Goal: Transaction & Acquisition: Book appointment/travel/reservation

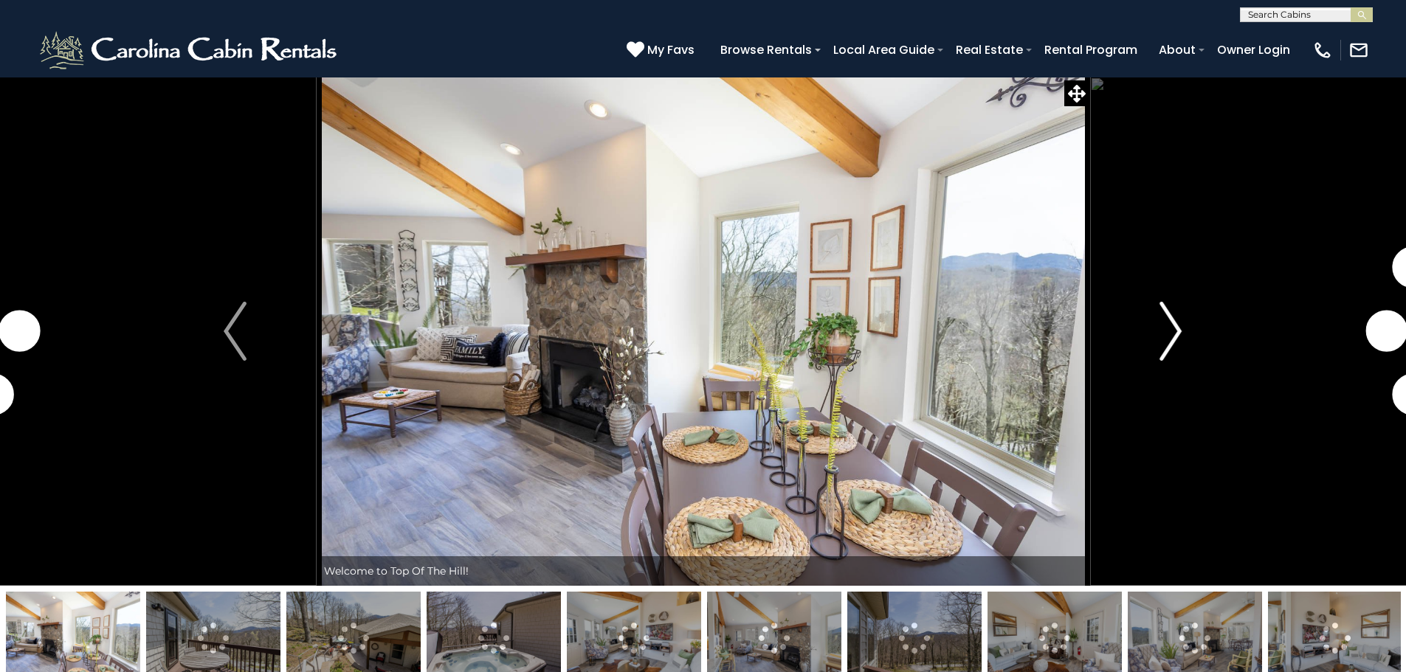
click at [1164, 336] on img "Next" at bounding box center [1170, 331] width 22 height 59
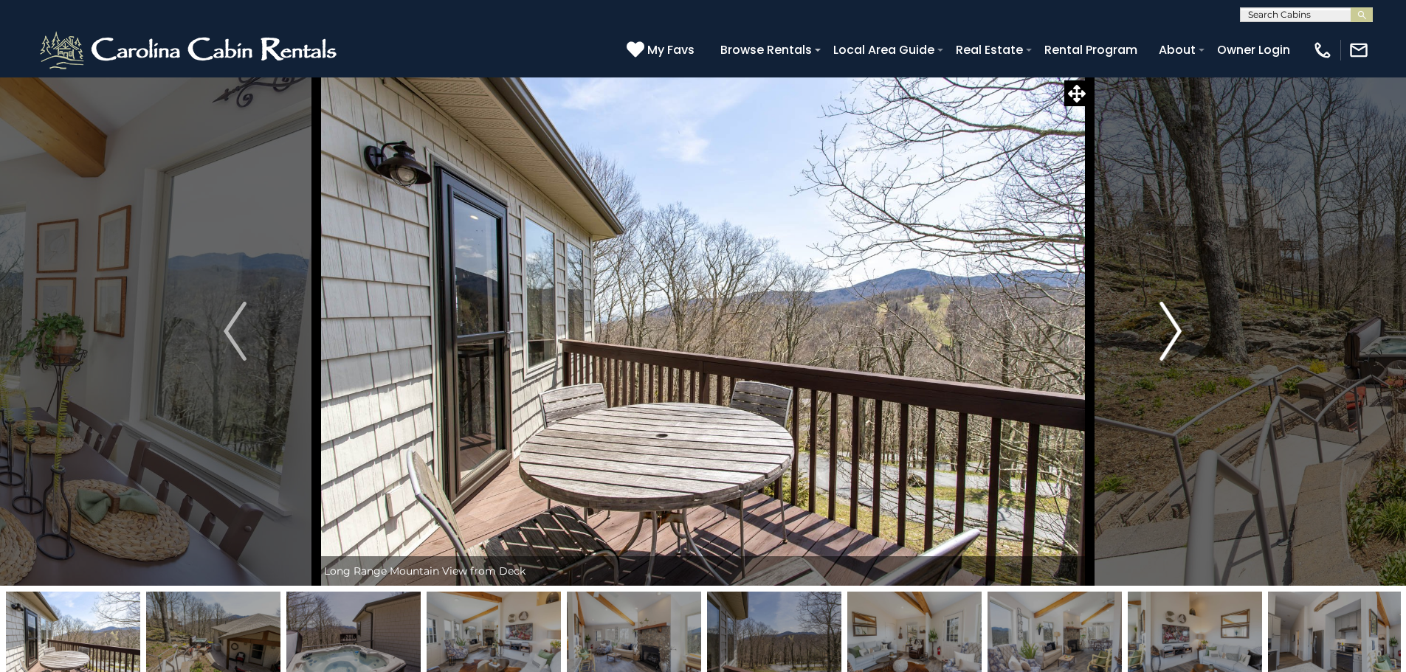
click at [1172, 330] on img "Next" at bounding box center [1170, 331] width 22 height 59
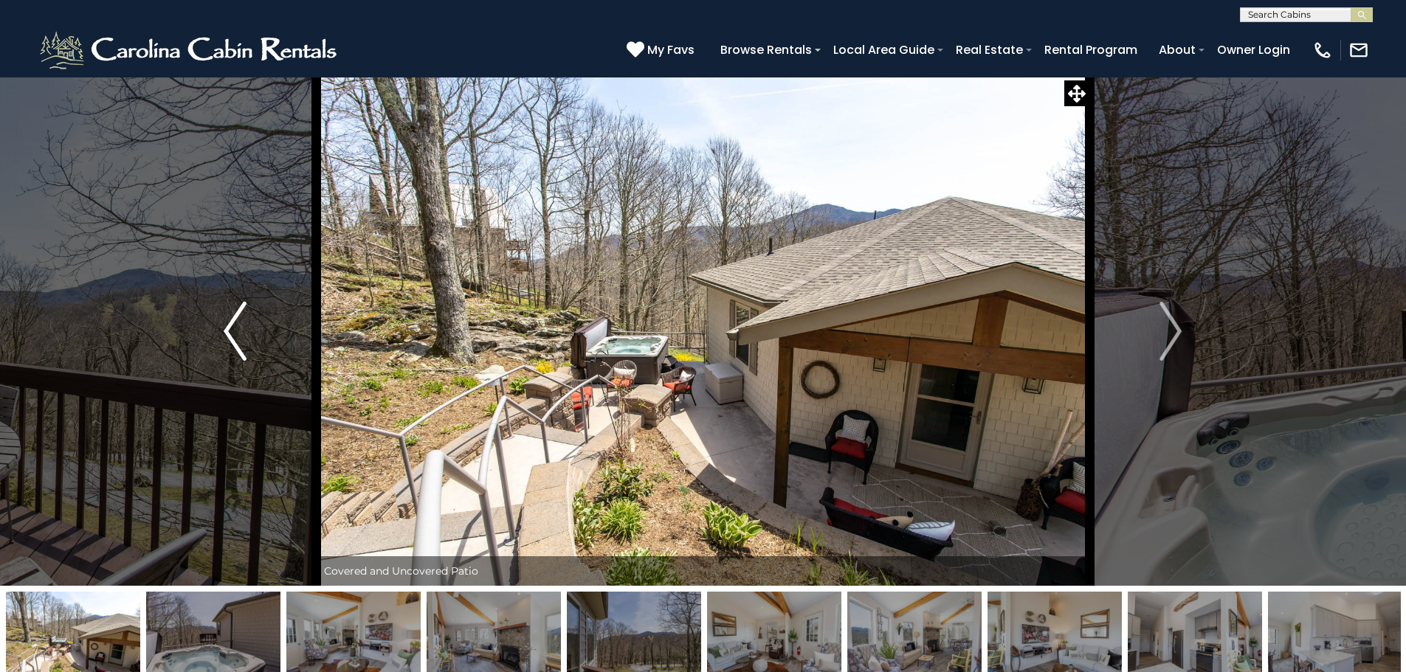
click at [241, 331] on img "Previous" at bounding box center [235, 331] width 22 height 59
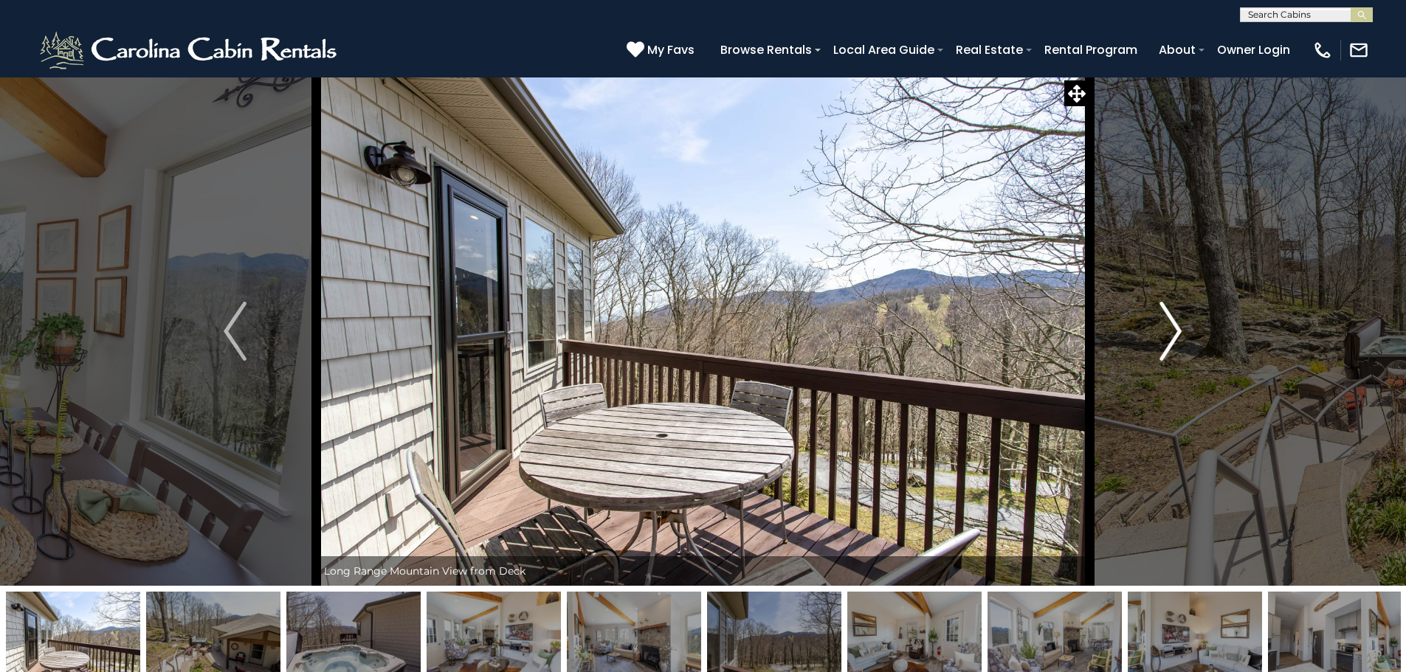
click at [1175, 325] on img "Next" at bounding box center [1170, 331] width 22 height 59
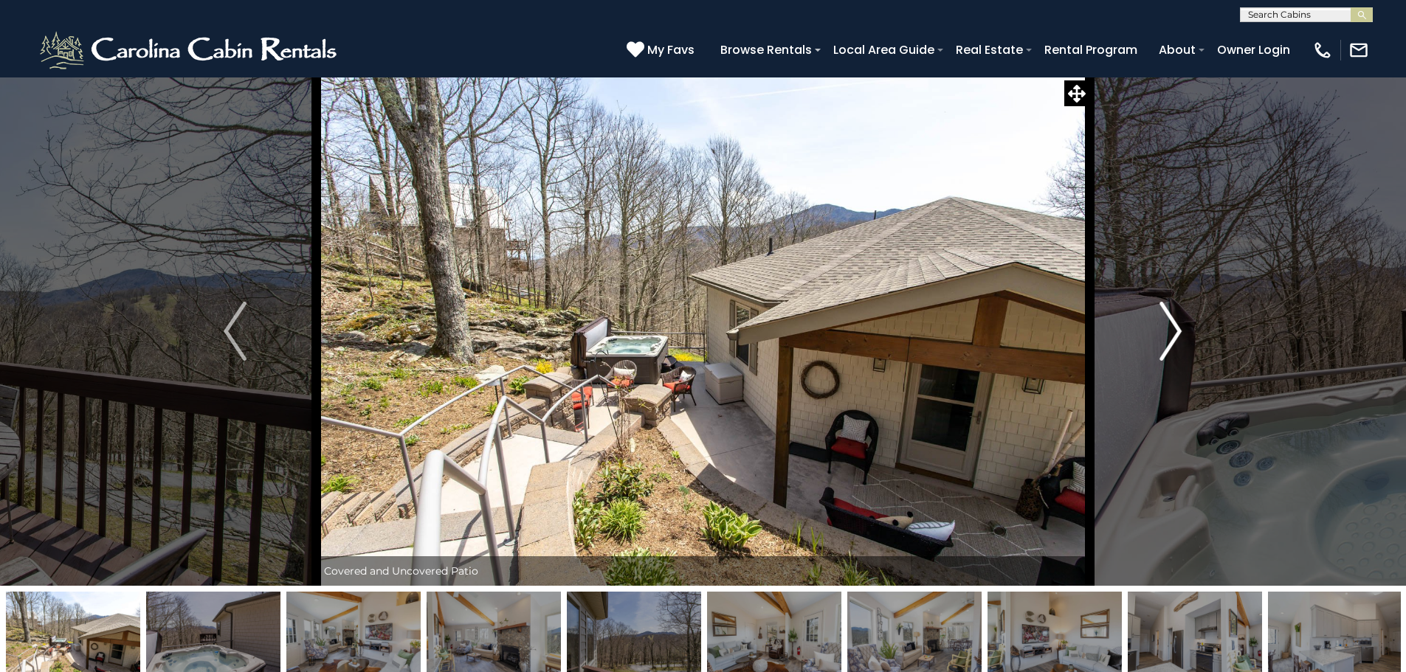
click at [1171, 331] on img "Next" at bounding box center [1170, 331] width 22 height 59
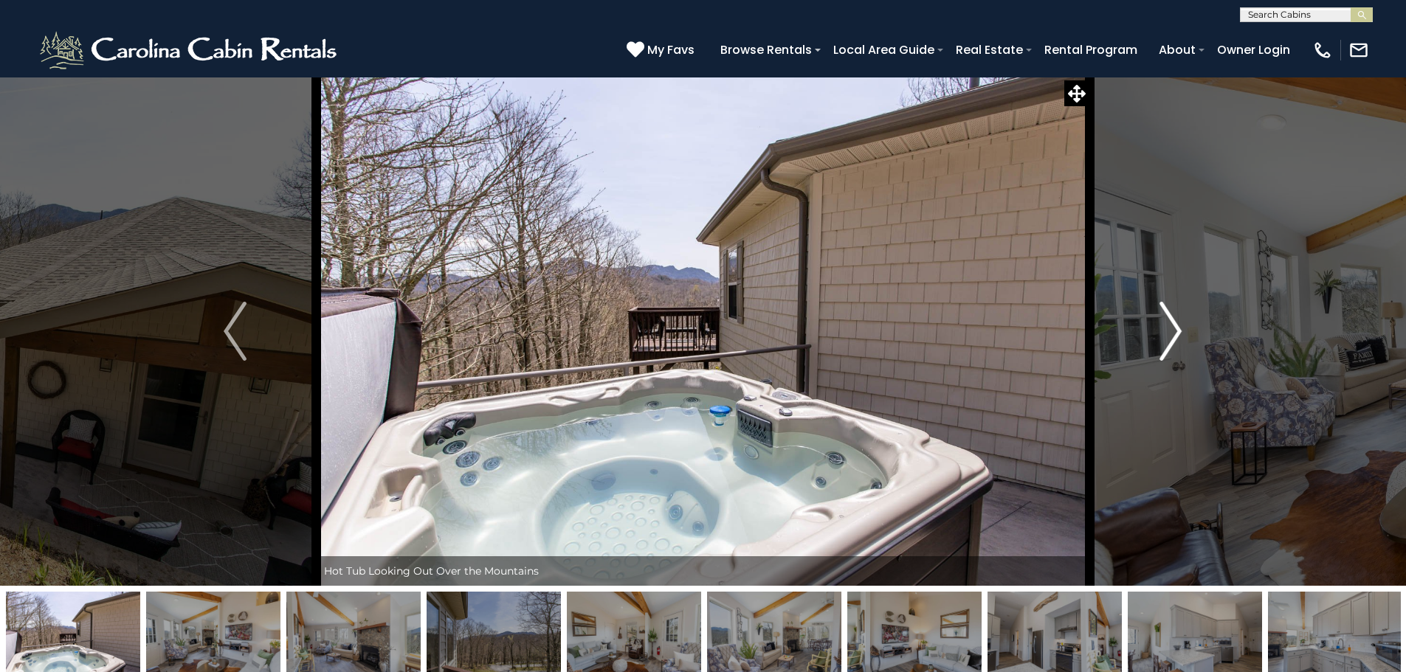
click at [1171, 331] on img "Next" at bounding box center [1170, 331] width 22 height 59
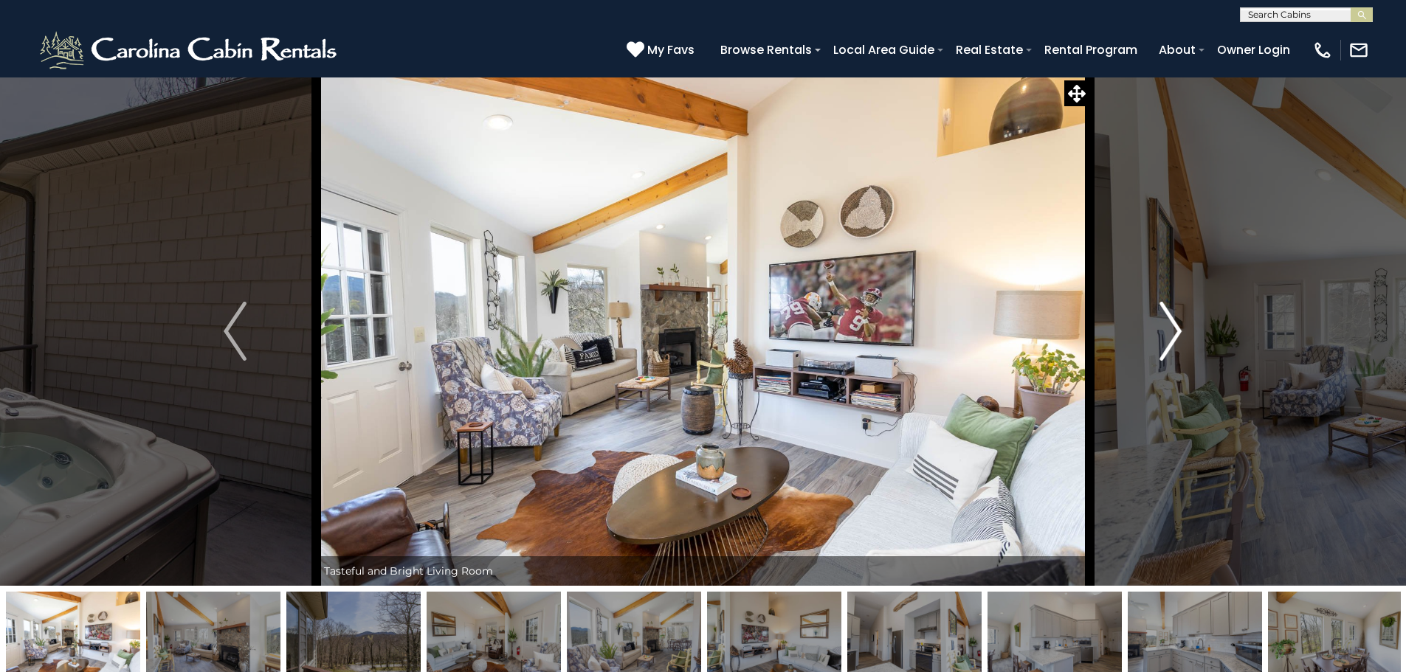
click at [1171, 331] on img "Next" at bounding box center [1170, 331] width 22 height 59
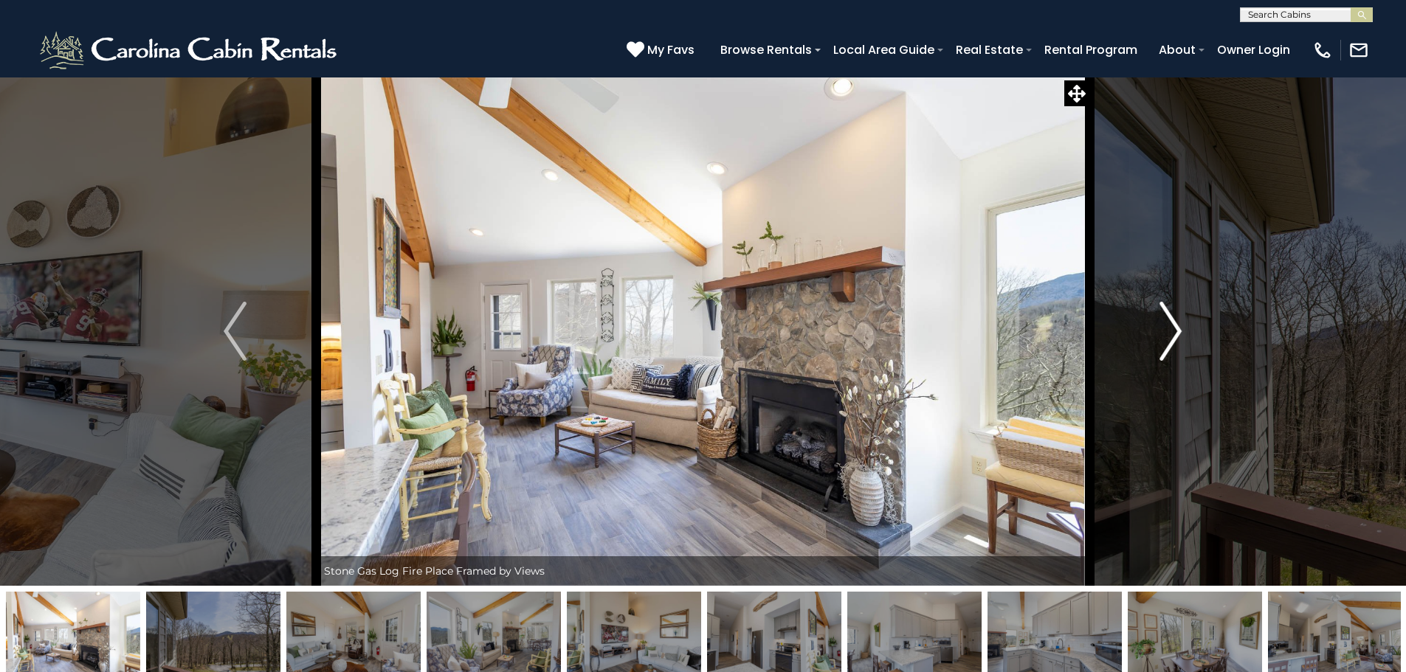
click at [1171, 331] on img "Next" at bounding box center [1170, 331] width 22 height 59
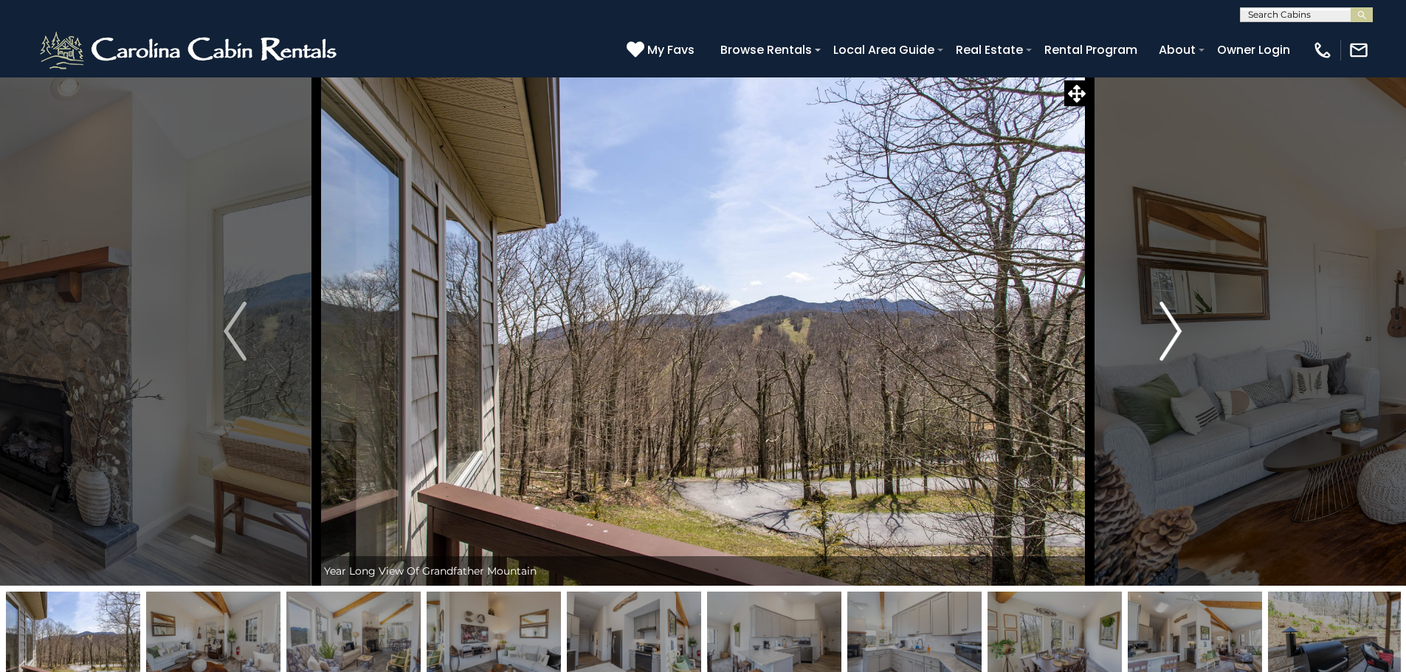
click at [1176, 331] on img "Next" at bounding box center [1170, 331] width 22 height 59
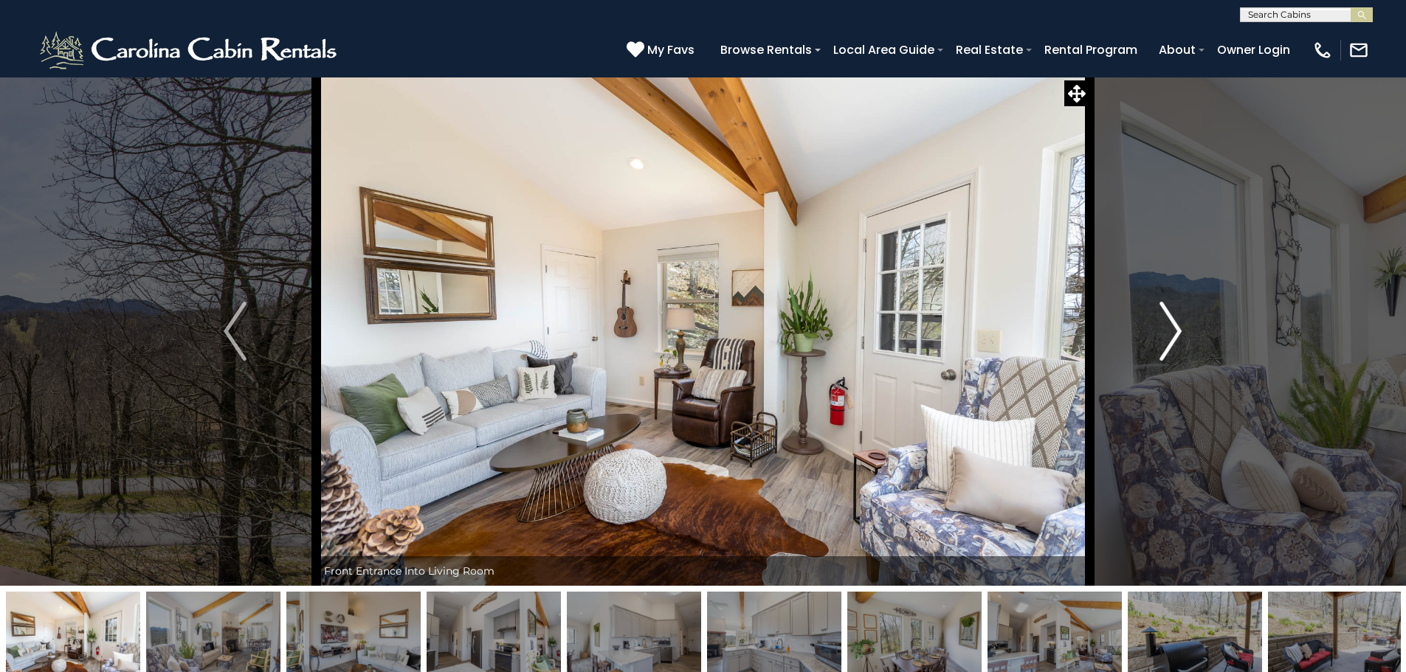
click at [1176, 331] on img "Next" at bounding box center [1170, 331] width 22 height 59
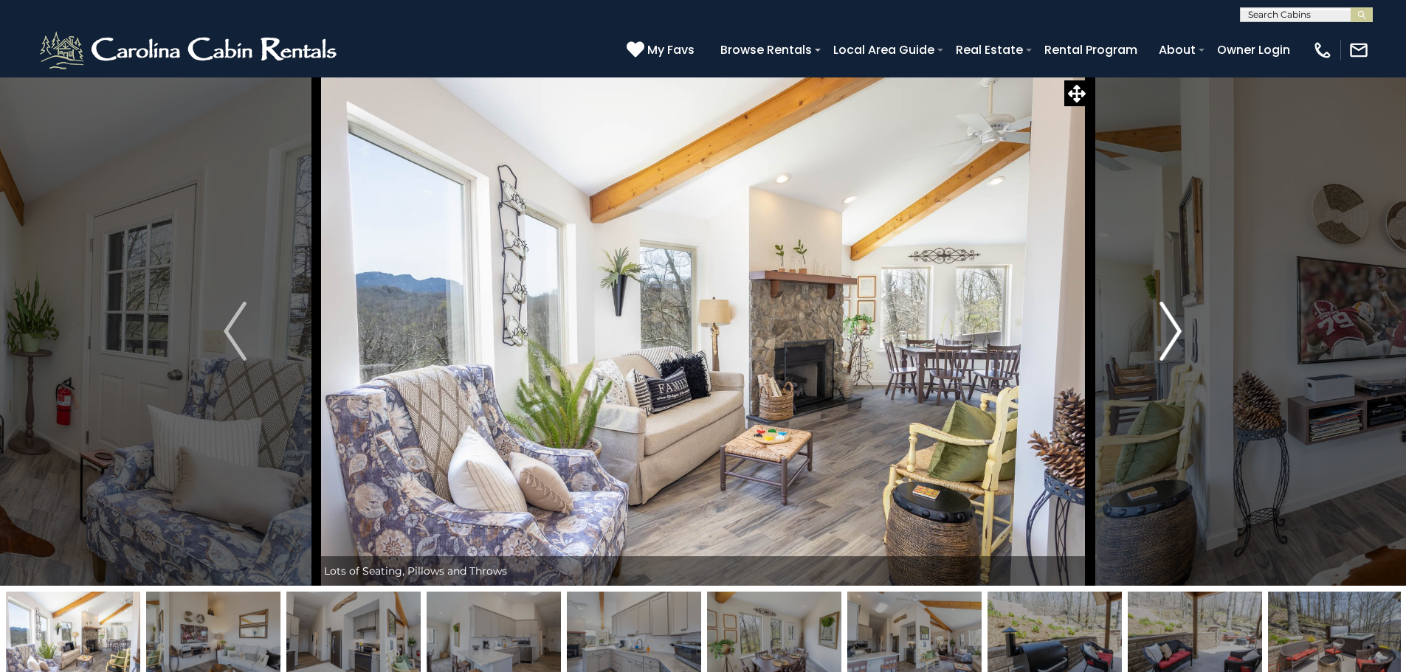
click at [1176, 331] on img "Next" at bounding box center [1170, 331] width 22 height 59
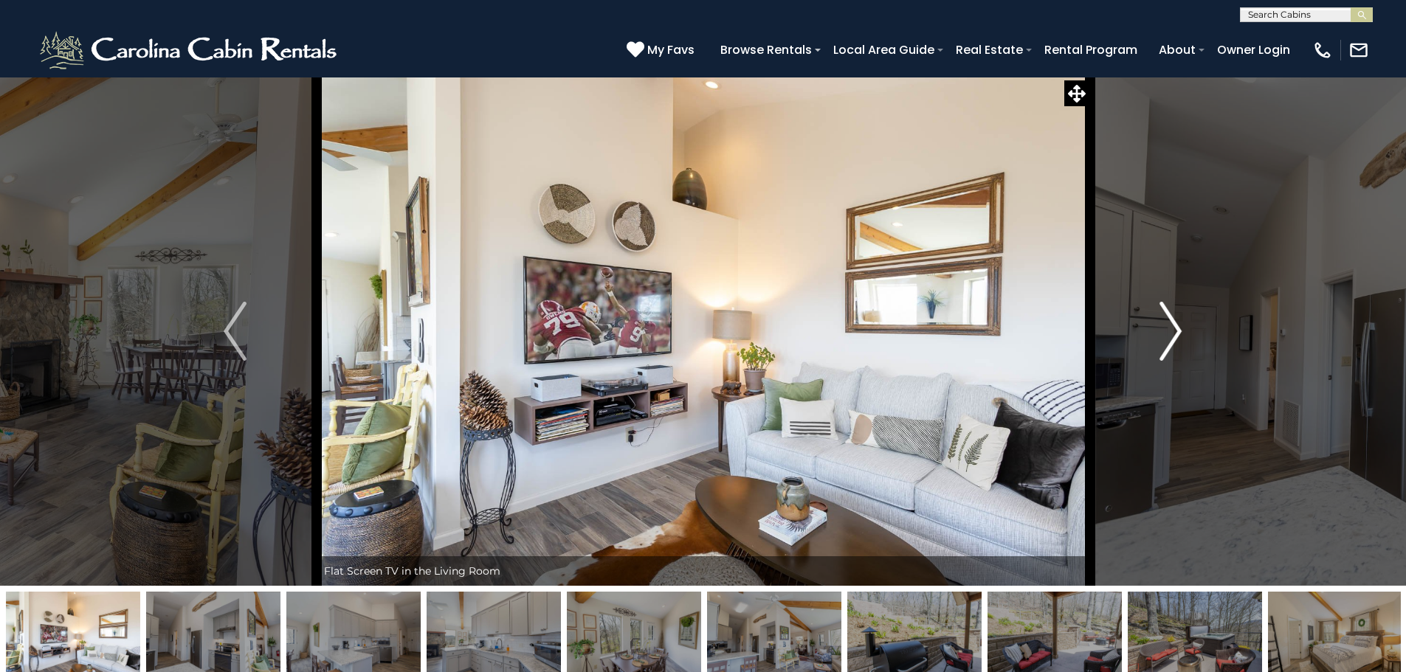
click at [1176, 331] on img "Next" at bounding box center [1170, 331] width 22 height 59
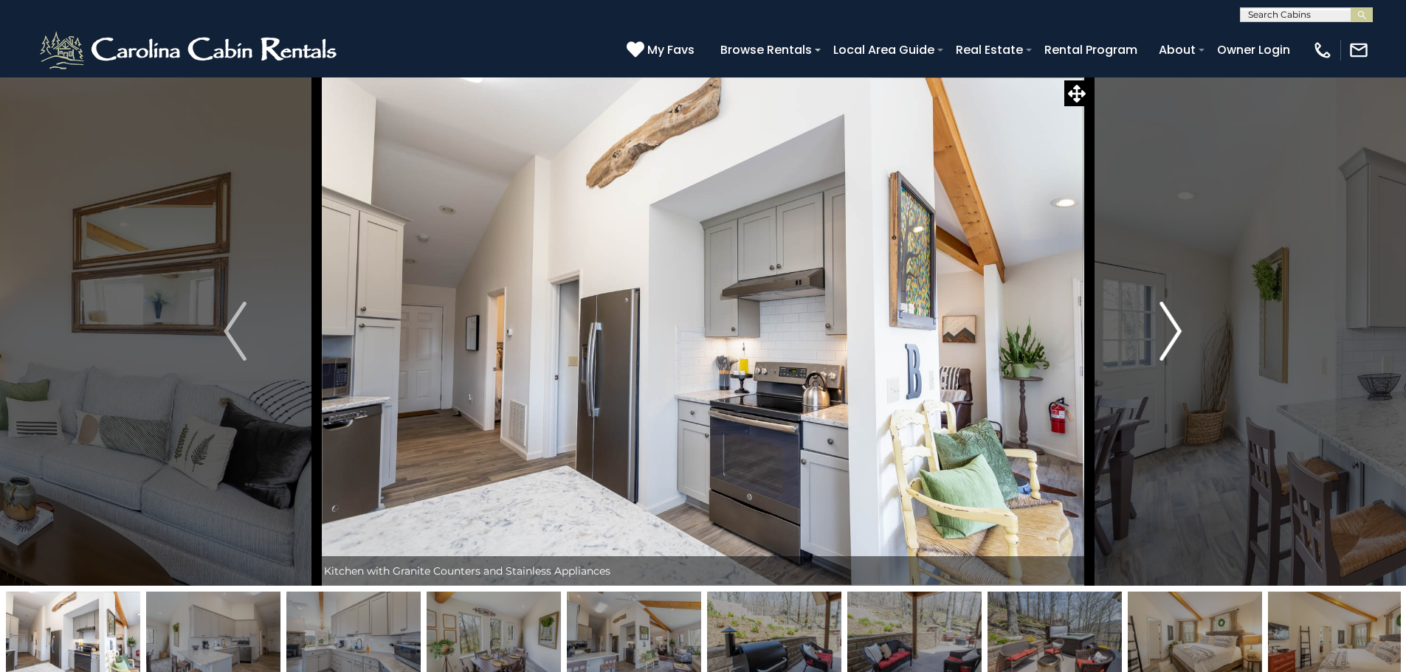
click at [1176, 331] on img "Next" at bounding box center [1170, 331] width 22 height 59
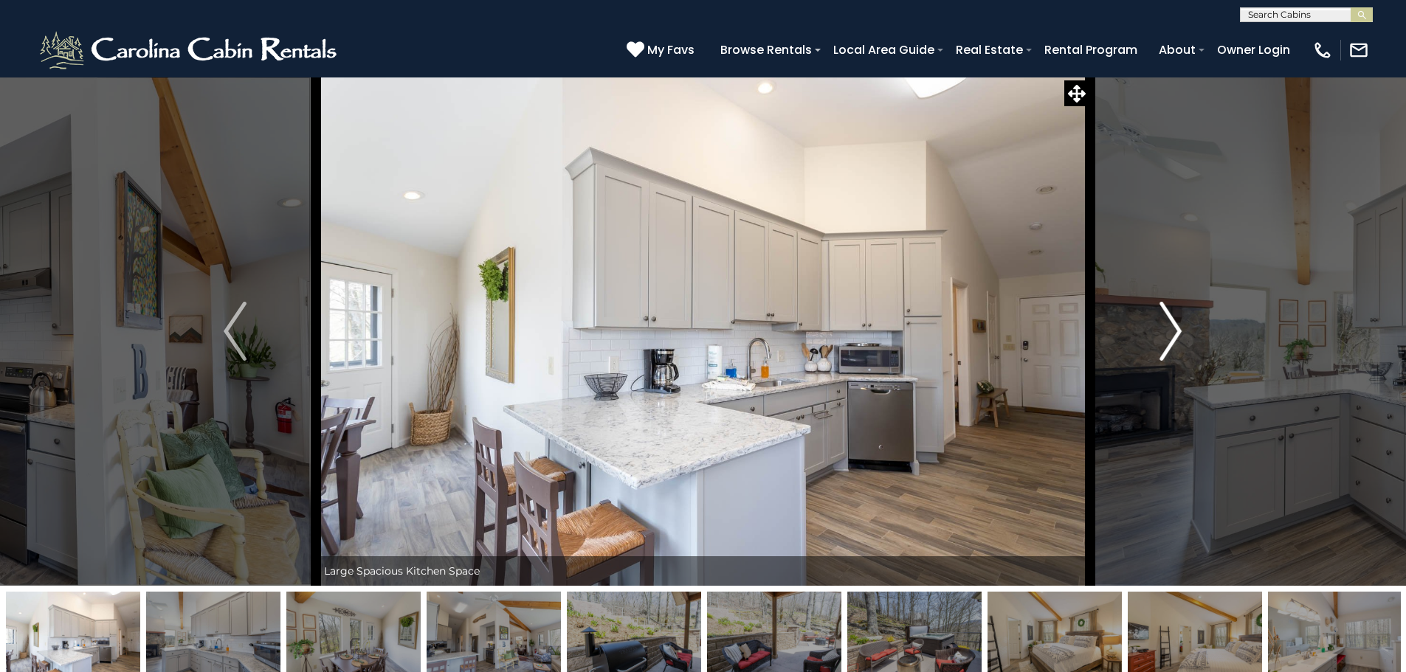
click at [1176, 331] on img "Next" at bounding box center [1170, 331] width 22 height 59
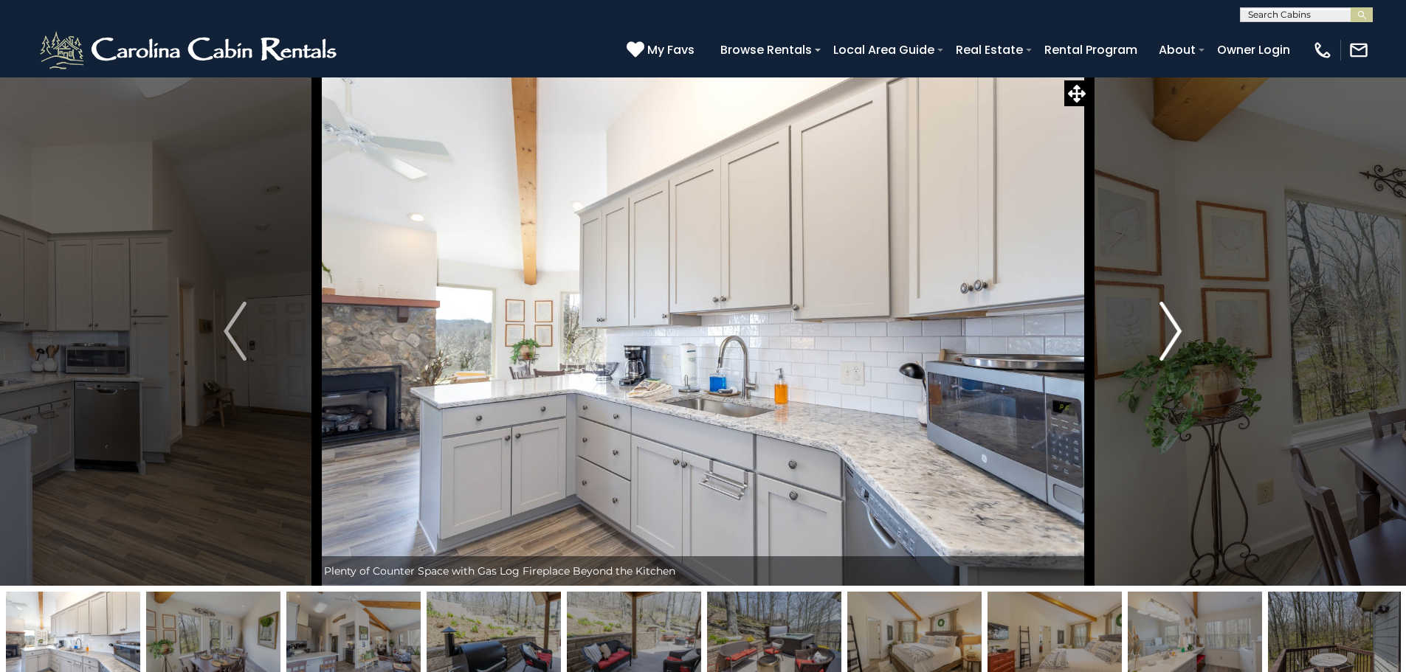
click at [1176, 331] on img "Next" at bounding box center [1170, 331] width 22 height 59
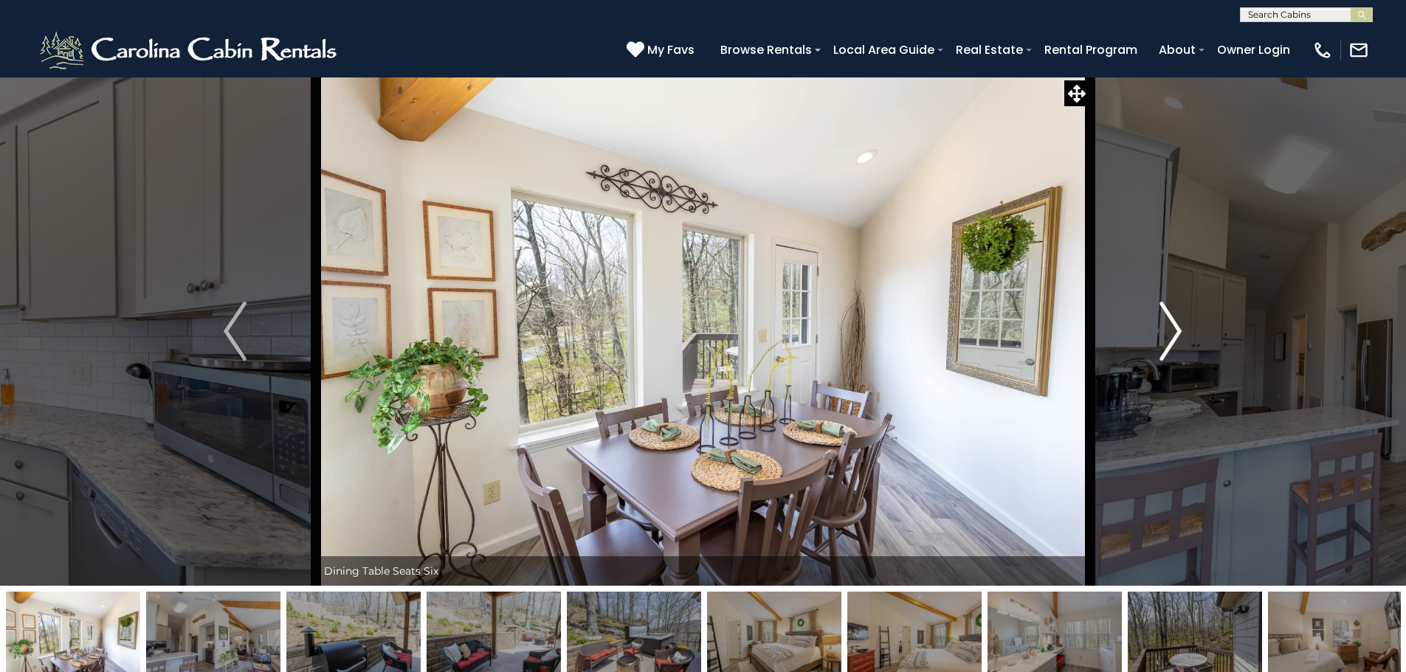
click at [1176, 331] on img "Next" at bounding box center [1170, 331] width 22 height 59
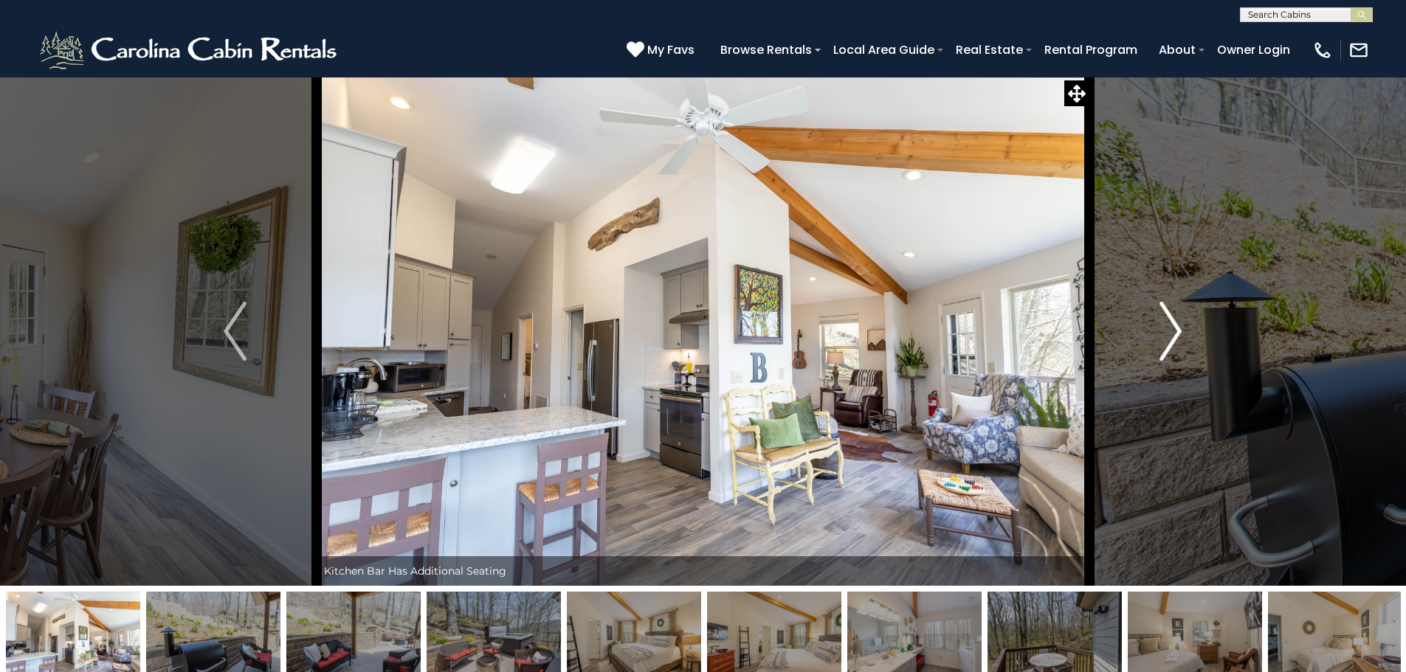
click at [1176, 331] on img "Next" at bounding box center [1170, 331] width 22 height 59
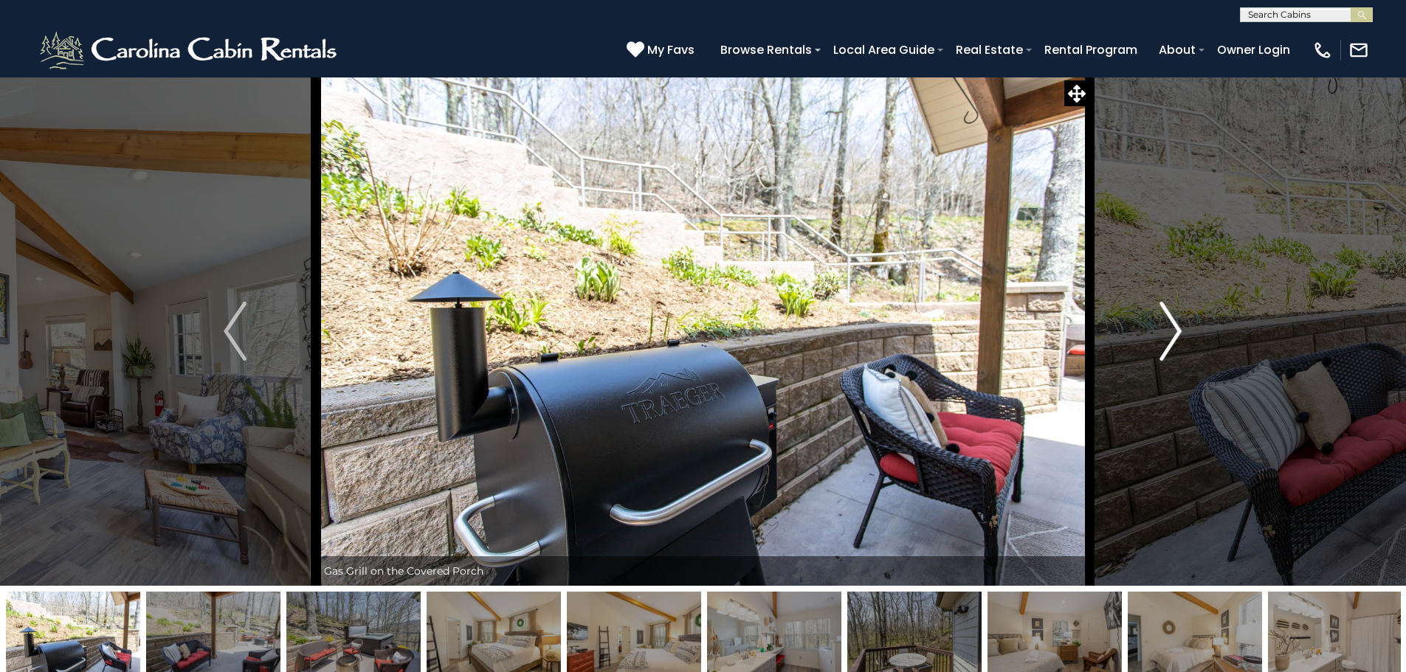
click at [1175, 331] on img "Next" at bounding box center [1170, 331] width 22 height 59
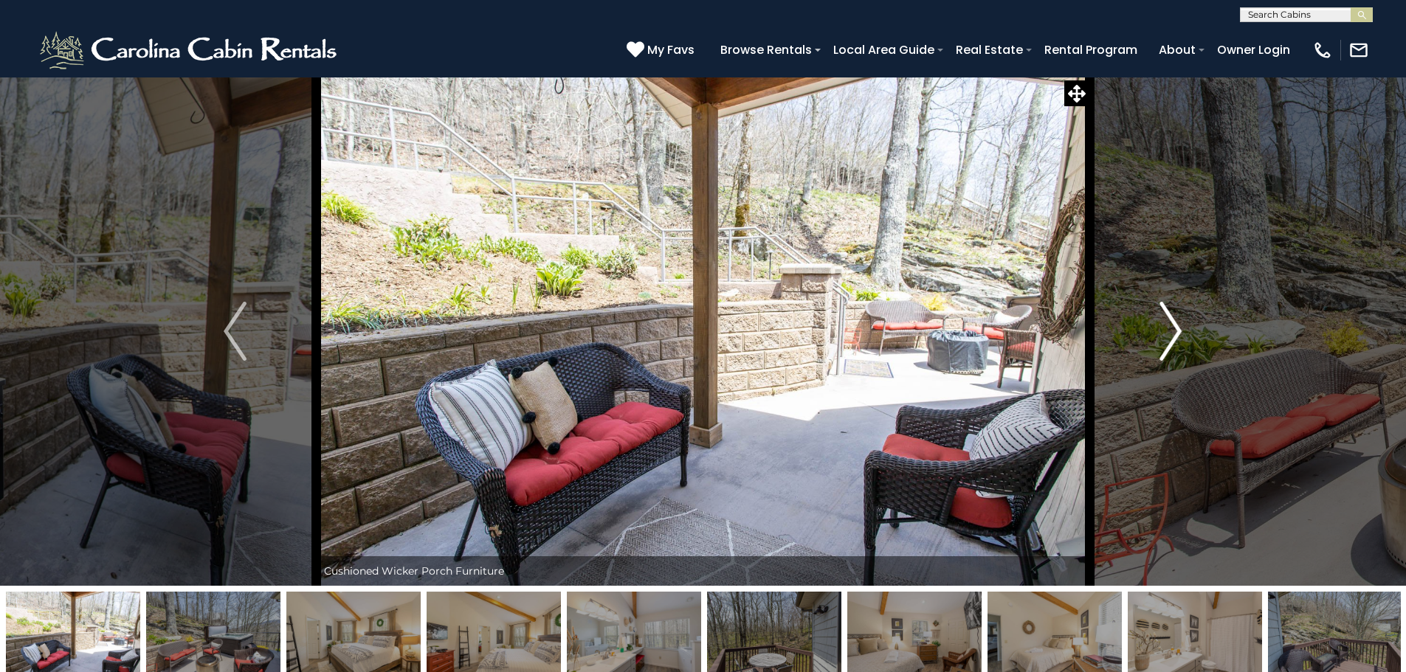
click at [1175, 331] on img "Next" at bounding box center [1170, 331] width 22 height 59
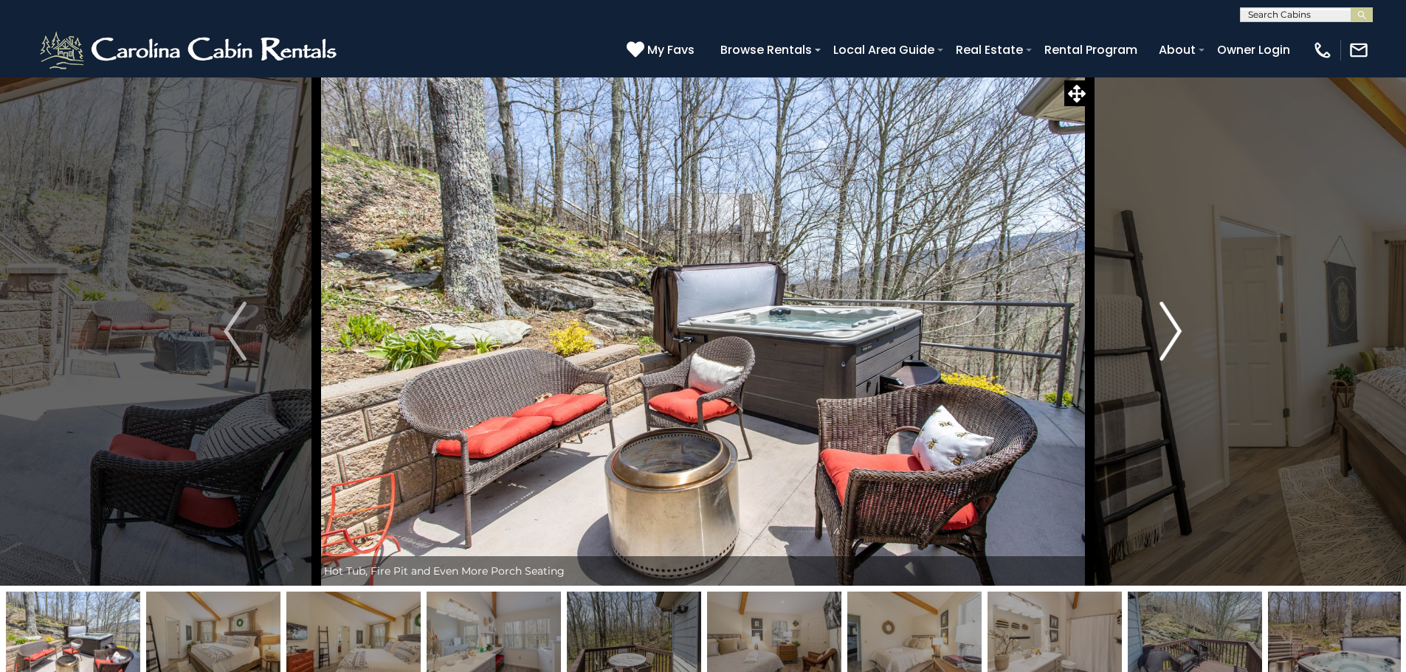
click at [1172, 325] on img "Next" at bounding box center [1170, 331] width 22 height 59
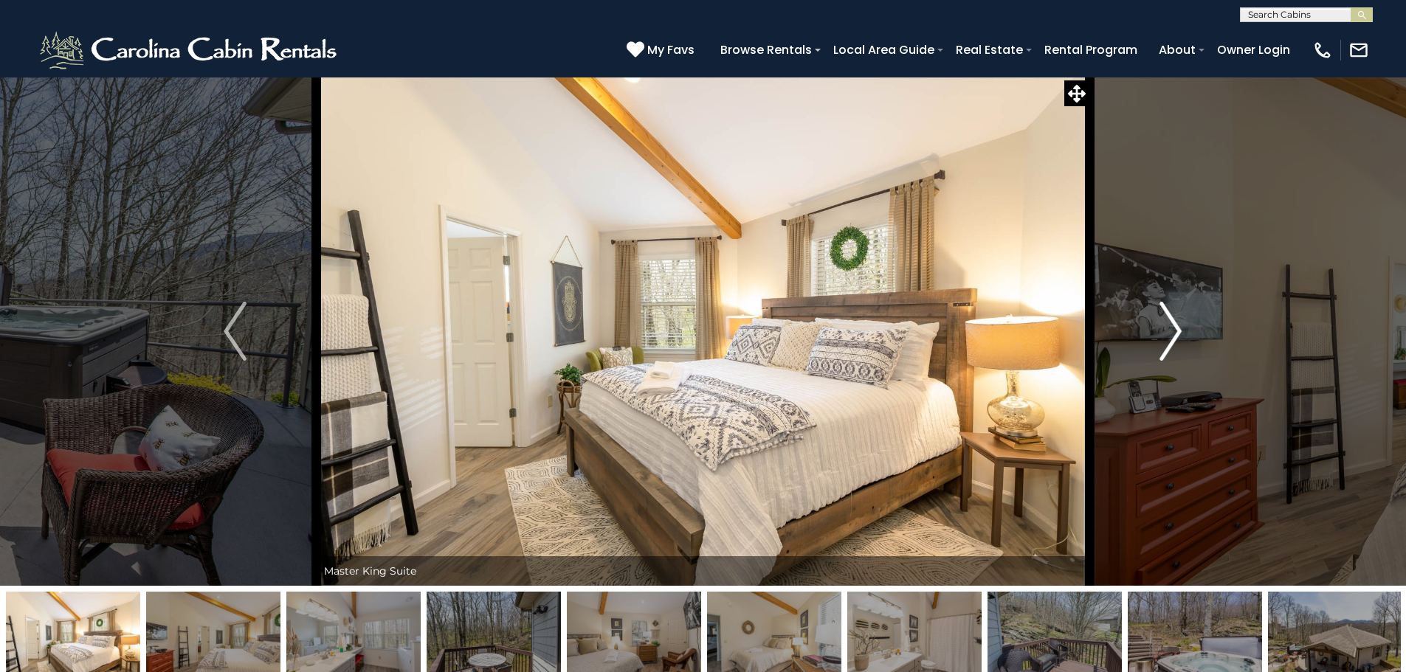
click at [1173, 329] on img "Next" at bounding box center [1170, 331] width 22 height 59
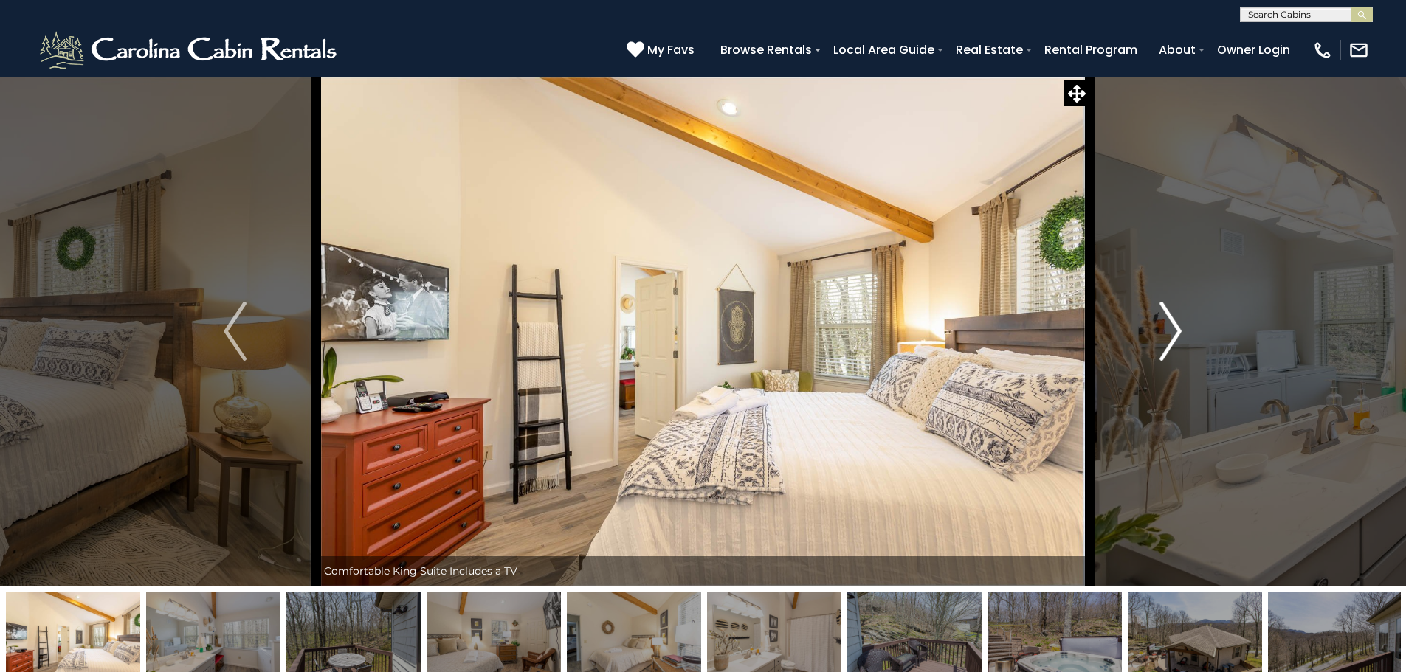
click at [1173, 329] on img "Next" at bounding box center [1170, 331] width 22 height 59
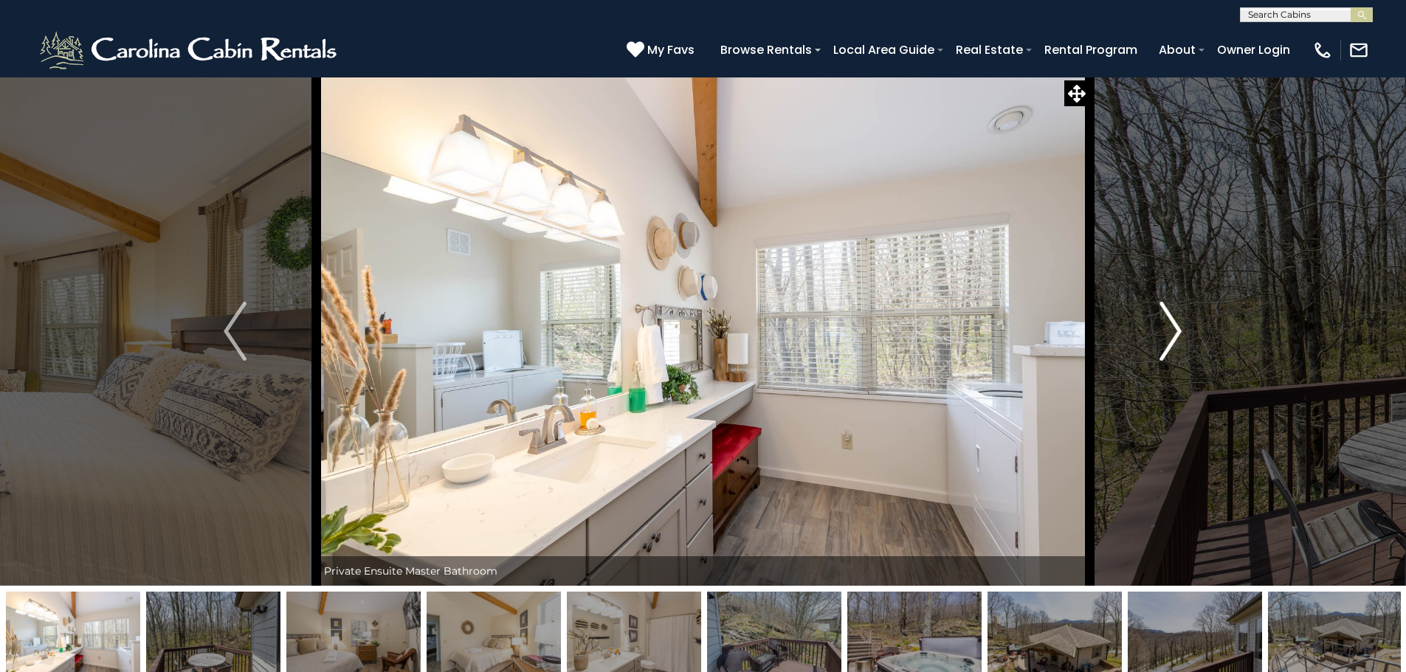
click at [1173, 329] on img "Next" at bounding box center [1170, 331] width 22 height 59
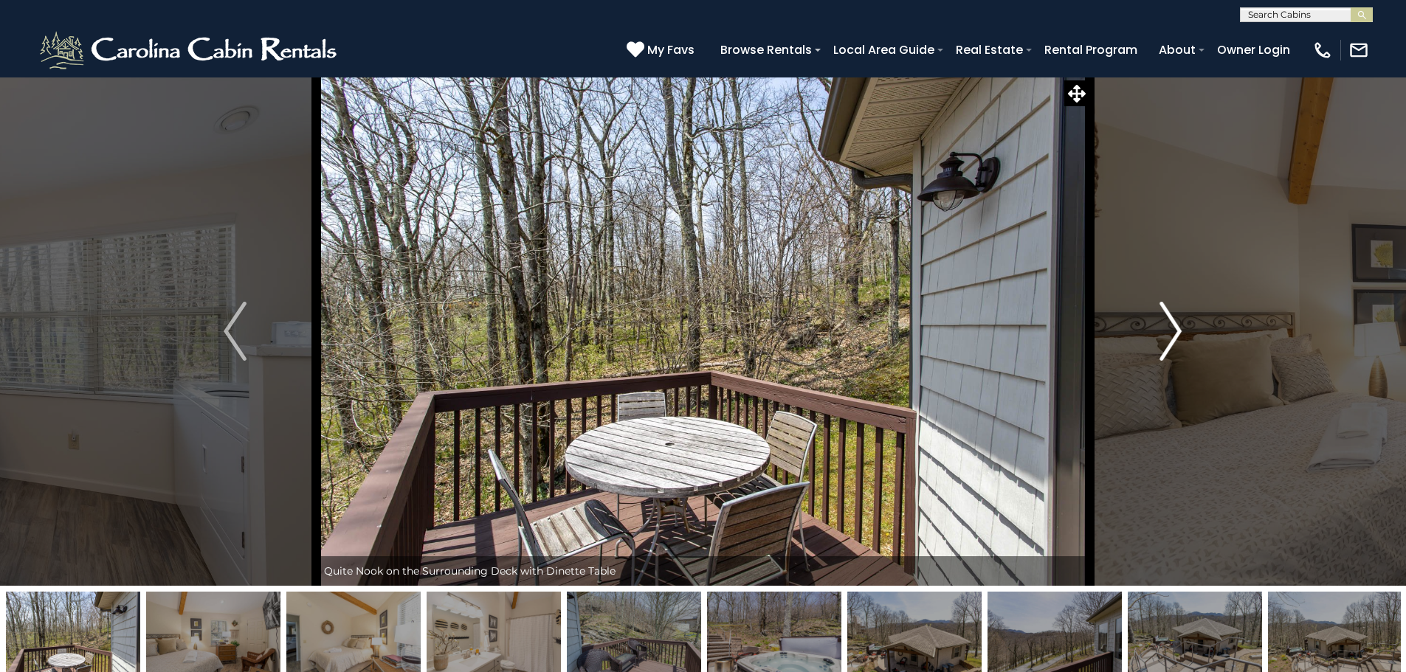
click at [1173, 329] on img "Next" at bounding box center [1170, 331] width 22 height 59
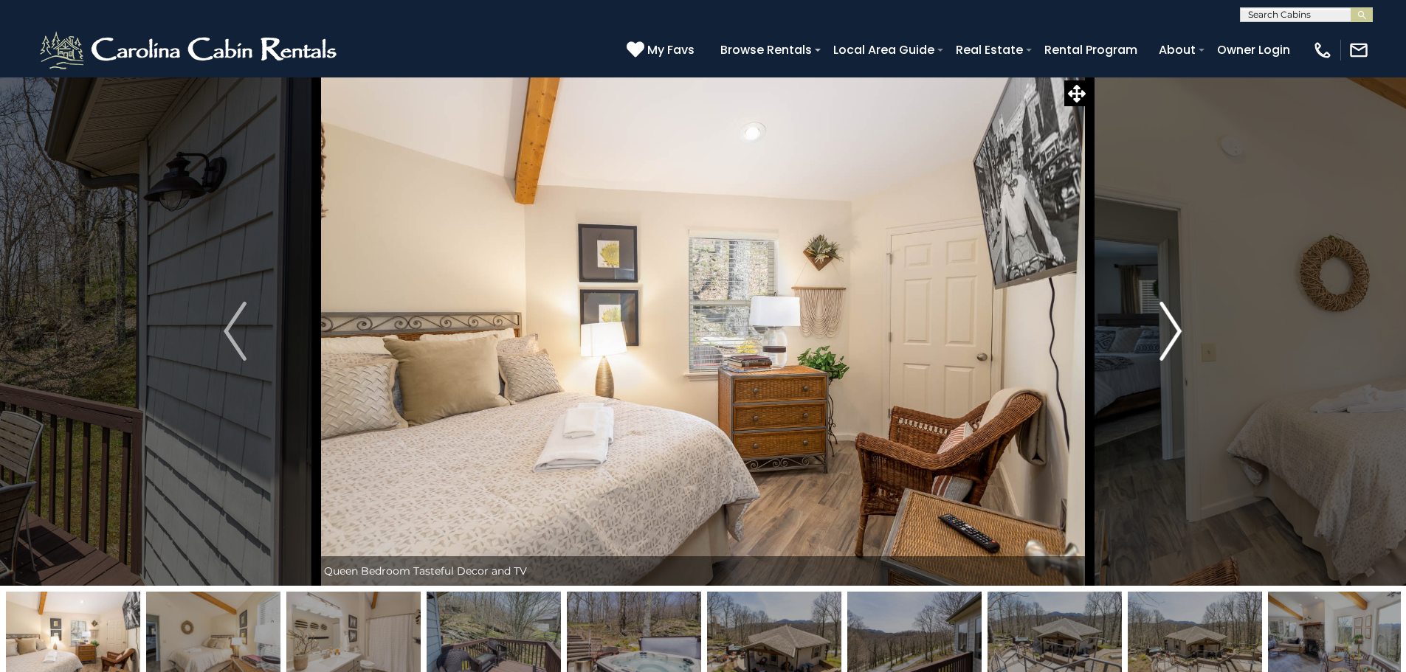
click at [1165, 356] on img "Next" at bounding box center [1170, 331] width 22 height 59
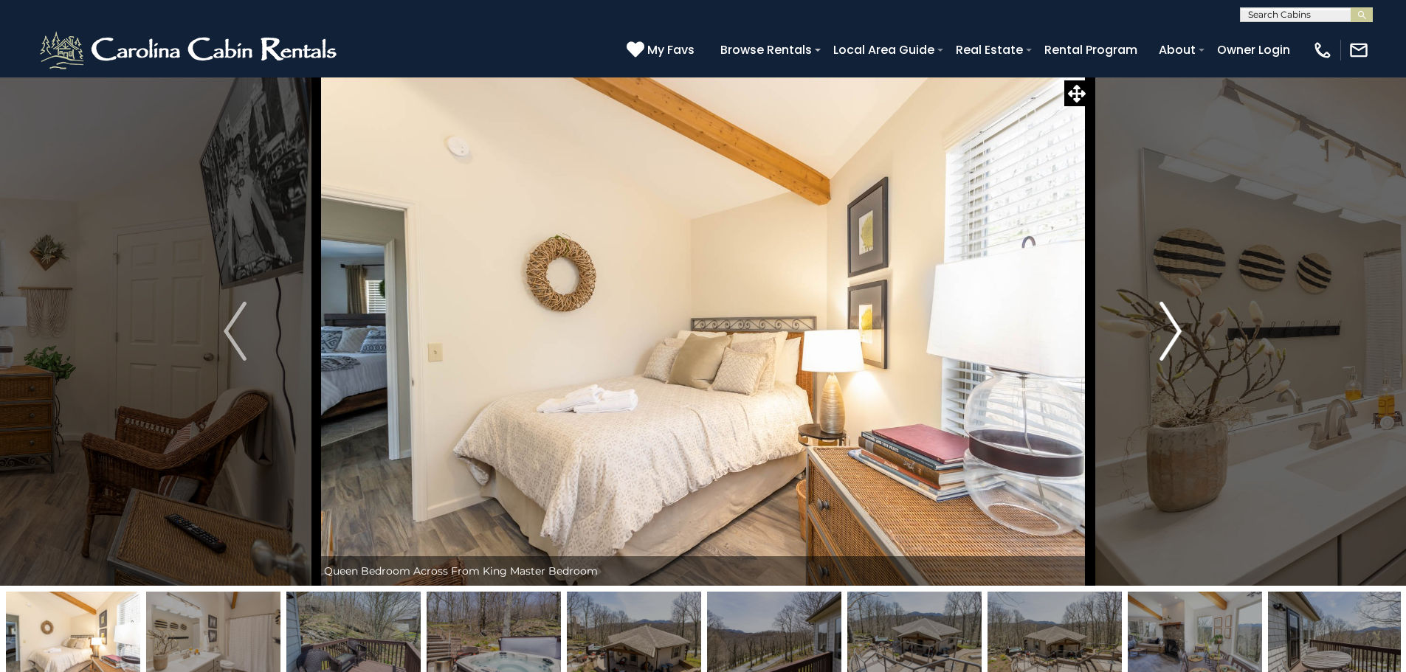
click at [1164, 342] on img "Next" at bounding box center [1170, 331] width 22 height 59
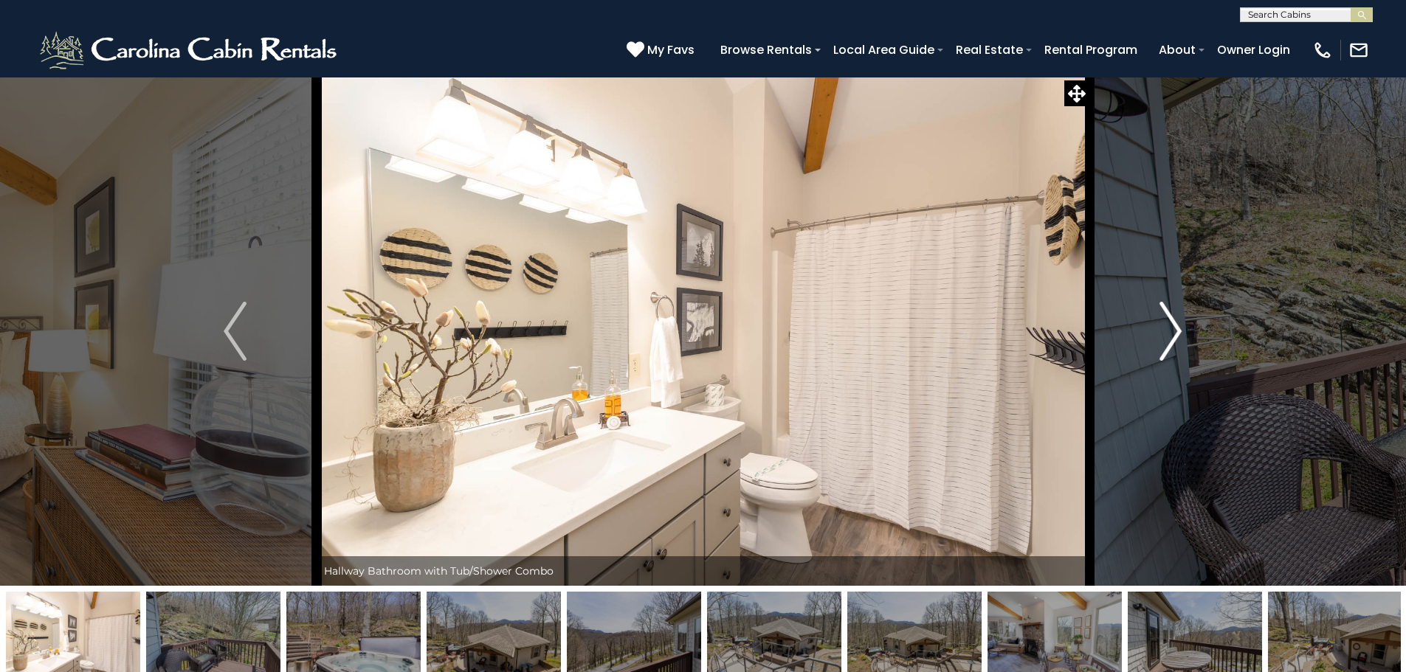
click at [1166, 342] on img "Next" at bounding box center [1170, 331] width 22 height 59
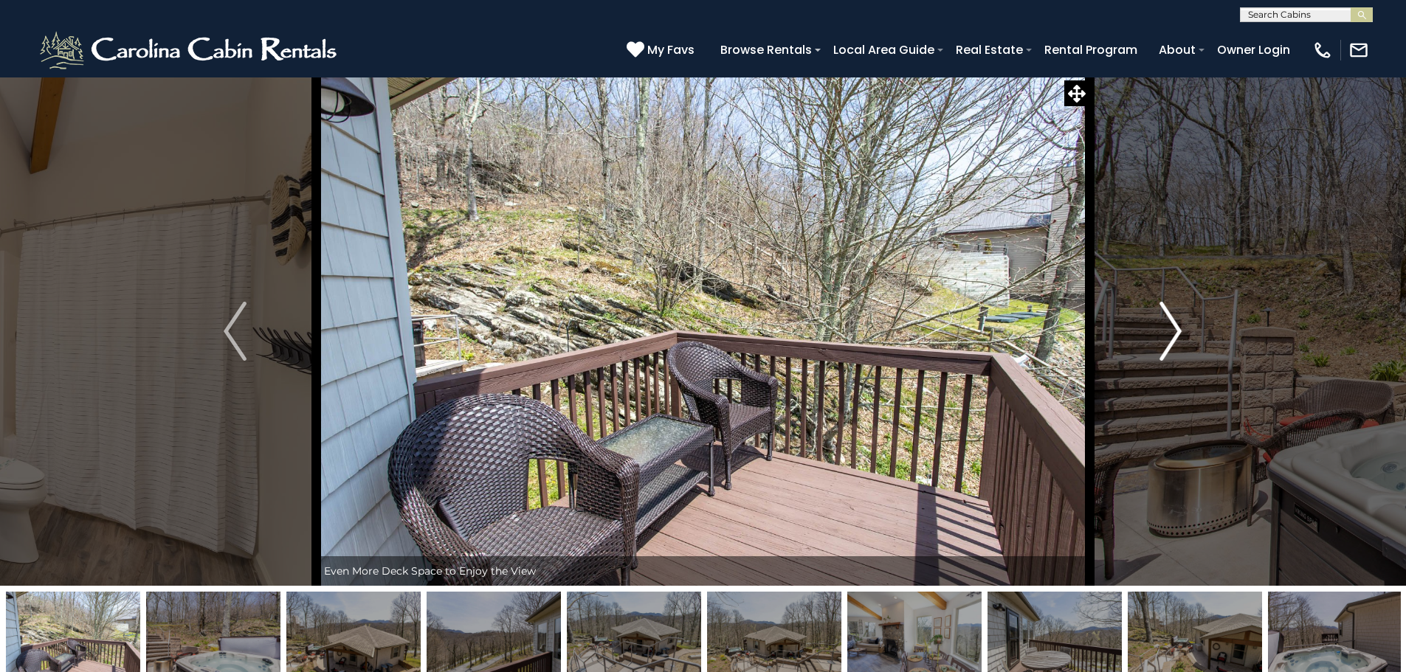
click at [1166, 342] on img "Next" at bounding box center [1170, 331] width 22 height 59
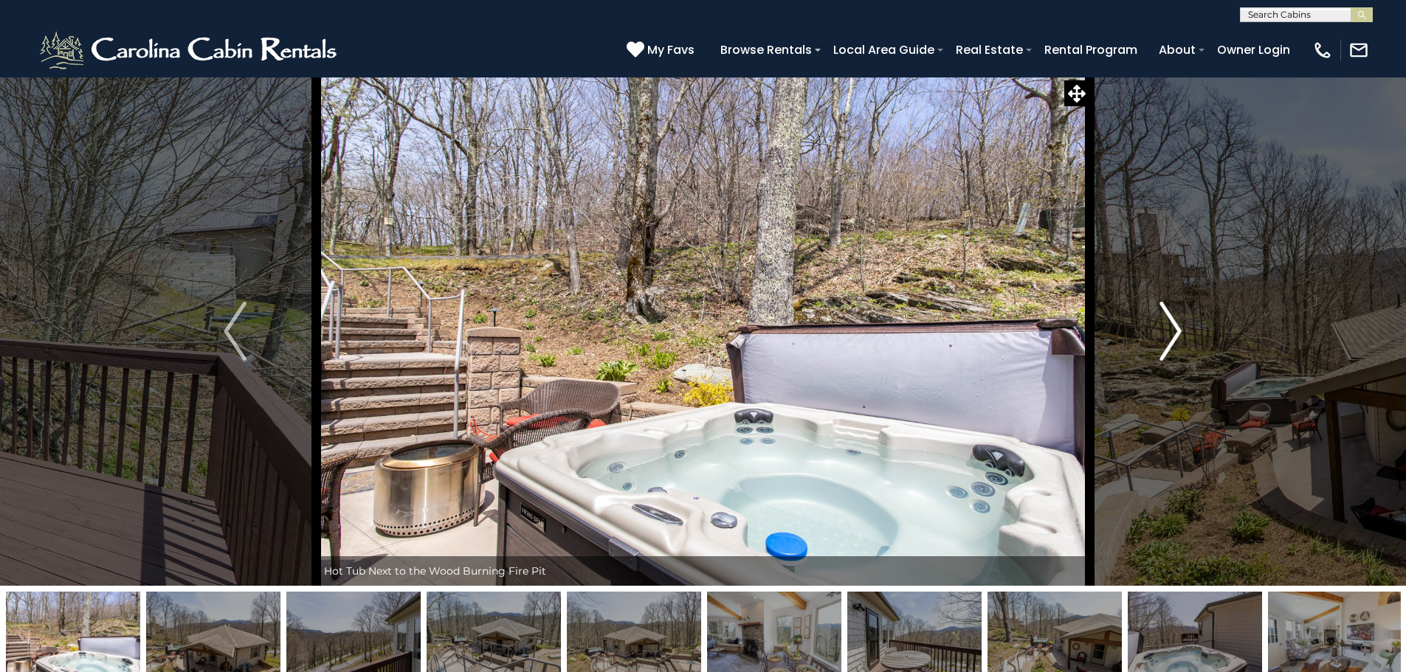
click at [1166, 342] on img "Next" at bounding box center [1170, 331] width 22 height 59
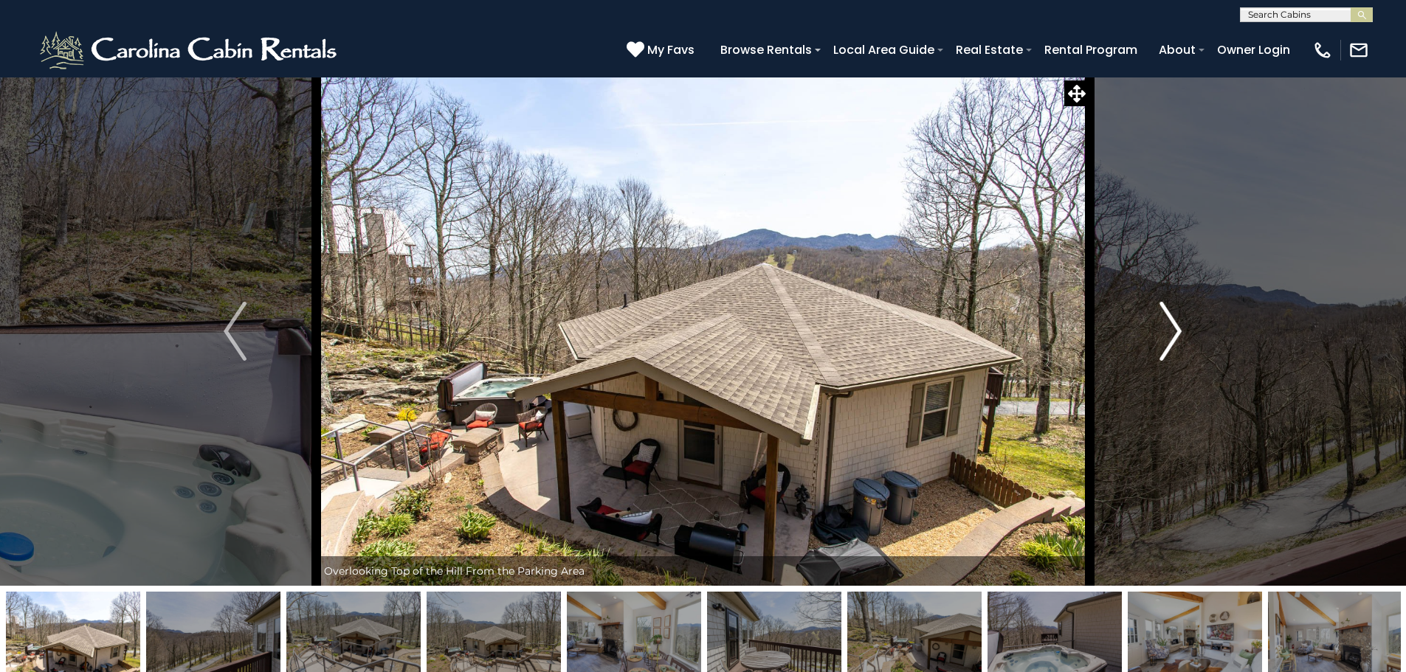
click at [1234, 287] on button "Next" at bounding box center [1170, 331] width 162 height 509
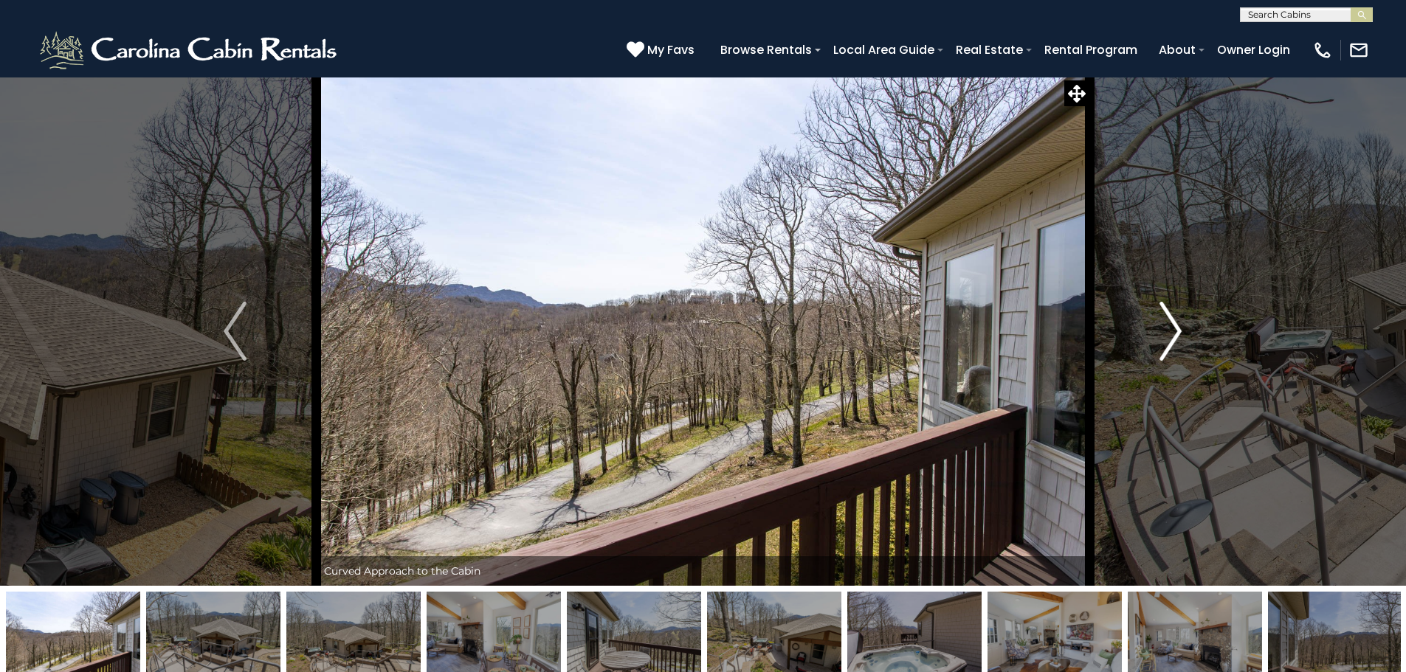
click at [1185, 319] on button "Next" at bounding box center [1170, 331] width 162 height 509
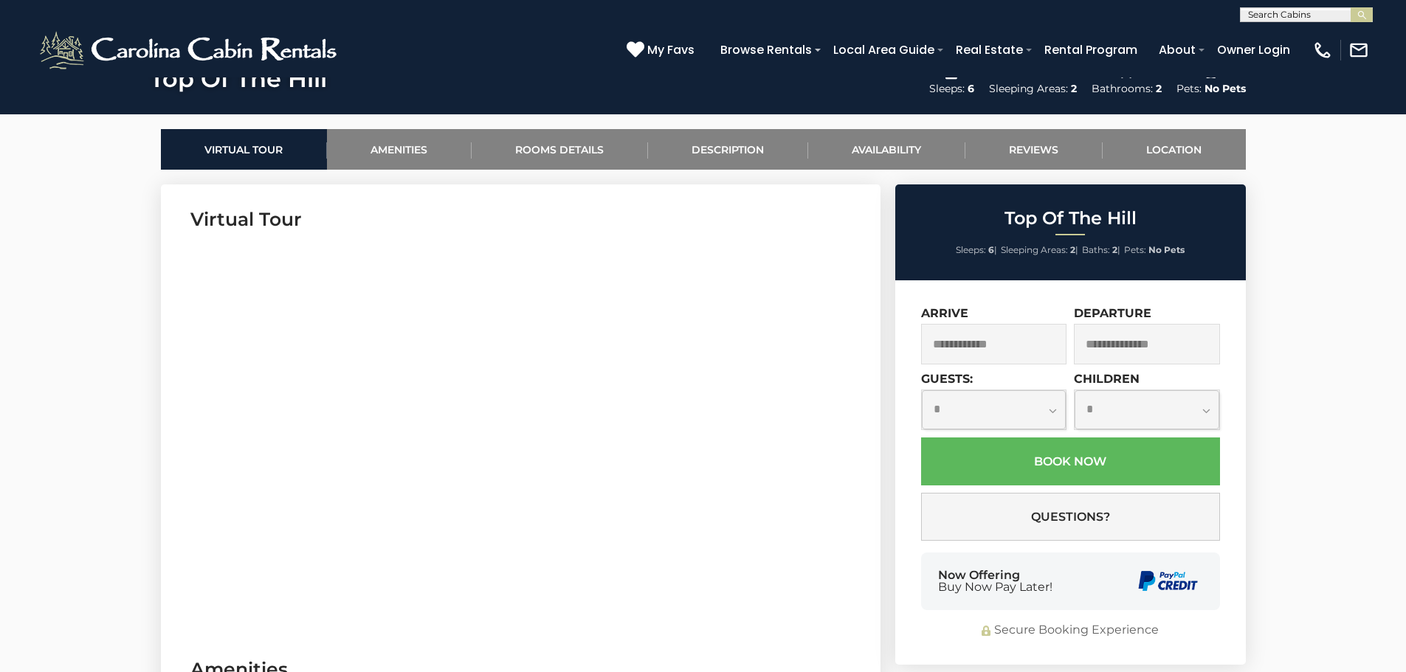
scroll to position [738, 0]
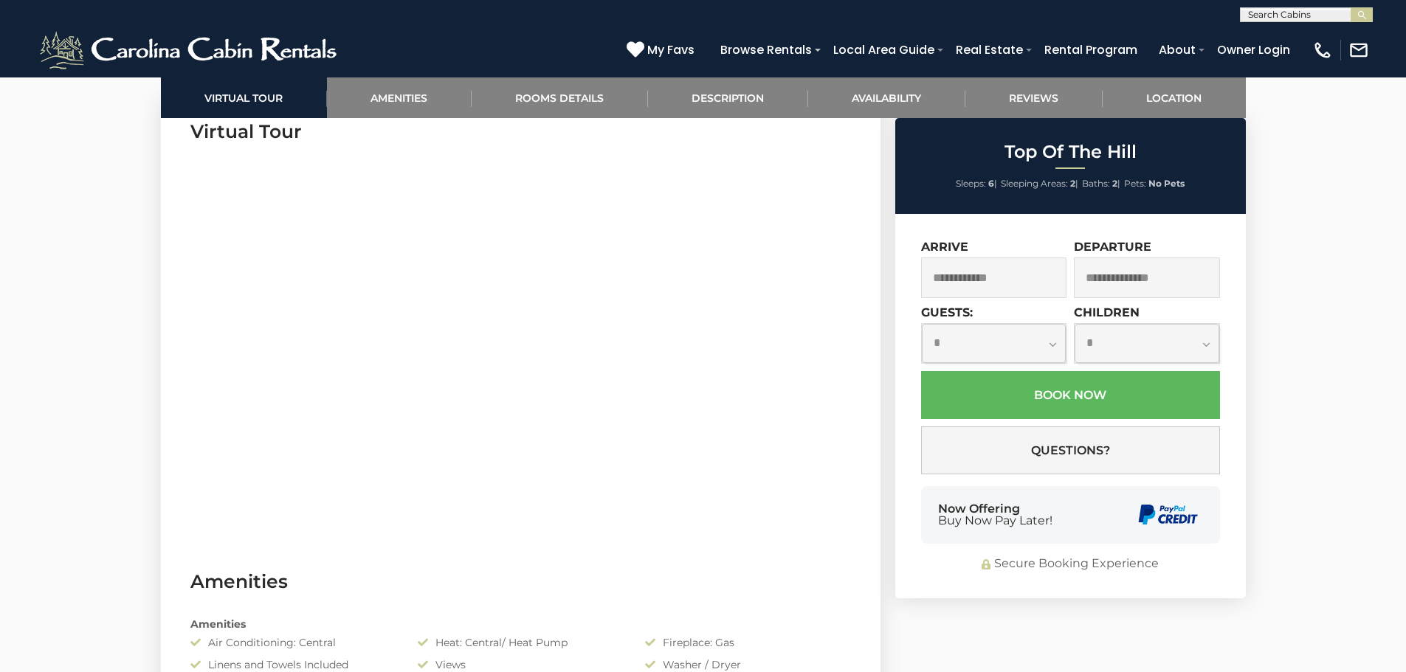
click at [1030, 287] on input "text" at bounding box center [994, 278] width 146 height 41
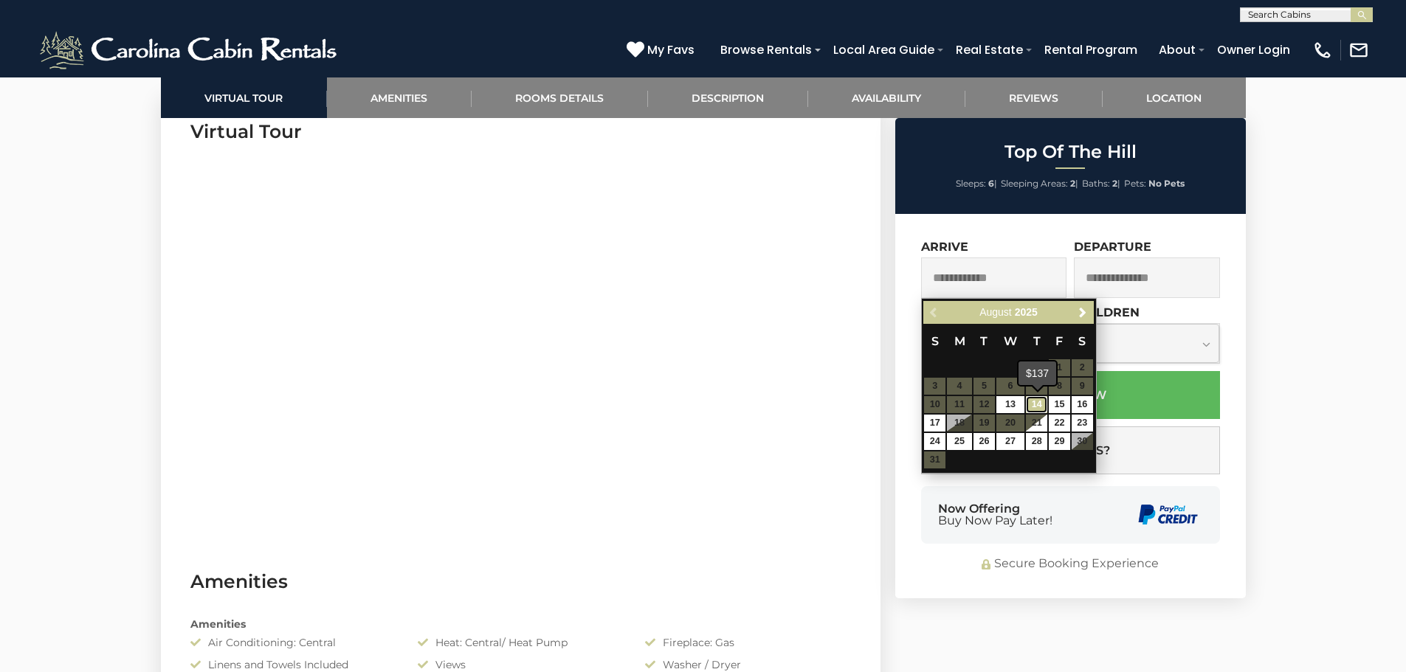
click at [1037, 403] on link "14" at bounding box center [1036, 404] width 21 height 17
type input "**********"
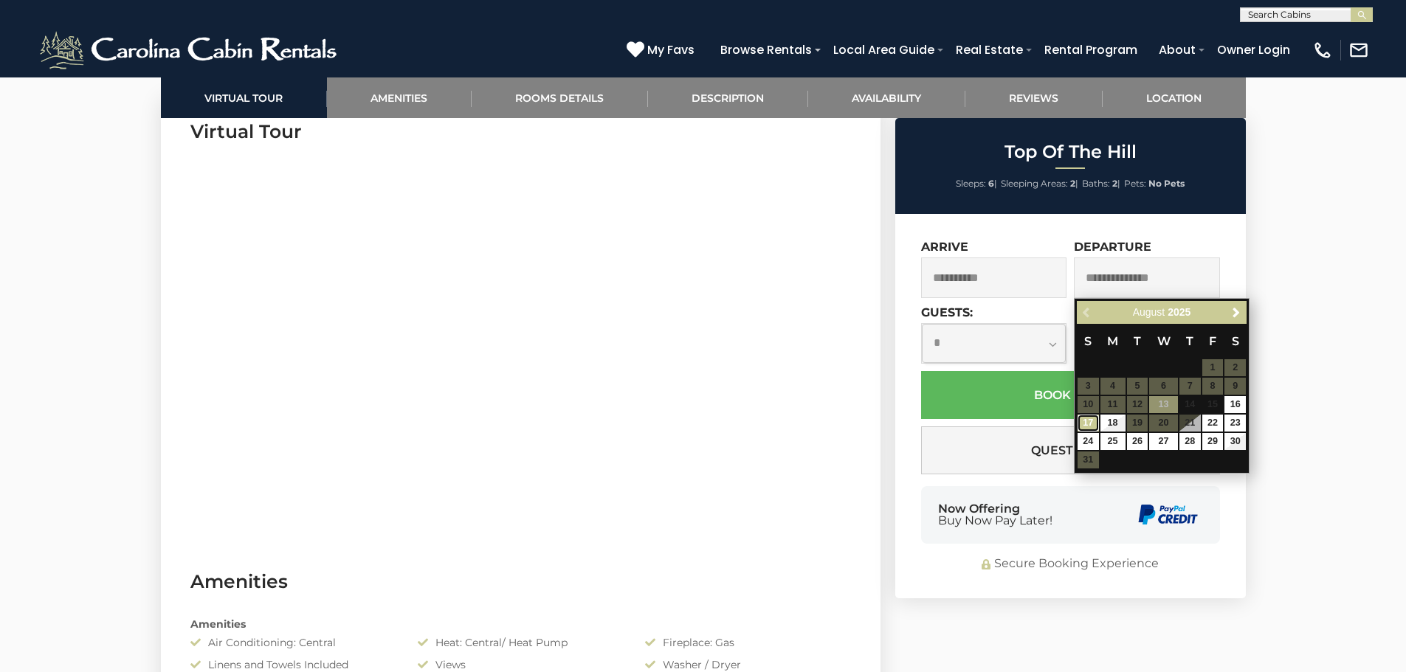
click at [1083, 416] on link "17" at bounding box center [1087, 423] width 21 height 17
type input "**********"
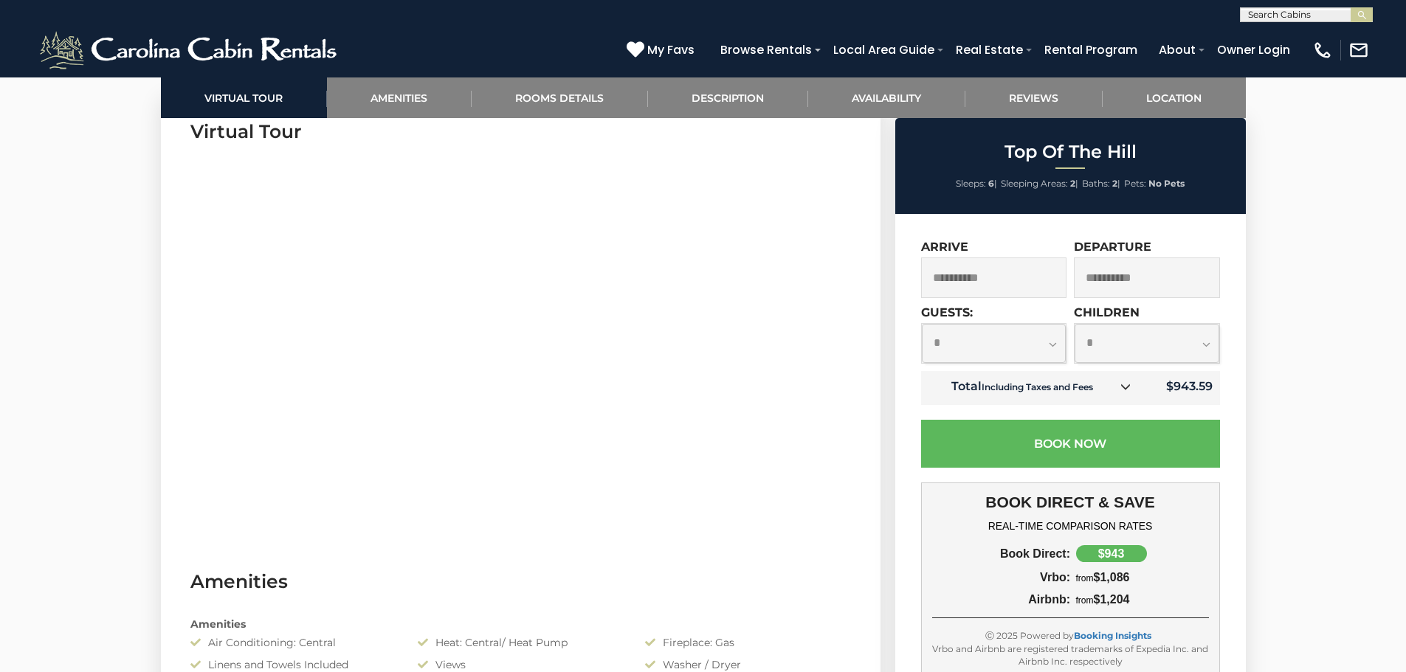
click at [1055, 336] on select "**********" at bounding box center [994, 343] width 145 height 39
select select "*"
click at [922, 324] on select "**********" at bounding box center [994, 343] width 145 height 39
click at [1197, 346] on select "**********" at bounding box center [1146, 343] width 145 height 39
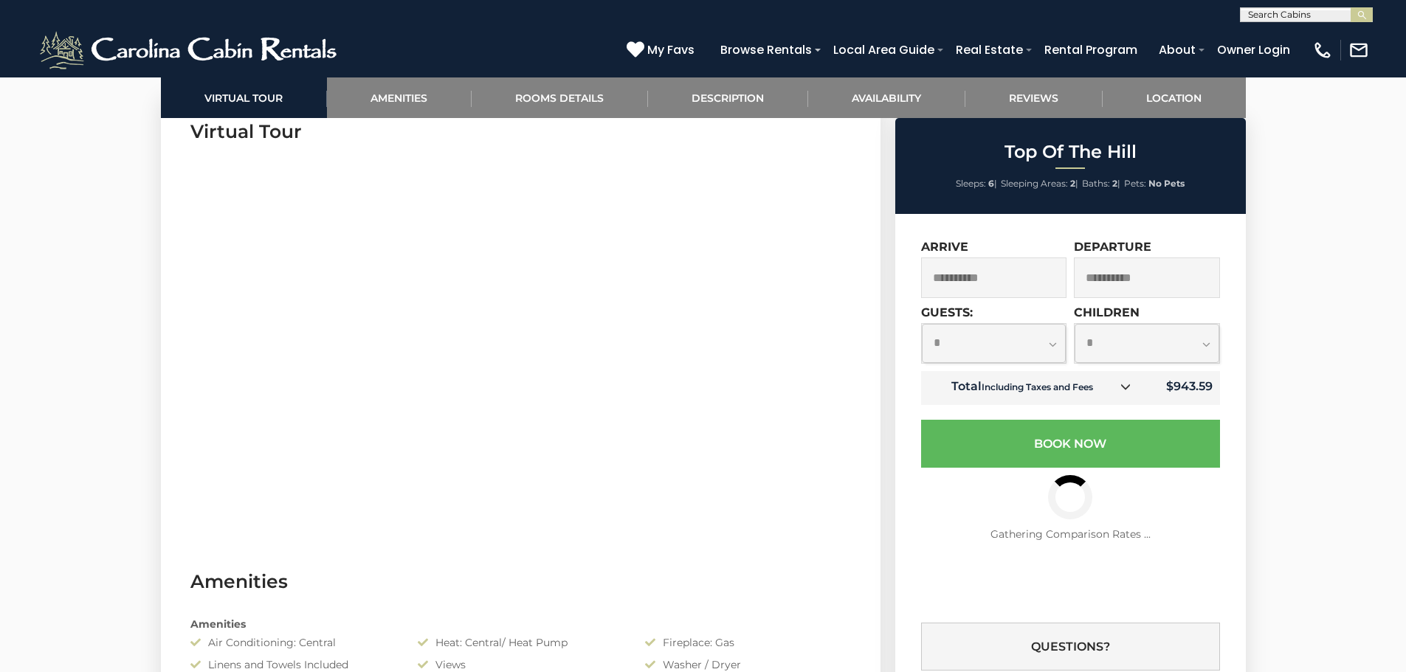
select select "*"
click at [1074, 324] on select "**********" at bounding box center [1146, 343] width 145 height 39
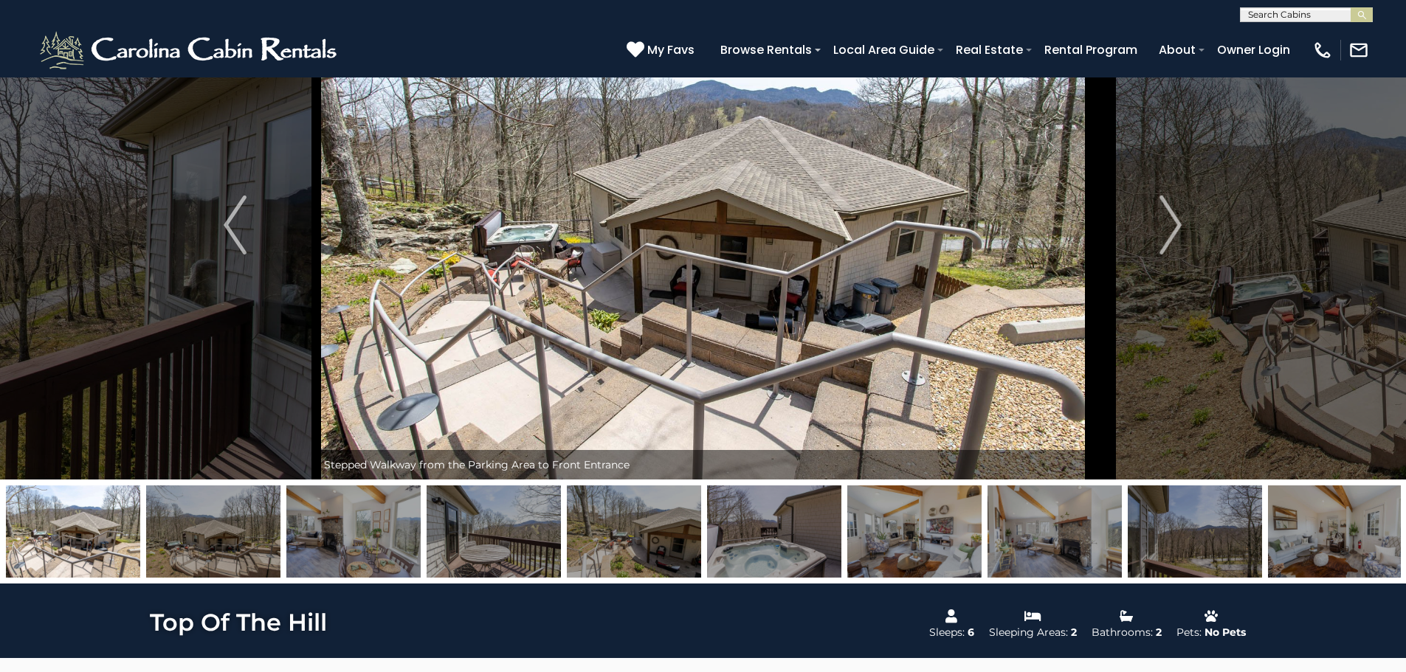
scroll to position [0, 0]
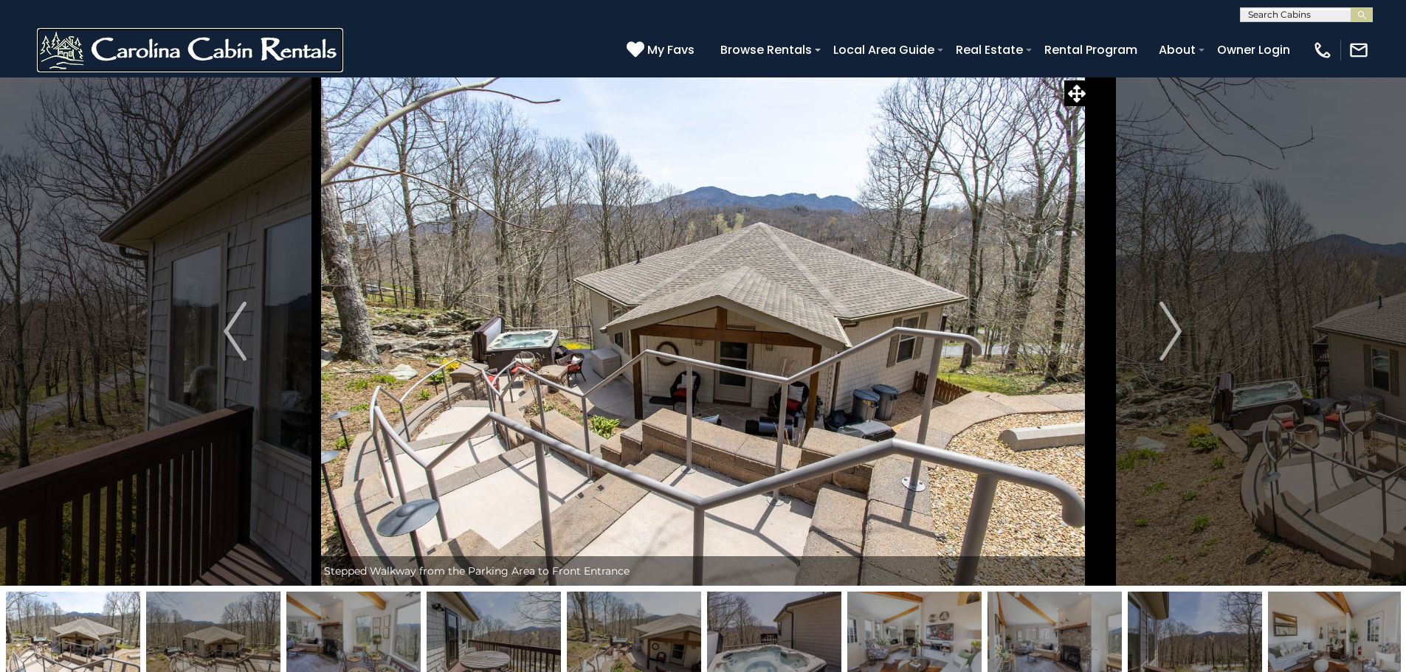
click at [249, 52] on img at bounding box center [190, 50] width 306 height 44
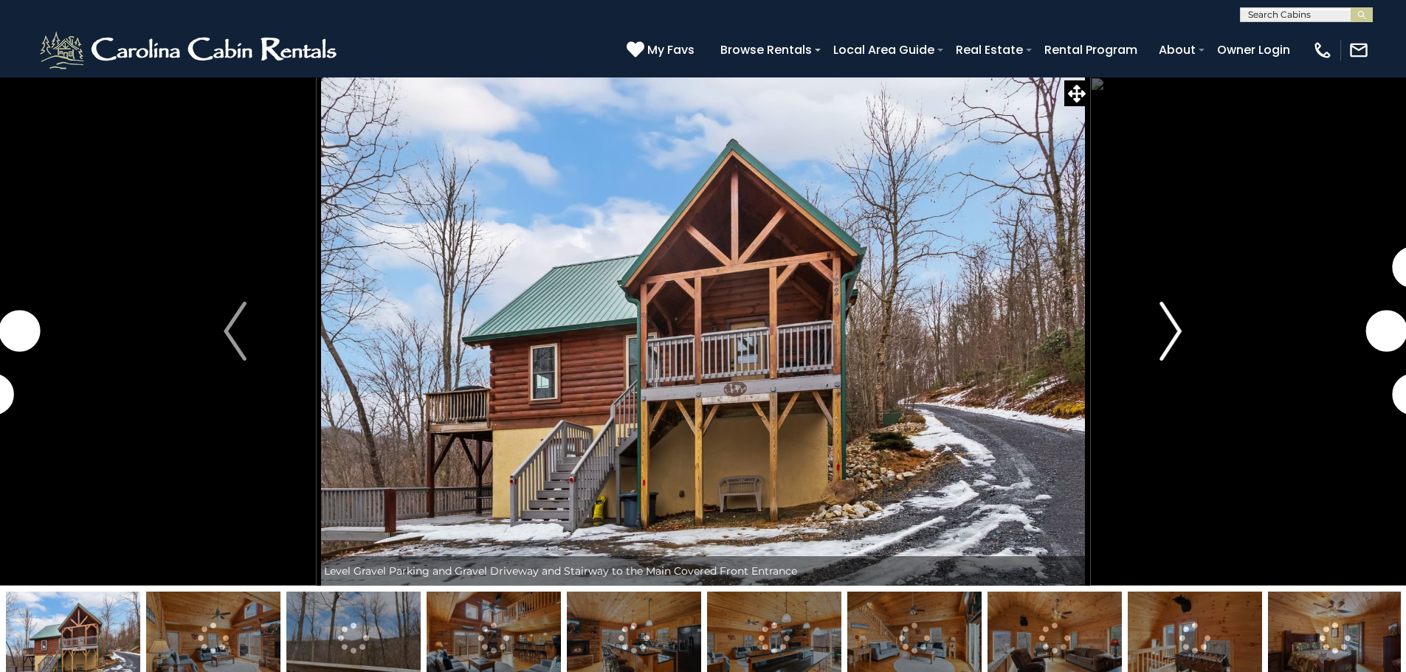
click at [1177, 336] on img "Next" at bounding box center [1170, 331] width 22 height 59
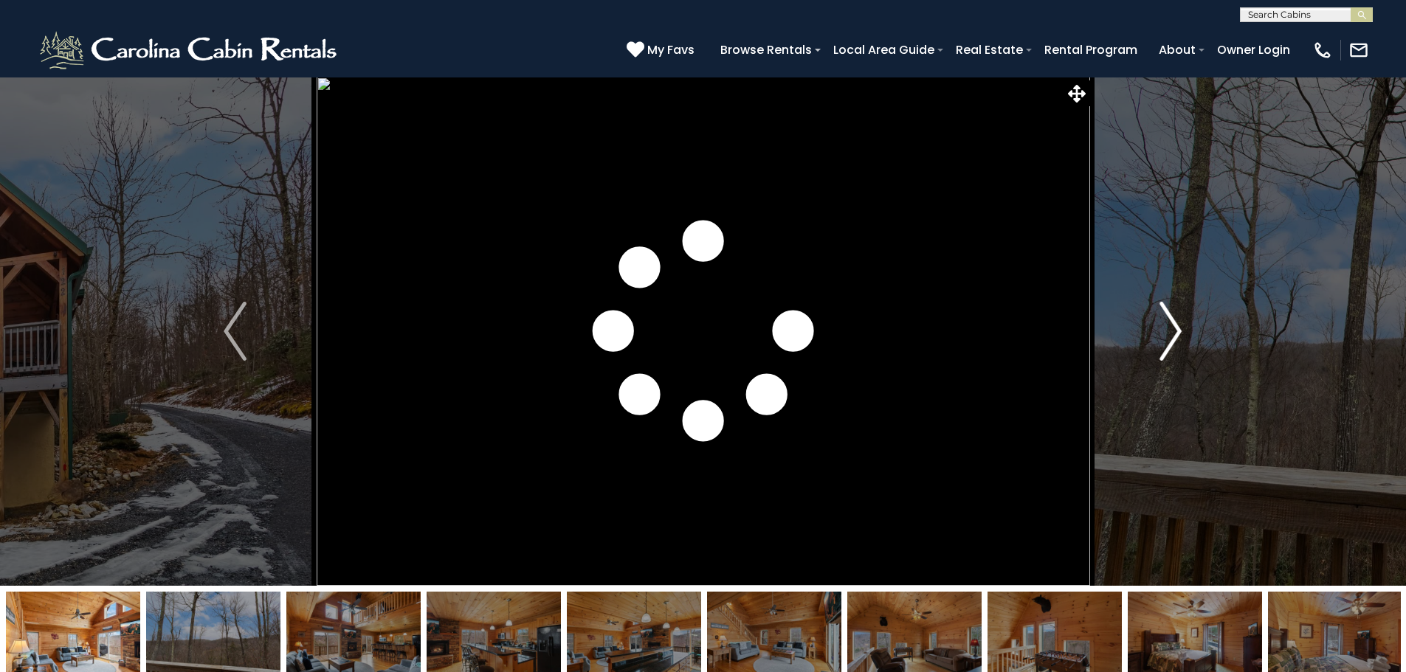
click at [1172, 333] on img "Next" at bounding box center [1170, 331] width 22 height 59
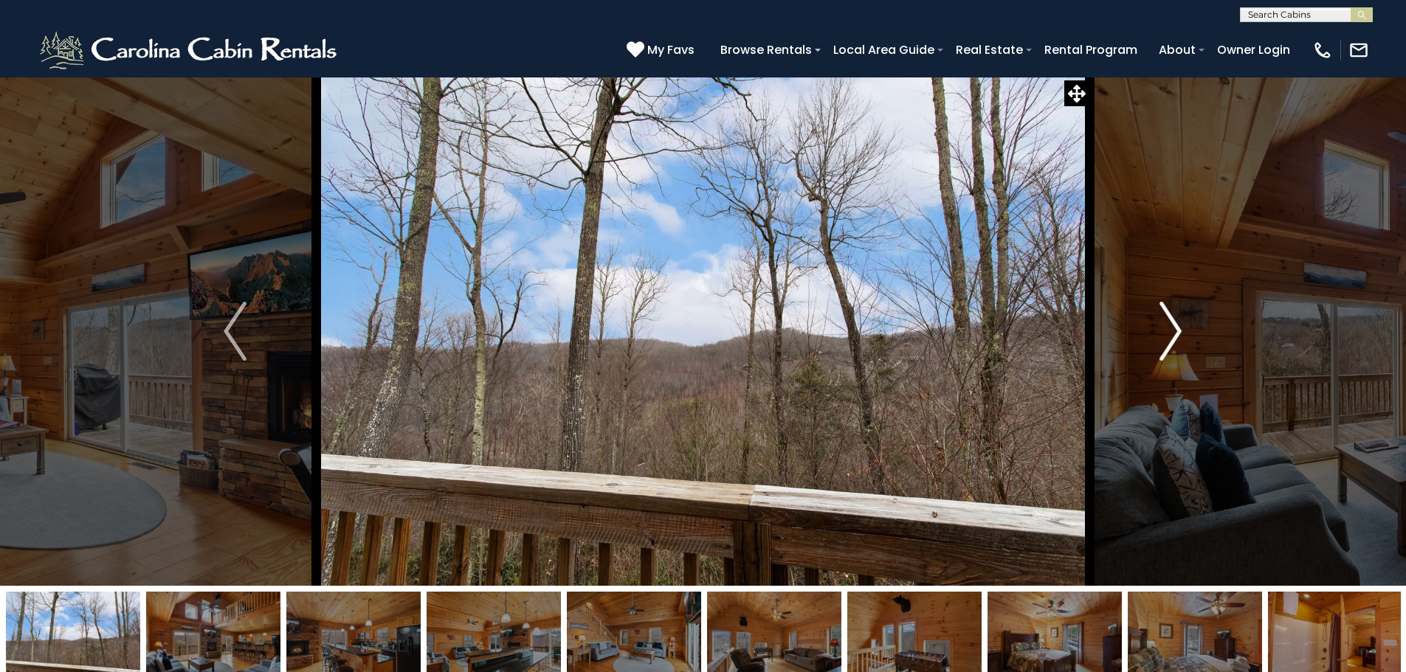
click at [1172, 333] on img "Next" at bounding box center [1170, 331] width 22 height 59
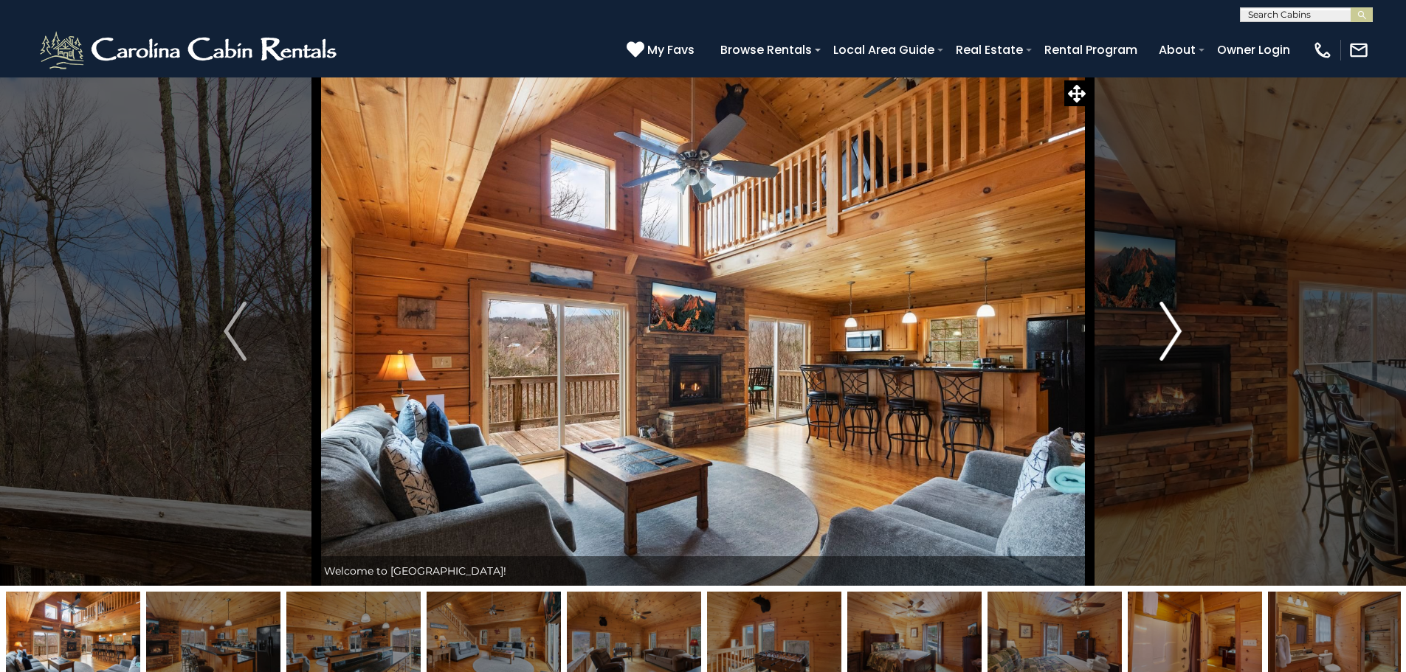
click at [1172, 333] on img "Next" at bounding box center [1170, 331] width 22 height 59
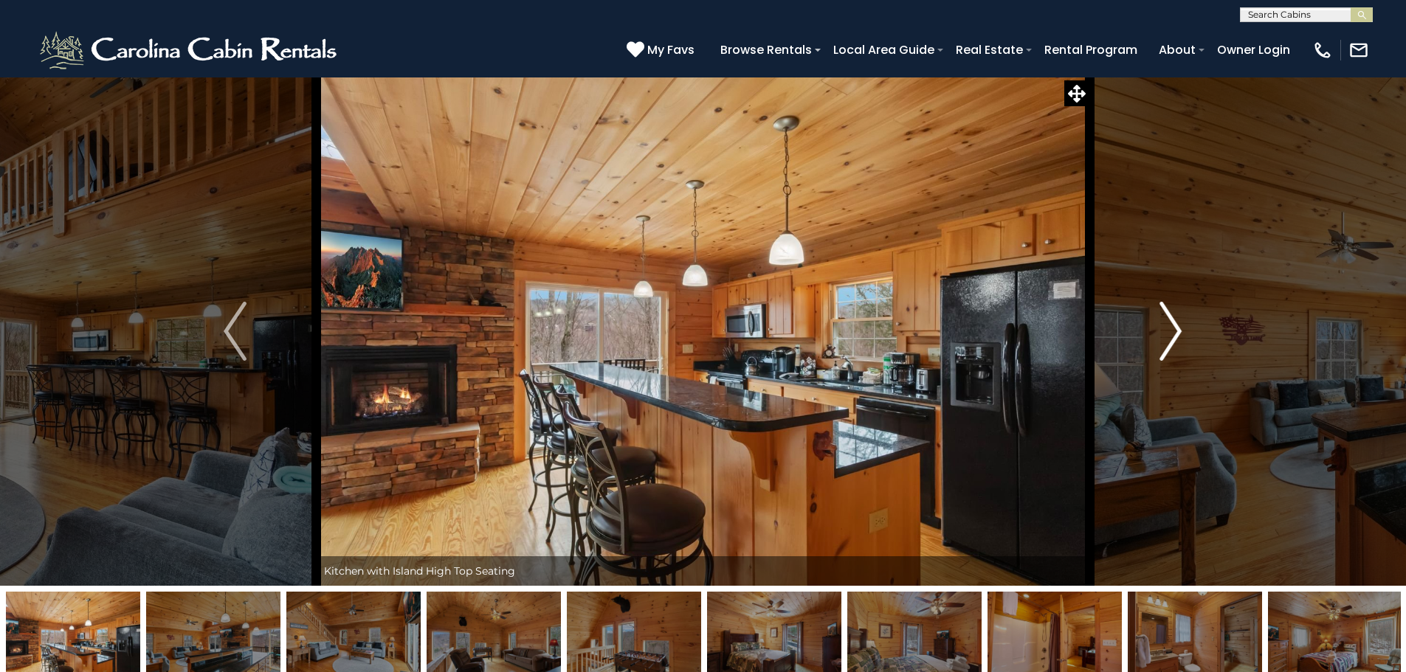
click at [1172, 333] on img "Next" at bounding box center [1170, 331] width 22 height 59
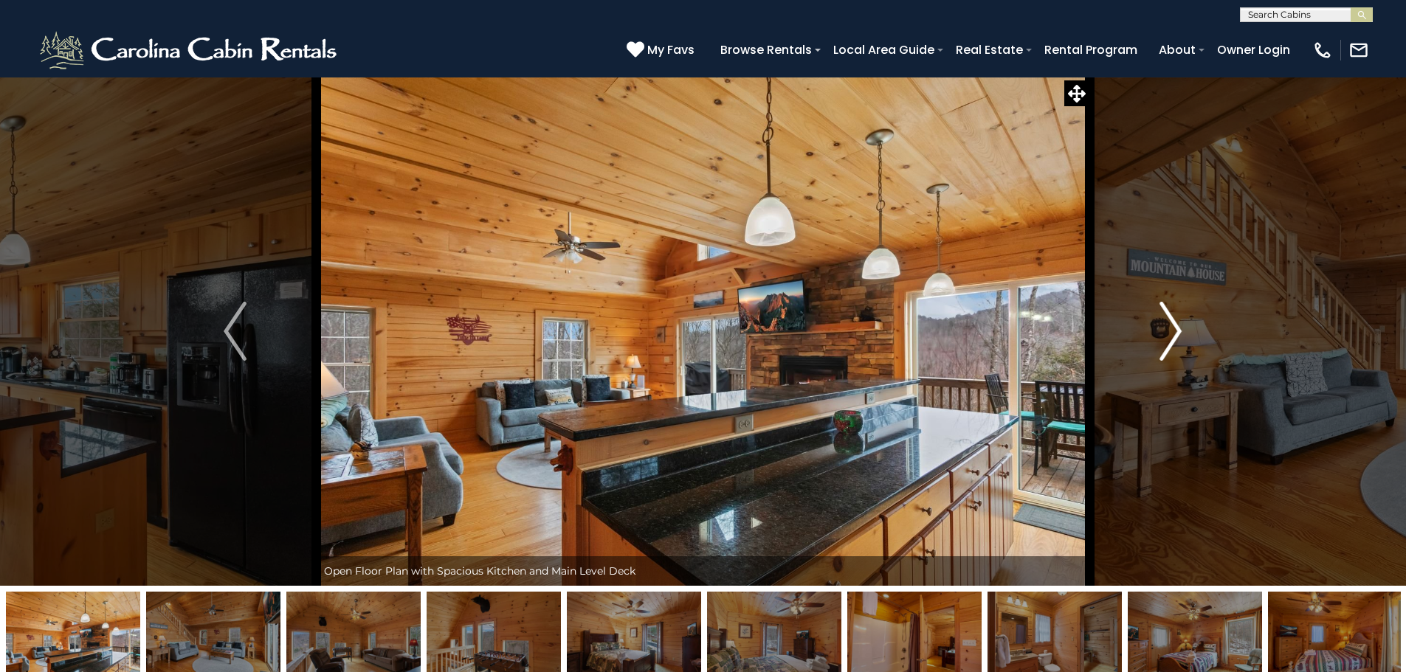
click at [1172, 333] on img "Next" at bounding box center [1170, 331] width 22 height 59
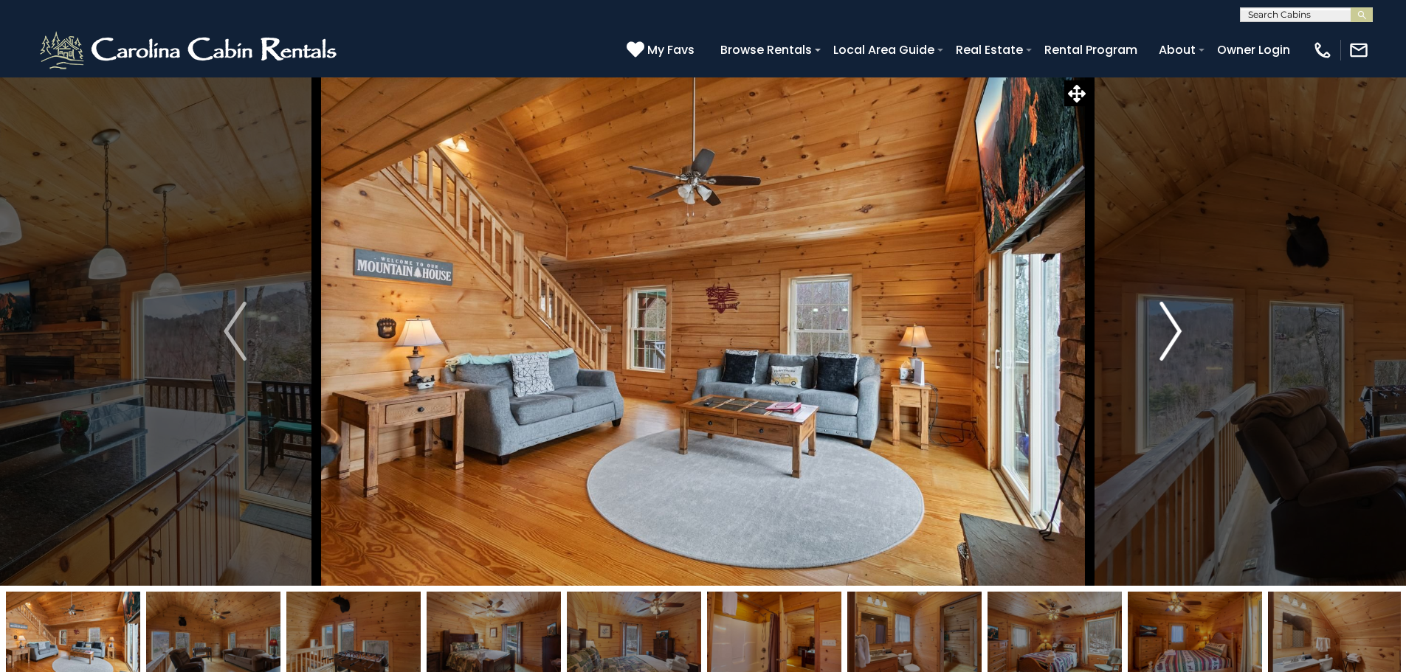
click at [1172, 333] on img "Next" at bounding box center [1170, 331] width 22 height 59
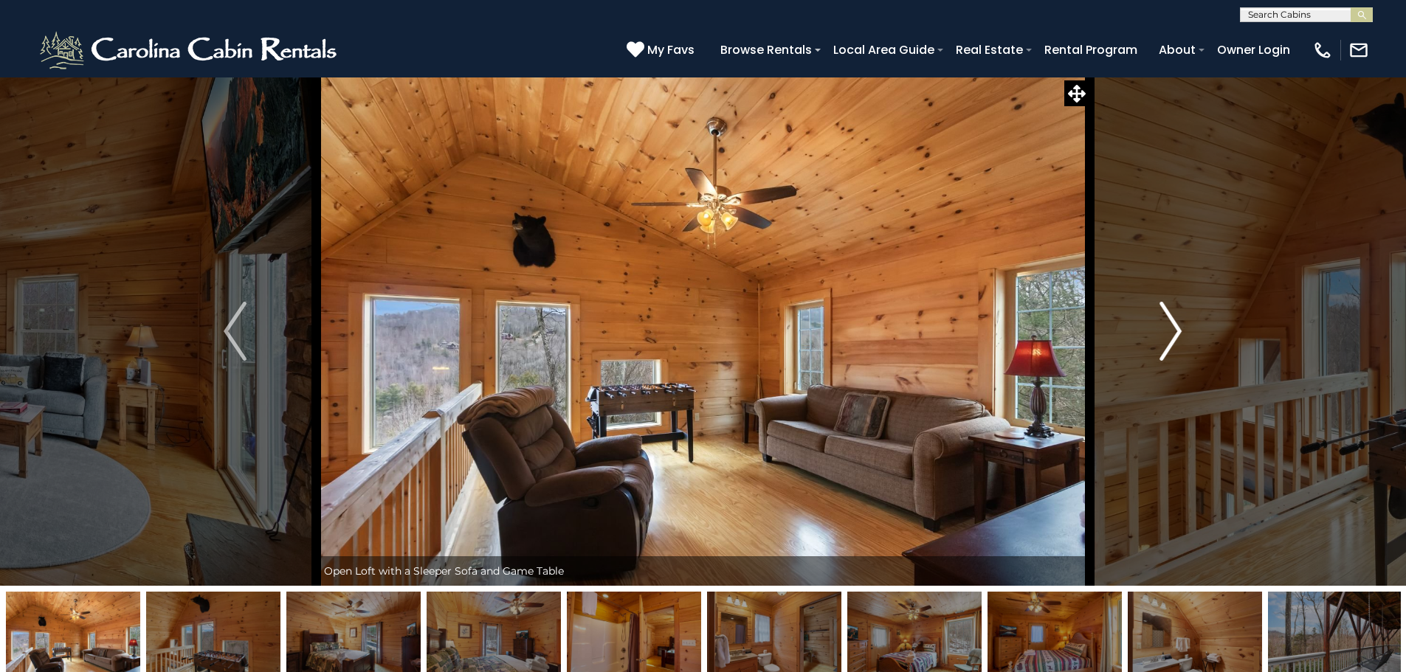
drag, startPoint x: 1157, startPoint y: 331, endPoint x: 1167, endPoint y: 331, distance: 10.3
click at [1159, 331] on button "Next" at bounding box center [1170, 331] width 162 height 509
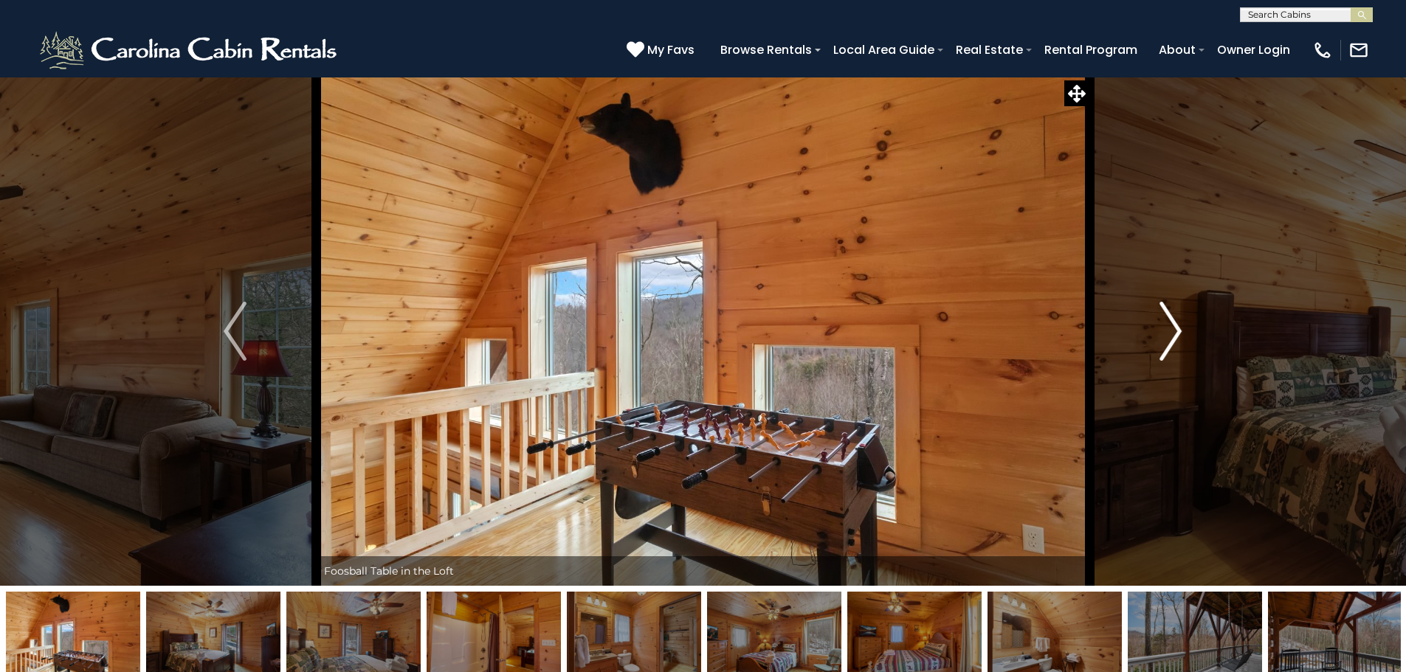
click at [1173, 336] on img "Next" at bounding box center [1170, 331] width 22 height 59
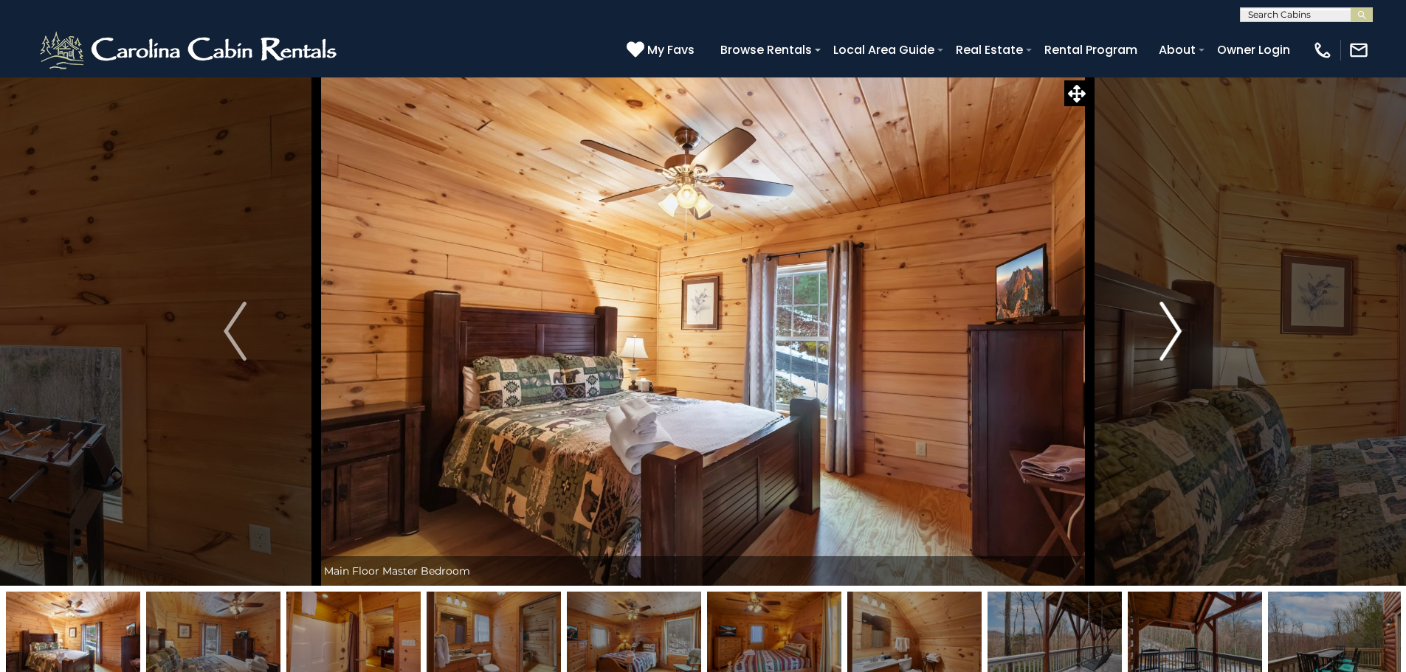
click at [1173, 336] on img "Next" at bounding box center [1170, 331] width 22 height 59
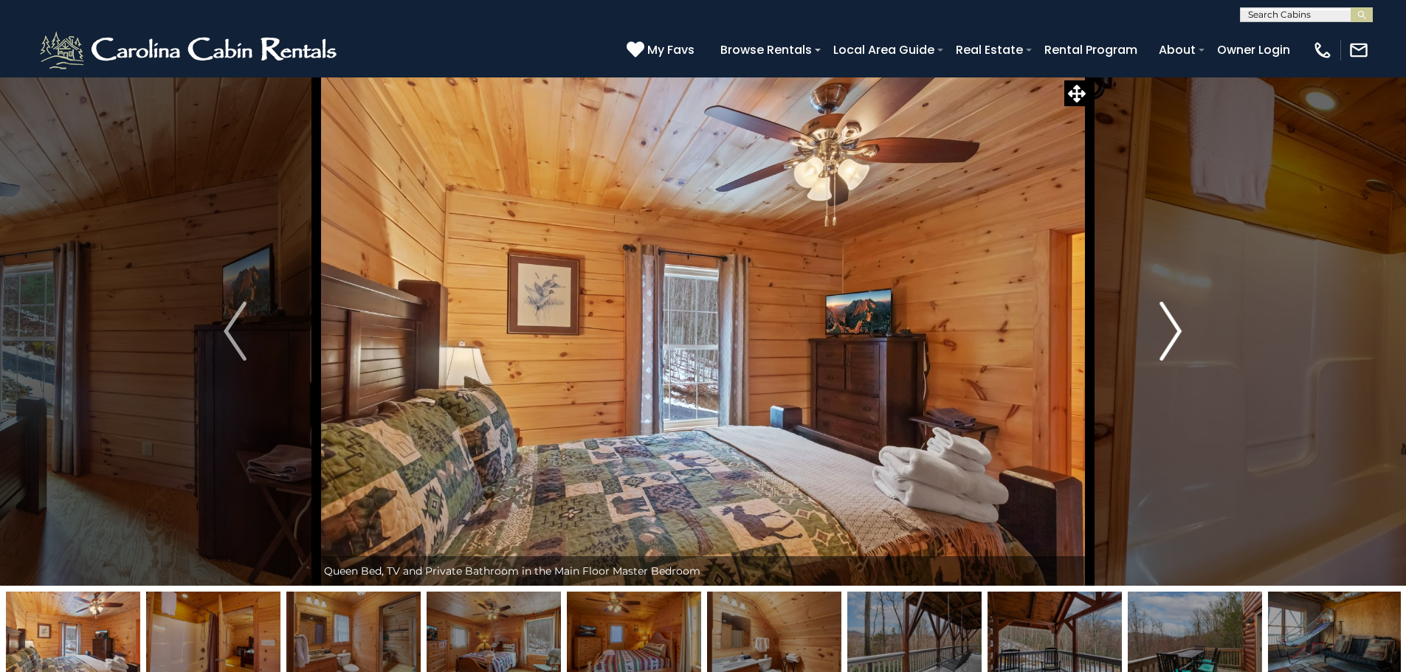
click at [1173, 336] on img "Next" at bounding box center [1170, 331] width 22 height 59
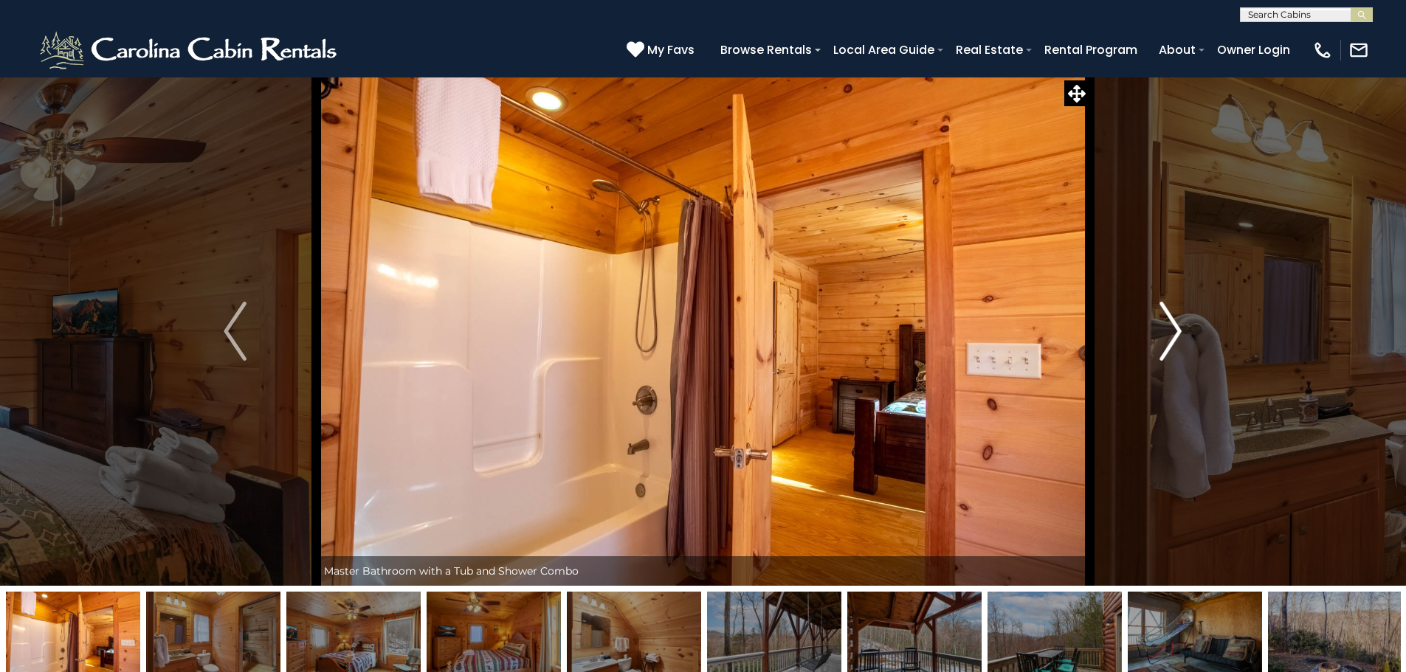
click at [1167, 326] on img "Next" at bounding box center [1170, 331] width 22 height 59
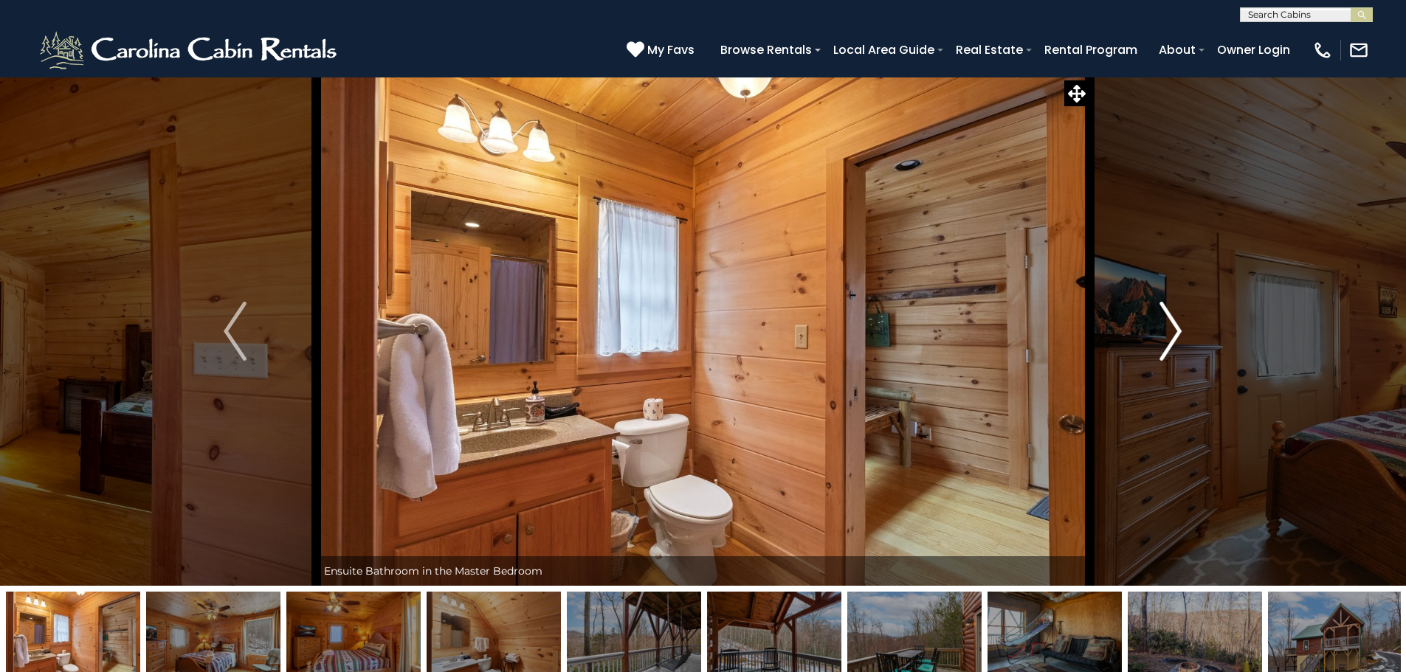
click at [1167, 326] on img "Next" at bounding box center [1170, 331] width 22 height 59
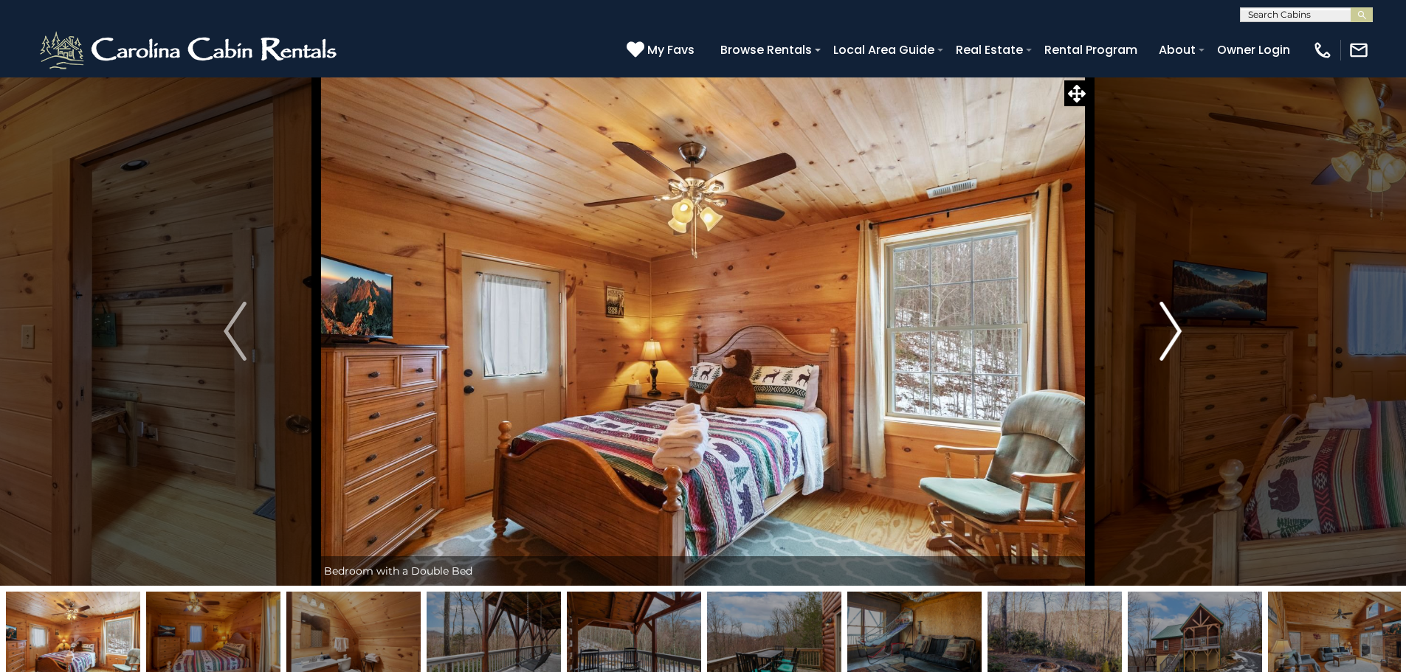
click at [1167, 326] on img "Next" at bounding box center [1170, 331] width 22 height 59
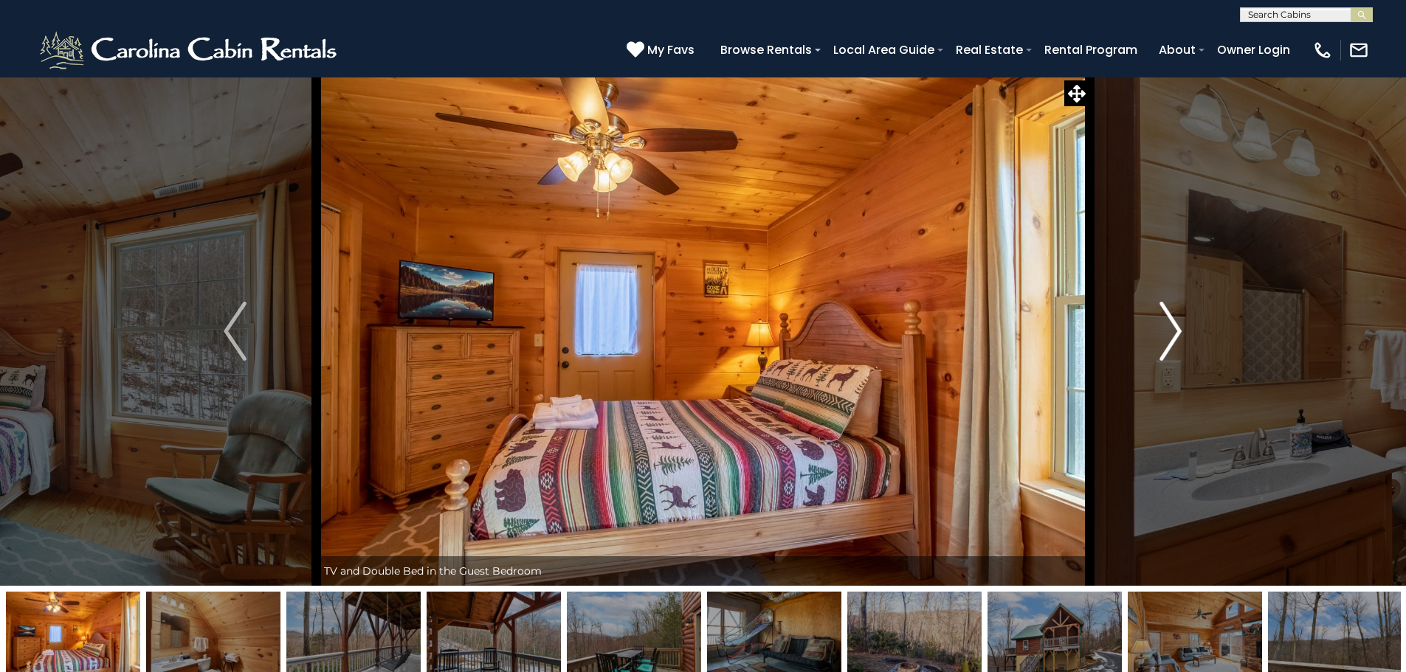
click at [1185, 328] on button "Next" at bounding box center [1170, 331] width 162 height 509
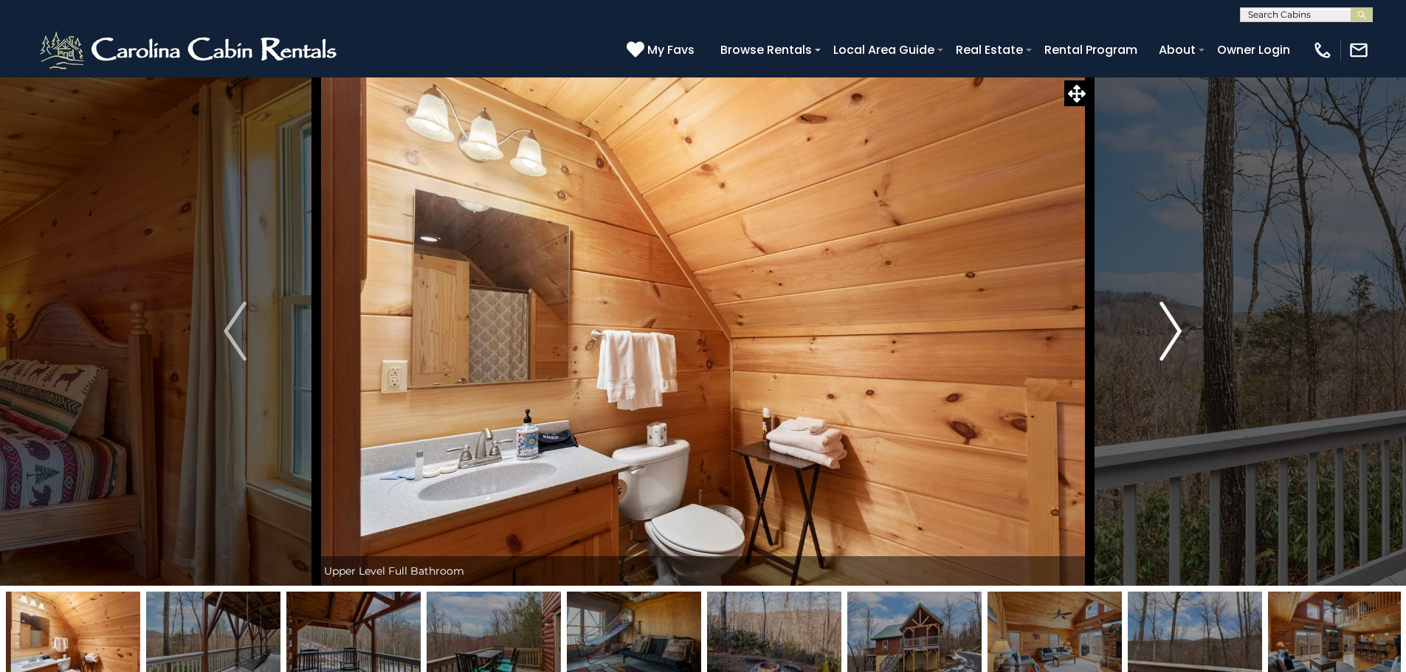
click at [1172, 331] on img "Next" at bounding box center [1170, 331] width 22 height 59
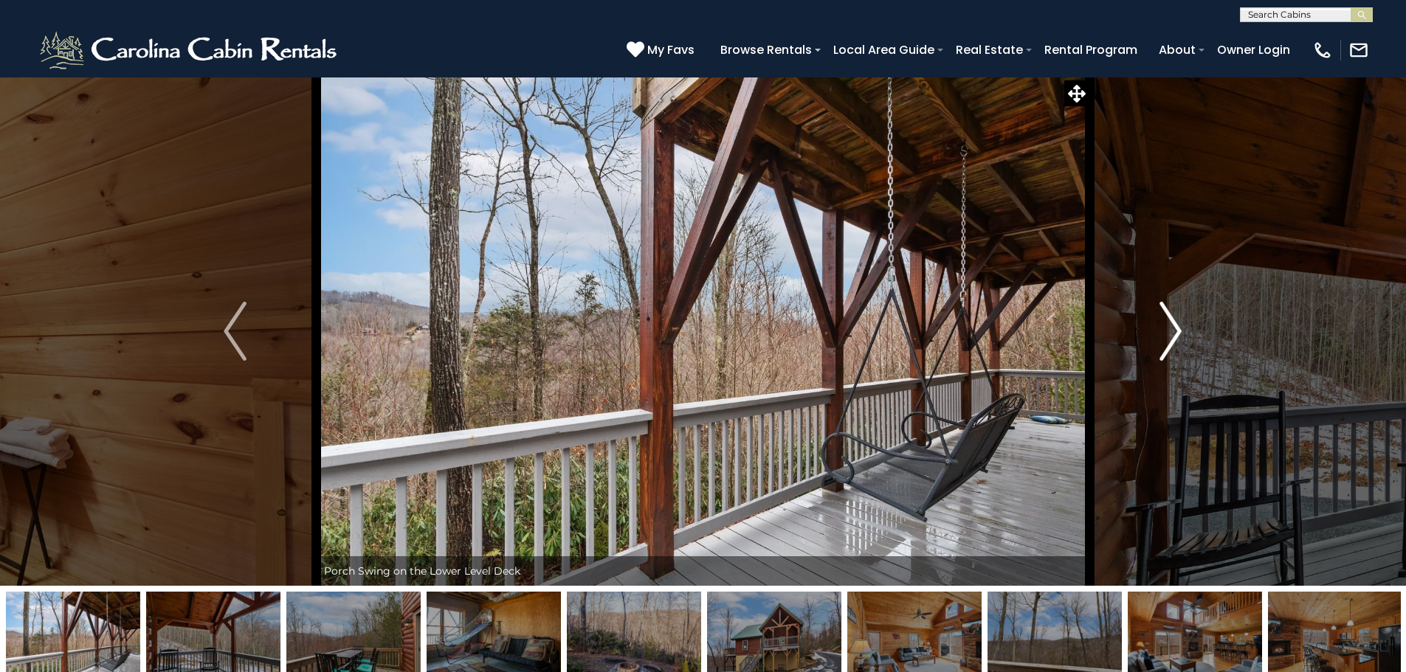
click at [1172, 331] on img "Next" at bounding box center [1170, 331] width 22 height 59
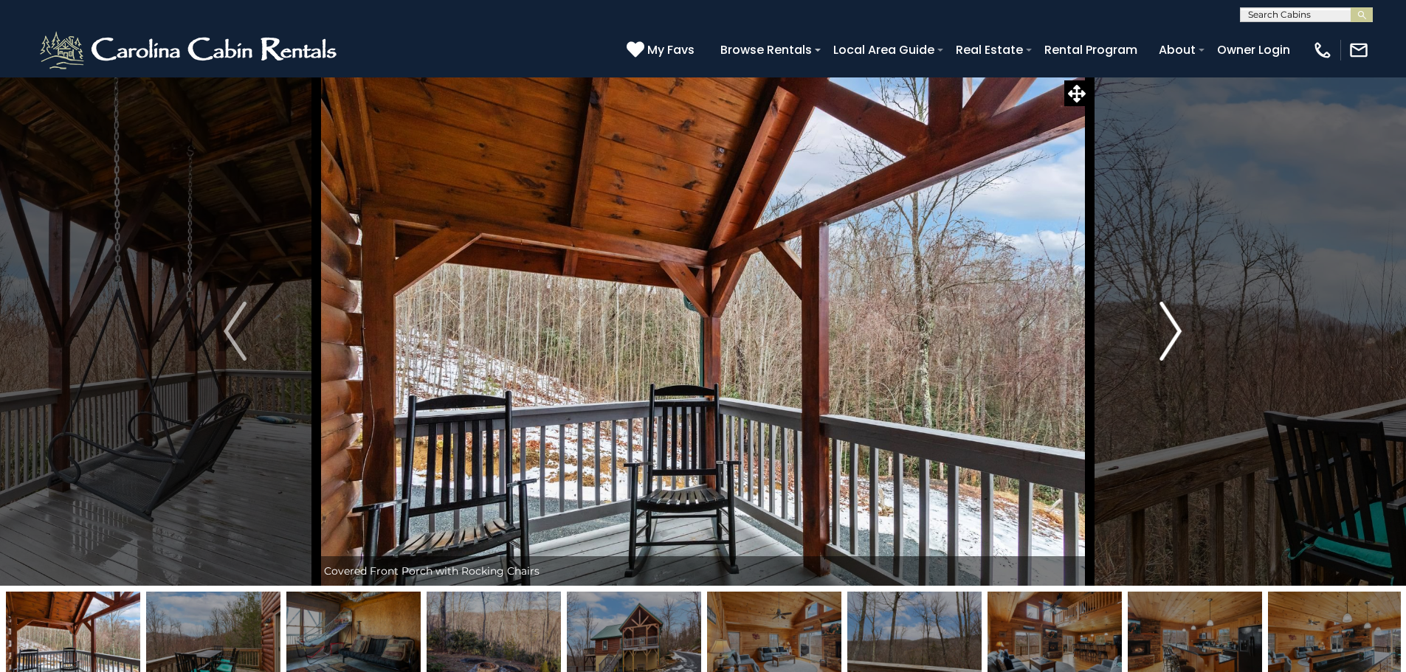
click at [1172, 331] on img "Next" at bounding box center [1170, 331] width 22 height 59
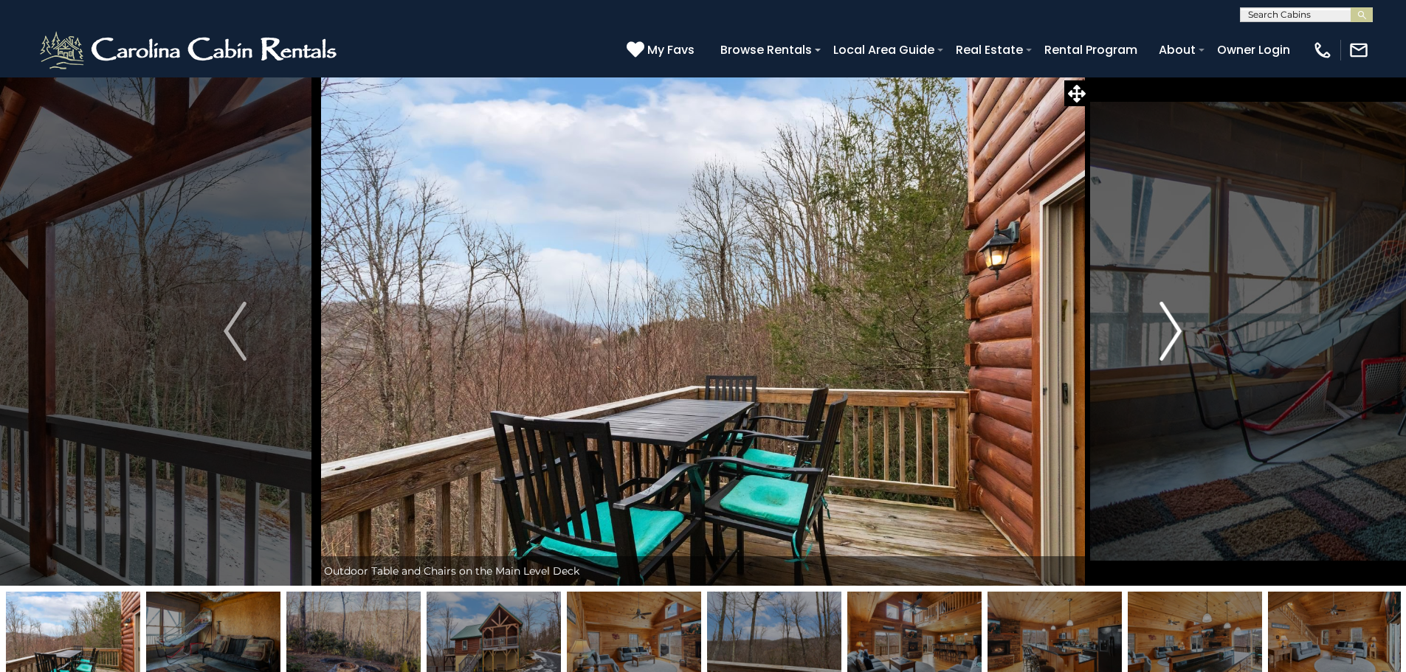
click at [1172, 333] on img "Next" at bounding box center [1170, 331] width 22 height 59
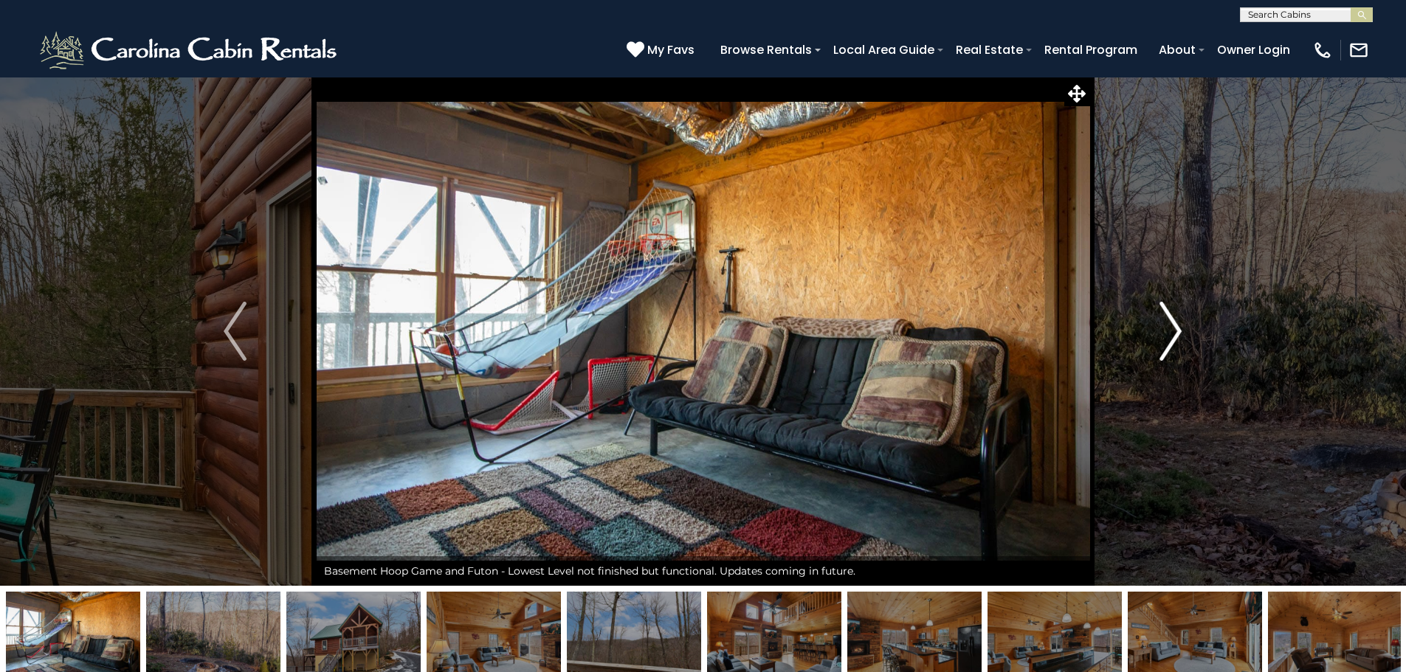
click at [1172, 333] on img "Next" at bounding box center [1170, 331] width 22 height 59
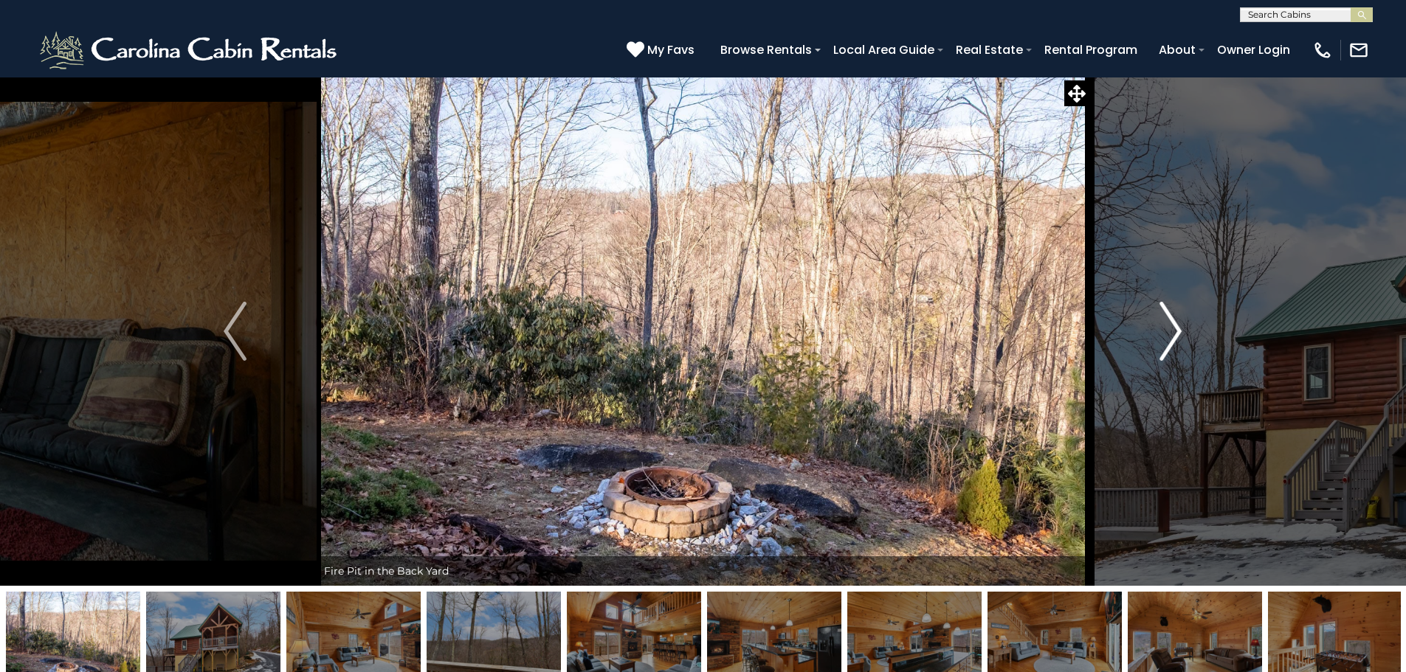
click at [1176, 333] on img "Next" at bounding box center [1170, 331] width 22 height 59
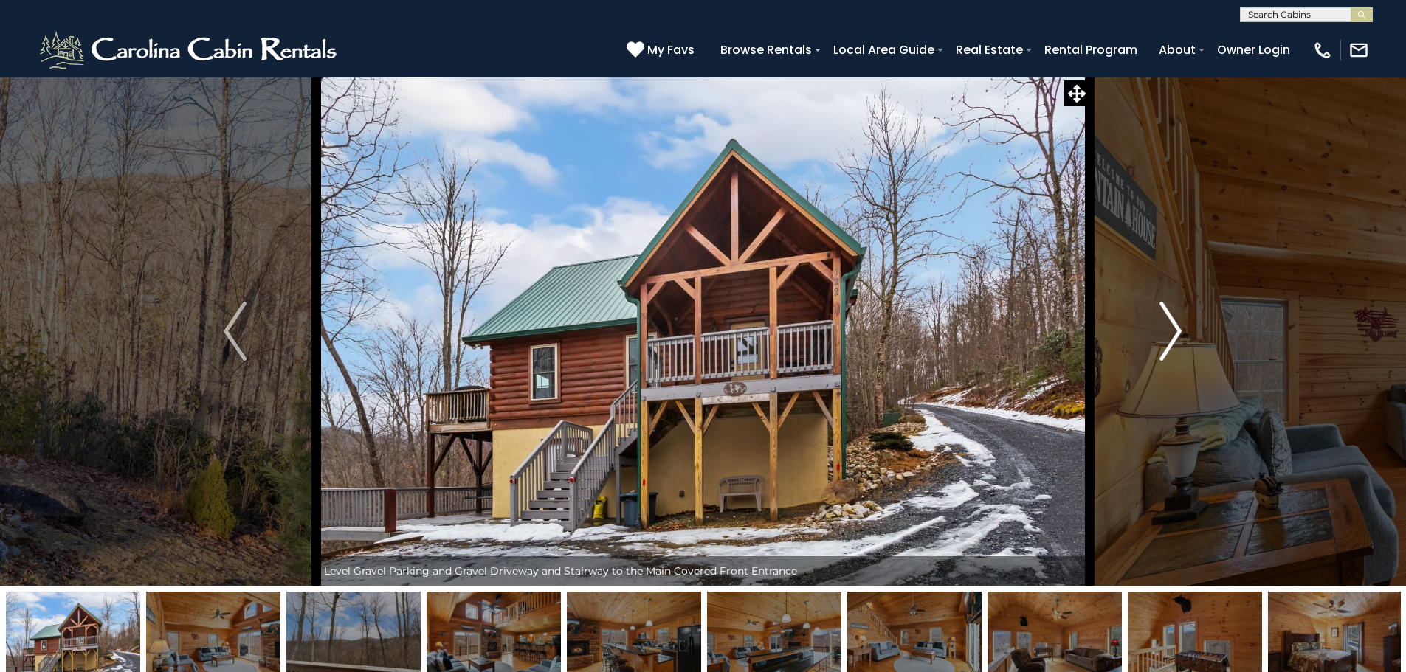
click at [1178, 331] on img "Next" at bounding box center [1170, 331] width 22 height 59
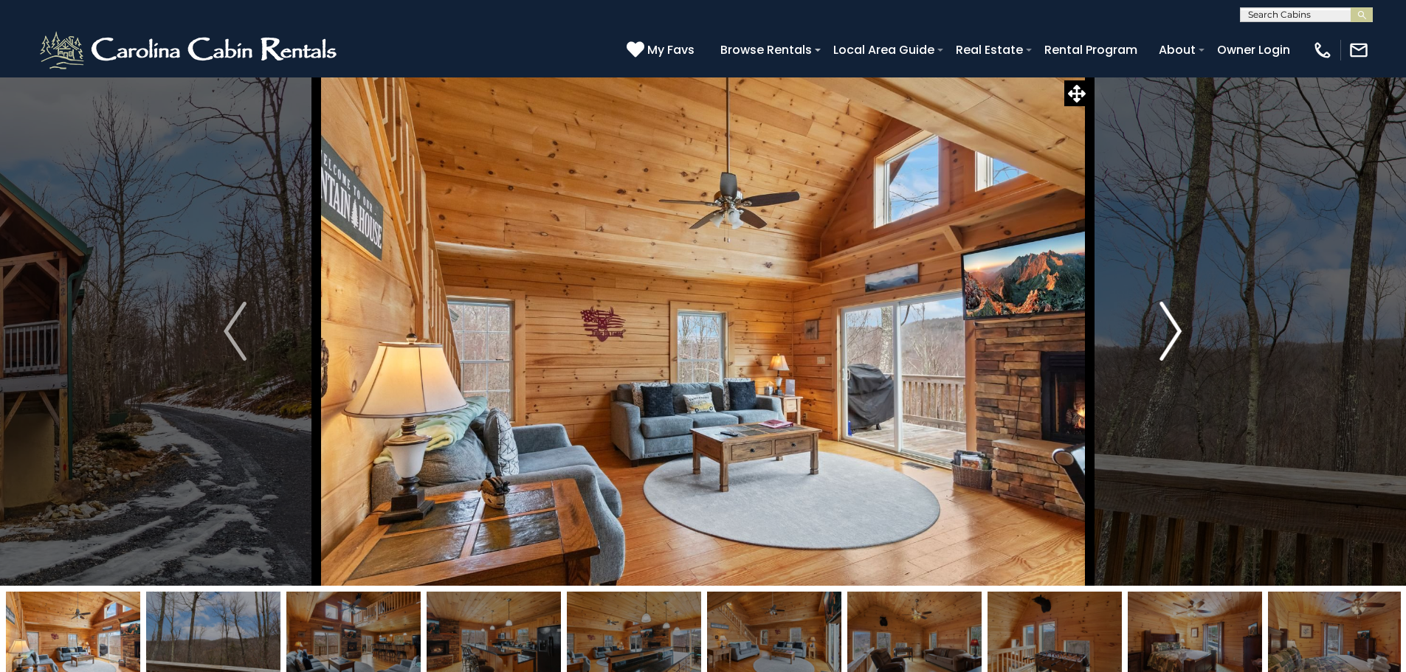
click at [1178, 331] on img "Next" at bounding box center [1170, 331] width 22 height 59
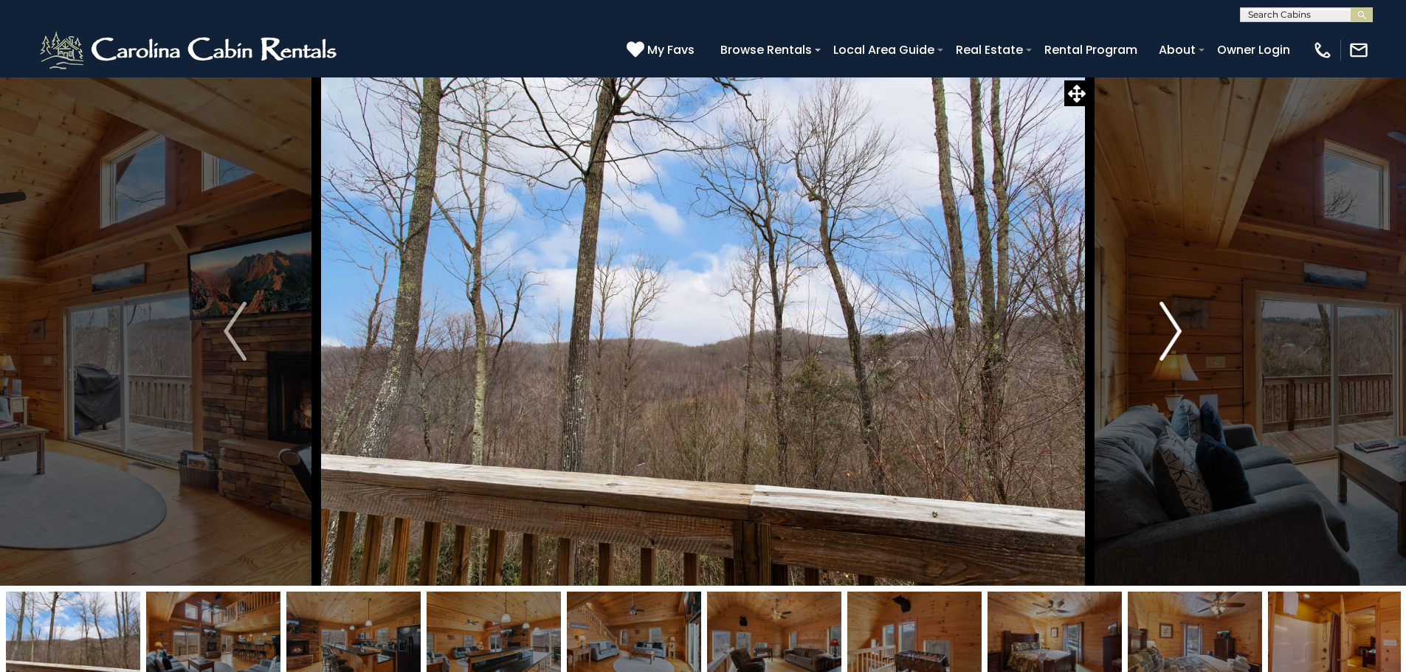
click at [1177, 331] on img "Next" at bounding box center [1170, 331] width 22 height 59
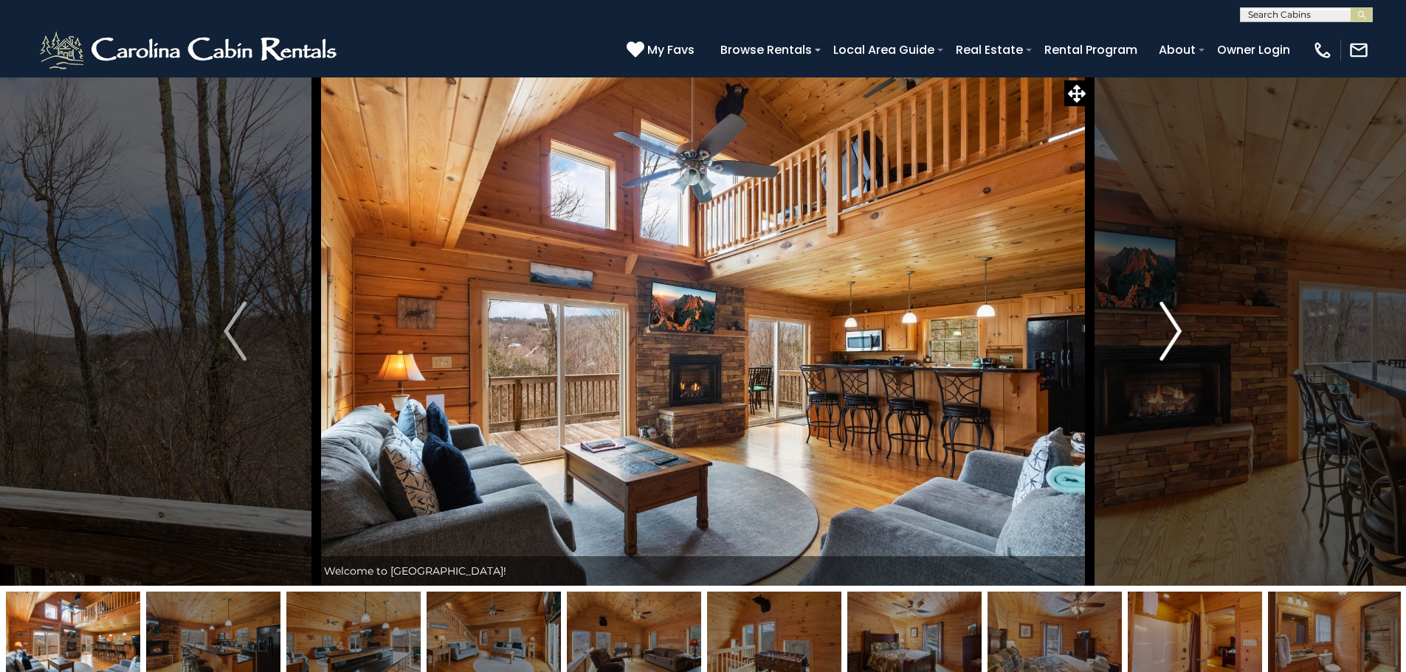
click at [1177, 331] on img "Next" at bounding box center [1170, 331] width 22 height 59
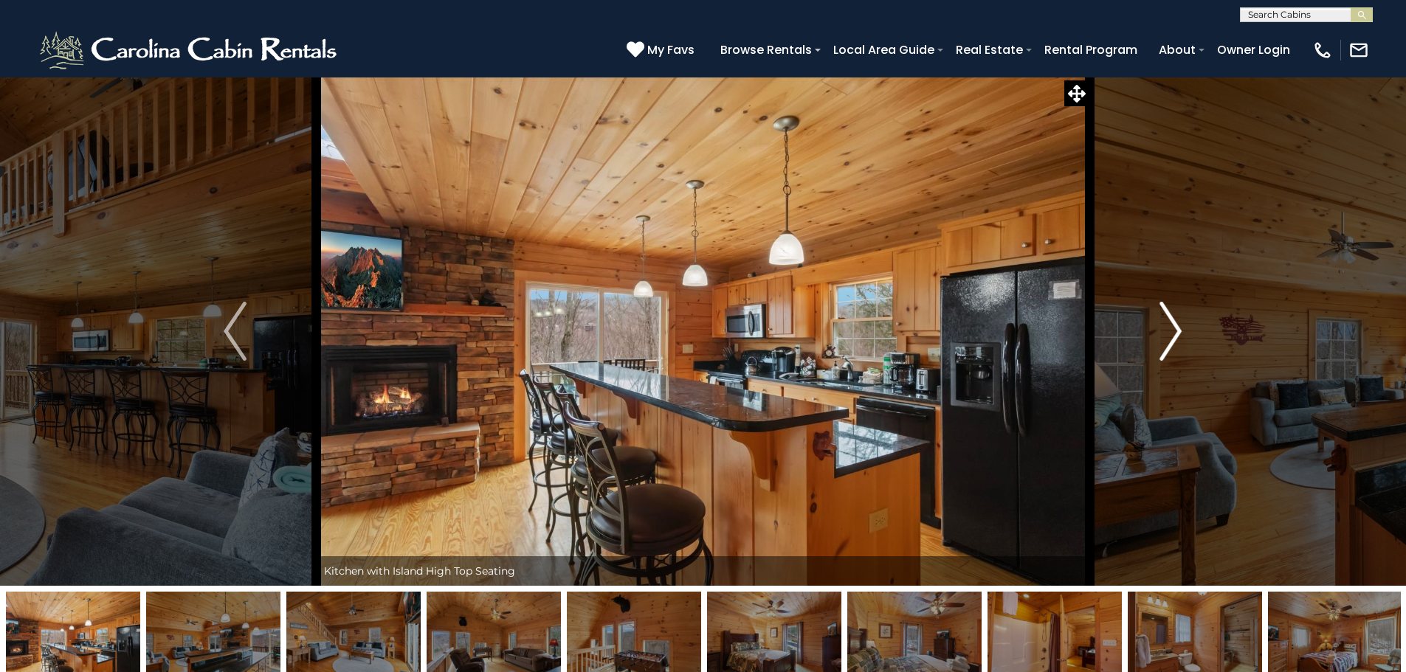
click at [1177, 331] on img "Next" at bounding box center [1170, 331] width 22 height 59
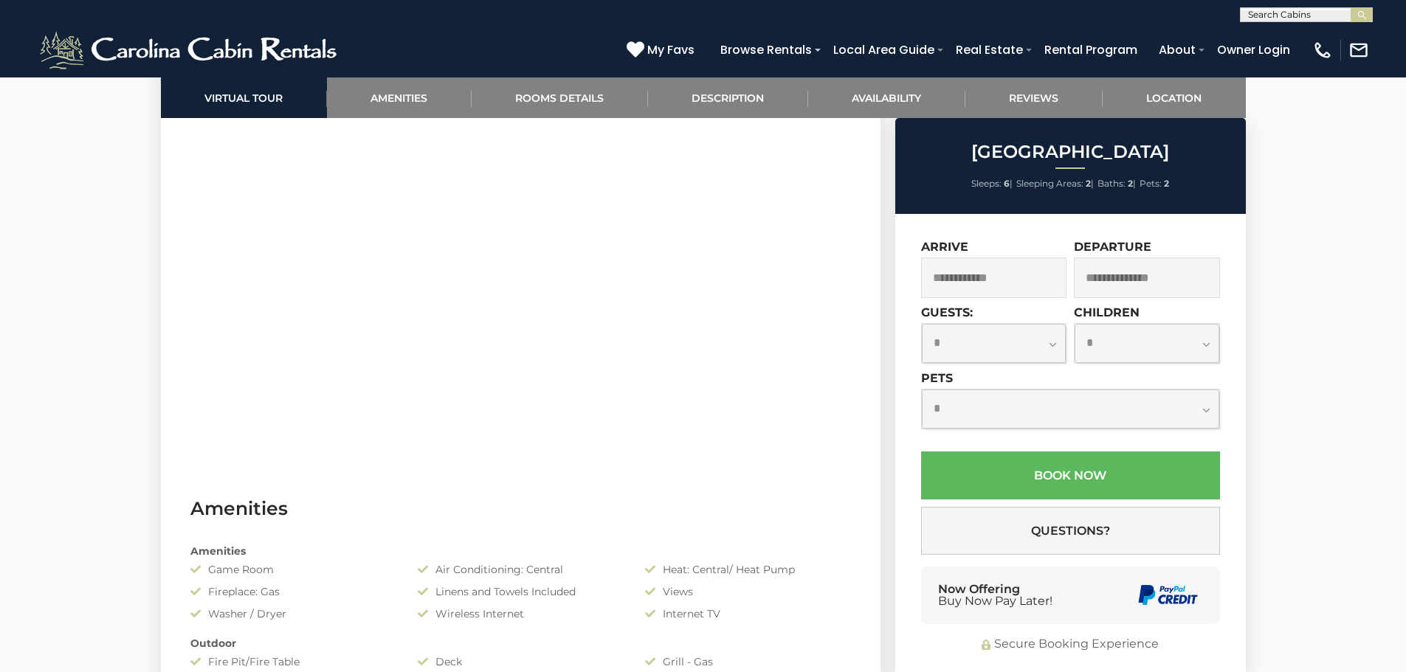
scroll to position [812, 0]
click at [1022, 295] on input "text" at bounding box center [994, 278] width 146 height 41
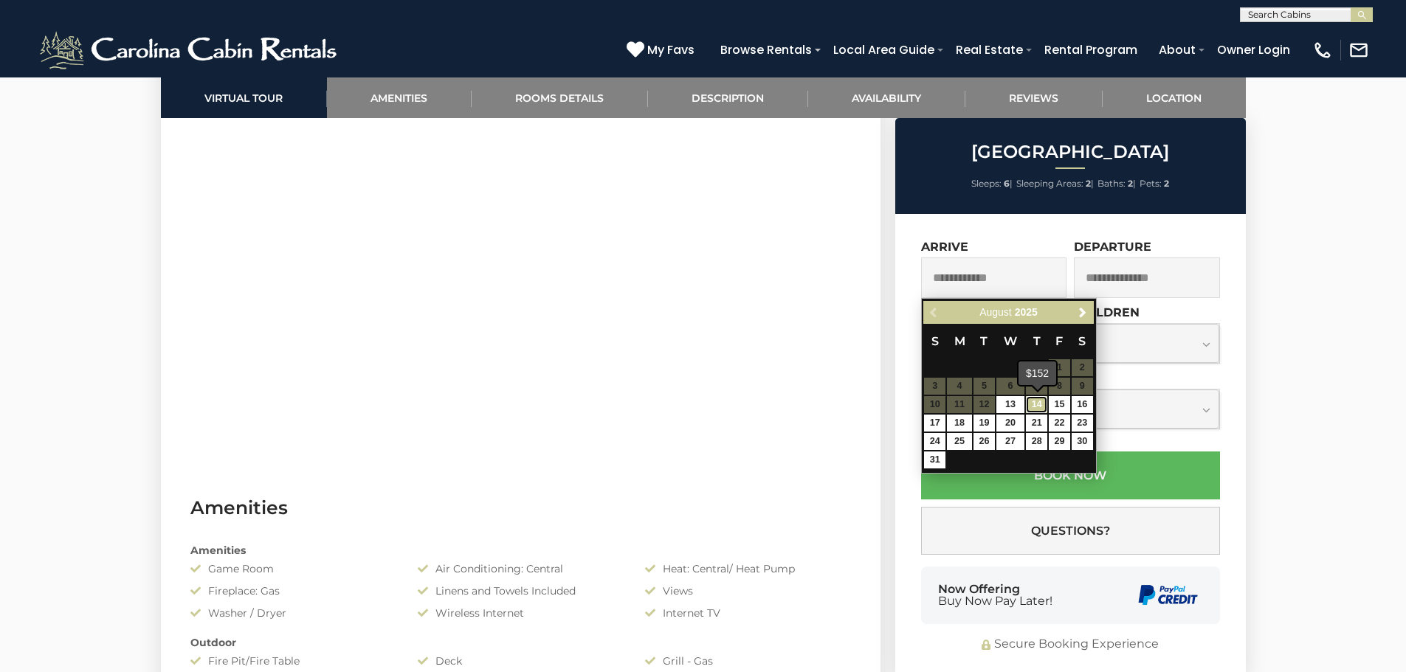
click at [1040, 405] on link "14" at bounding box center [1036, 404] width 21 height 17
type input "**********"
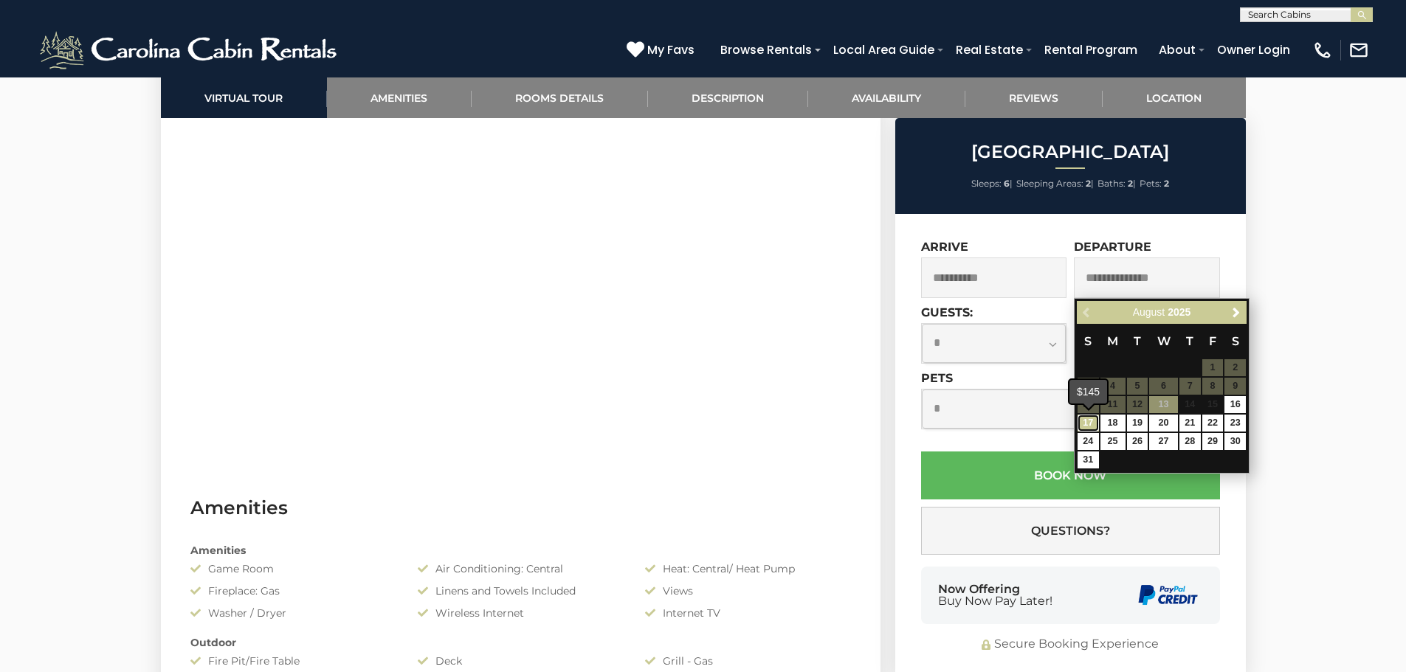
click at [1088, 421] on link "17" at bounding box center [1087, 423] width 21 height 17
type input "**********"
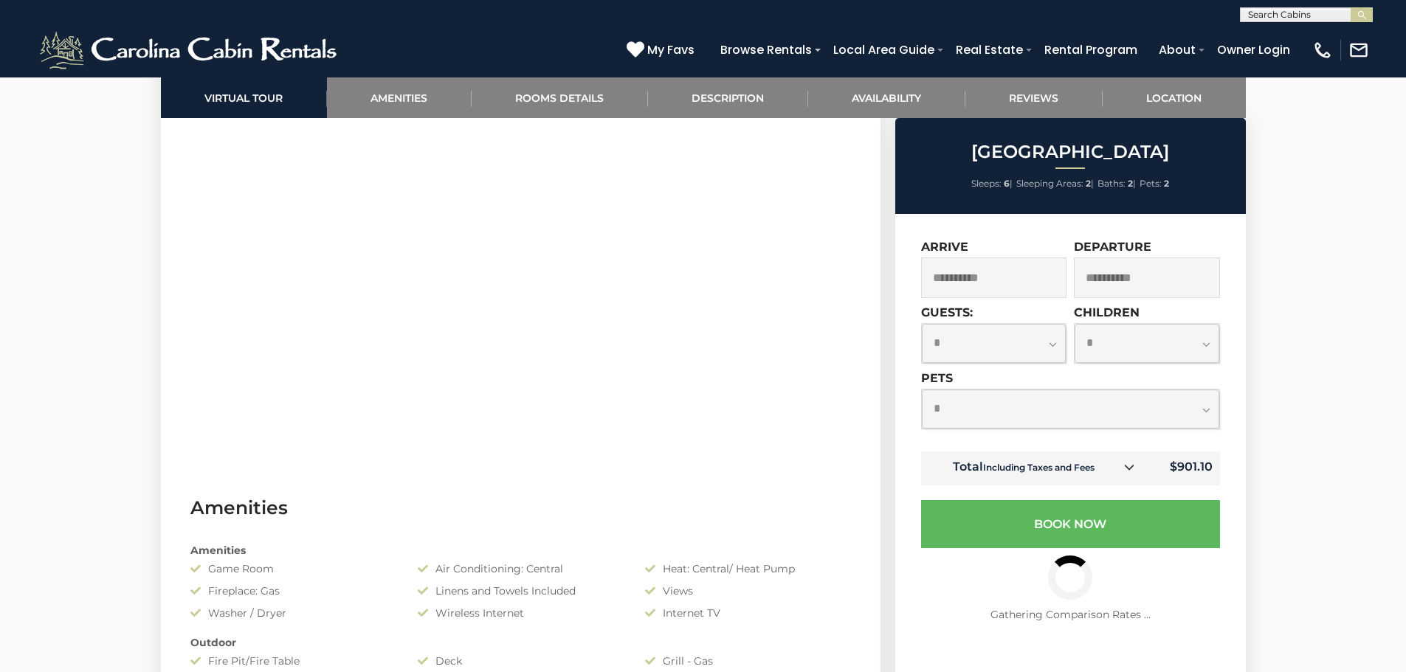
click at [1058, 410] on select "**********" at bounding box center [1070, 409] width 297 height 39
click at [922, 390] on select "**********" at bounding box center [1070, 409] width 297 height 39
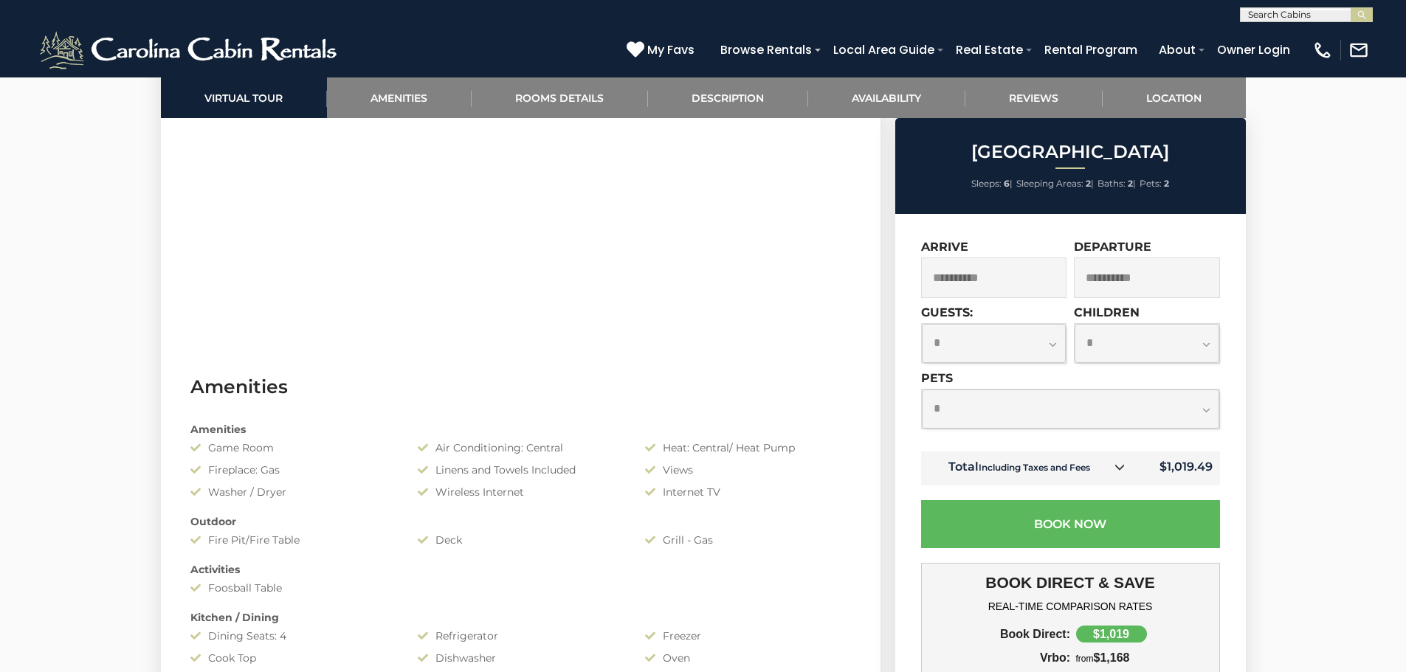
scroll to position [959, 0]
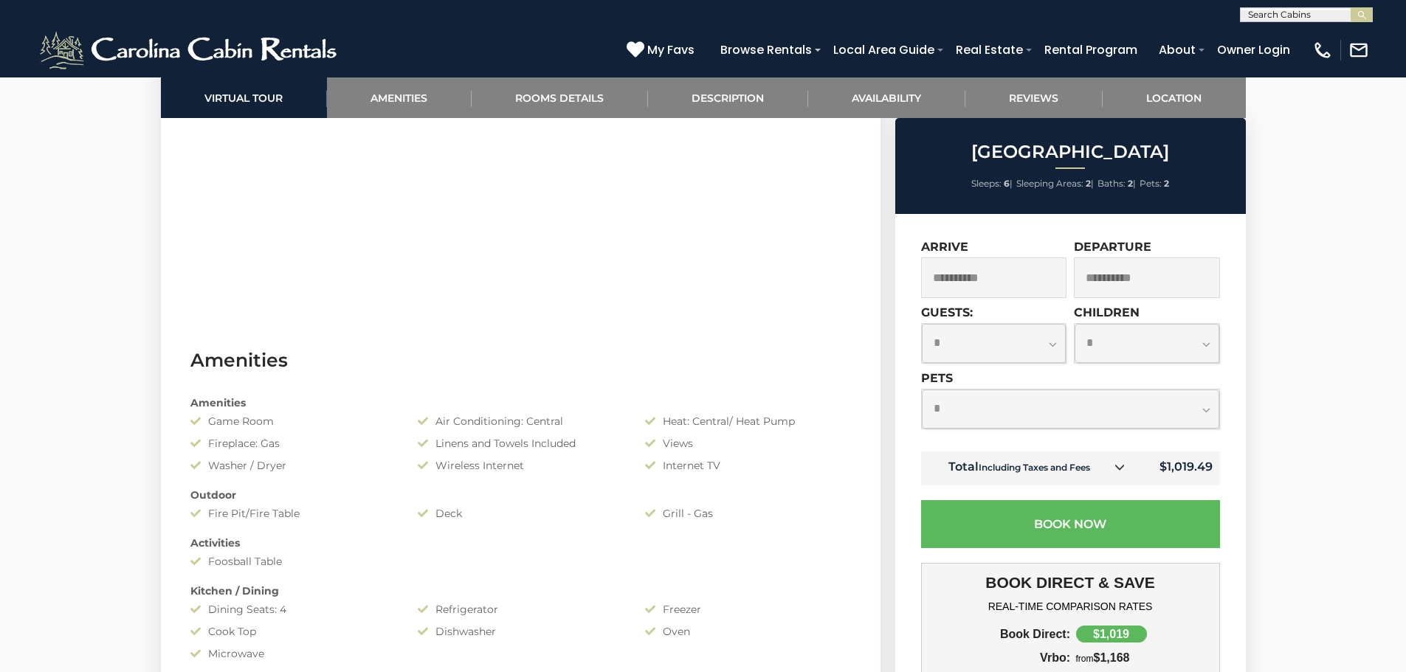
click at [1193, 412] on select "**********" at bounding box center [1070, 409] width 297 height 39
select select "*"
click at [922, 390] on select "**********" at bounding box center [1070, 409] width 297 height 39
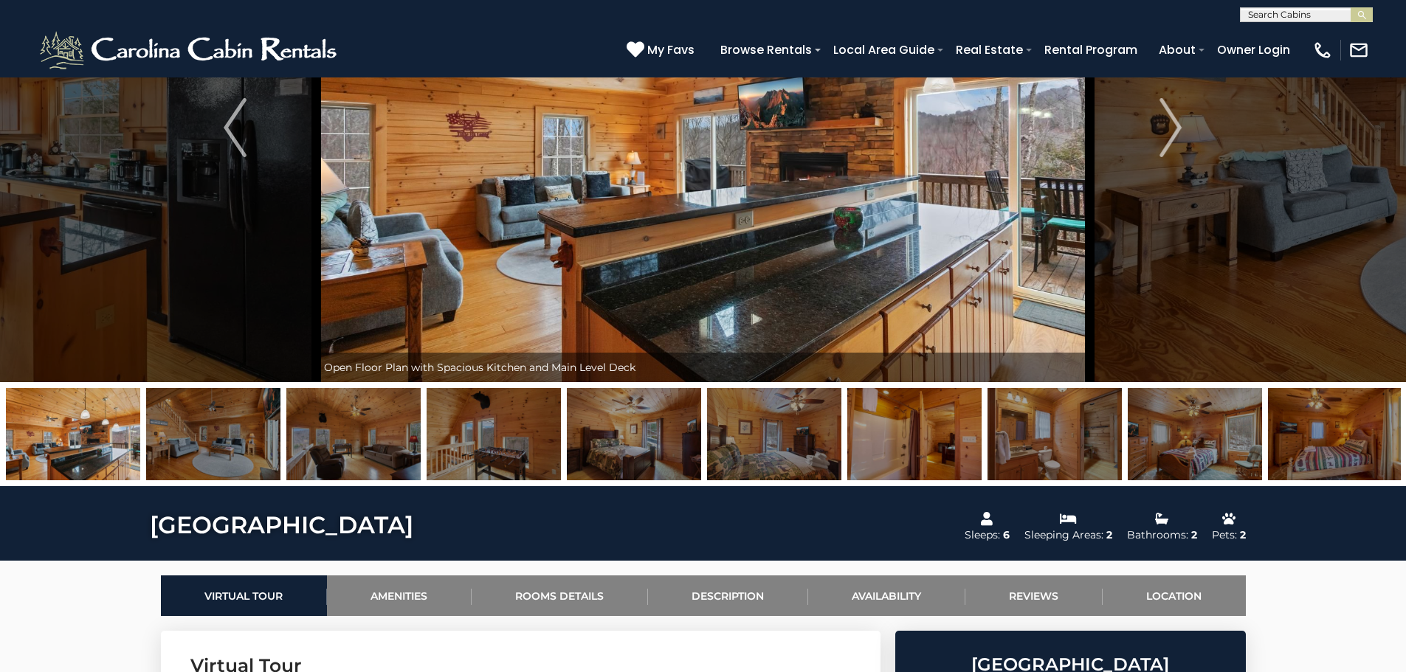
scroll to position [0, 0]
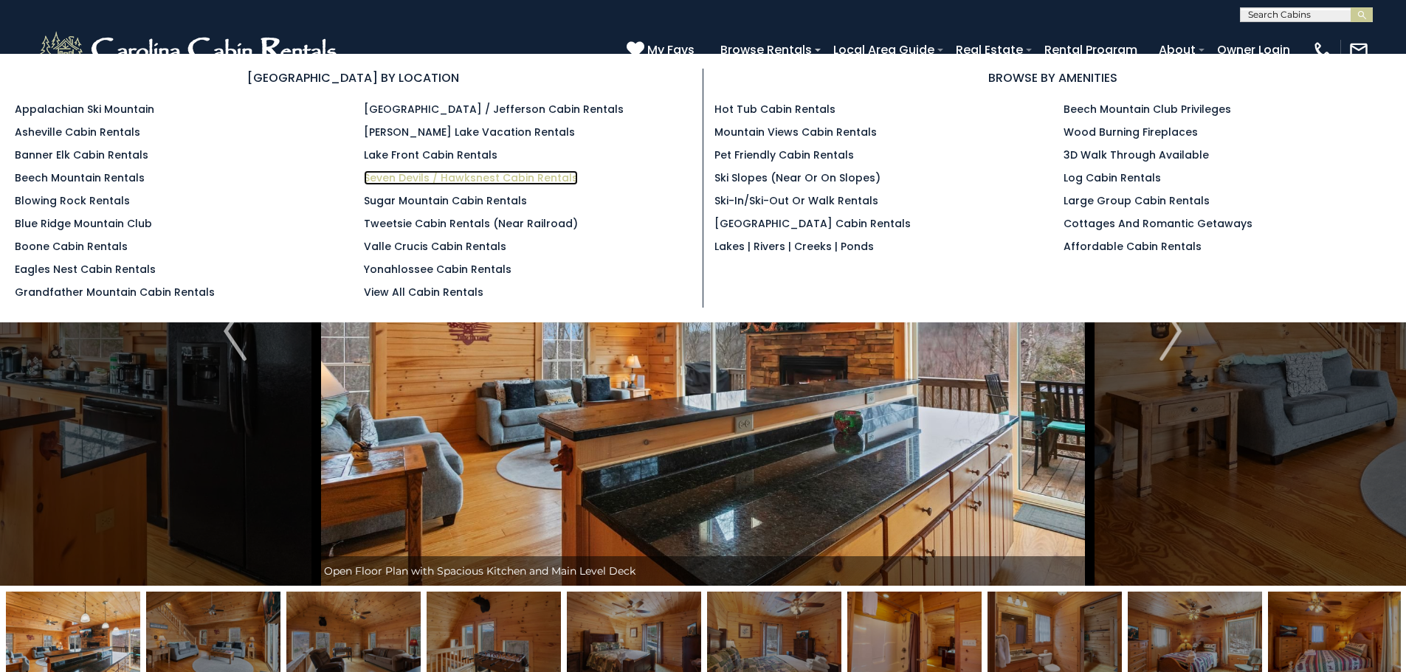
click at [418, 176] on link "Seven Devils / Hawksnest Cabin Rentals" at bounding box center [471, 177] width 214 height 15
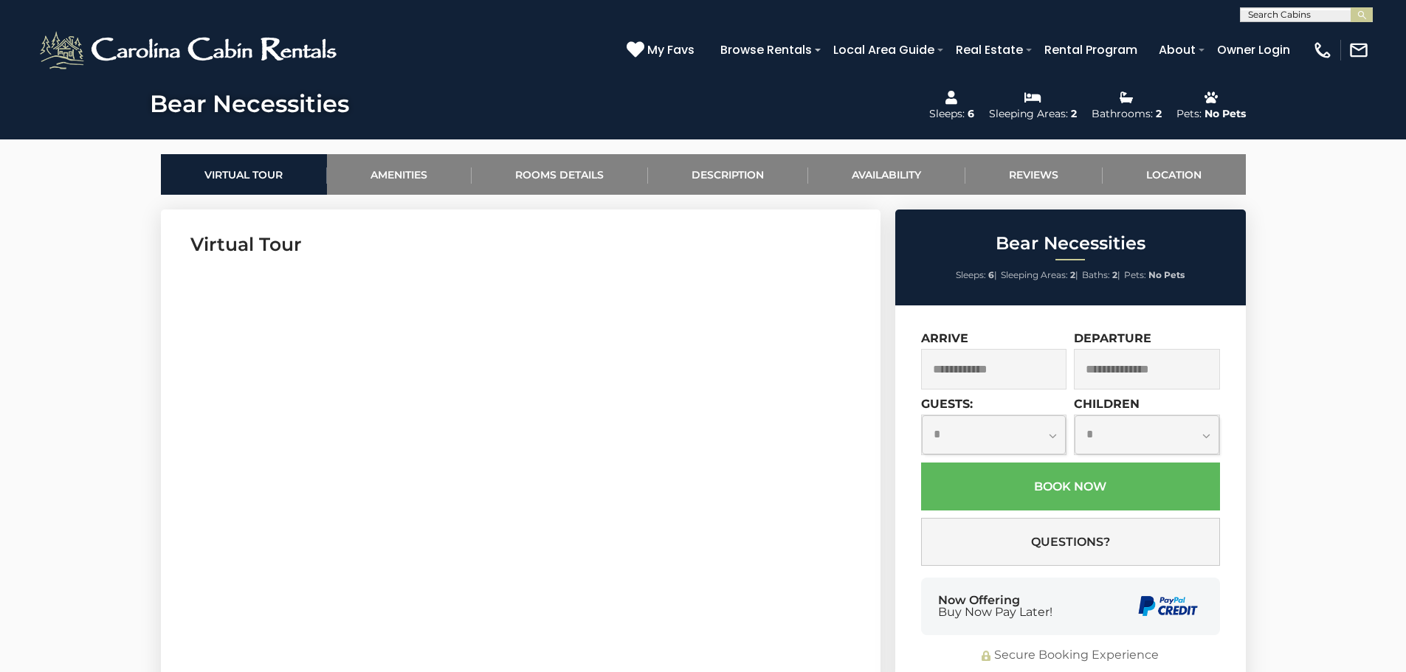
scroll to position [664, 0]
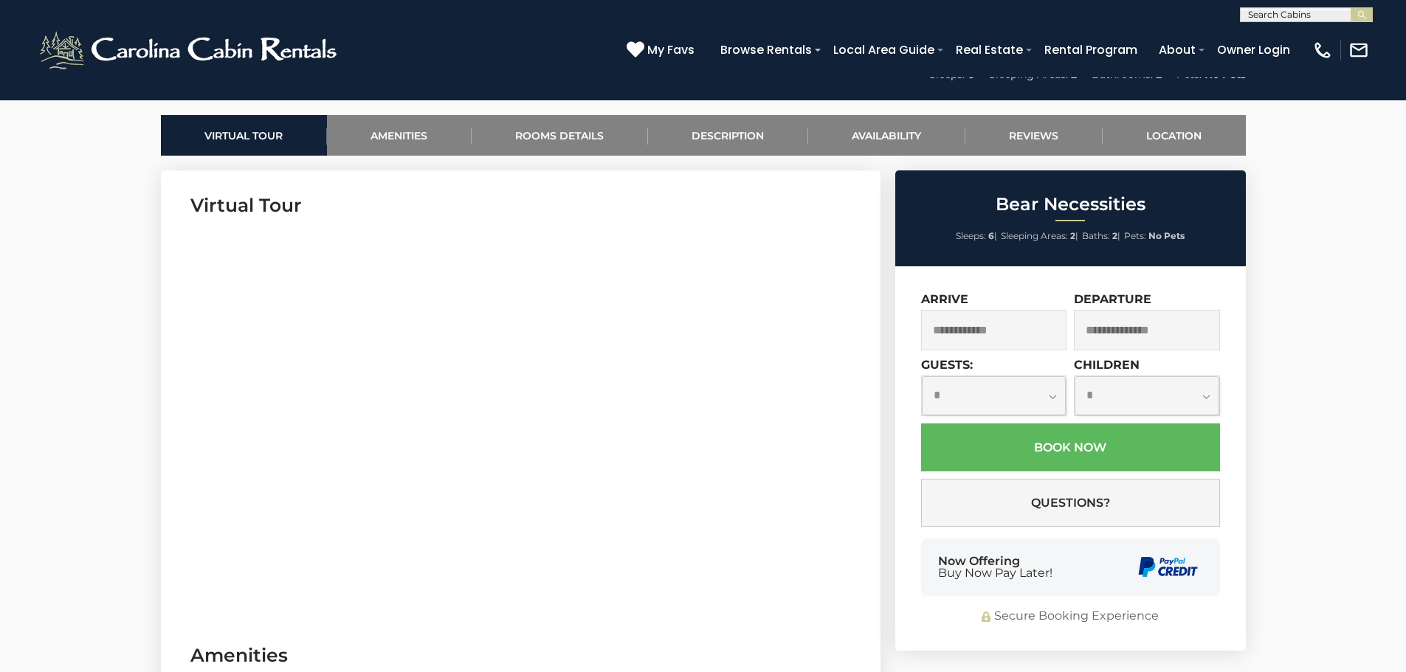
click at [995, 336] on input "text" at bounding box center [994, 330] width 146 height 41
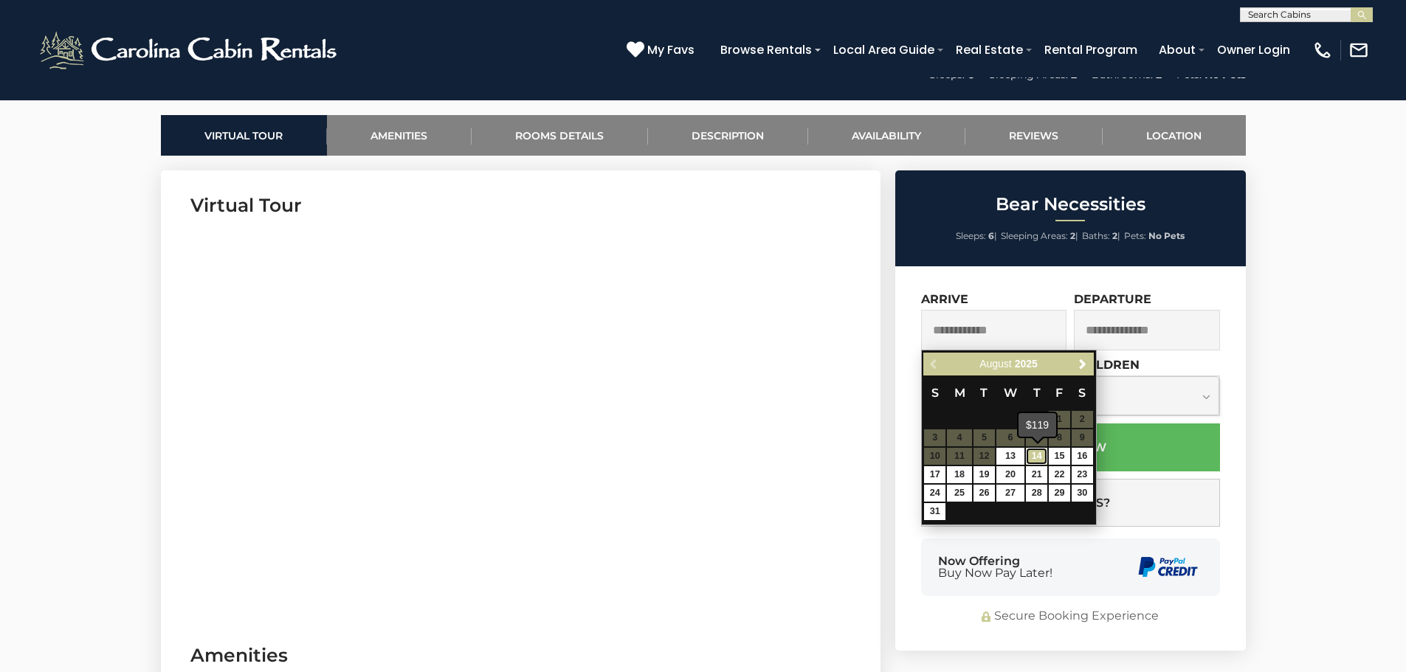
click at [1038, 457] on link "14" at bounding box center [1036, 456] width 21 height 17
type input "**********"
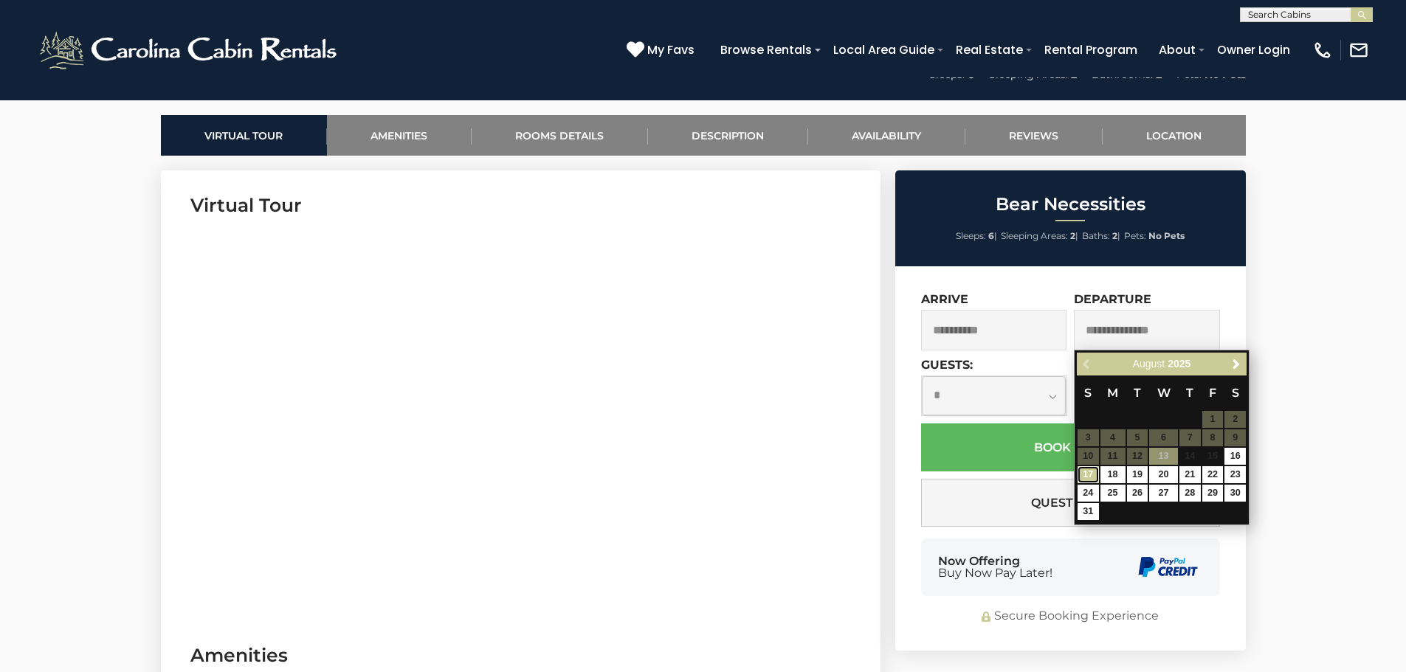
click at [1081, 471] on link "17" at bounding box center [1087, 474] width 21 height 17
type input "**********"
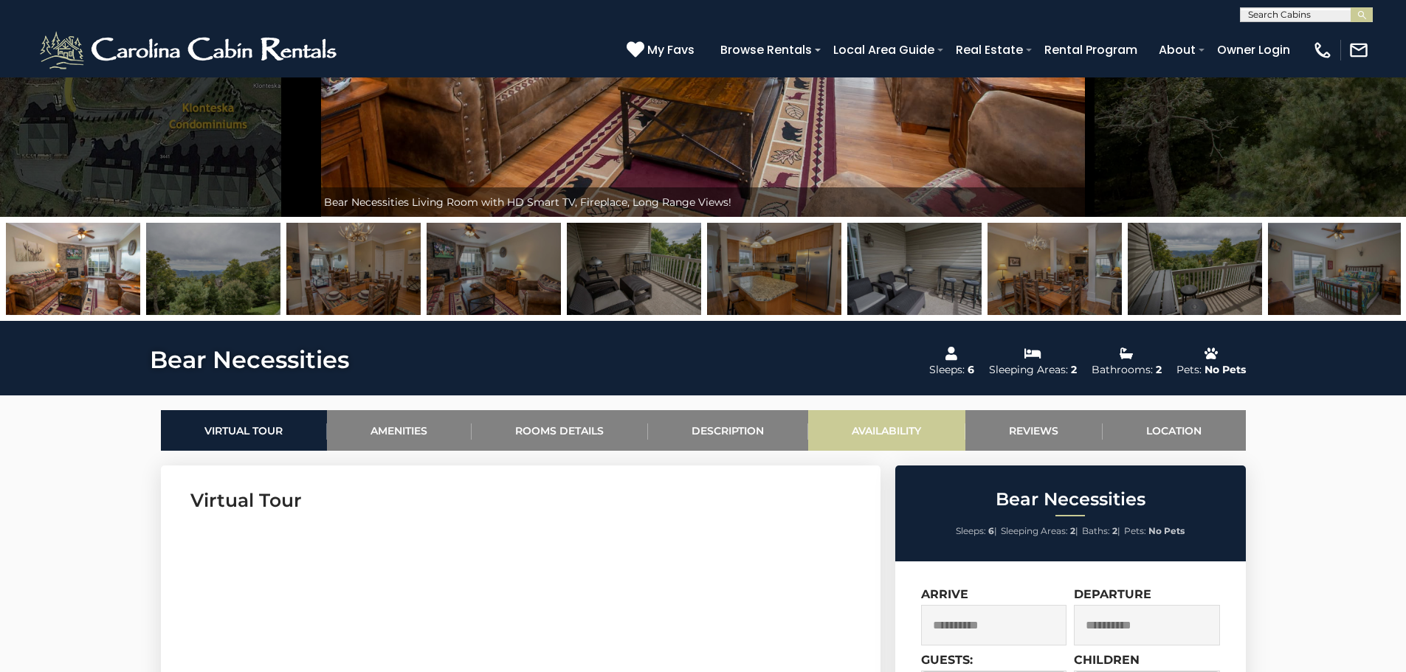
scroll to position [74, 0]
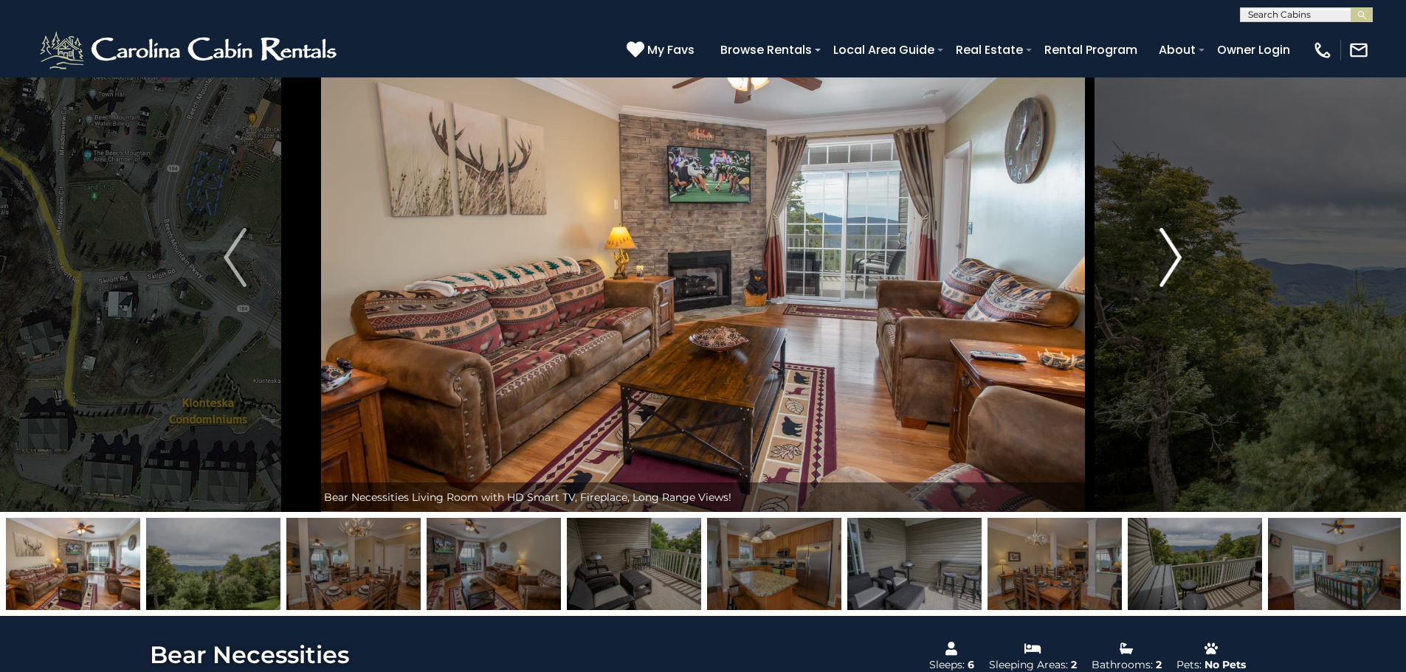
click at [1178, 264] on img "Next" at bounding box center [1170, 257] width 22 height 59
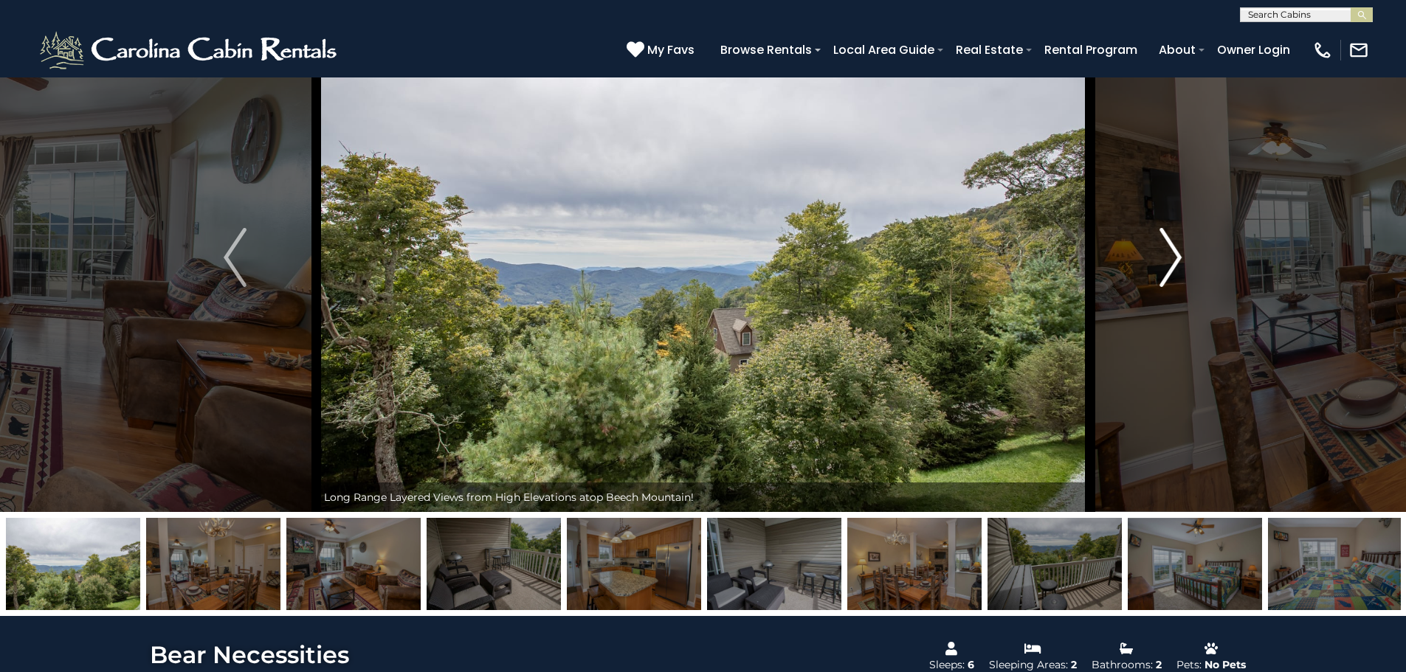
click at [1175, 262] on img "Next" at bounding box center [1170, 257] width 22 height 59
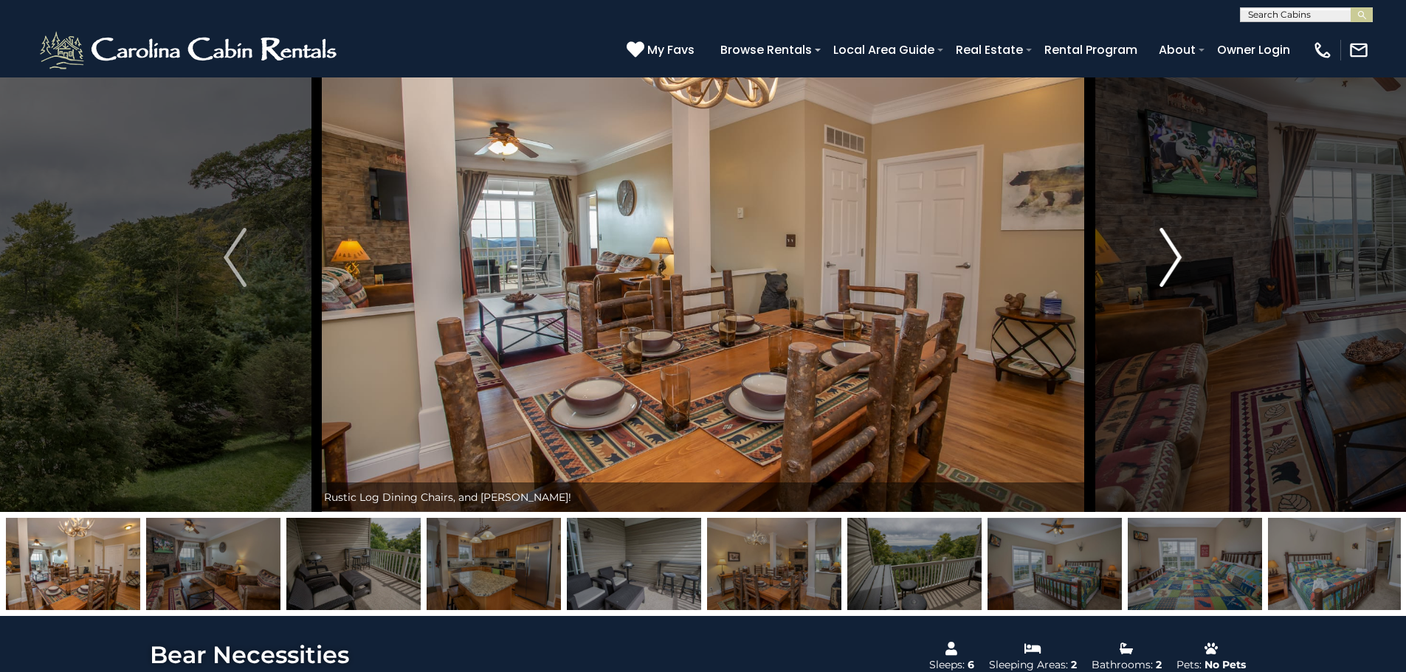
click at [1174, 260] on img "Next" at bounding box center [1170, 257] width 22 height 59
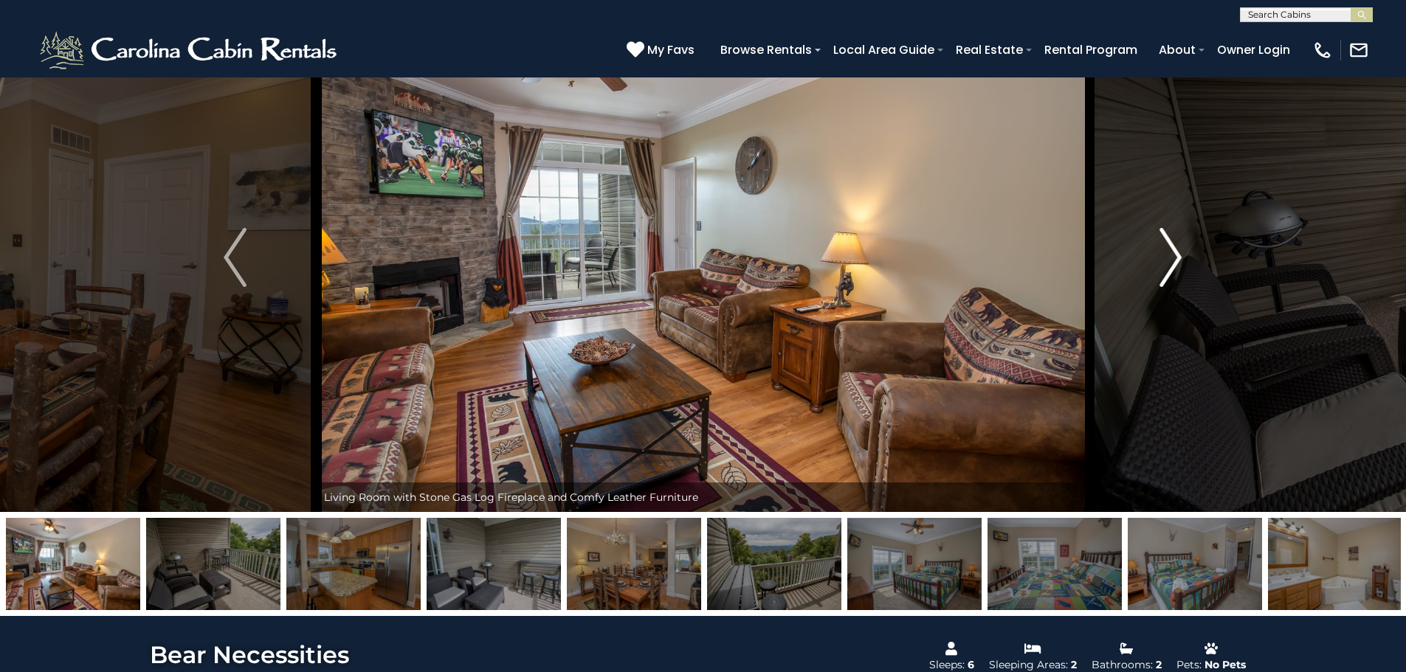
click at [1174, 260] on img "Next" at bounding box center [1170, 257] width 22 height 59
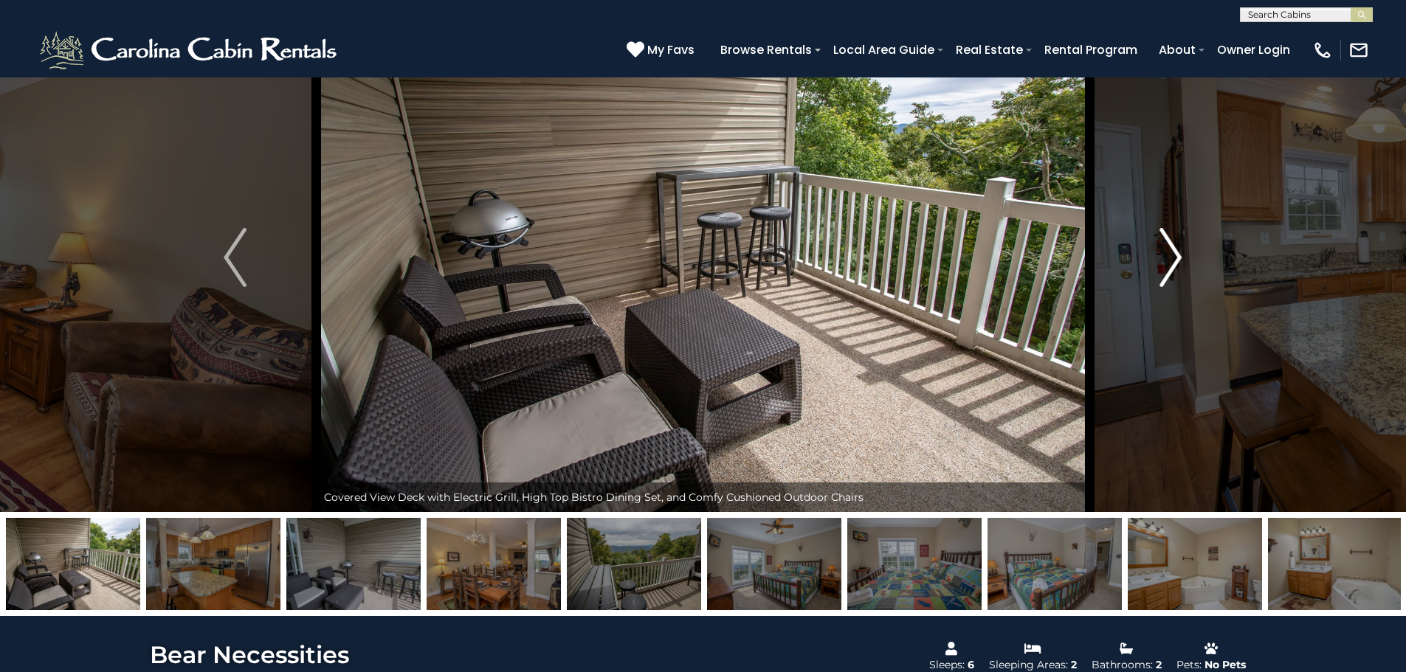
click at [1174, 260] on img "Next" at bounding box center [1170, 257] width 22 height 59
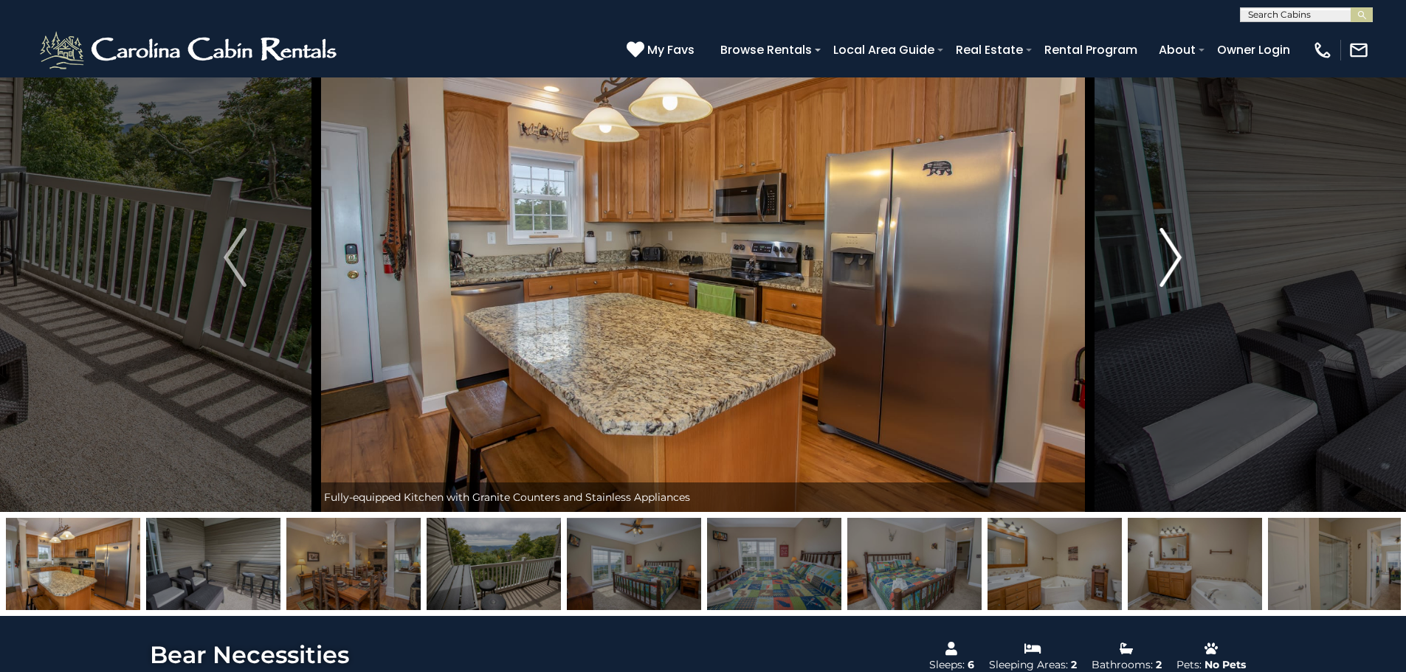
click at [1174, 260] on img "Next" at bounding box center [1170, 257] width 22 height 59
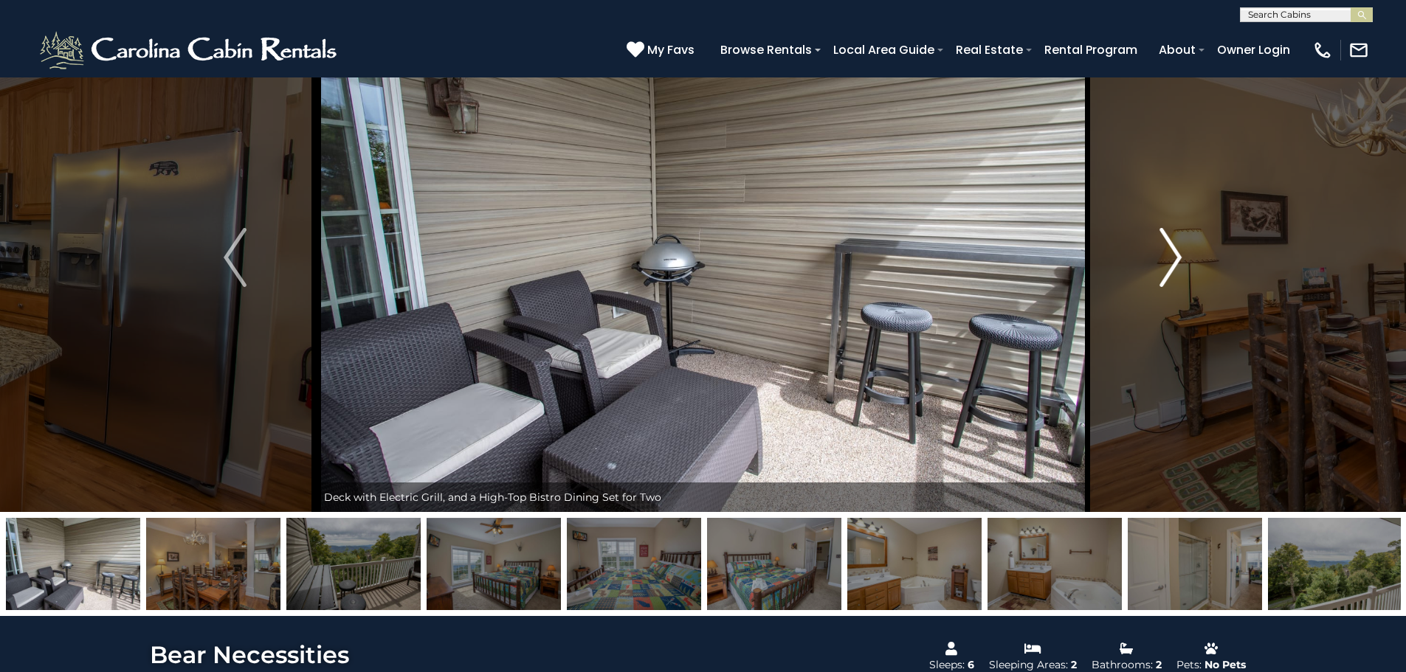
click at [1174, 260] on img "Next" at bounding box center [1170, 257] width 22 height 59
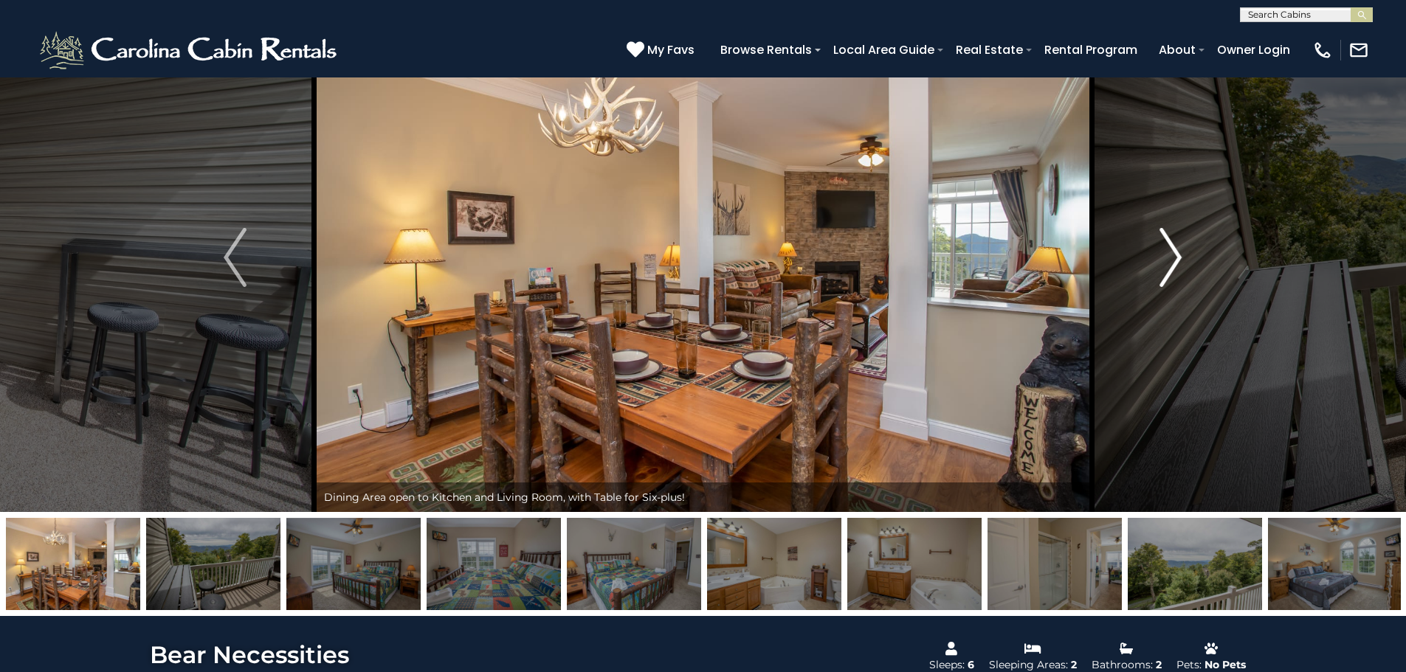
click at [1174, 260] on img "Next" at bounding box center [1170, 257] width 22 height 59
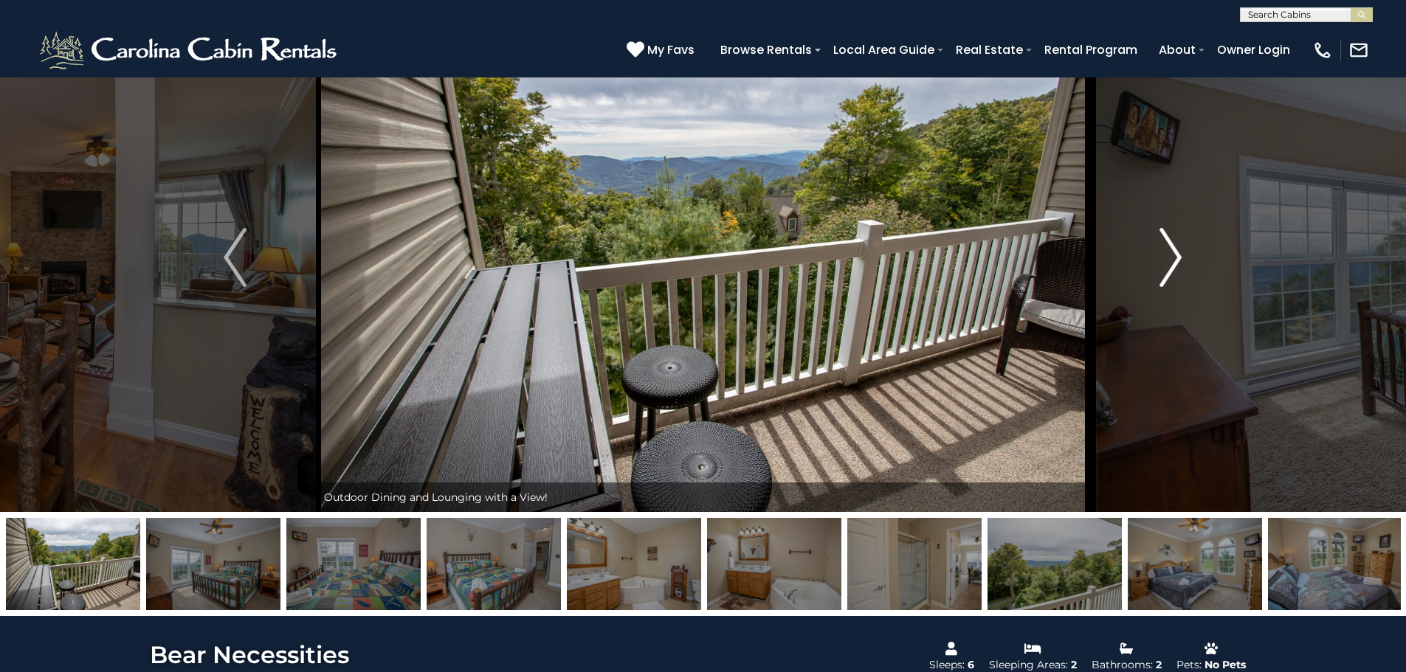
click at [1174, 260] on img "Next" at bounding box center [1170, 257] width 22 height 59
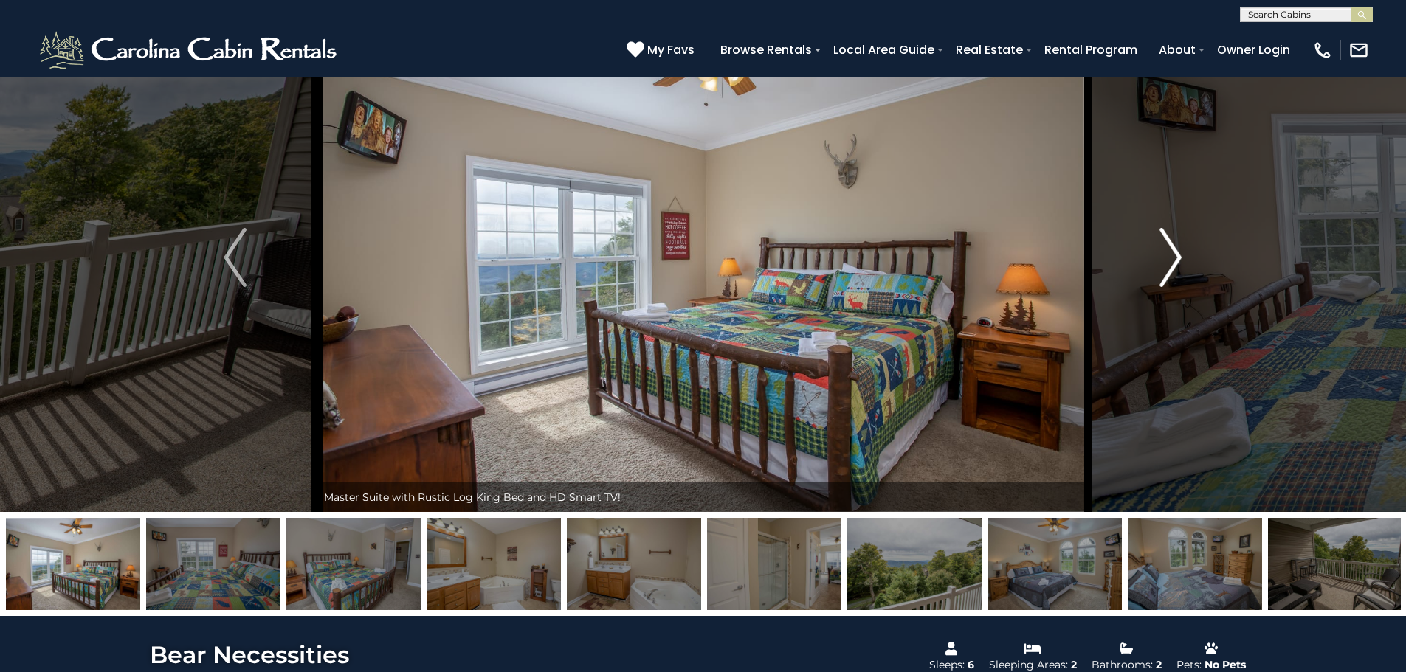
click at [1174, 260] on img "Next" at bounding box center [1170, 257] width 22 height 59
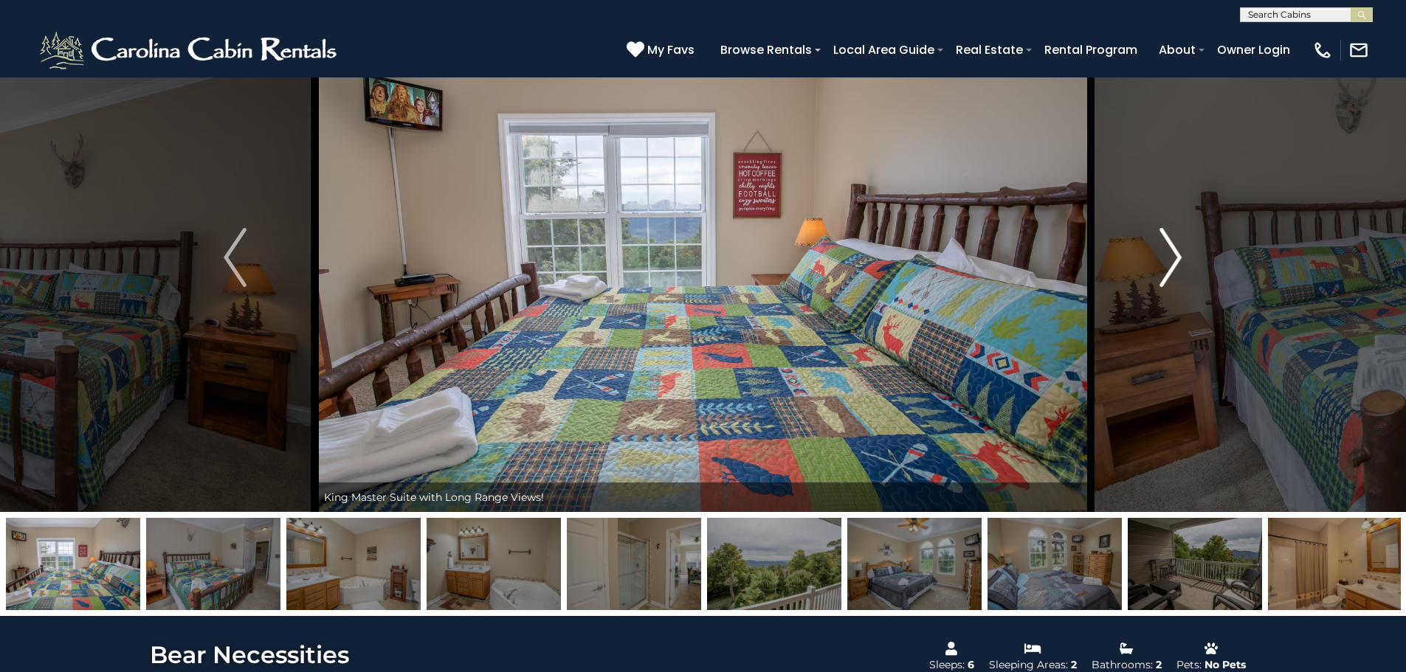
click at [1174, 260] on img "Next" at bounding box center [1170, 257] width 22 height 59
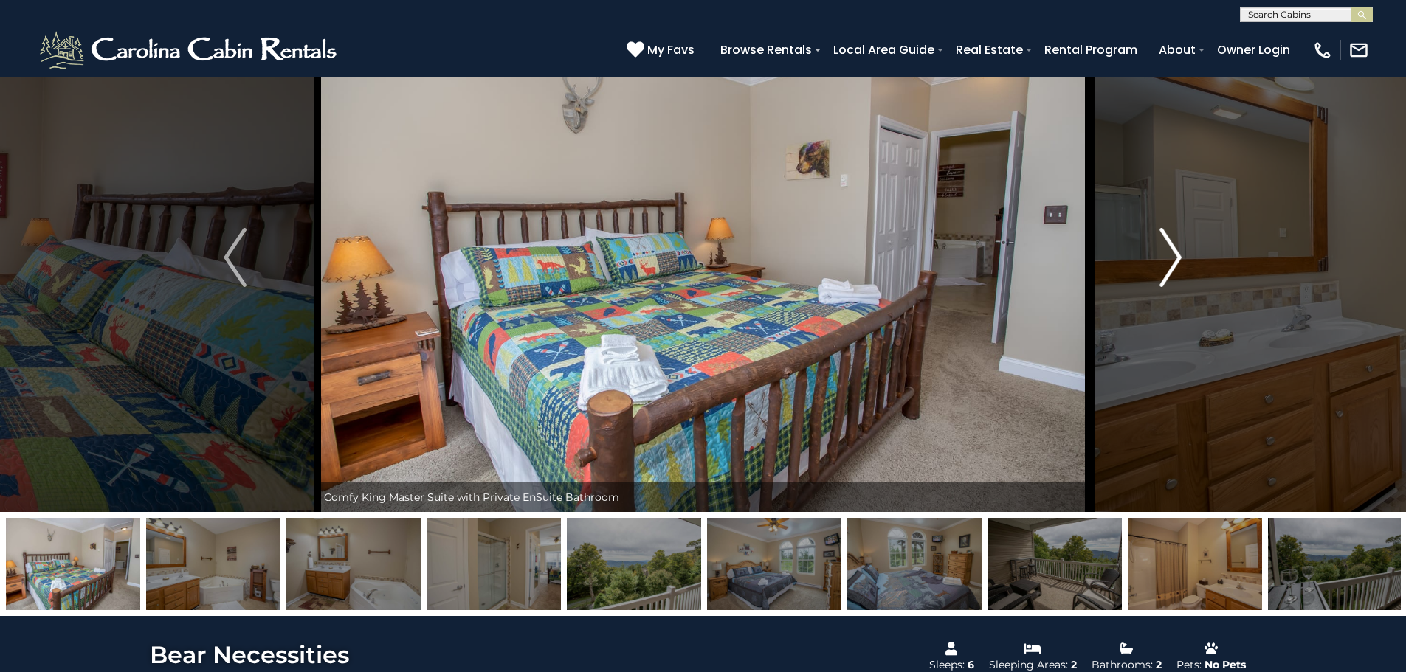
click at [1174, 260] on img "Next" at bounding box center [1170, 257] width 22 height 59
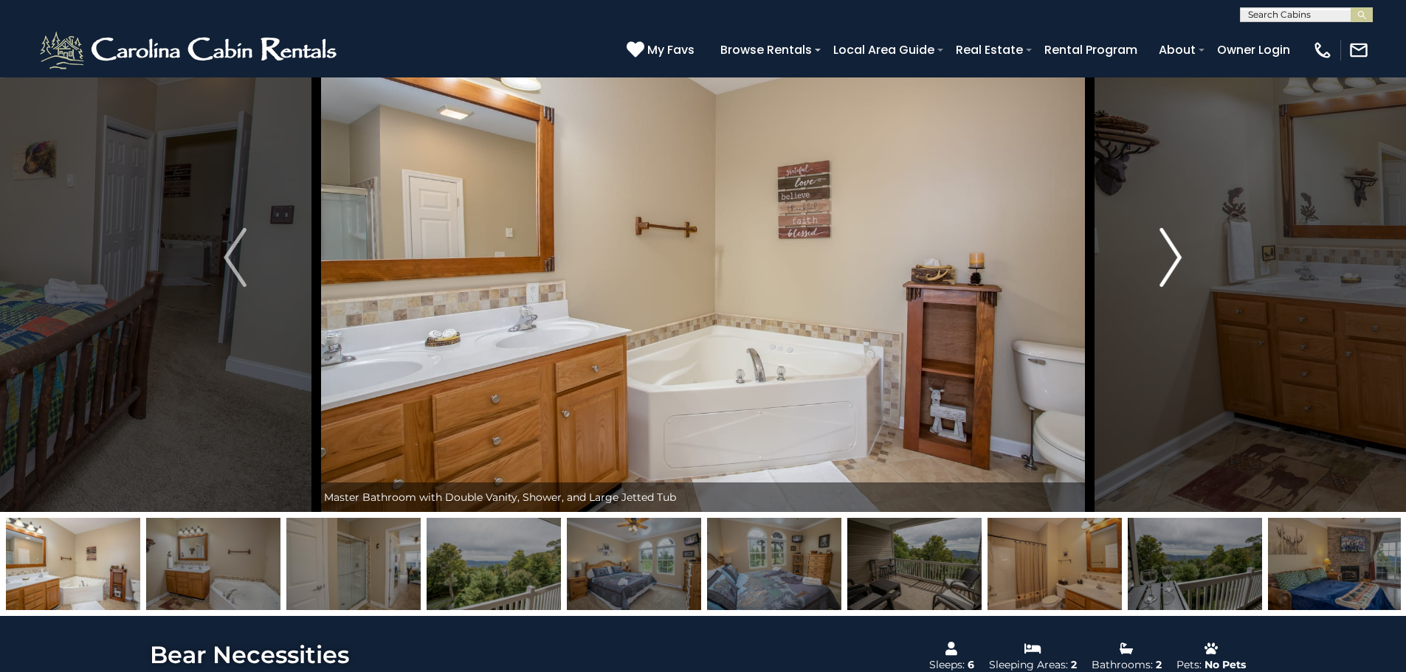
click at [1174, 260] on img "Next" at bounding box center [1170, 257] width 22 height 59
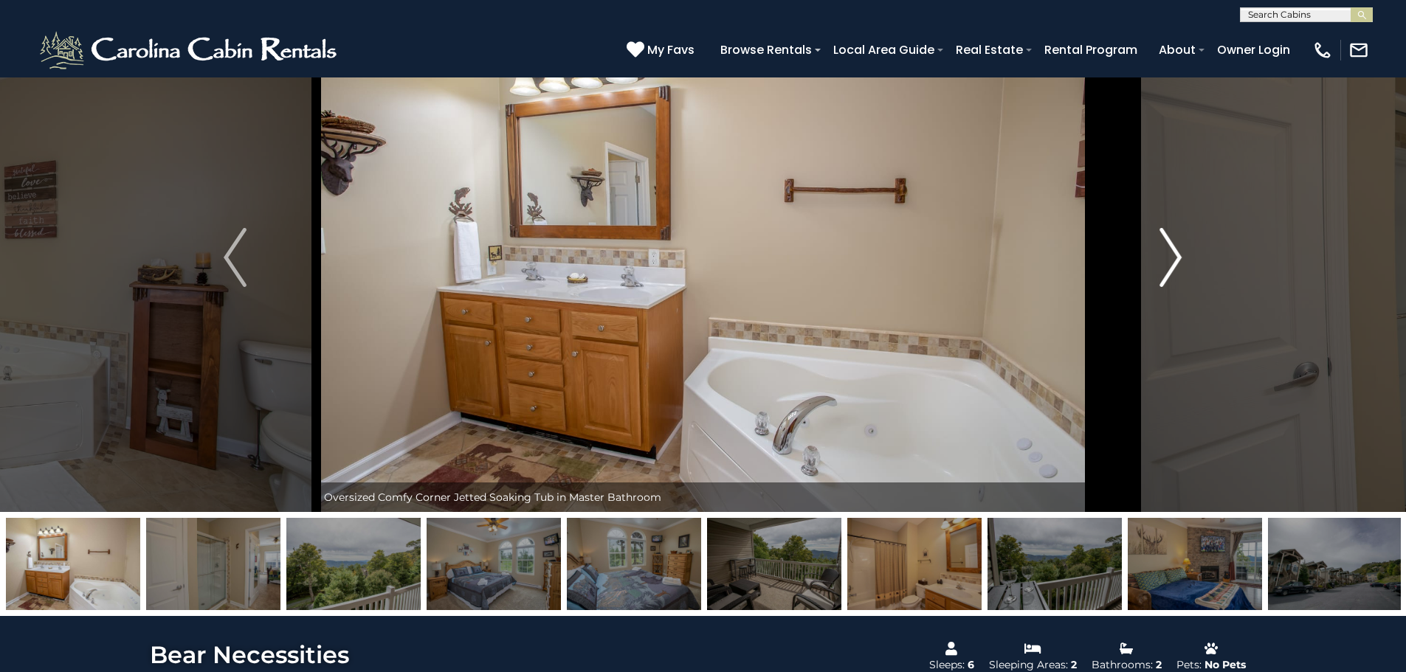
click at [1174, 260] on img "Next" at bounding box center [1170, 257] width 22 height 59
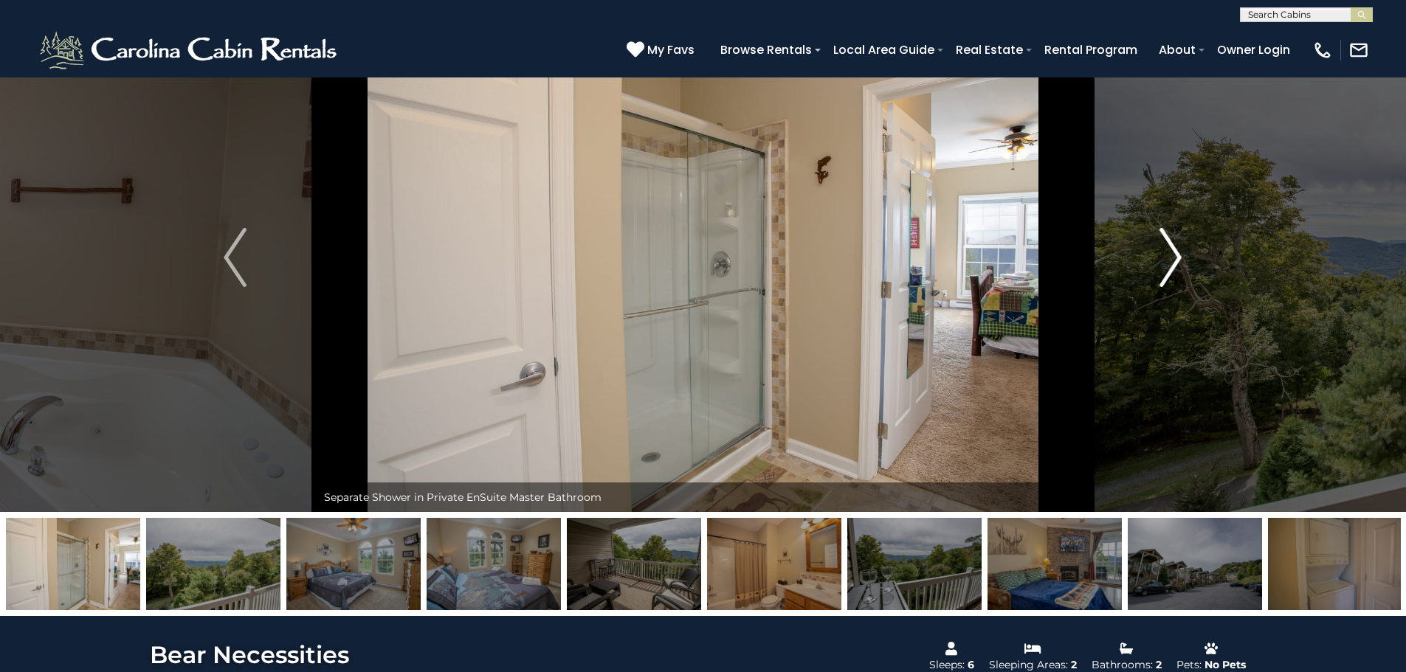
click at [1174, 260] on img "Next" at bounding box center [1170, 257] width 22 height 59
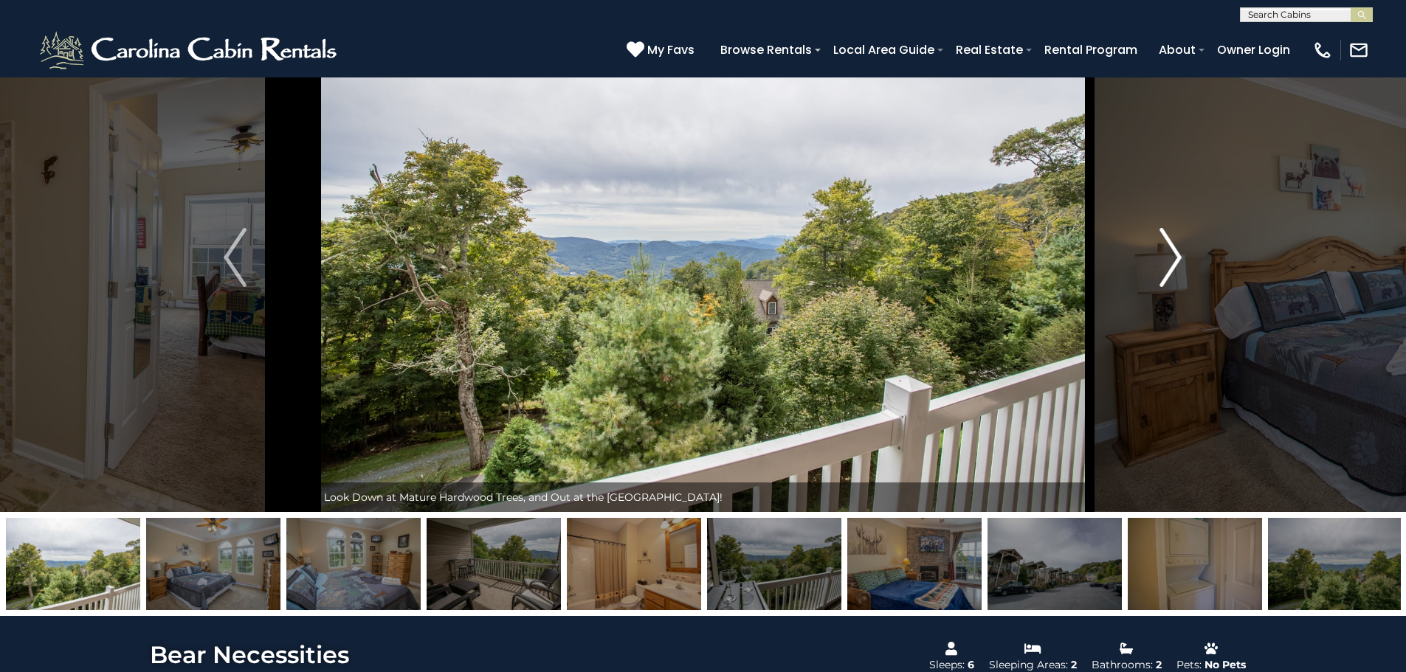
click at [1174, 260] on img "Next" at bounding box center [1170, 257] width 22 height 59
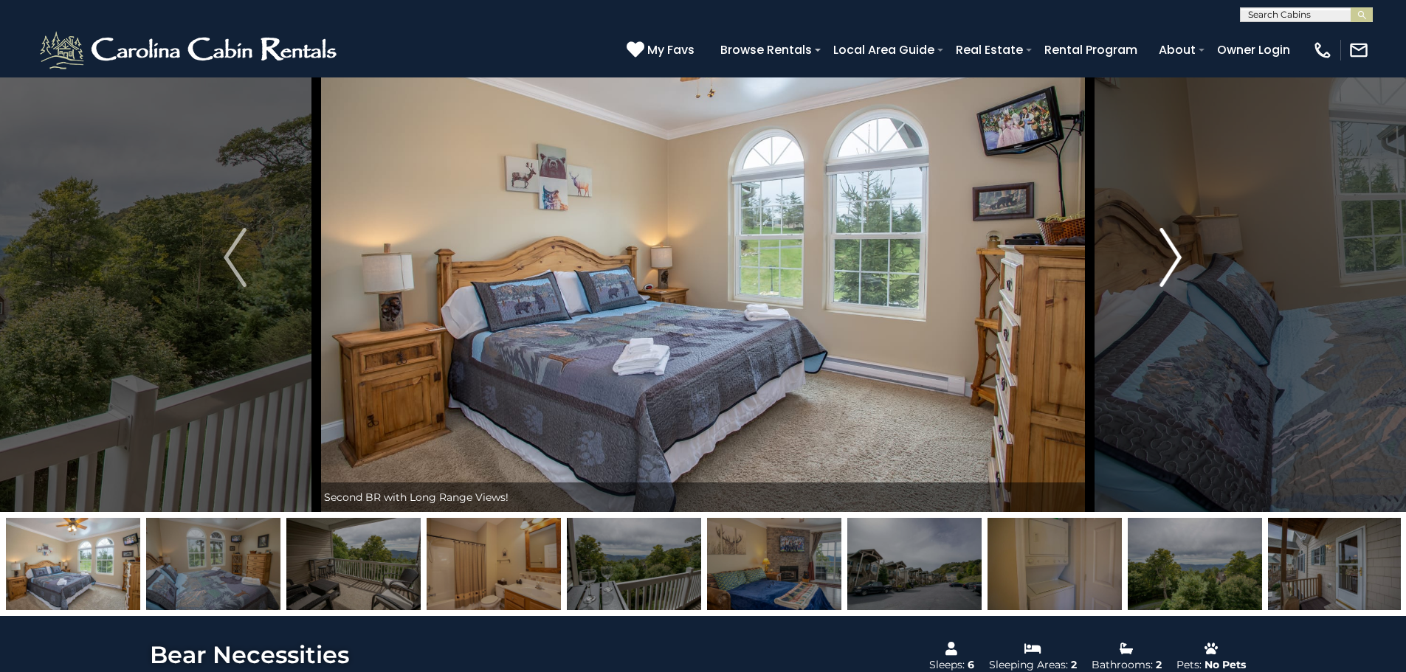
click at [1174, 260] on img "Next" at bounding box center [1170, 257] width 22 height 59
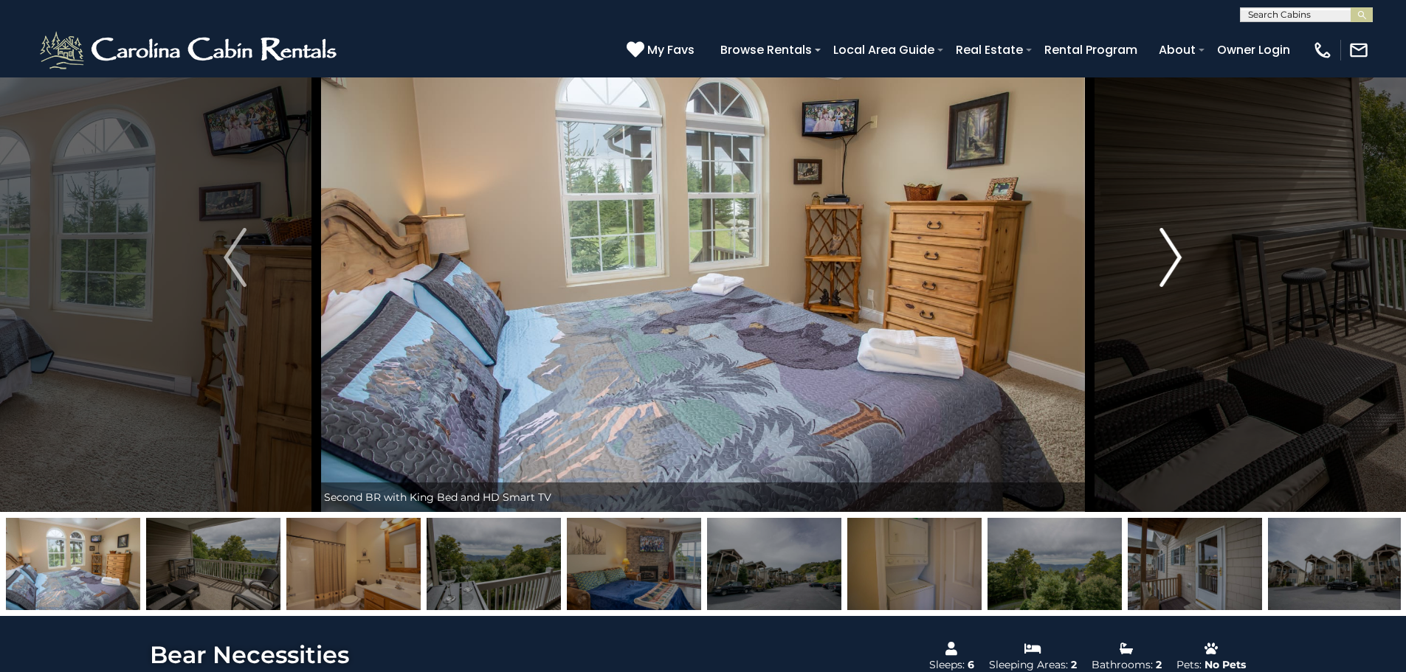
click at [1174, 260] on img "Next" at bounding box center [1170, 257] width 22 height 59
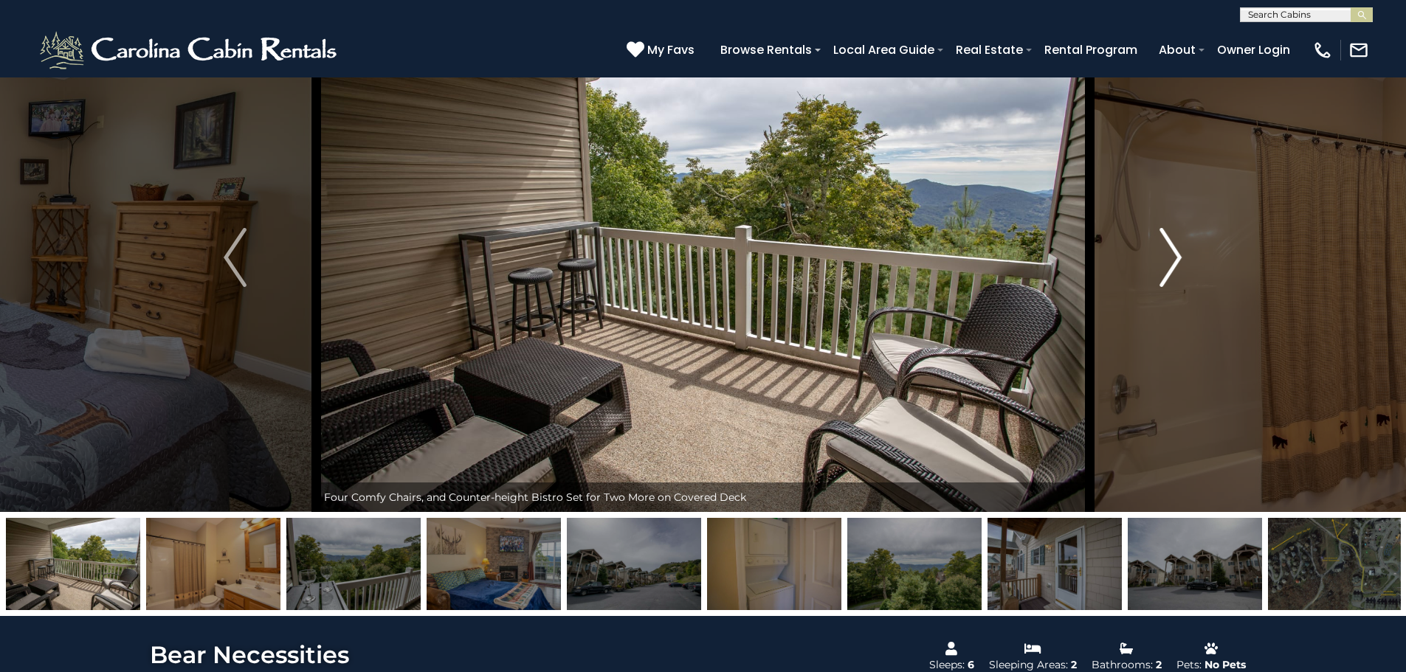
click at [1174, 260] on img "Next" at bounding box center [1170, 257] width 22 height 59
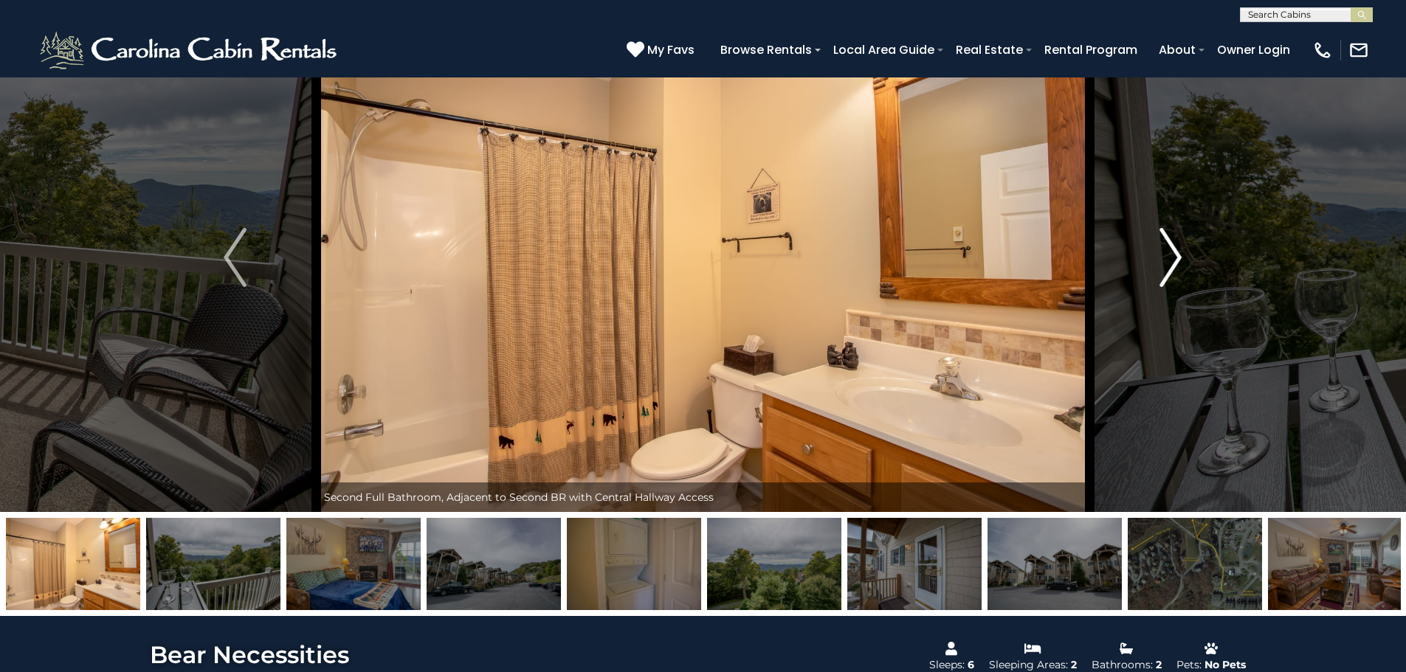
click at [1174, 260] on img "Next" at bounding box center [1170, 257] width 22 height 59
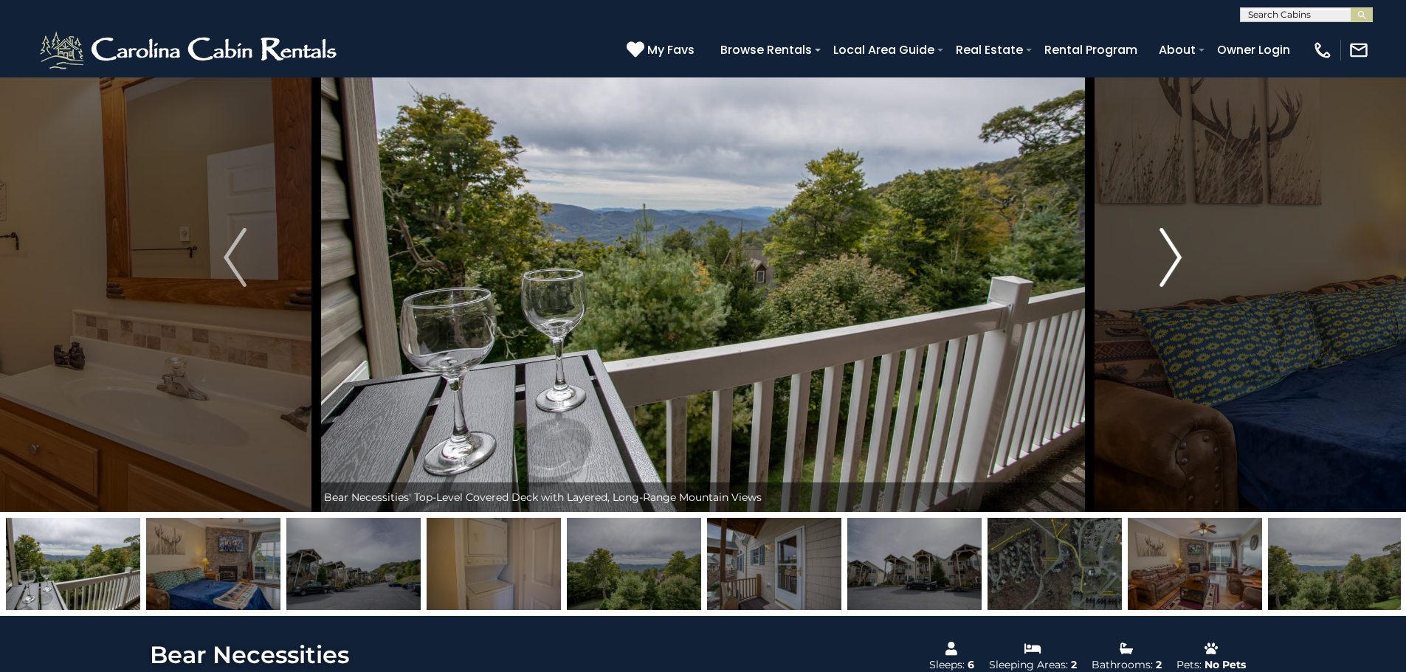
click at [1174, 260] on img "Next" at bounding box center [1170, 257] width 22 height 59
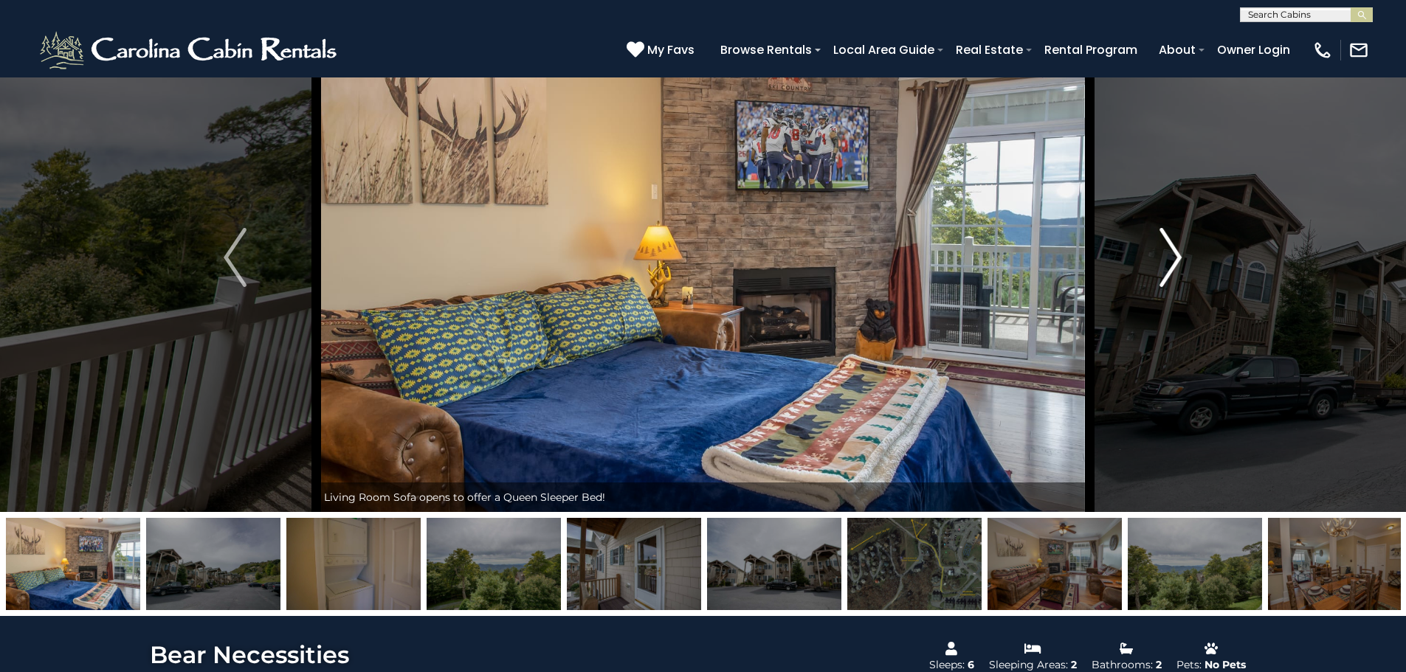
click at [1174, 260] on img "Next" at bounding box center [1170, 257] width 22 height 59
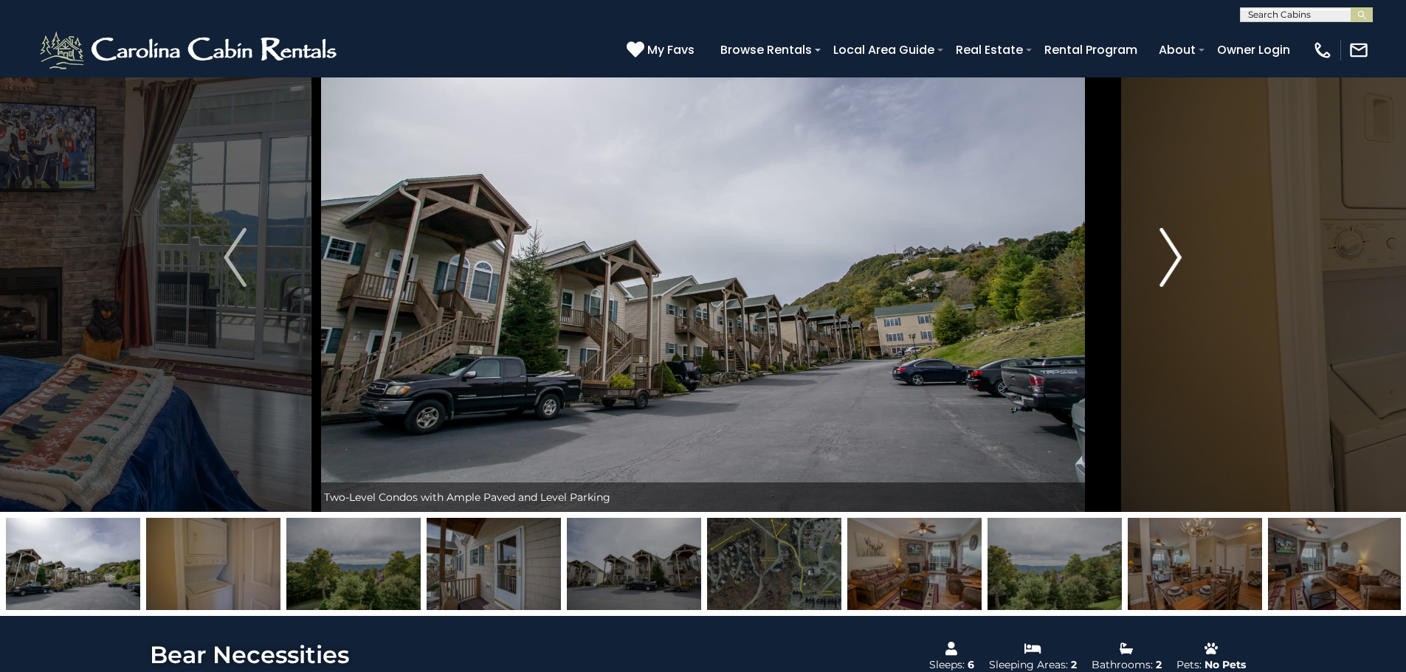
click at [1174, 260] on img "Next" at bounding box center [1170, 257] width 22 height 59
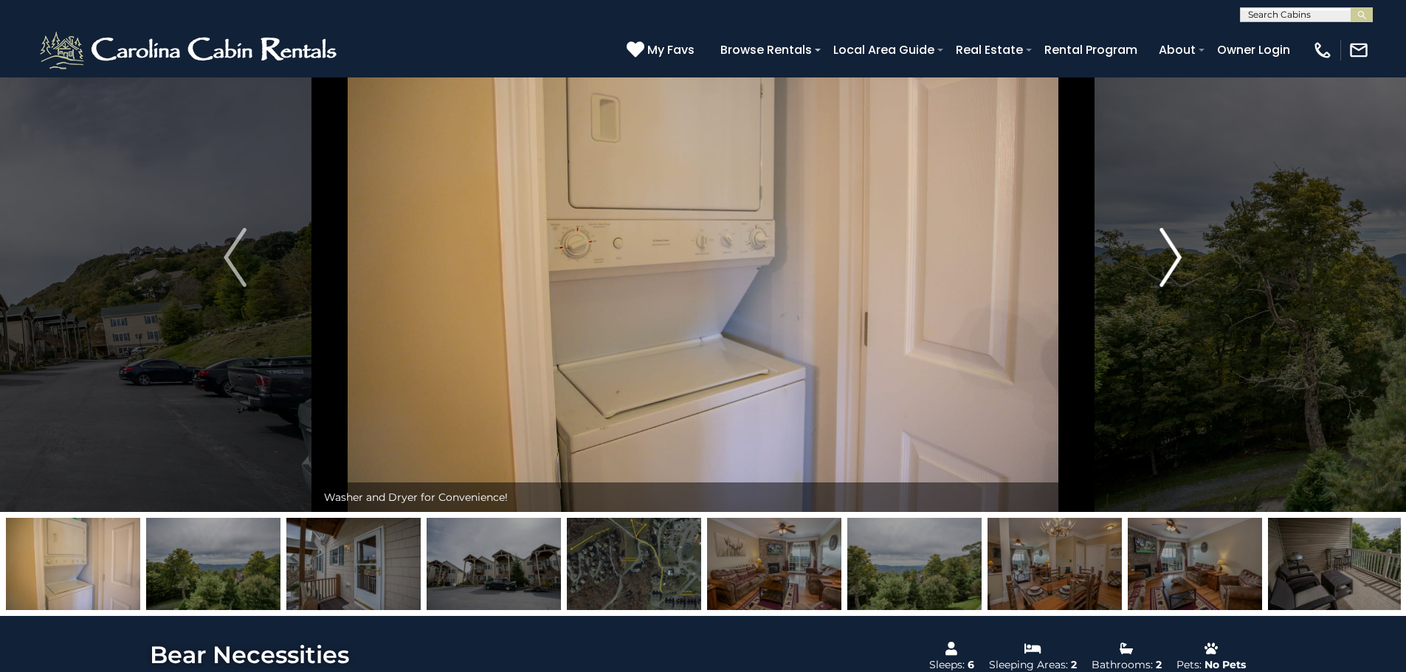
click at [1174, 260] on img "Next" at bounding box center [1170, 257] width 22 height 59
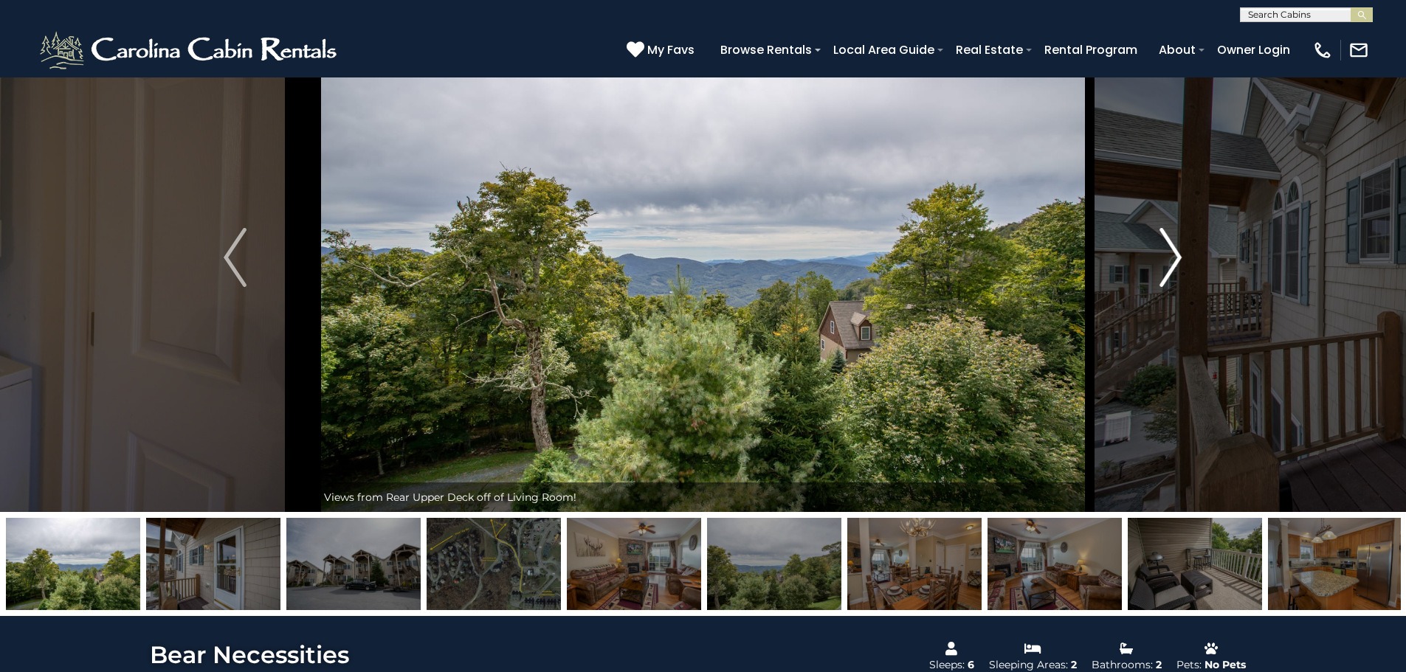
click at [1174, 260] on img "Next" at bounding box center [1170, 257] width 22 height 59
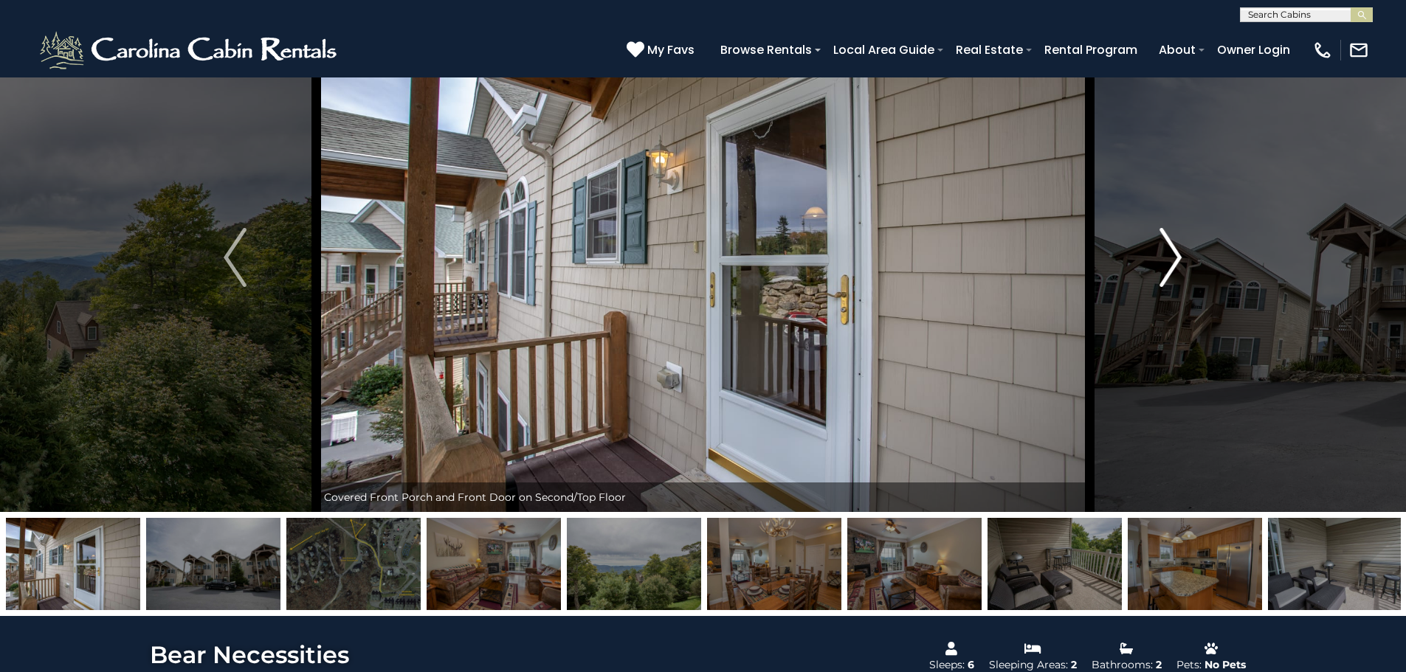
click at [1178, 260] on img "Next" at bounding box center [1170, 257] width 22 height 59
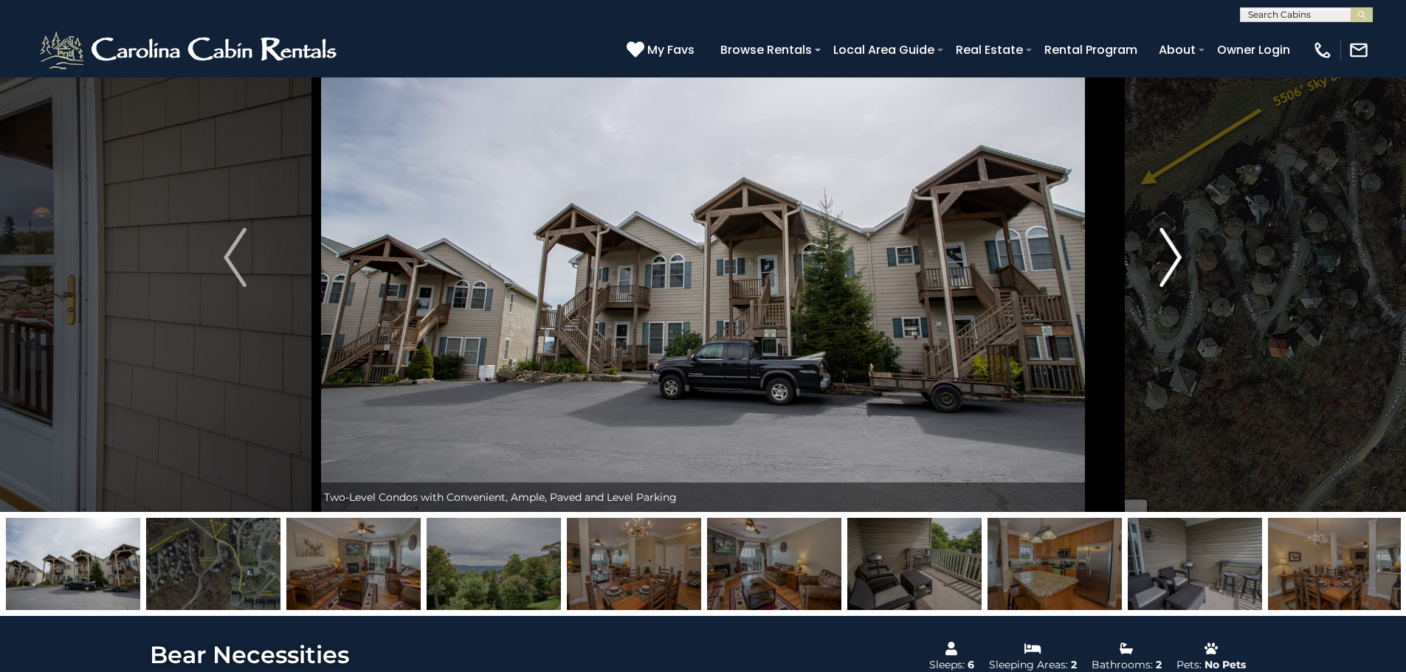
click at [1178, 260] on img "Next" at bounding box center [1170, 257] width 22 height 59
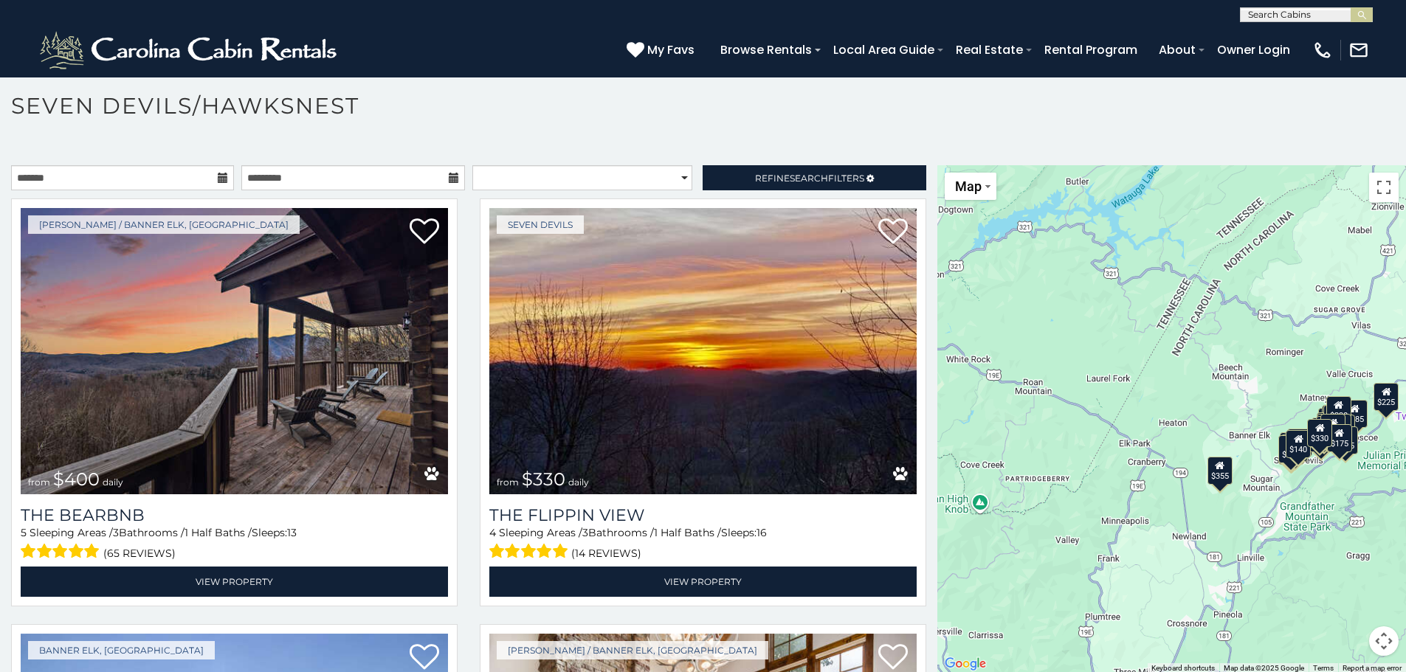
scroll to position [8, 0]
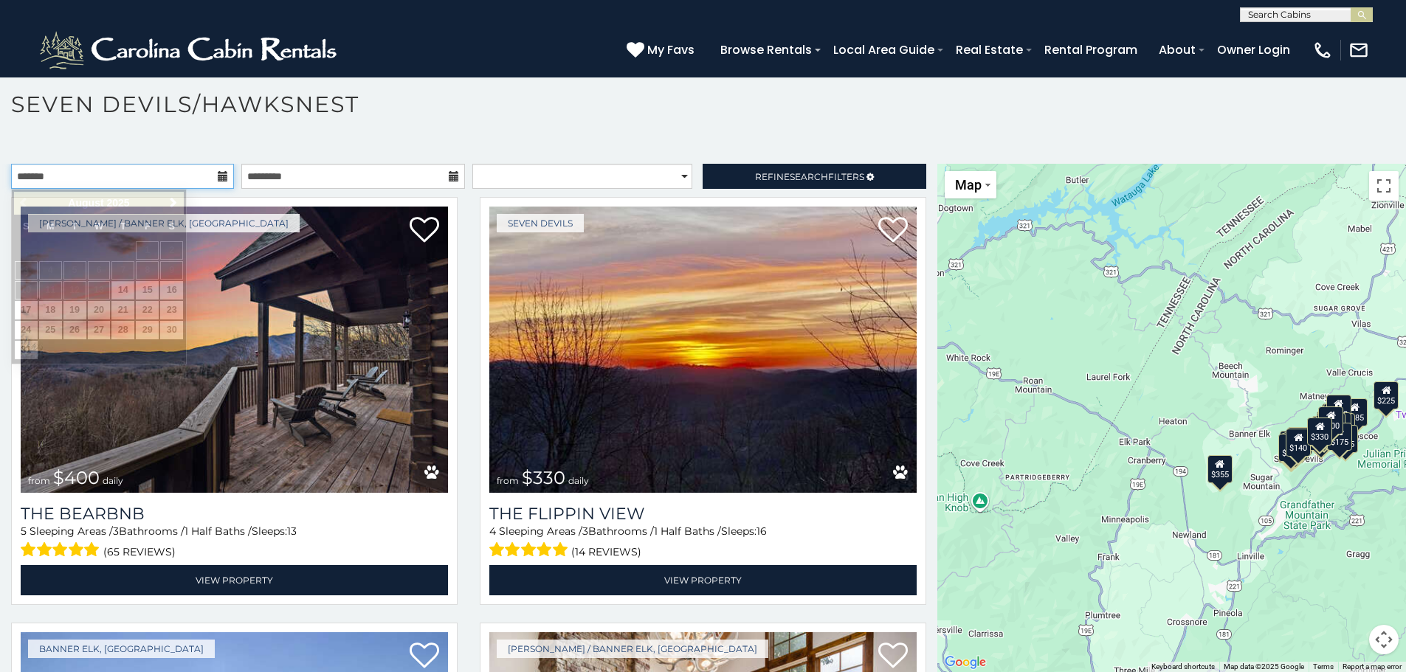
click at [195, 183] on input "text" at bounding box center [122, 176] width 223 height 25
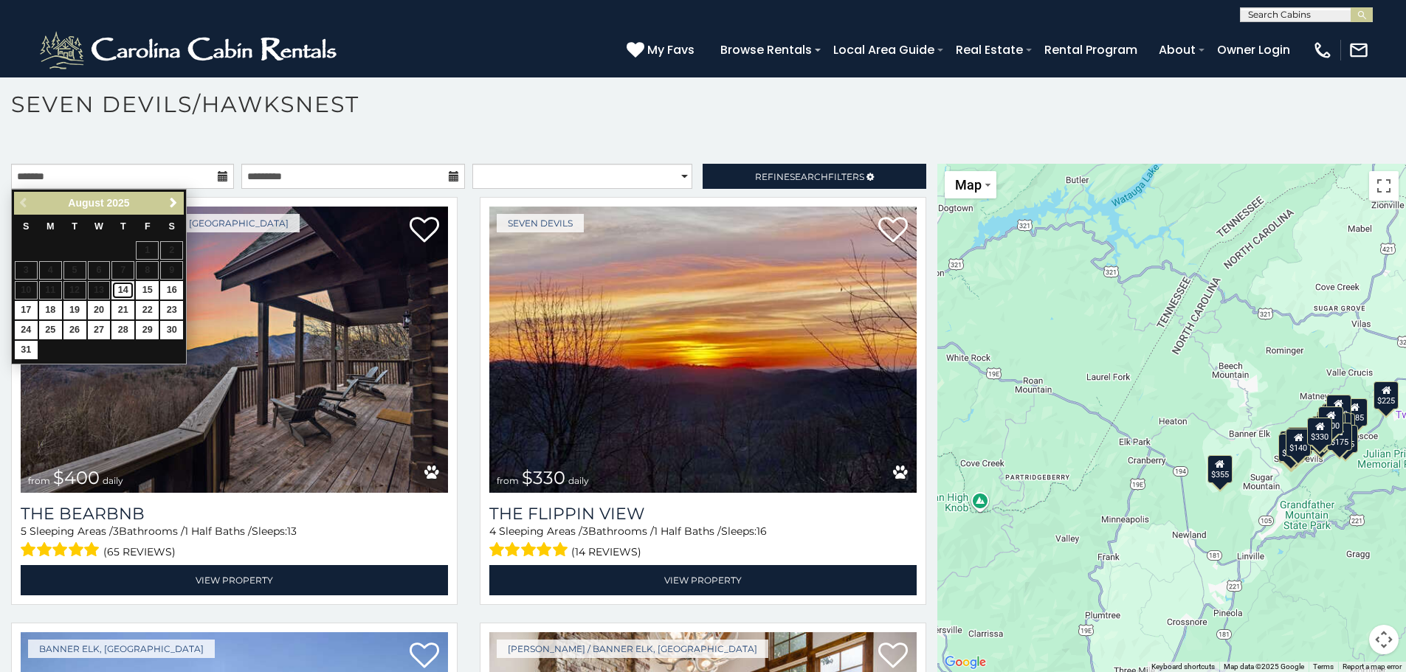
click at [124, 291] on link "14" at bounding box center [122, 290] width 23 height 18
type input "**********"
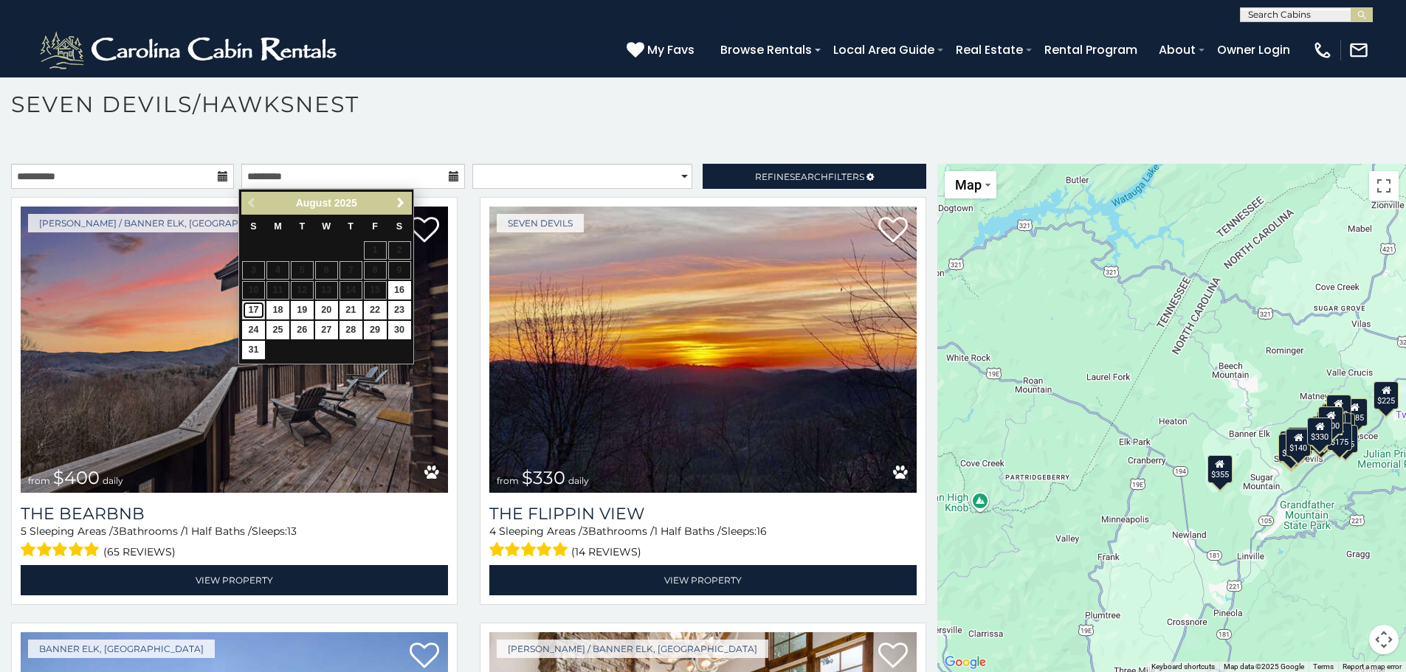
click at [246, 309] on link "17" at bounding box center [253, 310] width 23 height 18
type input "**********"
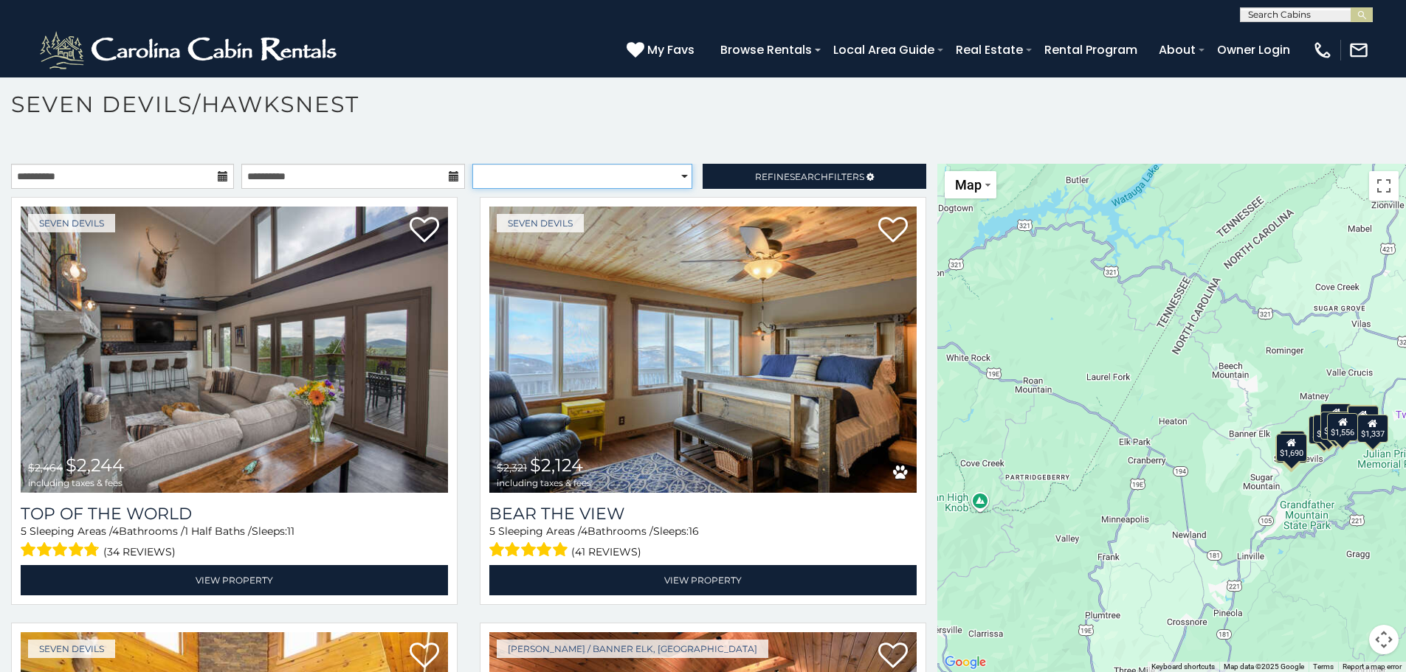
click at [652, 170] on select "**********" at bounding box center [582, 176] width 220 height 25
click at [799, 181] on span "Search" at bounding box center [808, 176] width 38 height 11
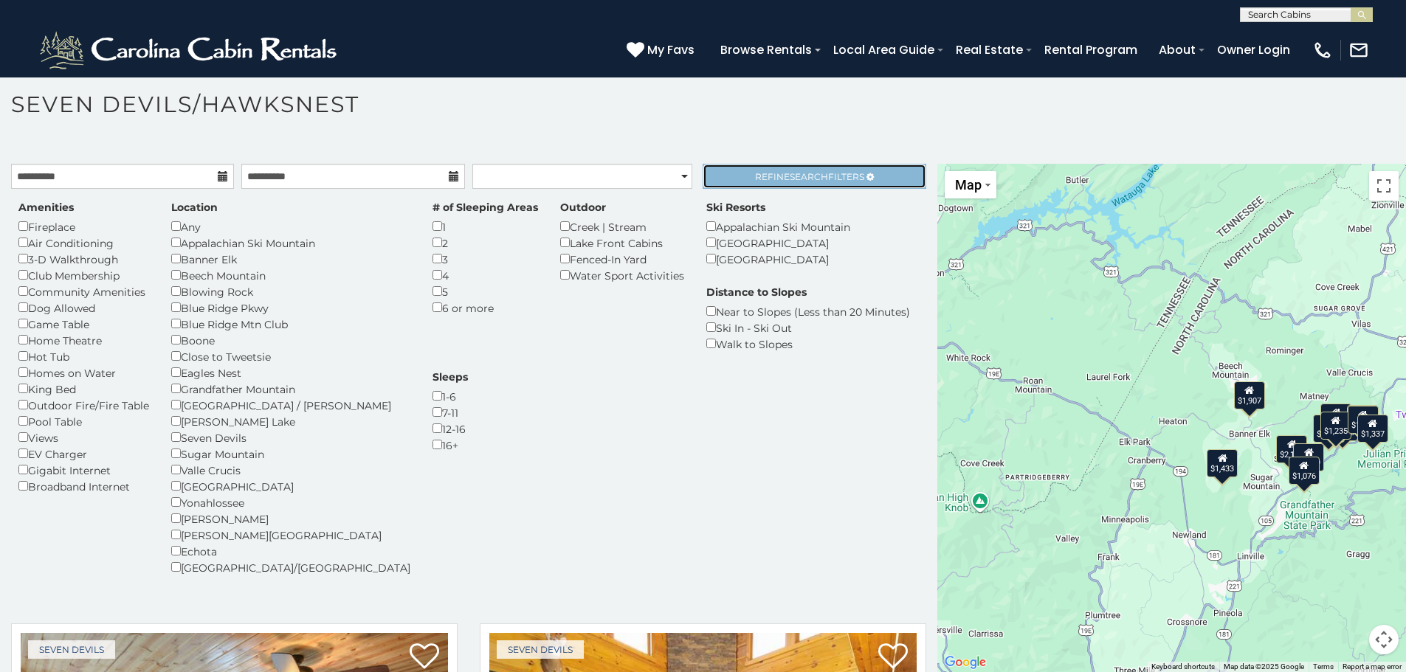
click at [755, 181] on span "Refine Search Filters" at bounding box center [809, 176] width 109 height 11
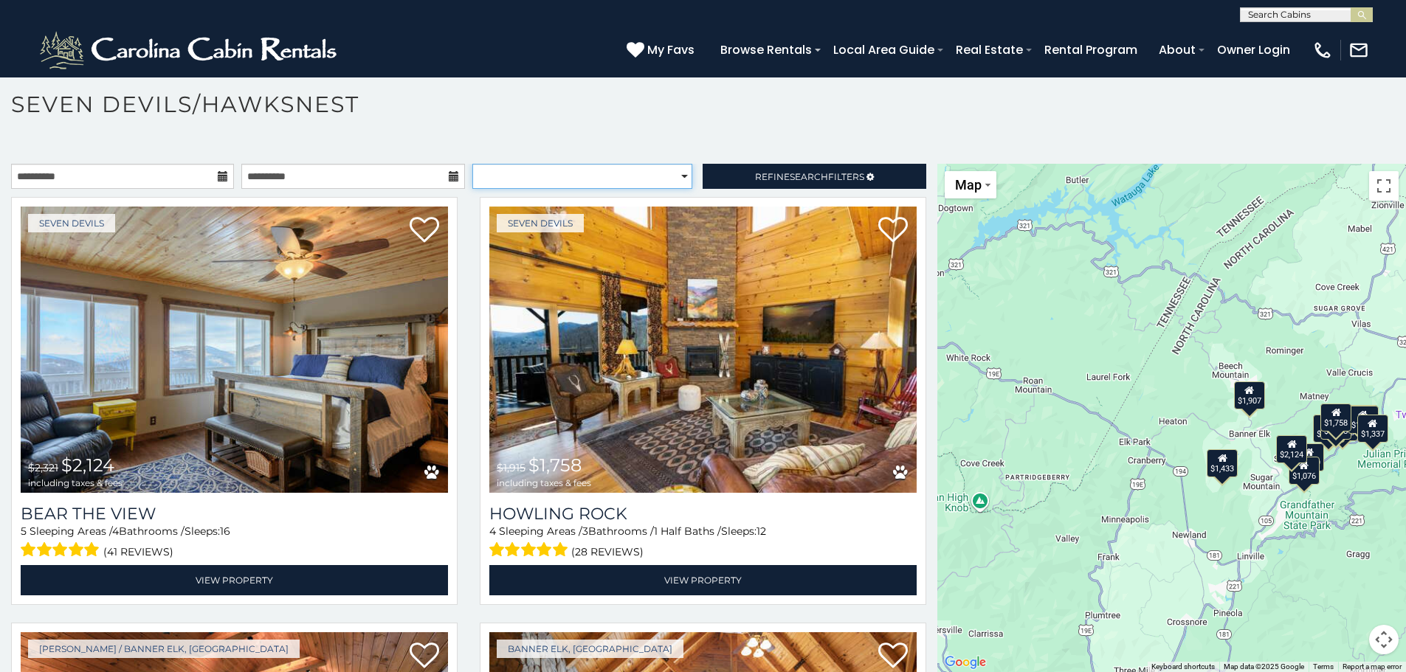
click at [644, 181] on select "**********" at bounding box center [582, 176] width 220 height 25
select select "*********"
click at [472, 164] on select "**********" at bounding box center [582, 176] width 220 height 25
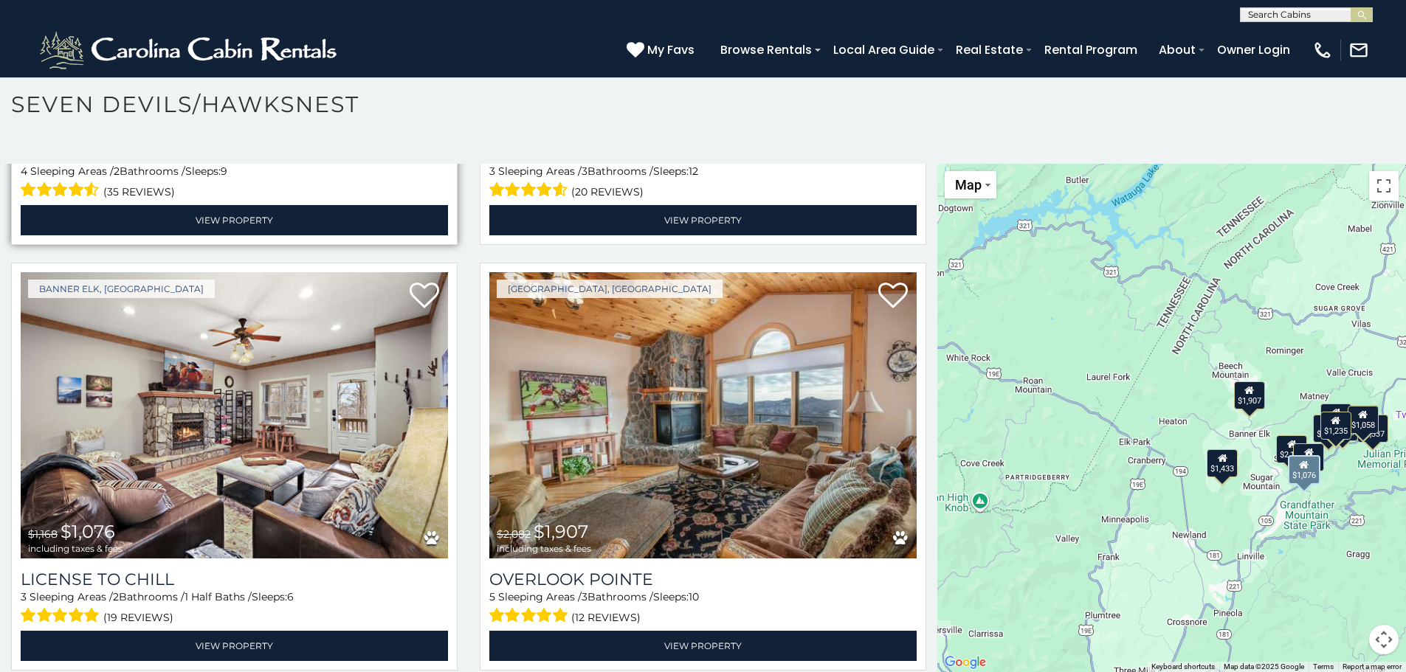
scroll to position [2066, 0]
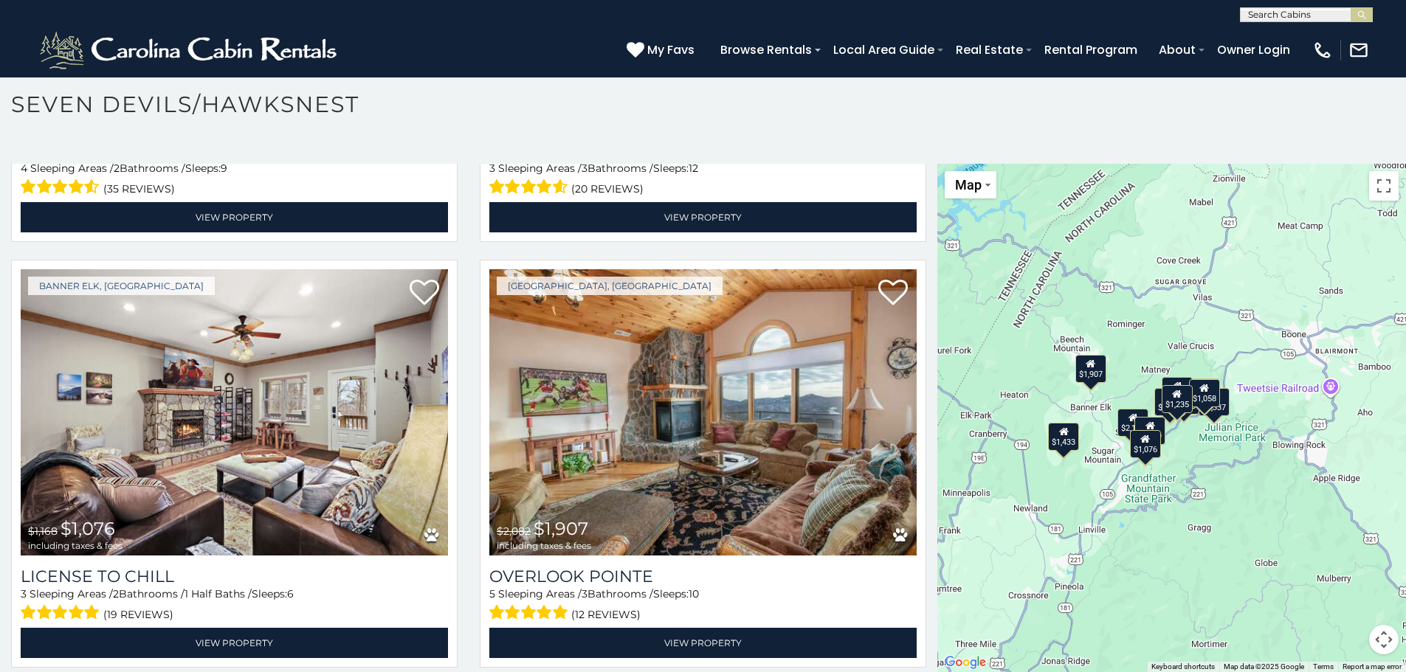
drag, startPoint x: 1201, startPoint y: 524, endPoint x: 1037, endPoint y: 494, distance: 167.2
click at [1037, 494] on div "$1,758 $2,124 $1,556 $1,239 $1,291 $1,433 $1,118 $1,058 $1,119 $1,235 $1,076 $1…" at bounding box center [1171, 418] width 469 height 508
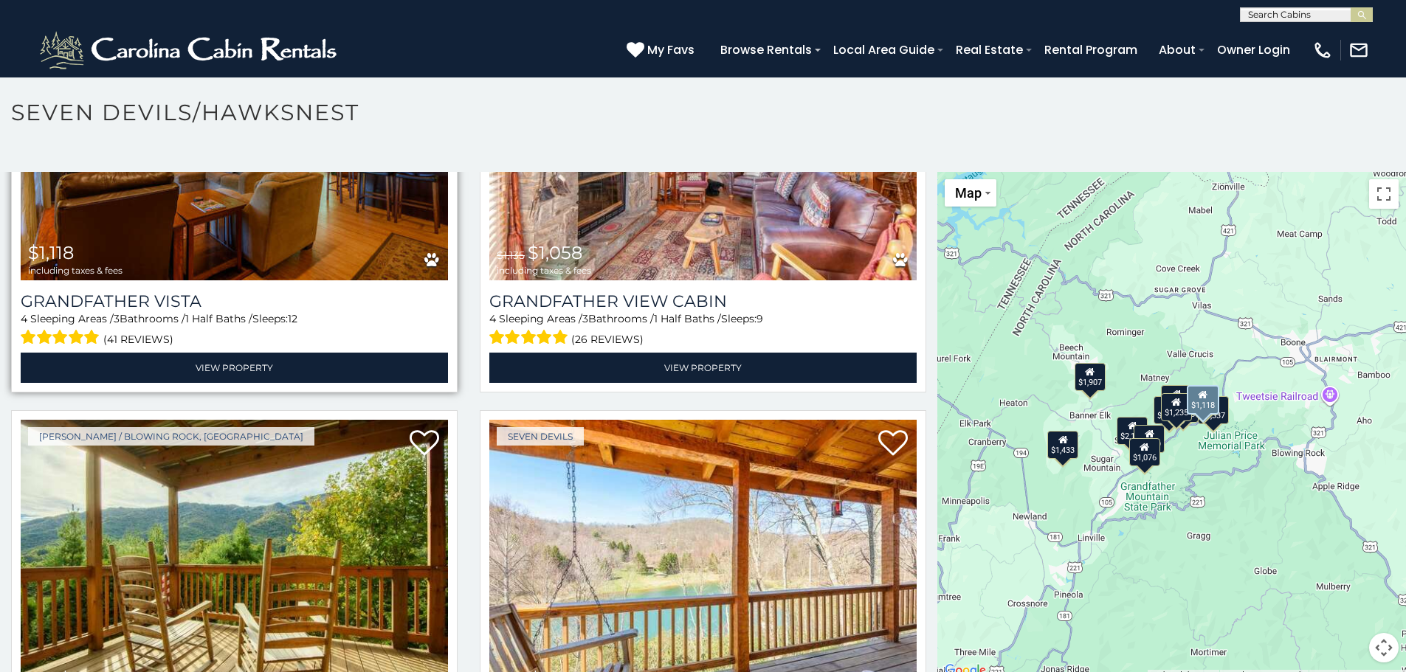
scroll to position [1517, 0]
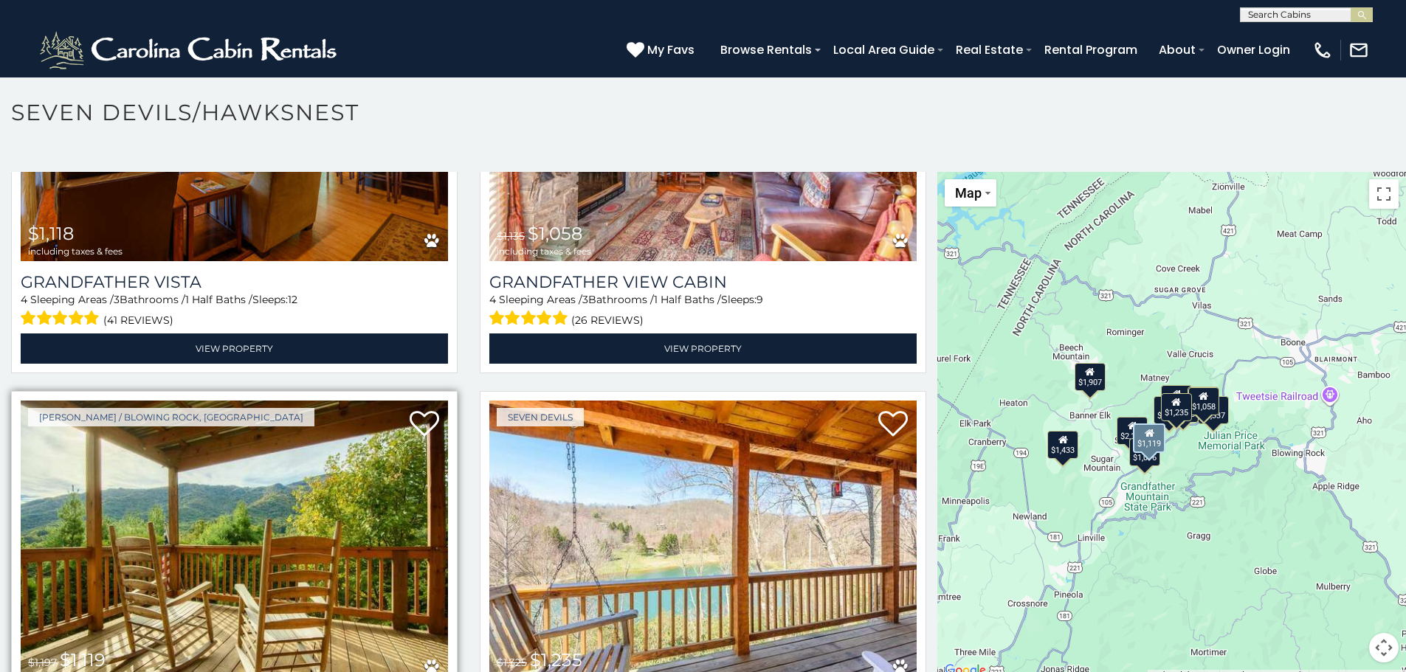
click at [351, 474] on img at bounding box center [234, 544] width 427 height 286
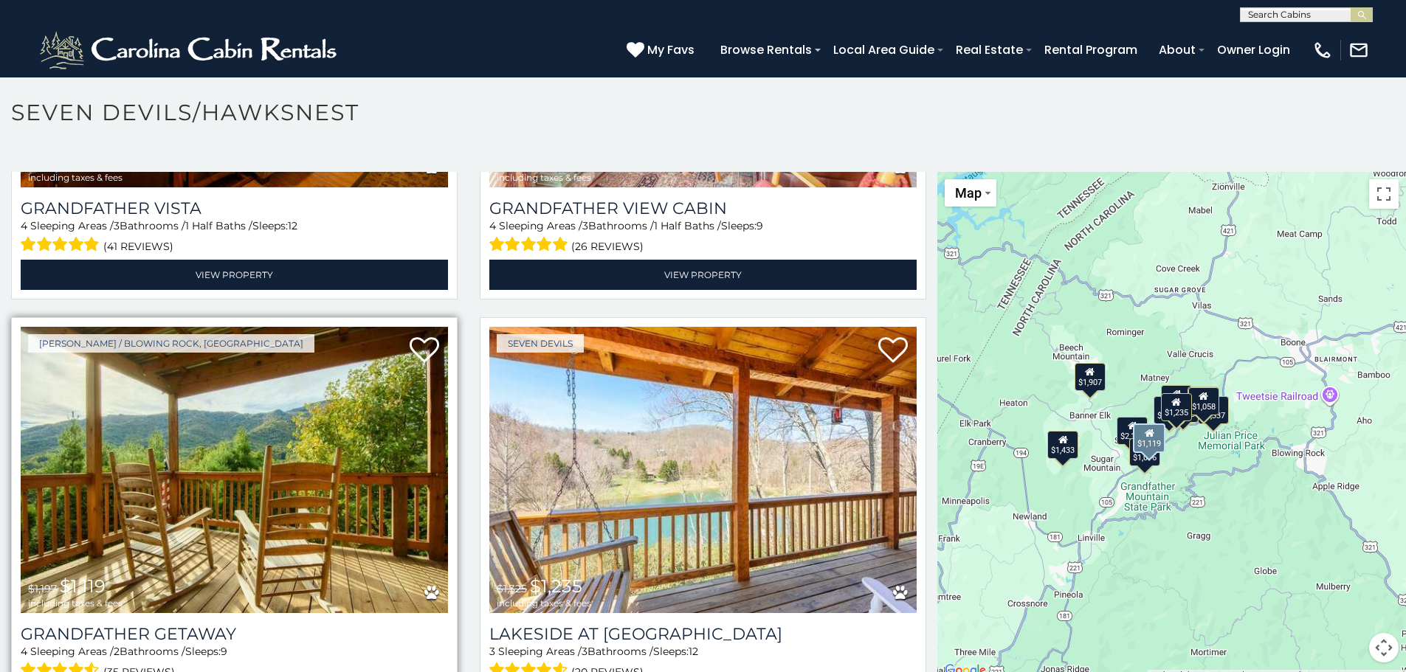
scroll to position [1654, 0]
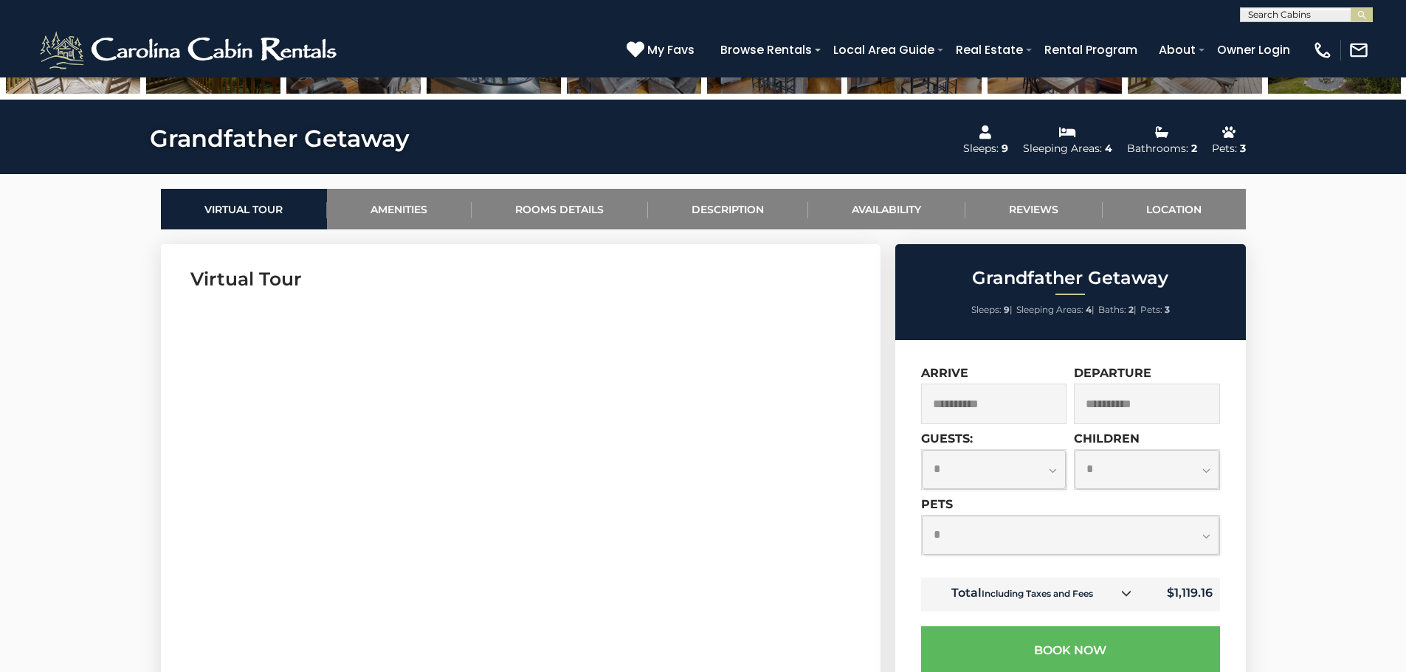
scroll to position [664, 0]
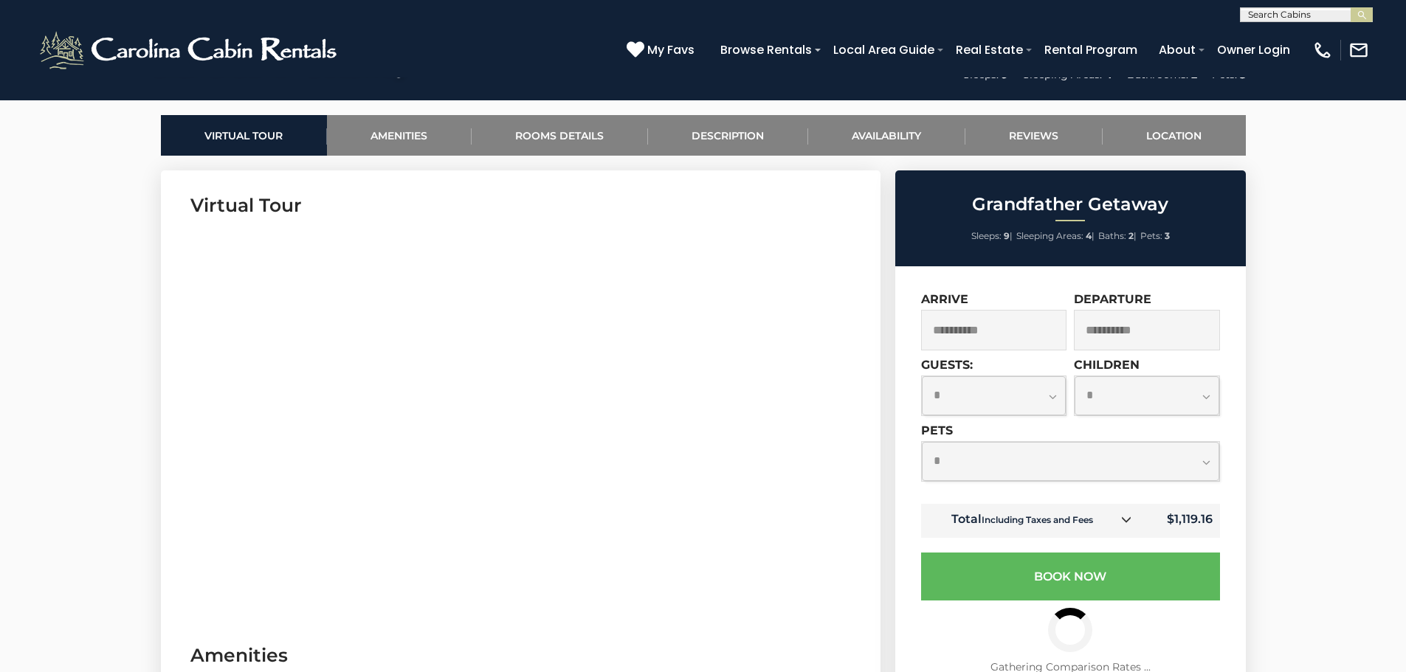
click at [1175, 469] on select "**********" at bounding box center [1070, 461] width 297 height 39
click at [922, 442] on select "**********" at bounding box center [1070, 461] width 297 height 39
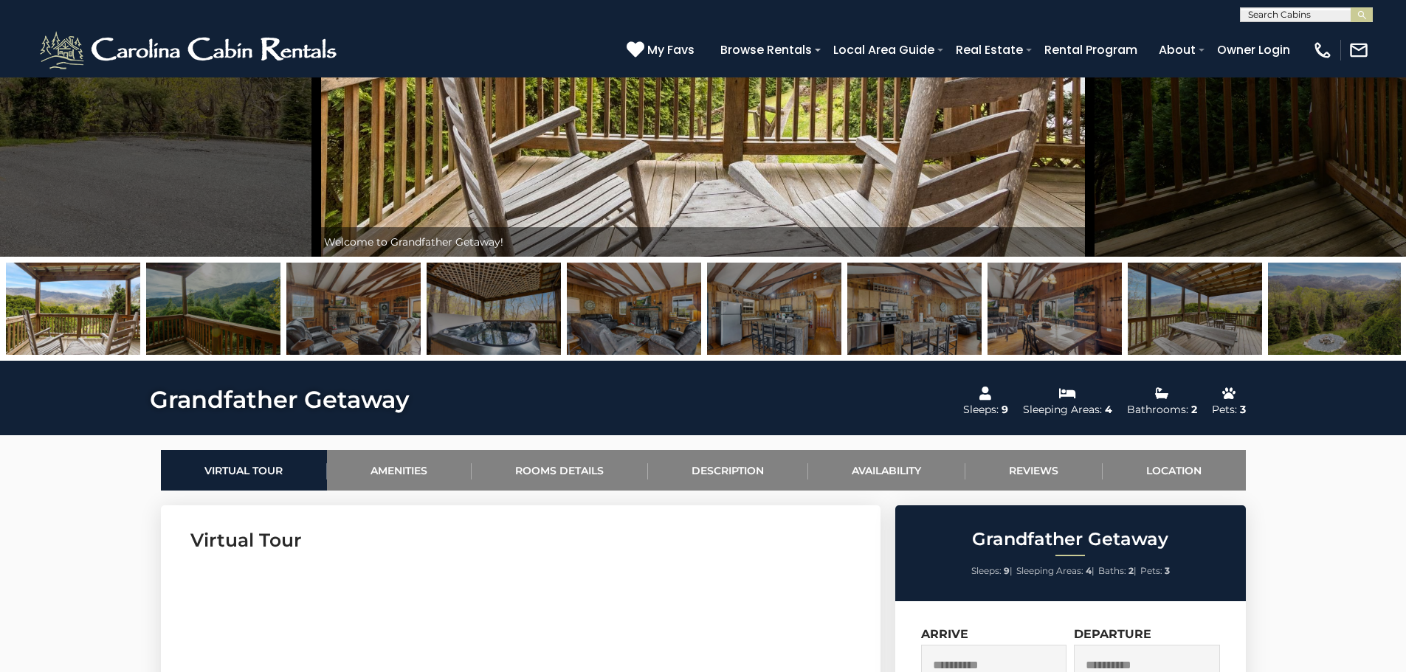
scroll to position [74, 0]
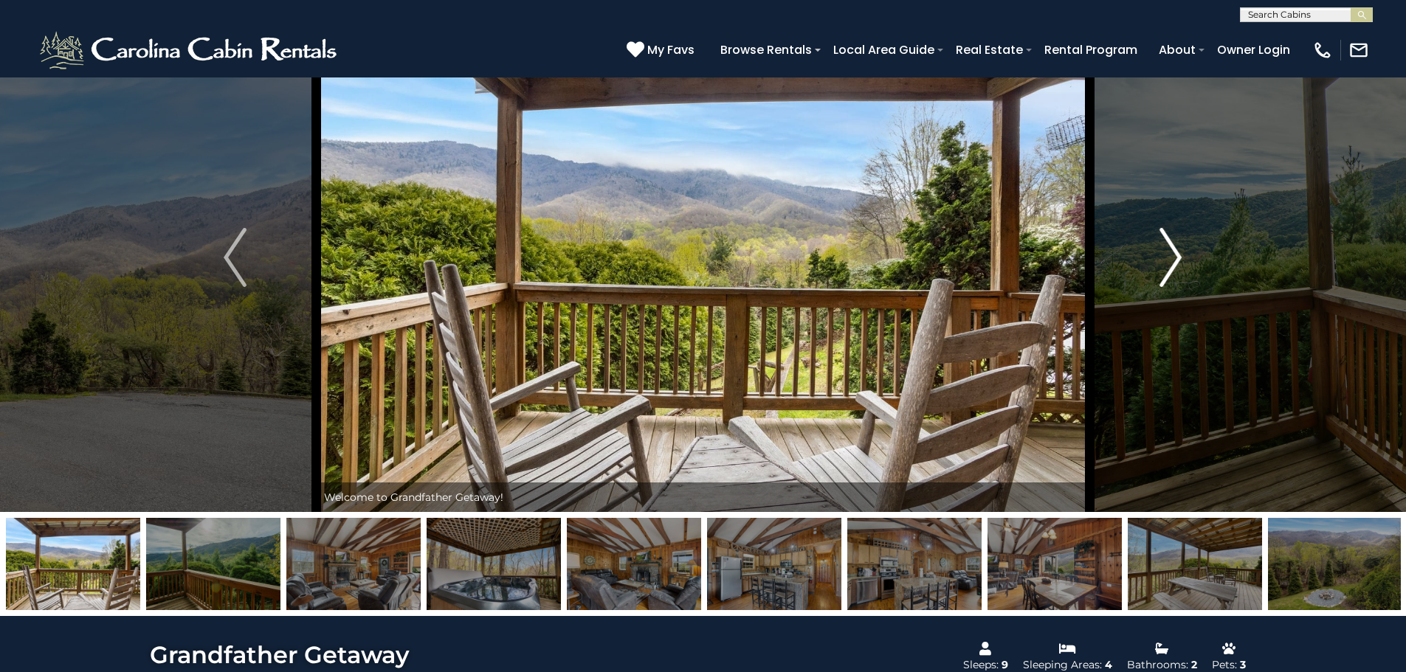
click at [1166, 259] on img "Next" at bounding box center [1170, 257] width 22 height 59
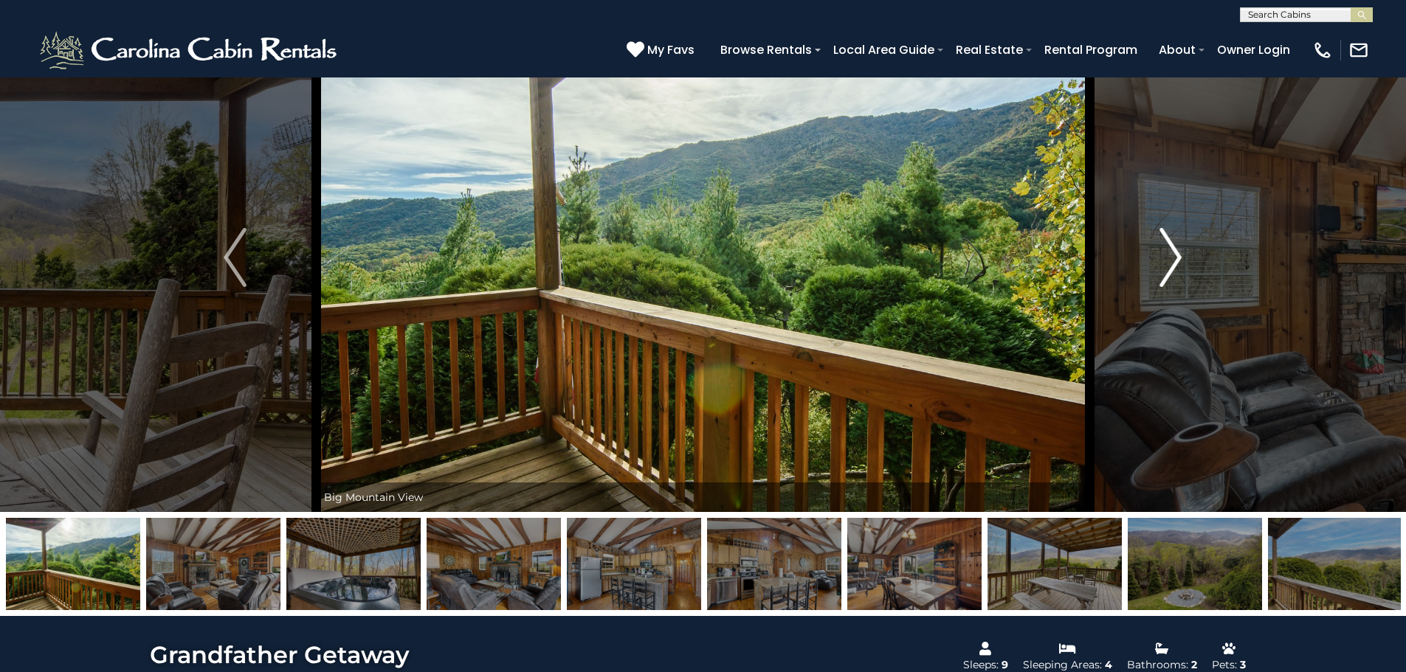
click at [1171, 262] on img "Next" at bounding box center [1170, 257] width 22 height 59
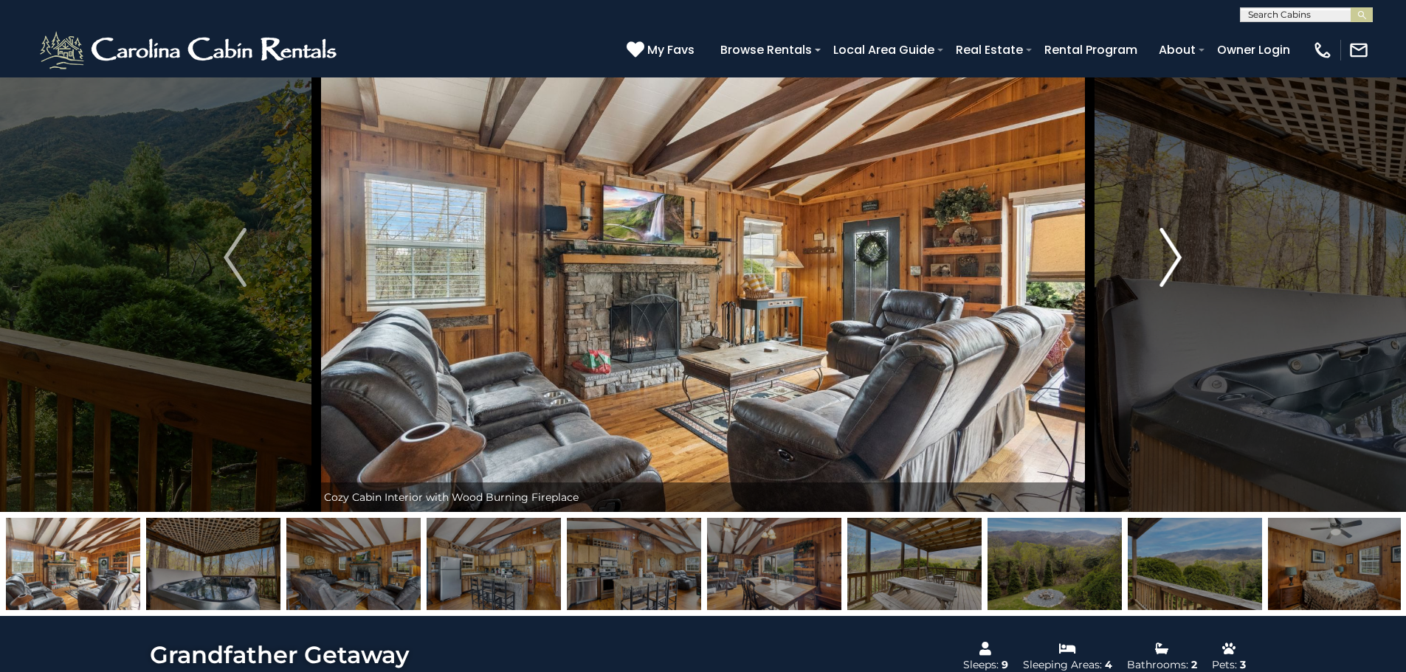
click at [1171, 262] on img "Next" at bounding box center [1170, 257] width 22 height 59
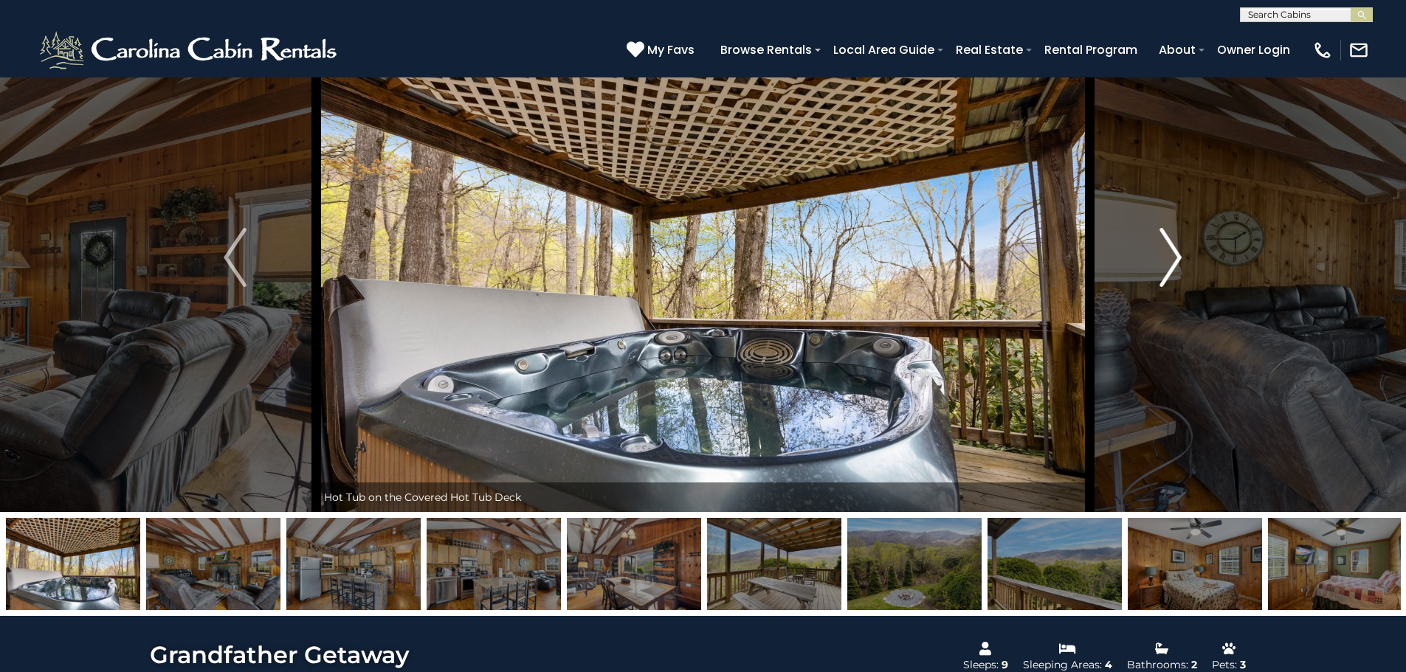
click at [1171, 262] on img "Next" at bounding box center [1170, 257] width 22 height 59
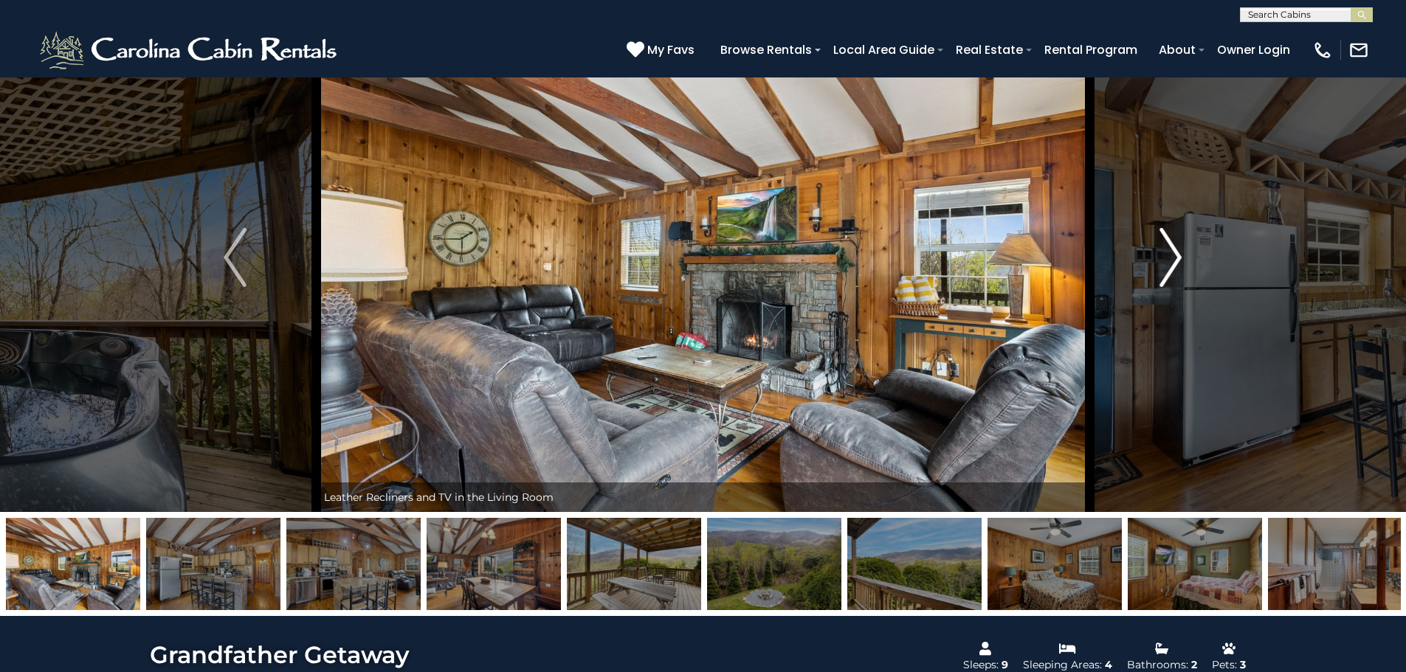
click at [1171, 262] on img "Next" at bounding box center [1170, 257] width 22 height 59
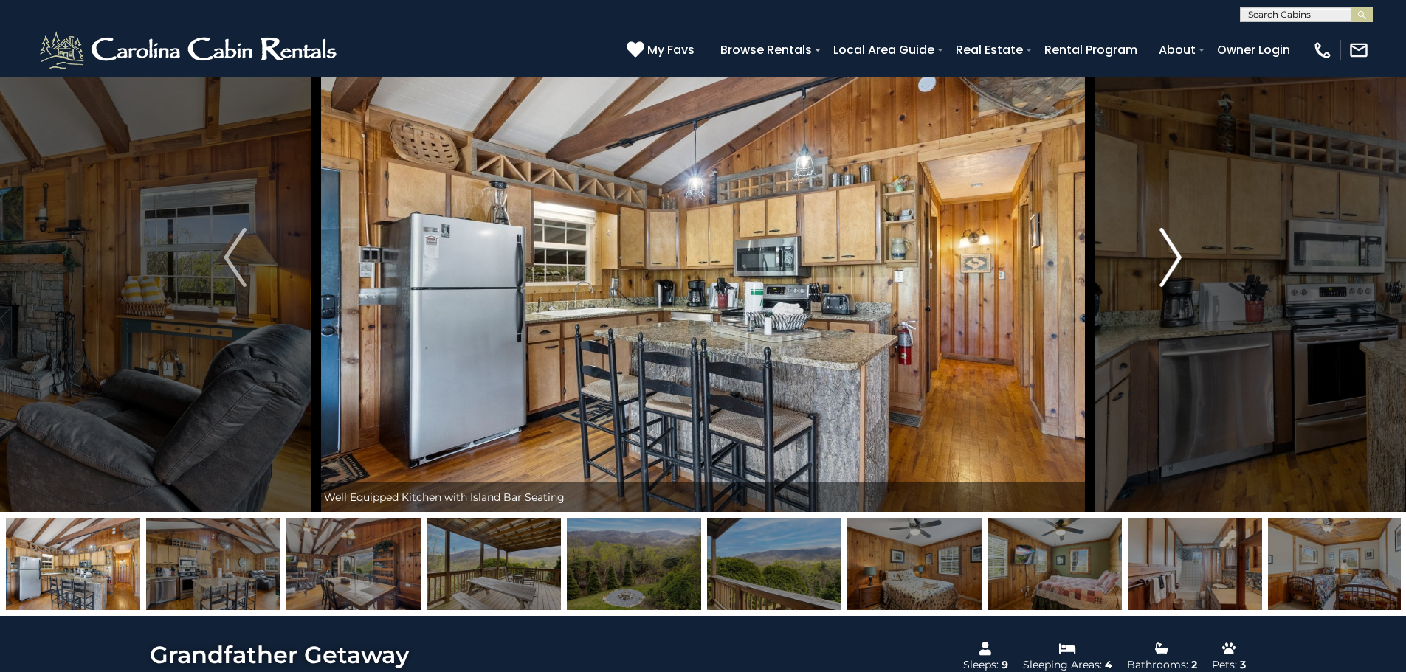
click at [1171, 262] on img "Next" at bounding box center [1170, 257] width 22 height 59
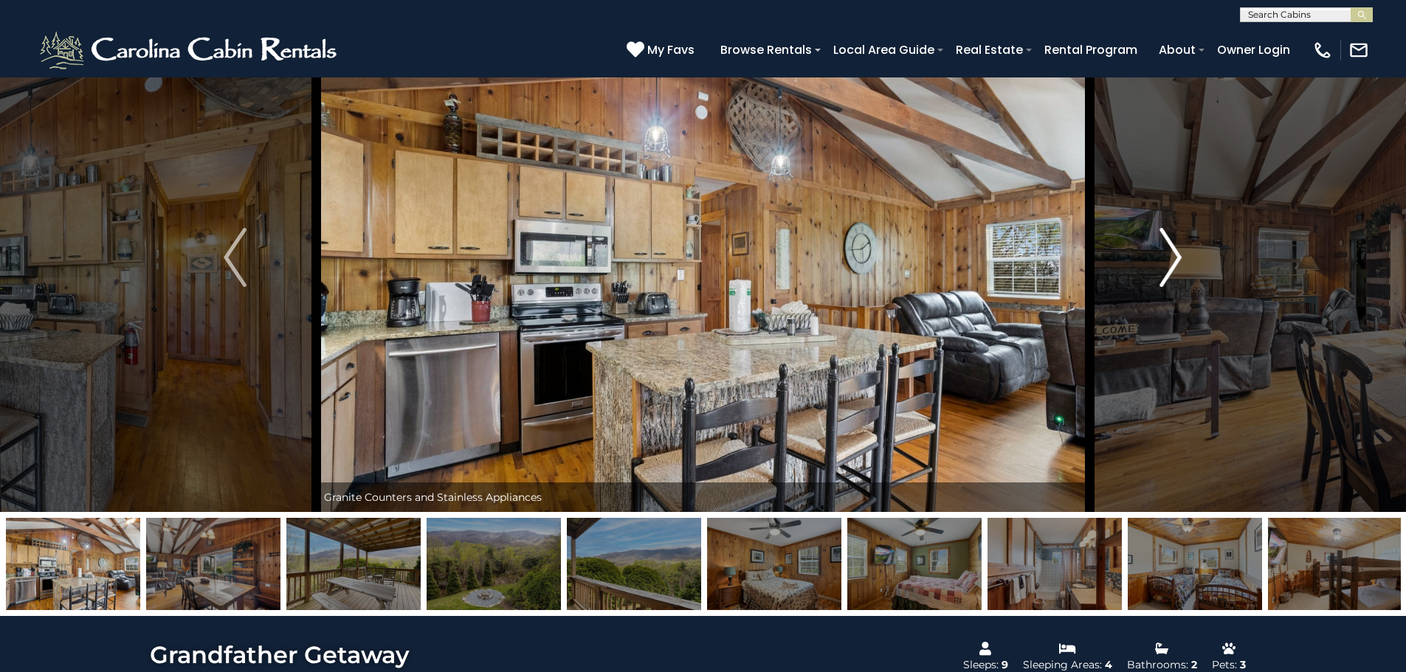
click at [1171, 262] on img "Next" at bounding box center [1170, 257] width 22 height 59
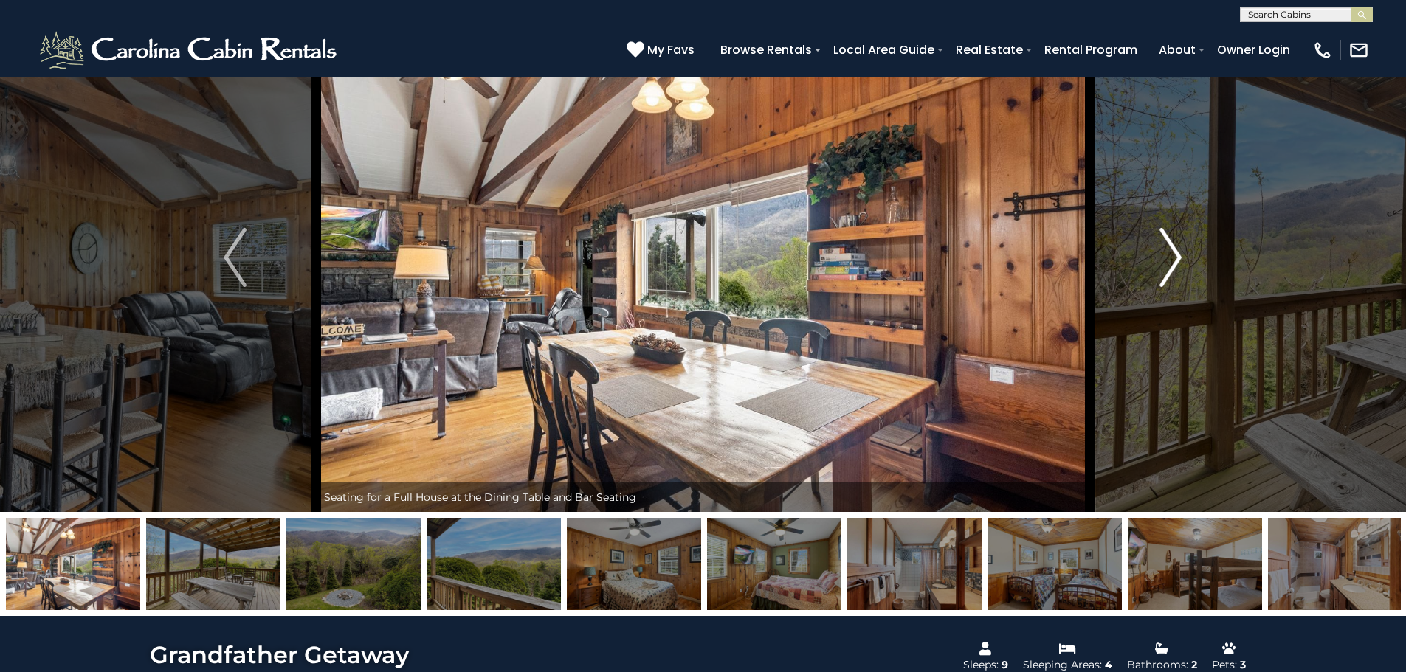
click at [1171, 262] on img "Next" at bounding box center [1170, 257] width 22 height 59
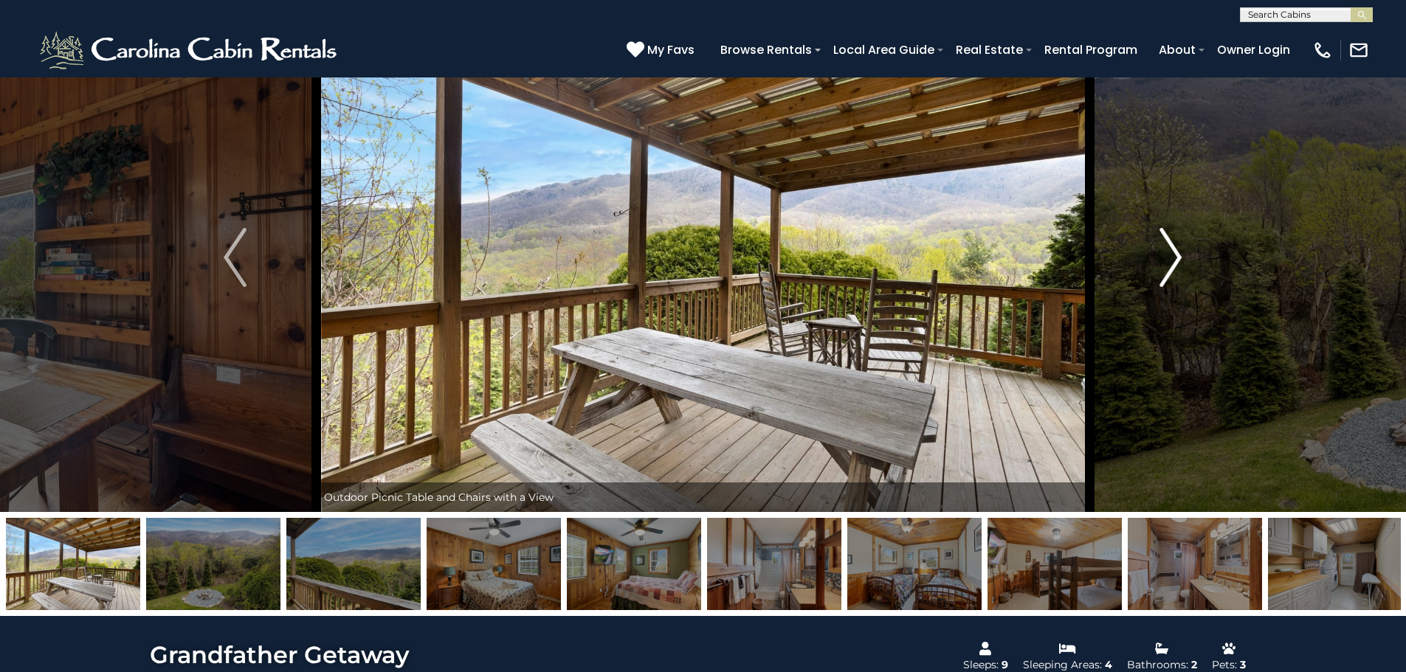
click at [1171, 262] on img "Next" at bounding box center [1170, 257] width 22 height 59
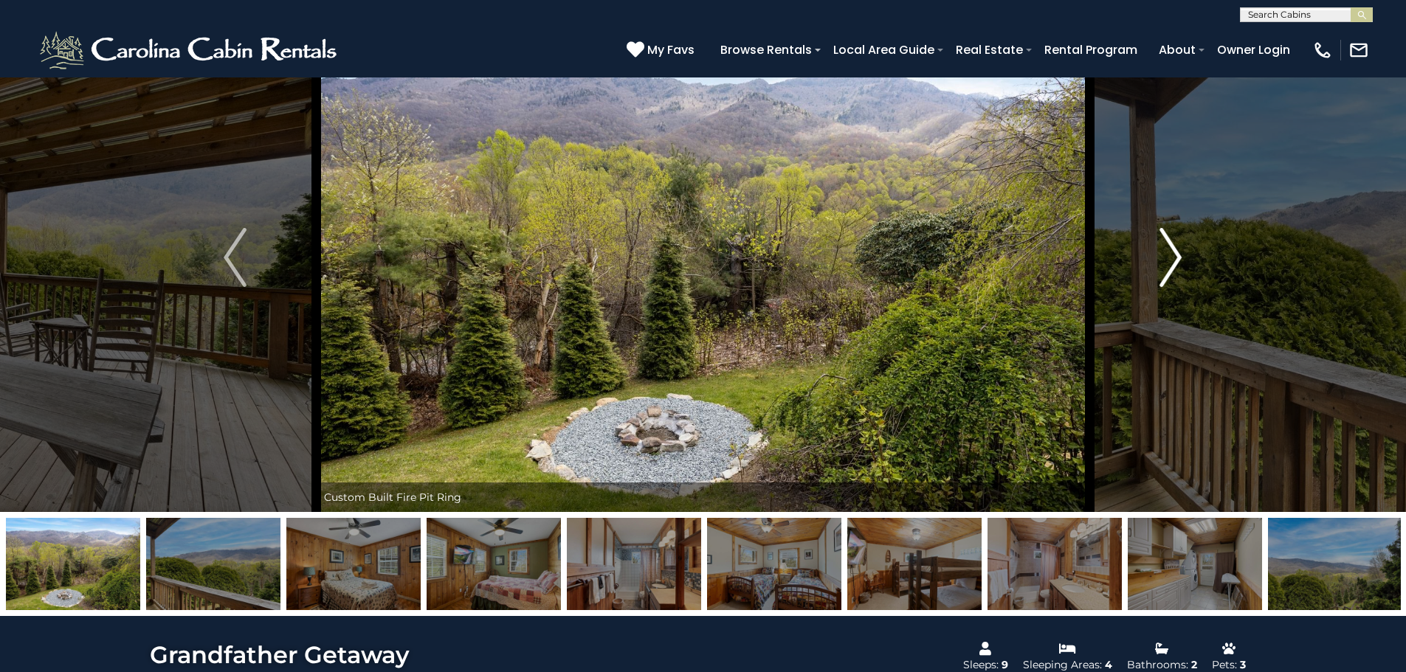
click at [1171, 262] on img "Next" at bounding box center [1170, 257] width 22 height 59
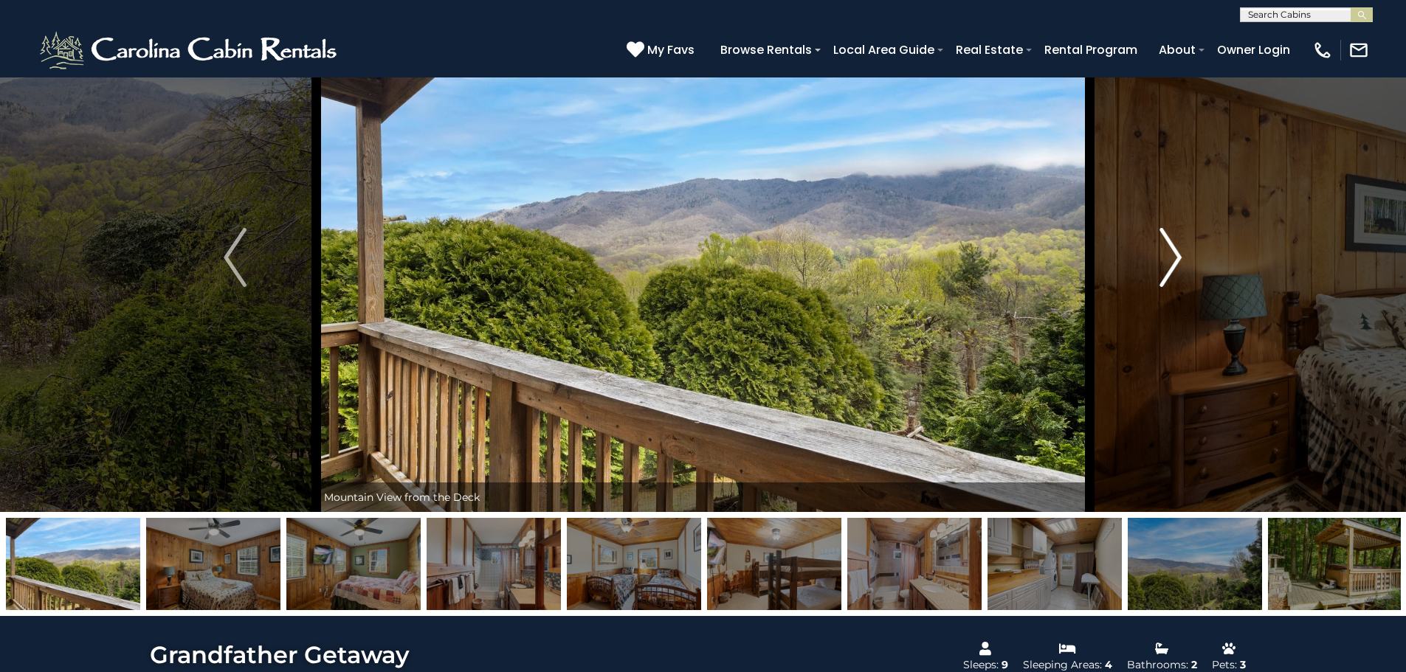
click at [1171, 262] on img "Next" at bounding box center [1170, 257] width 22 height 59
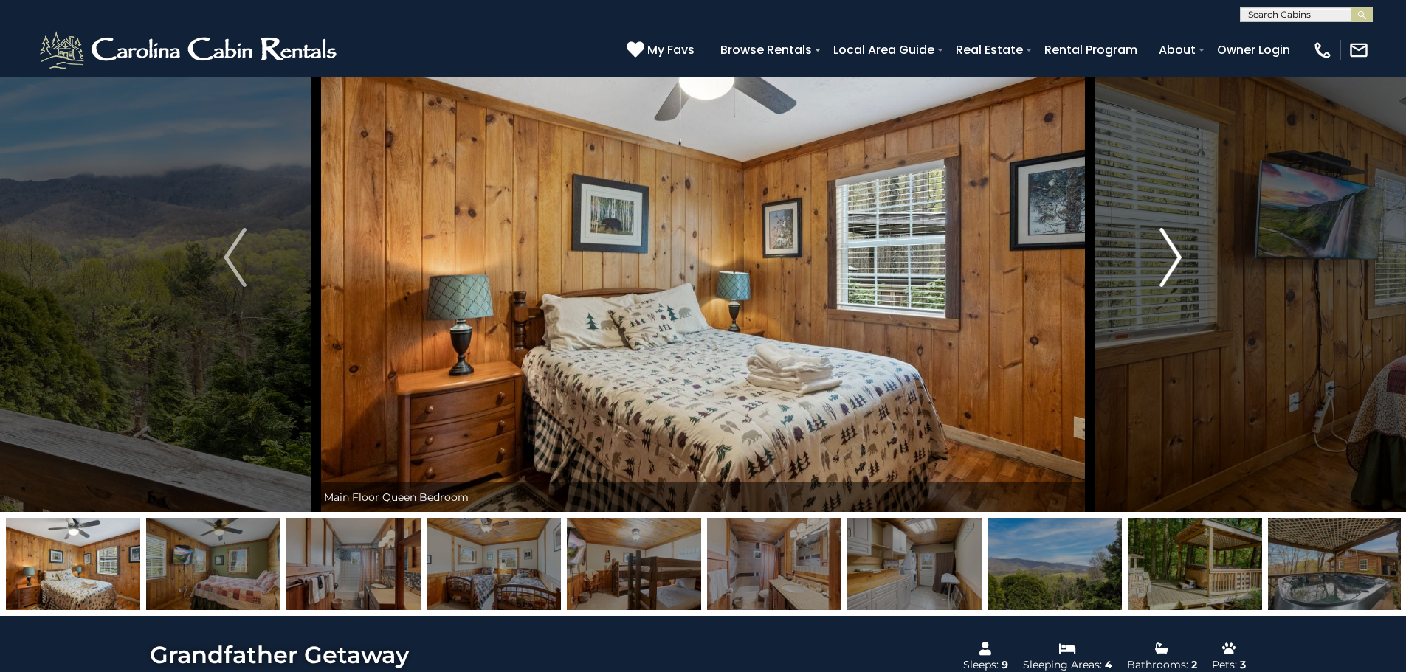
click at [1171, 262] on img "Next" at bounding box center [1170, 257] width 22 height 59
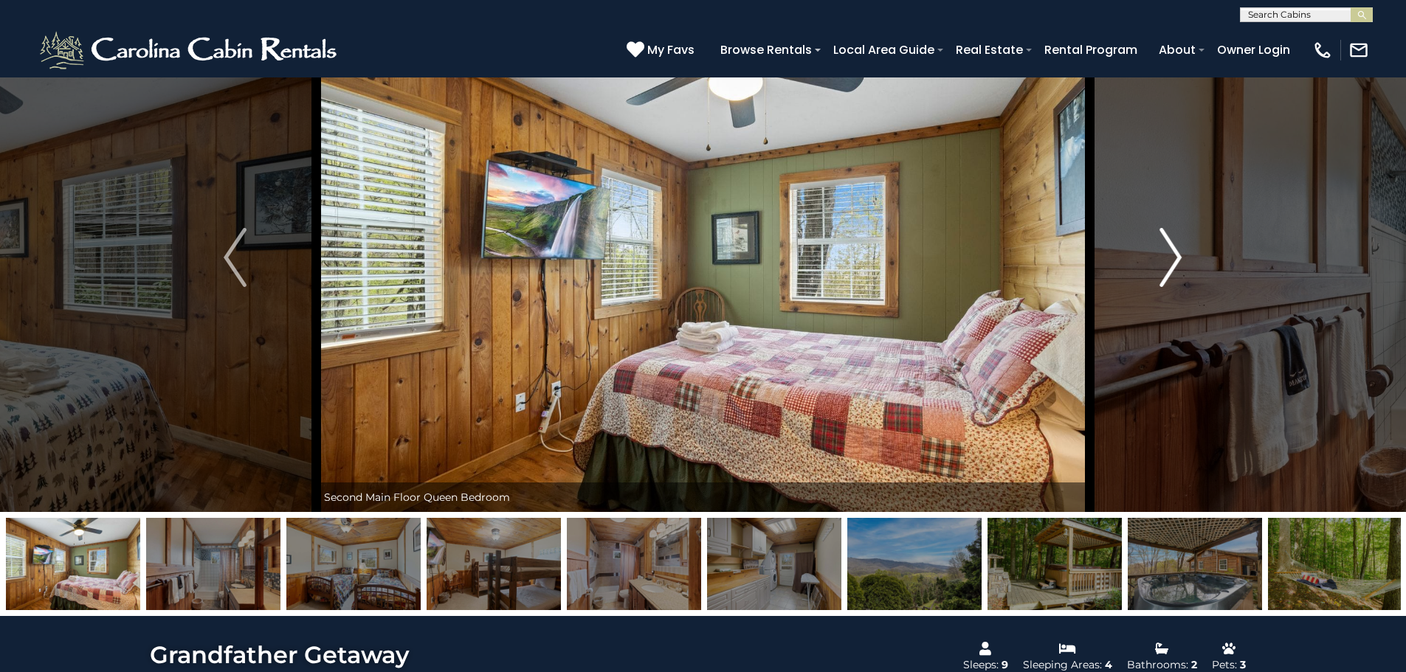
click at [1171, 262] on img "Next" at bounding box center [1170, 257] width 22 height 59
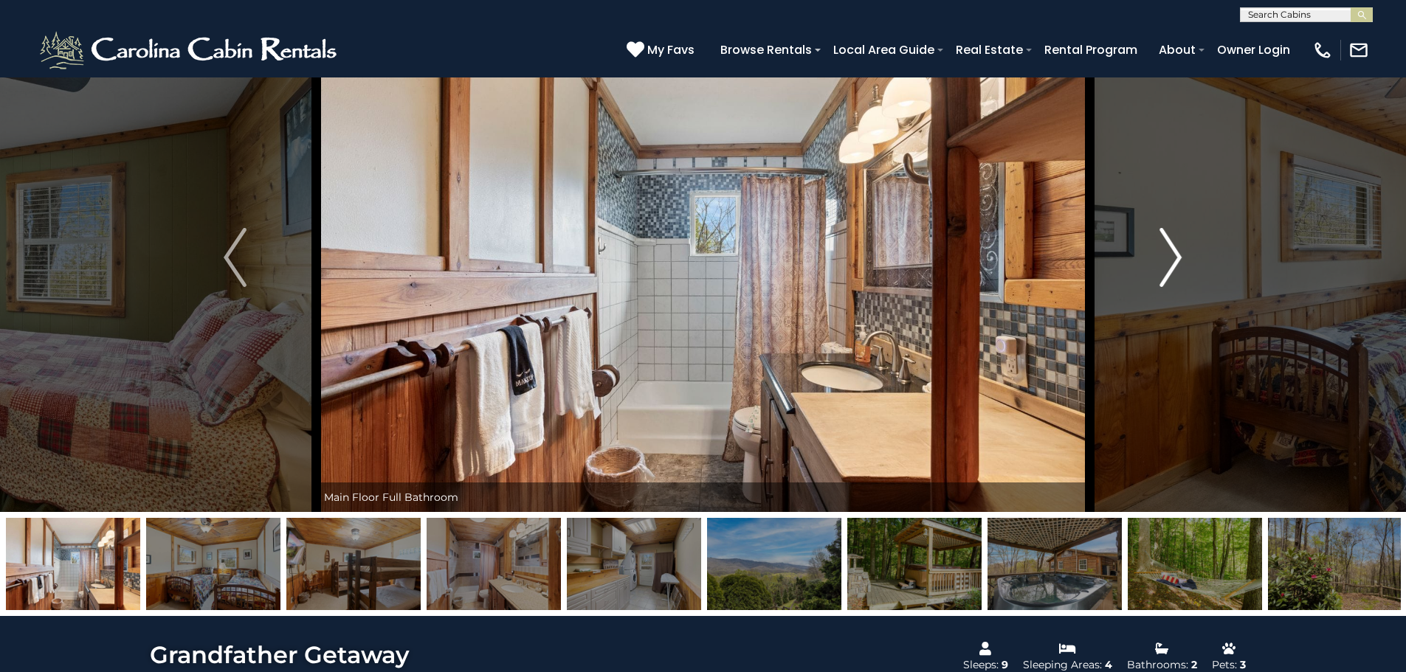
click at [1171, 262] on img "Next" at bounding box center [1170, 257] width 22 height 59
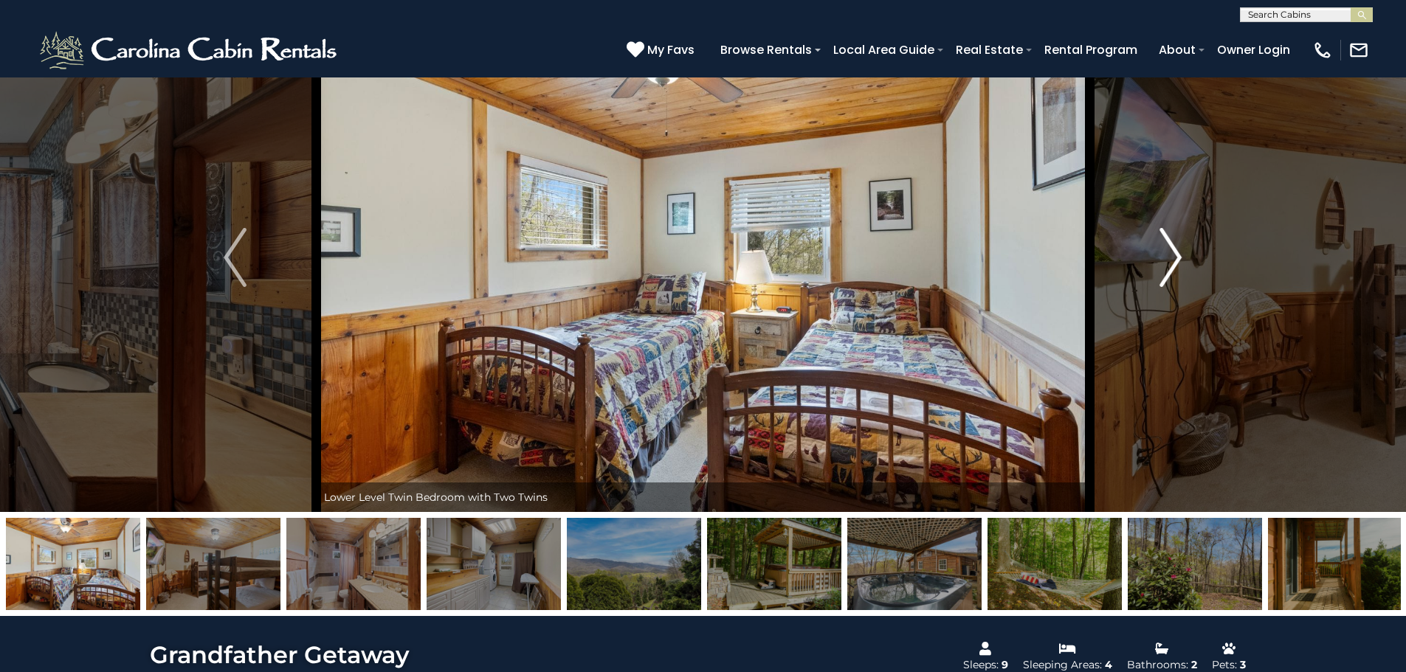
click at [1171, 262] on img "Next" at bounding box center [1170, 257] width 22 height 59
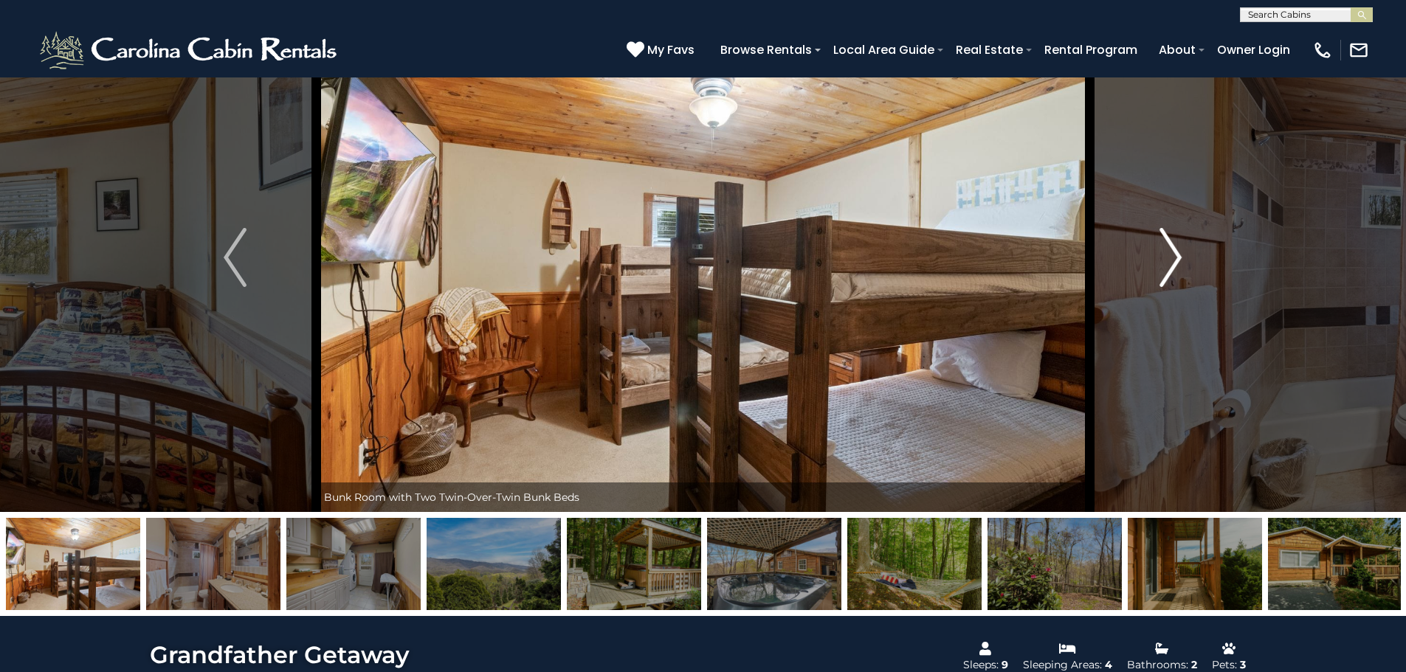
click at [1171, 262] on img "Next" at bounding box center [1170, 257] width 22 height 59
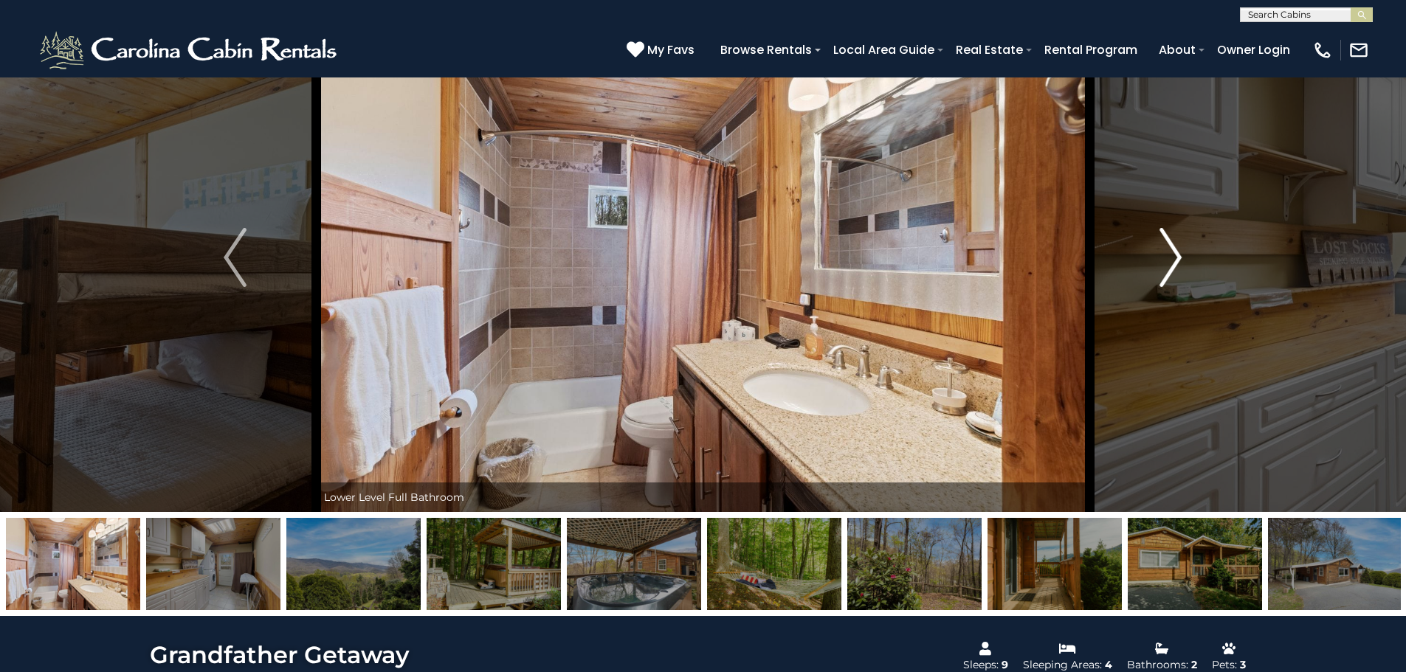
click at [1171, 262] on img "Next" at bounding box center [1170, 257] width 22 height 59
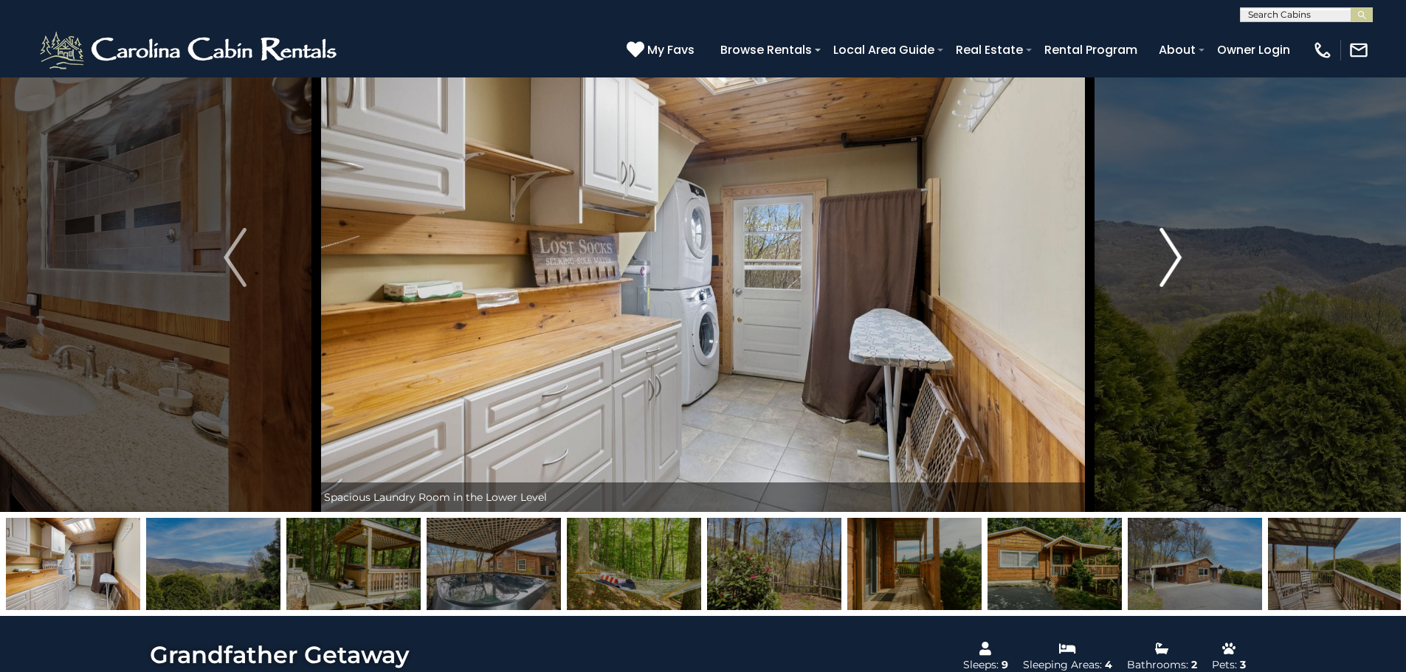
click at [1171, 262] on img "Next" at bounding box center [1170, 257] width 22 height 59
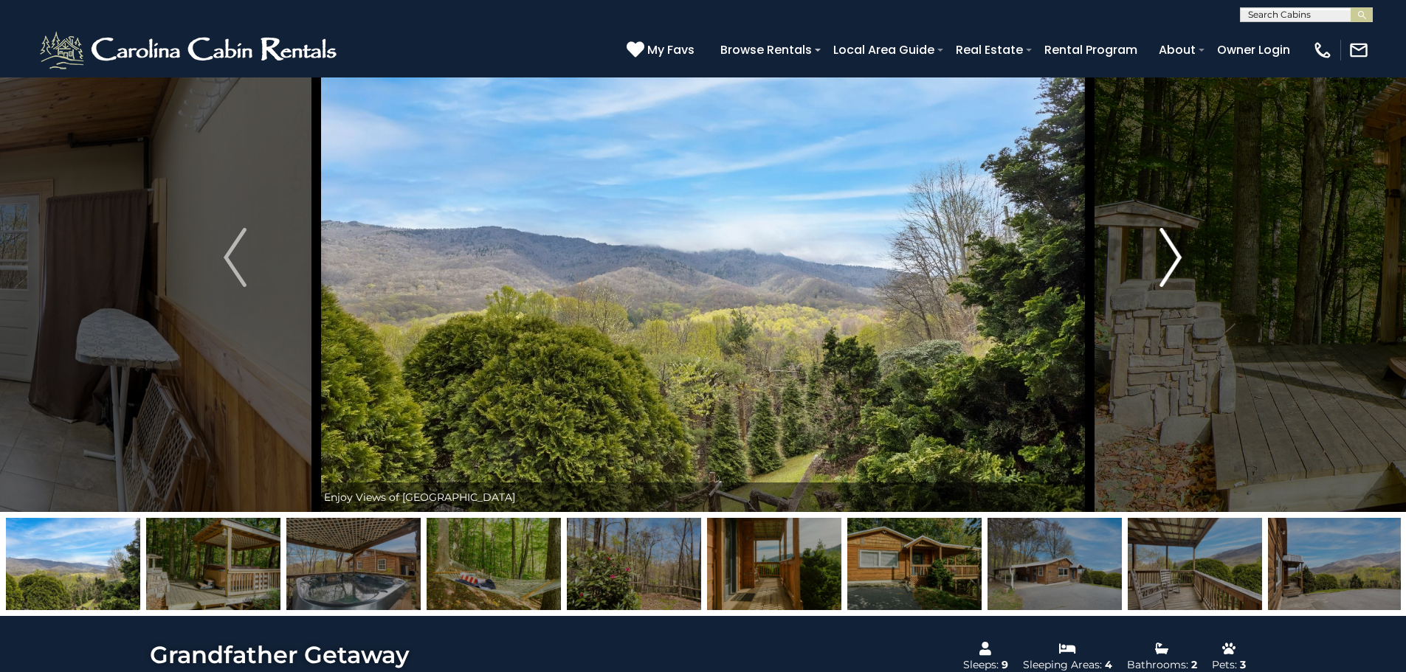
click at [1171, 262] on img "Next" at bounding box center [1170, 257] width 22 height 59
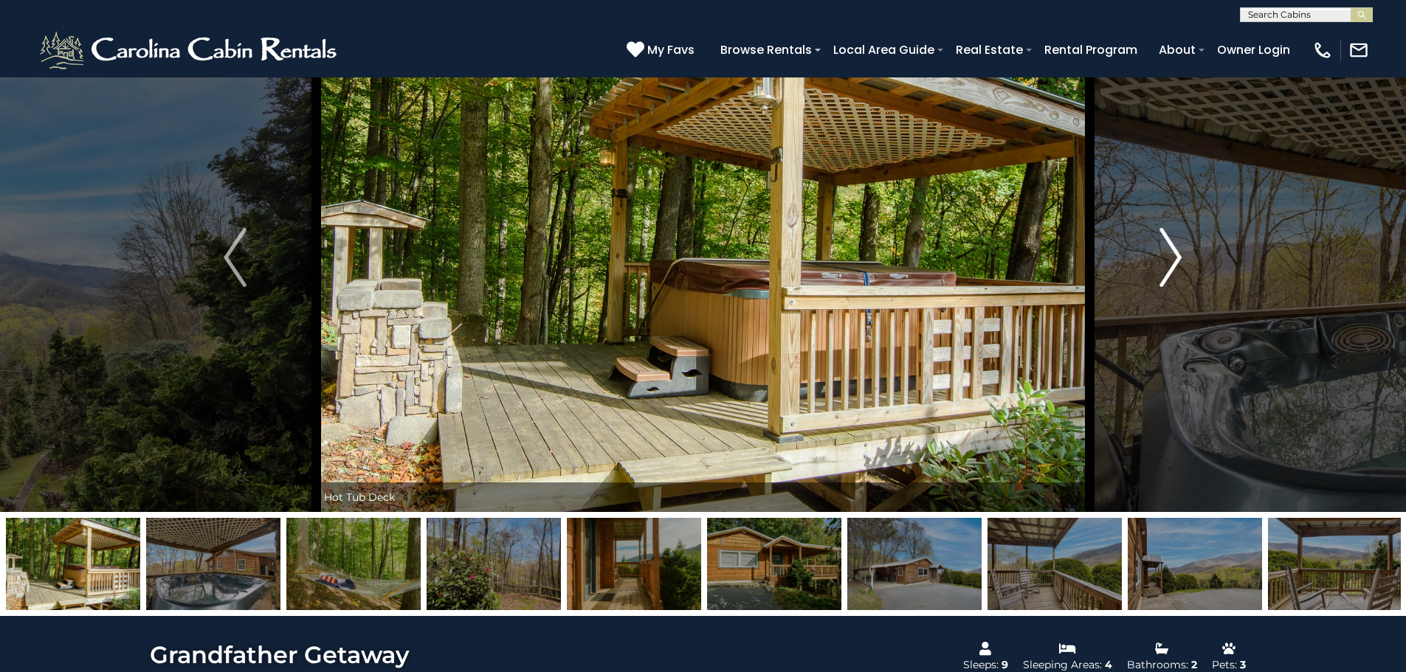
click at [1171, 262] on img "Next" at bounding box center [1170, 257] width 22 height 59
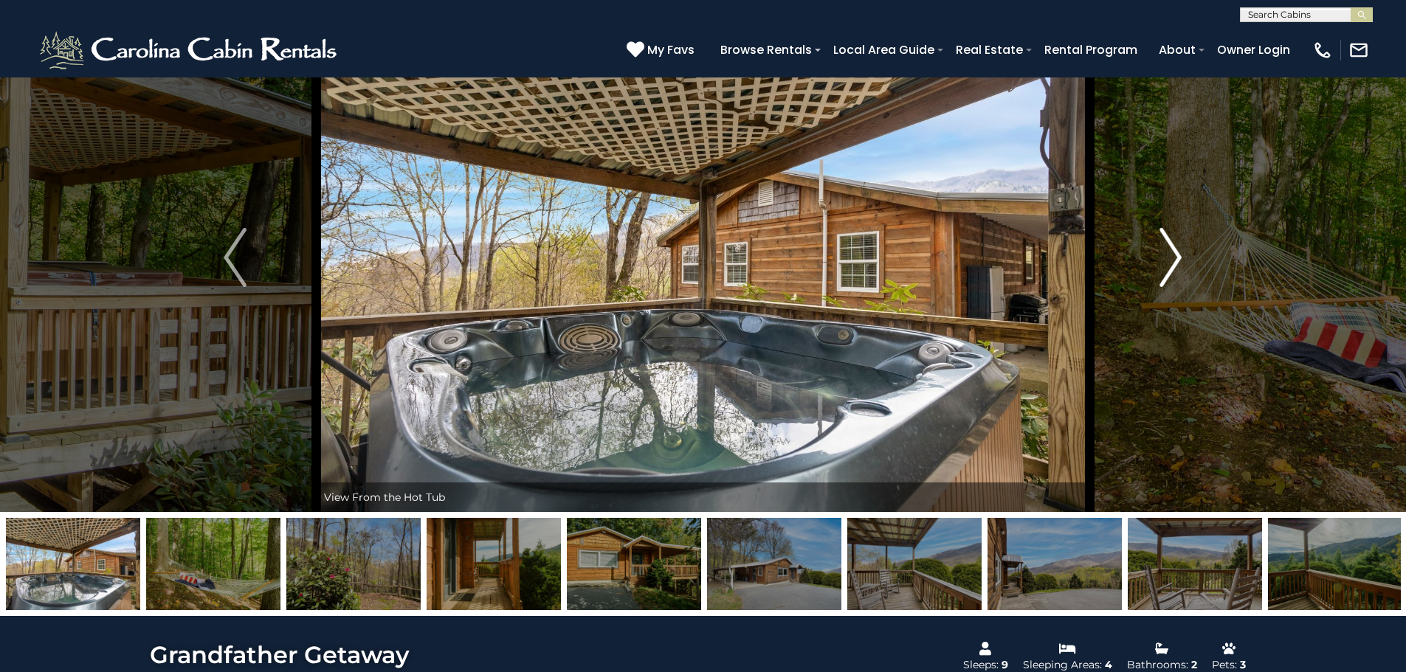
click at [1171, 262] on img "Next" at bounding box center [1170, 257] width 22 height 59
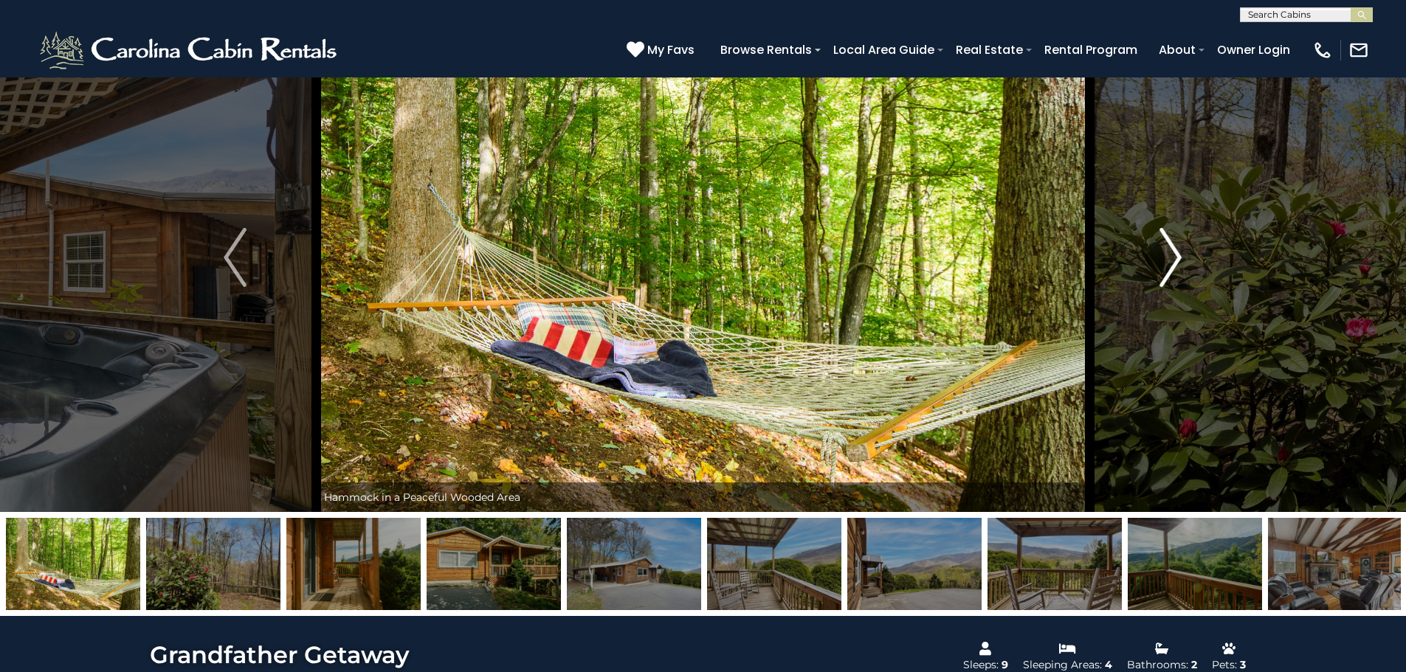
click at [1171, 262] on img "Next" at bounding box center [1170, 257] width 22 height 59
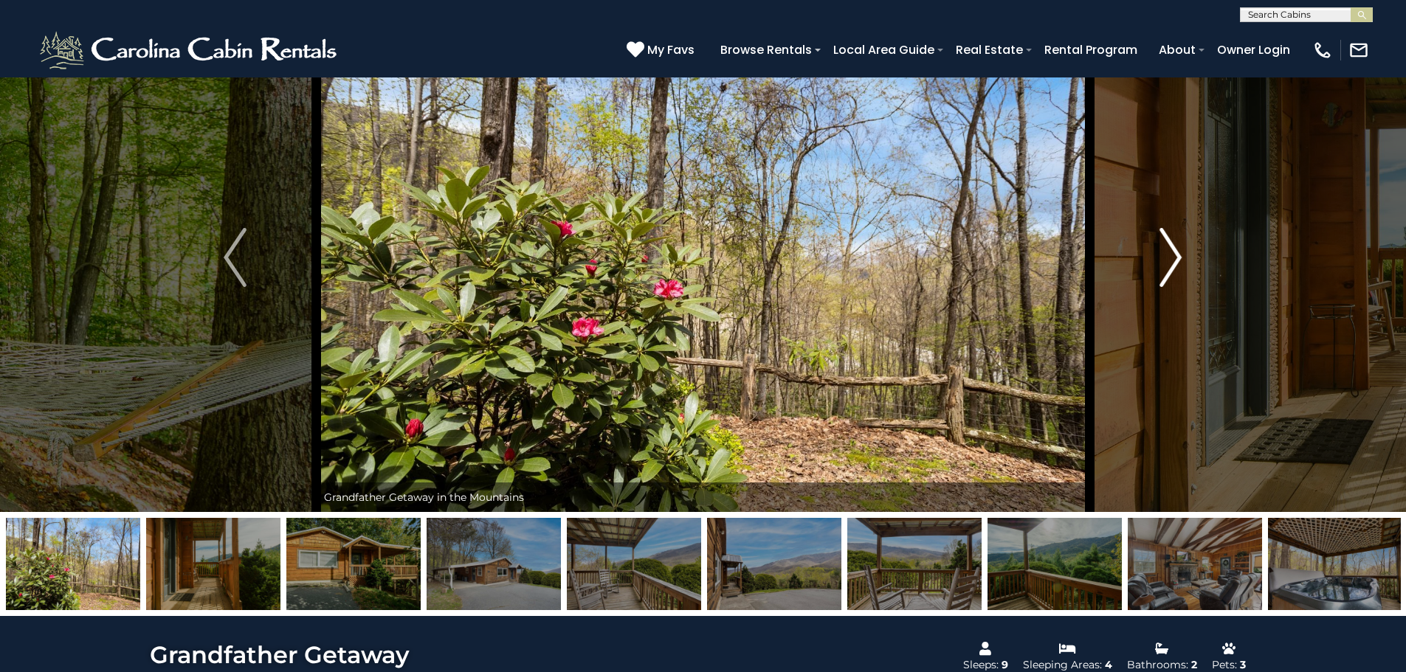
click at [1171, 262] on img "Next" at bounding box center [1170, 257] width 22 height 59
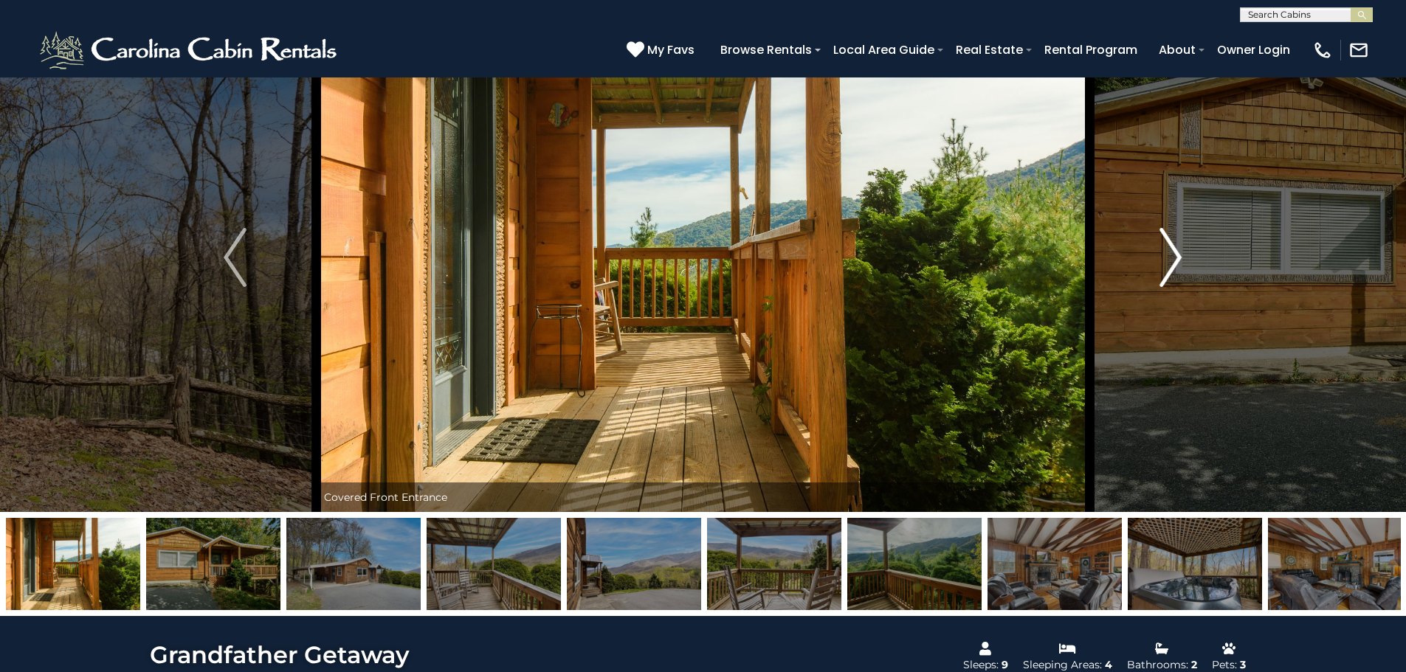
click at [1171, 262] on img "Next" at bounding box center [1170, 257] width 22 height 59
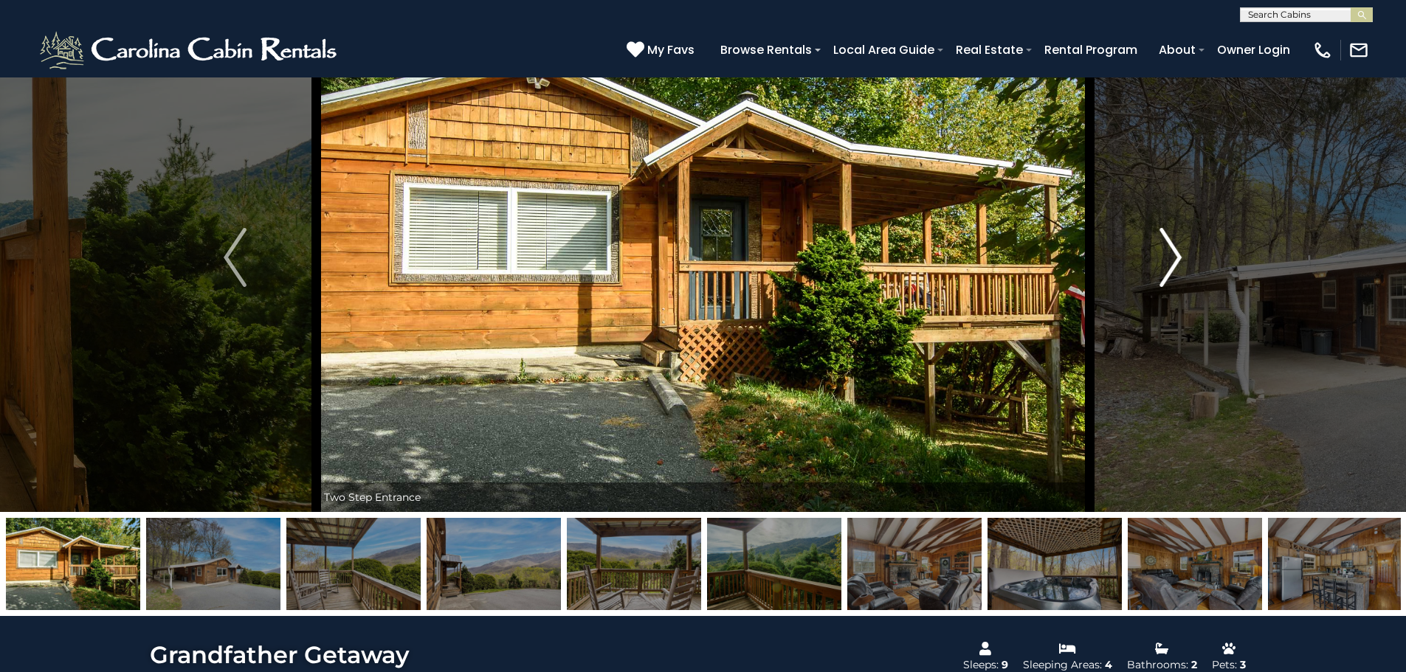
click at [1171, 262] on img "Next" at bounding box center [1170, 257] width 22 height 59
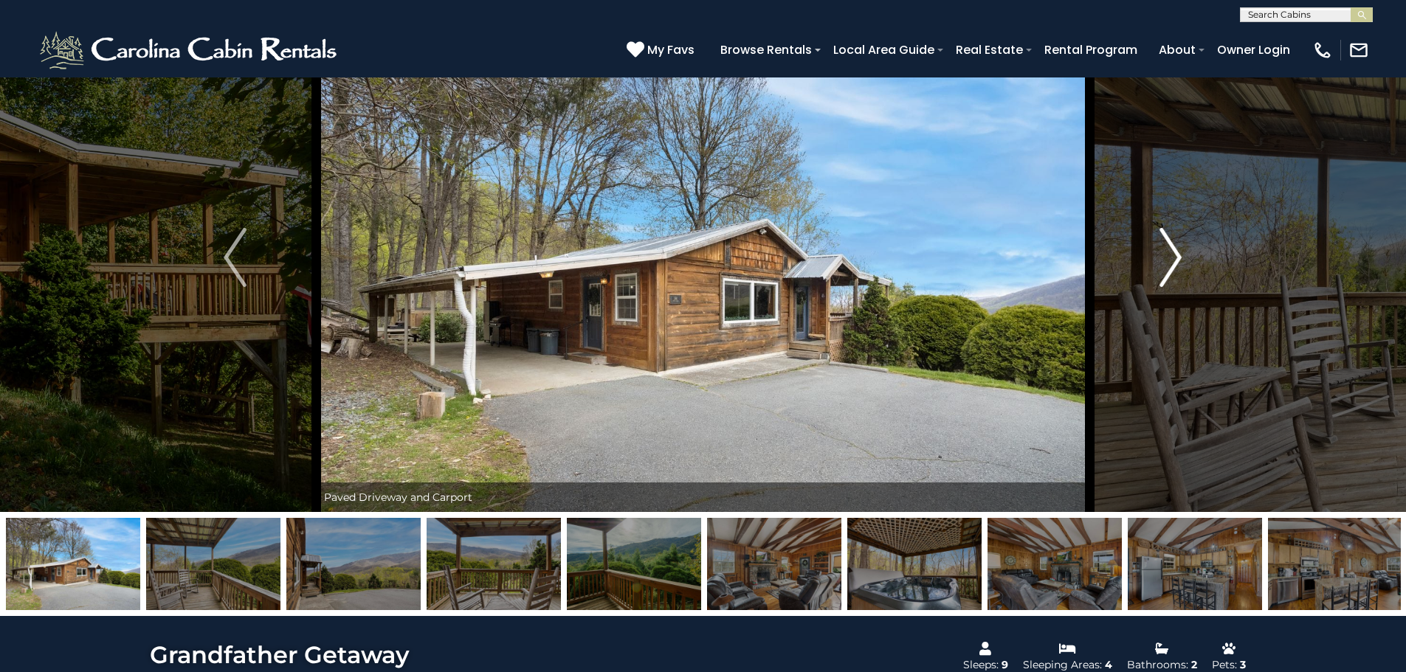
click at [1171, 262] on img "Next" at bounding box center [1170, 257] width 22 height 59
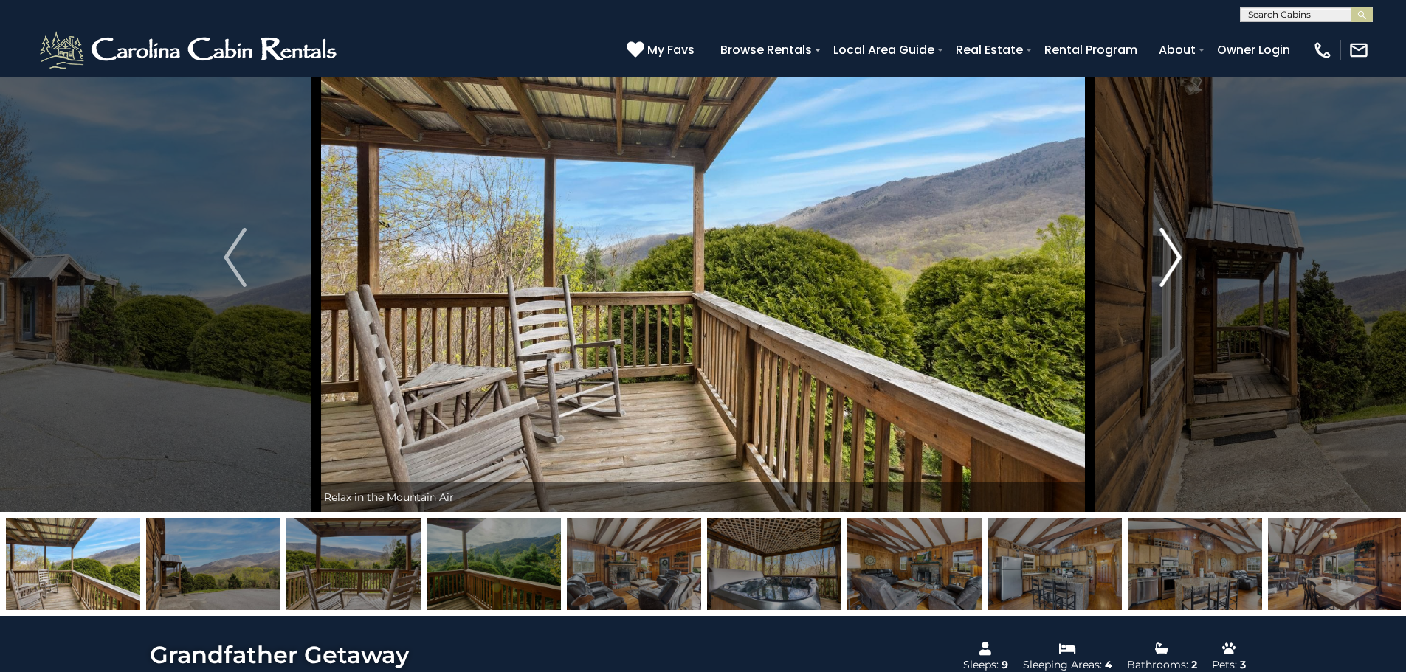
click at [1171, 262] on img "Next" at bounding box center [1170, 257] width 22 height 59
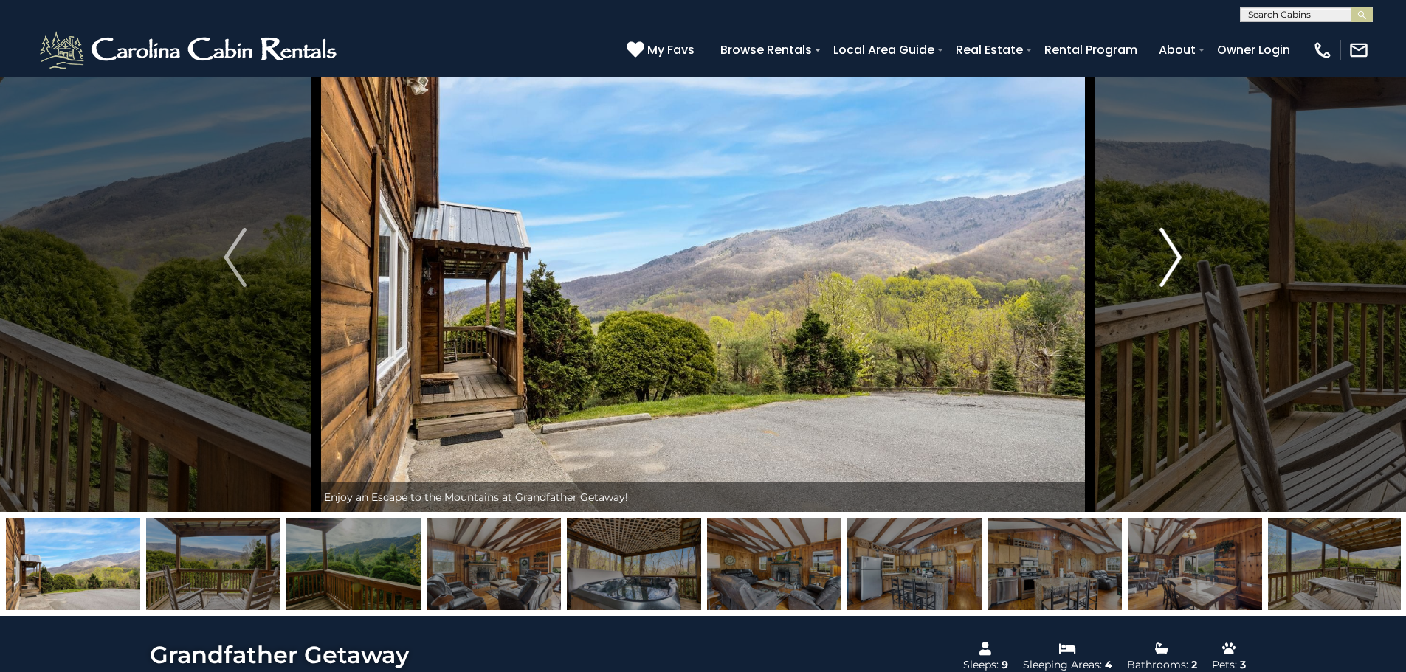
click at [1177, 253] on img "Next" at bounding box center [1170, 257] width 22 height 59
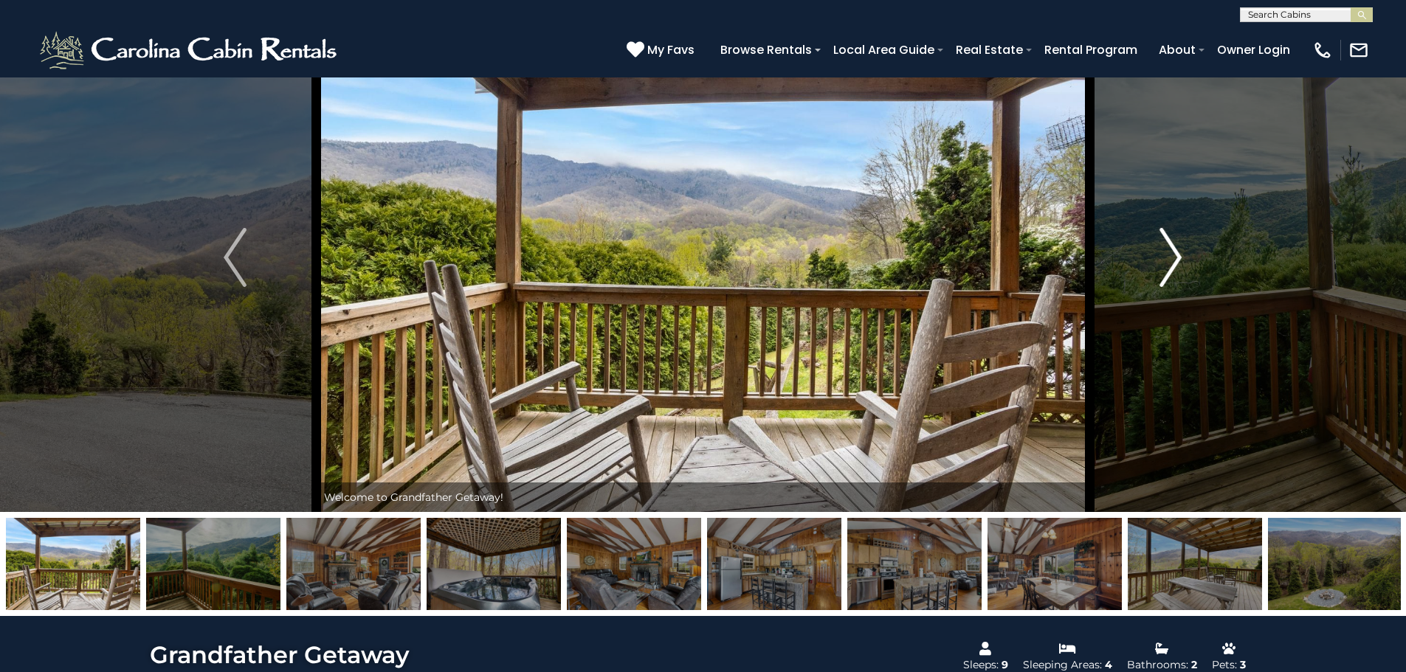
click at [1177, 253] on img "Next" at bounding box center [1170, 257] width 22 height 59
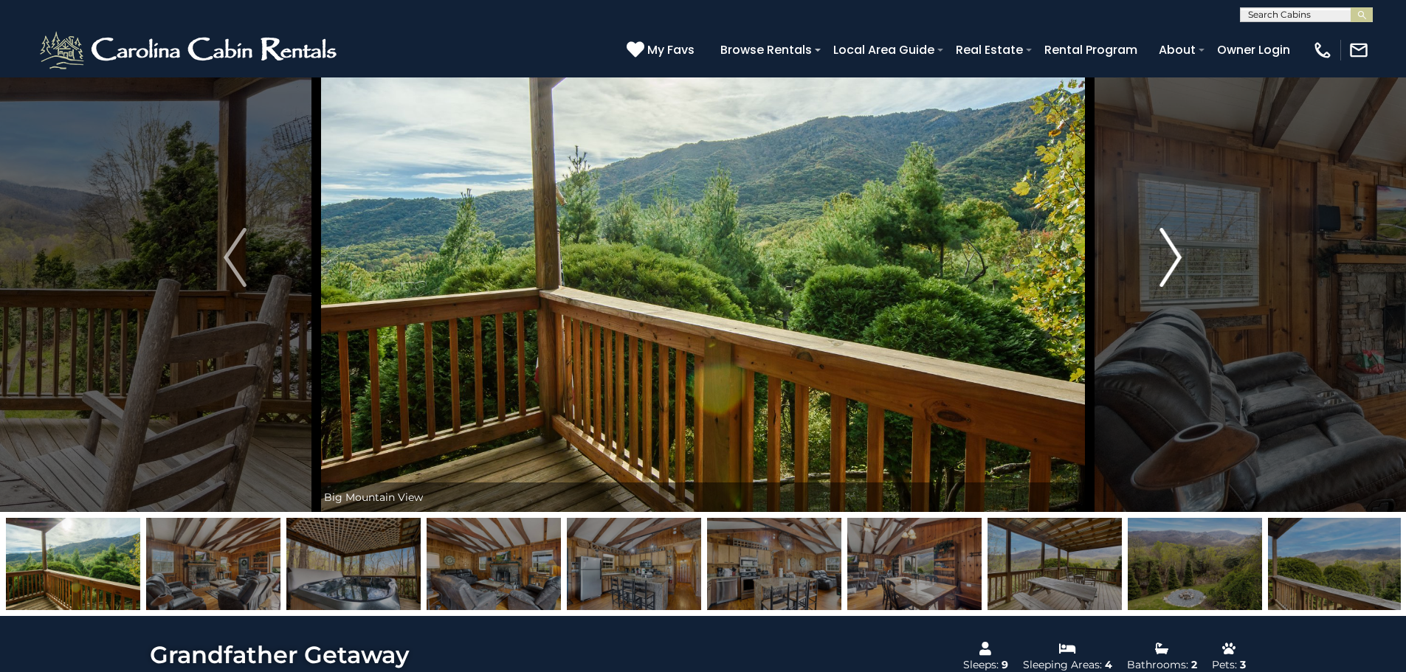
click at [1177, 253] on img "Next" at bounding box center [1170, 257] width 22 height 59
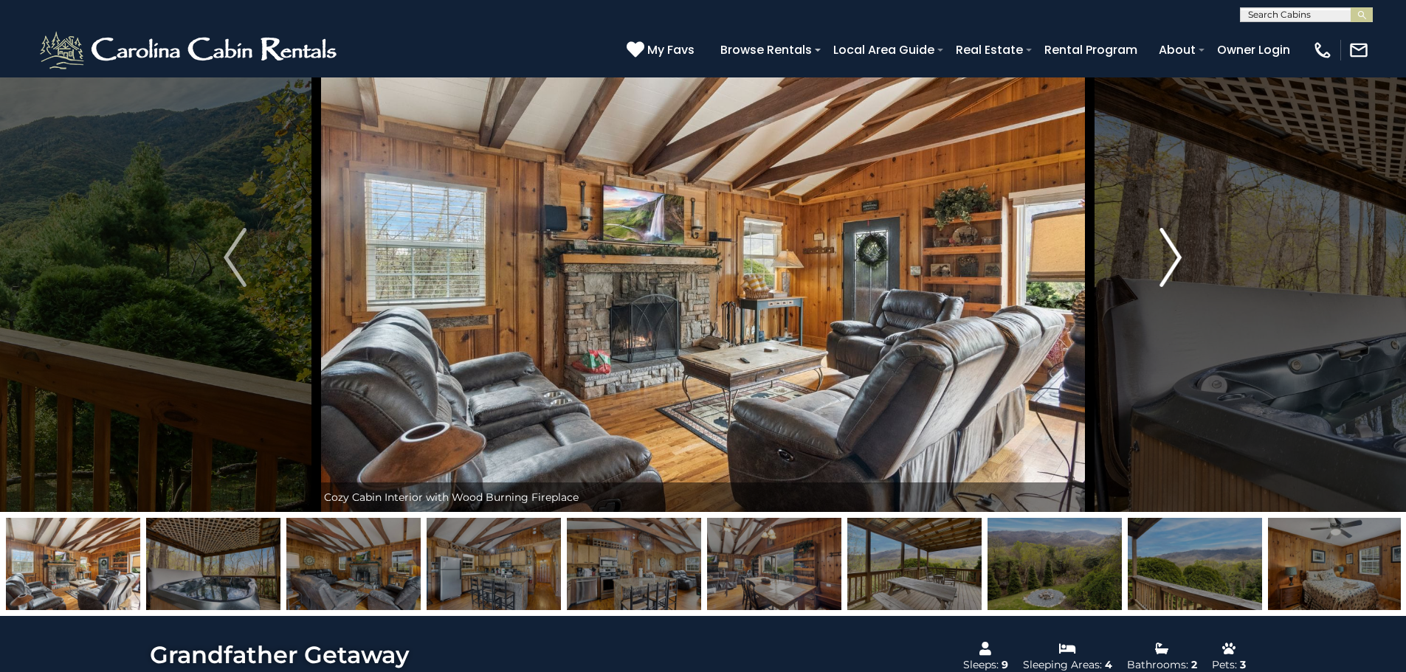
click at [1177, 253] on img "Next" at bounding box center [1170, 257] width 22 height 59
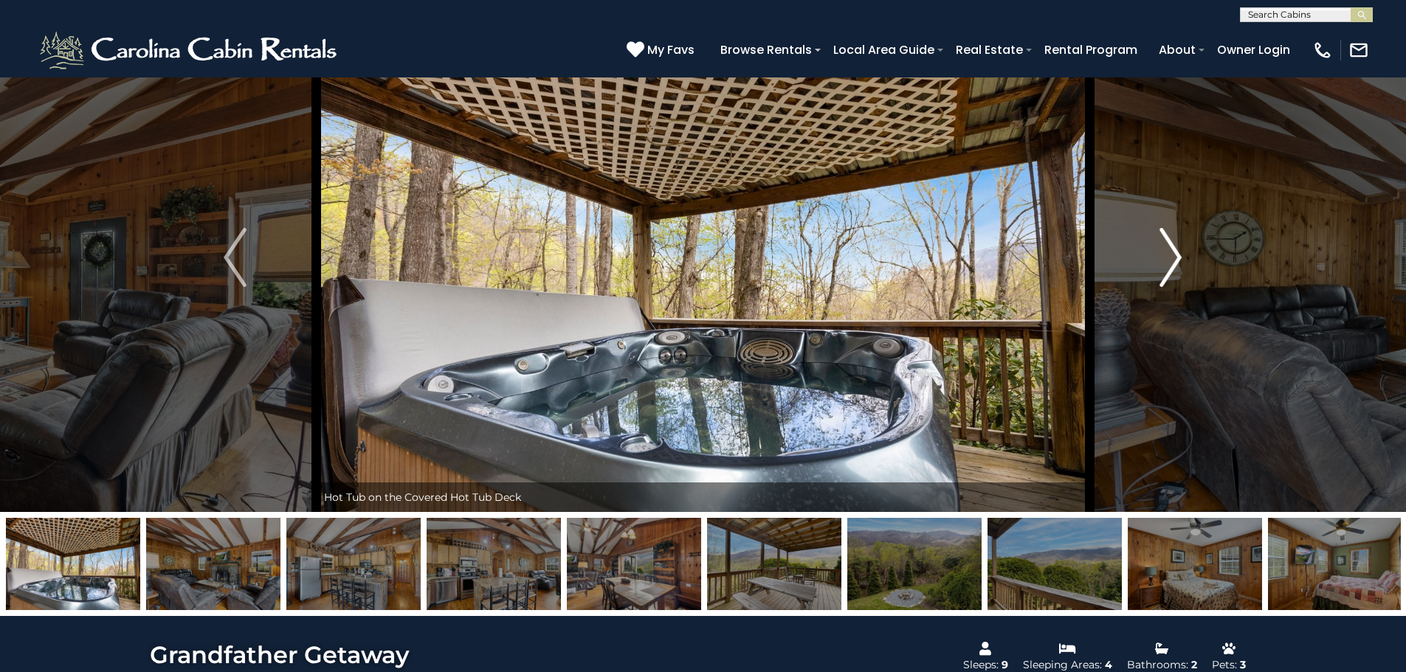
click at [1177, 253] on img "Next" at bounding box center [1170, 257] width 22 height 59
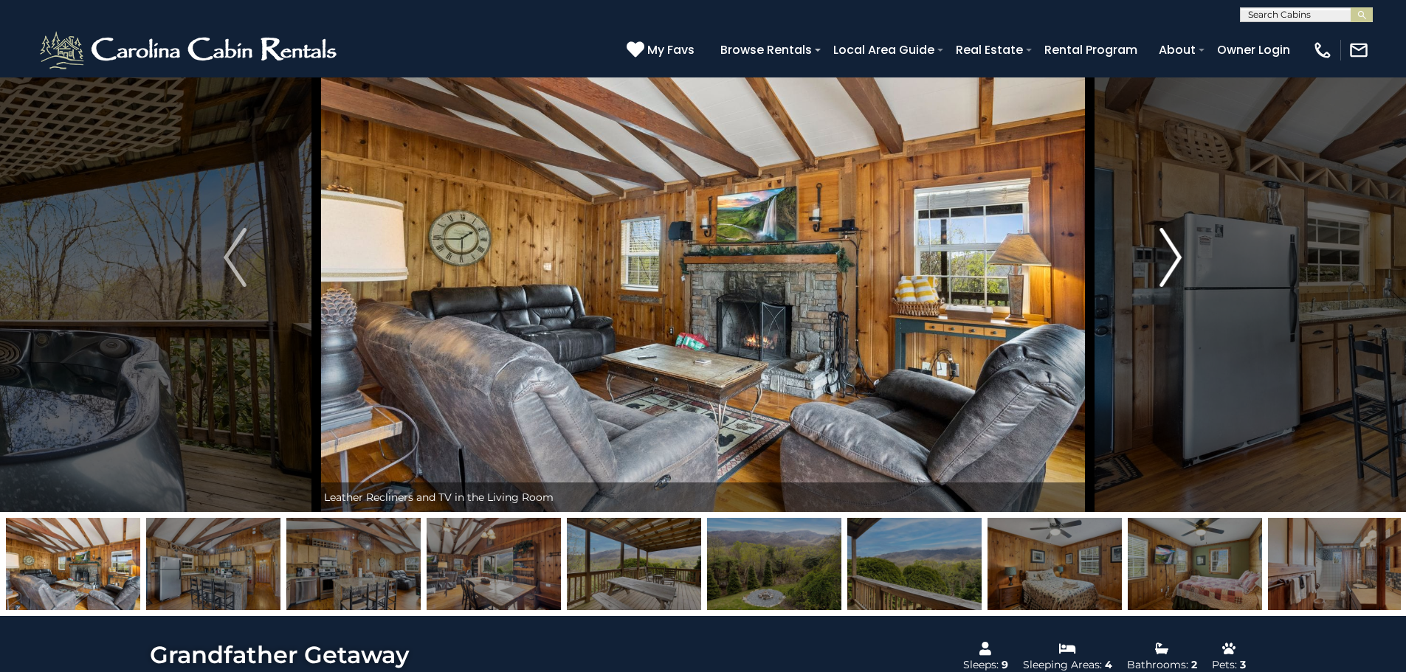
click at [1177, 253] on img "Next" at bounding box center [1170, 257] width 22 height 59
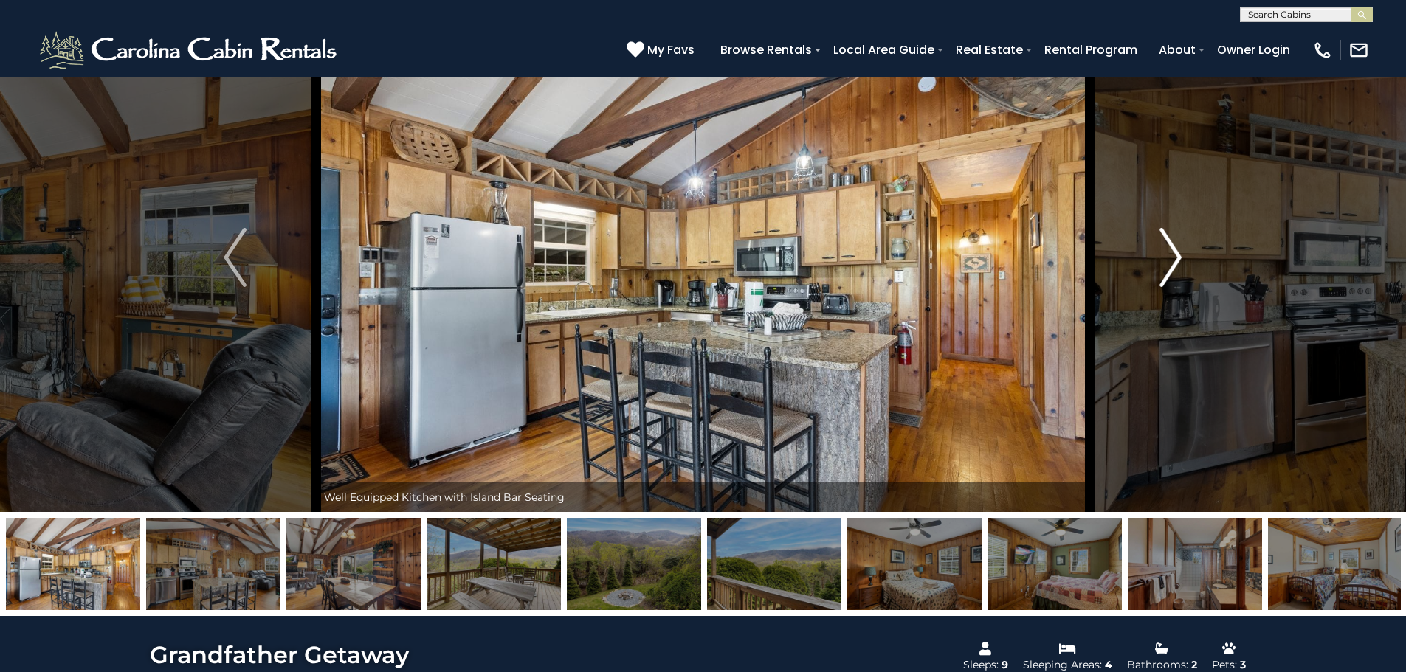
click at [1177, 253] on img "Next" at bounding box center [1170, 257] width 22 height 59
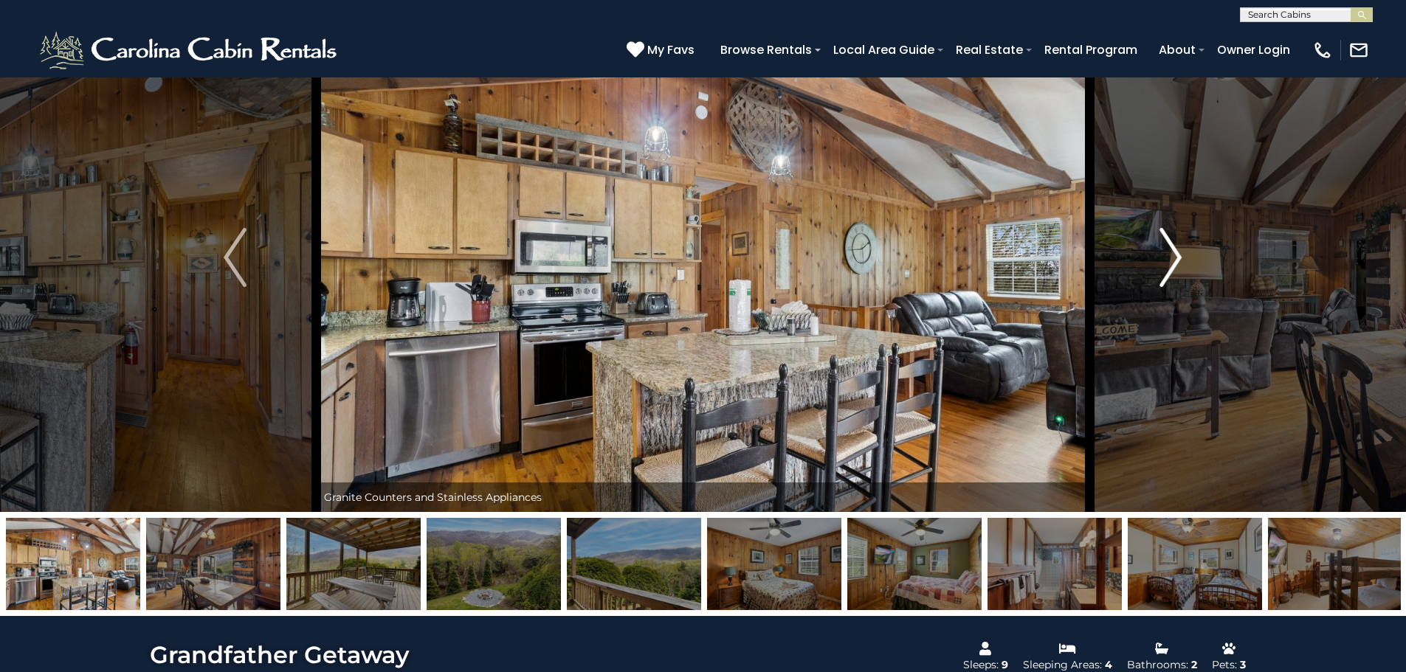
click at [1177, 253] on img "Next" at bounding box center [1170, 257] width 22 height 59
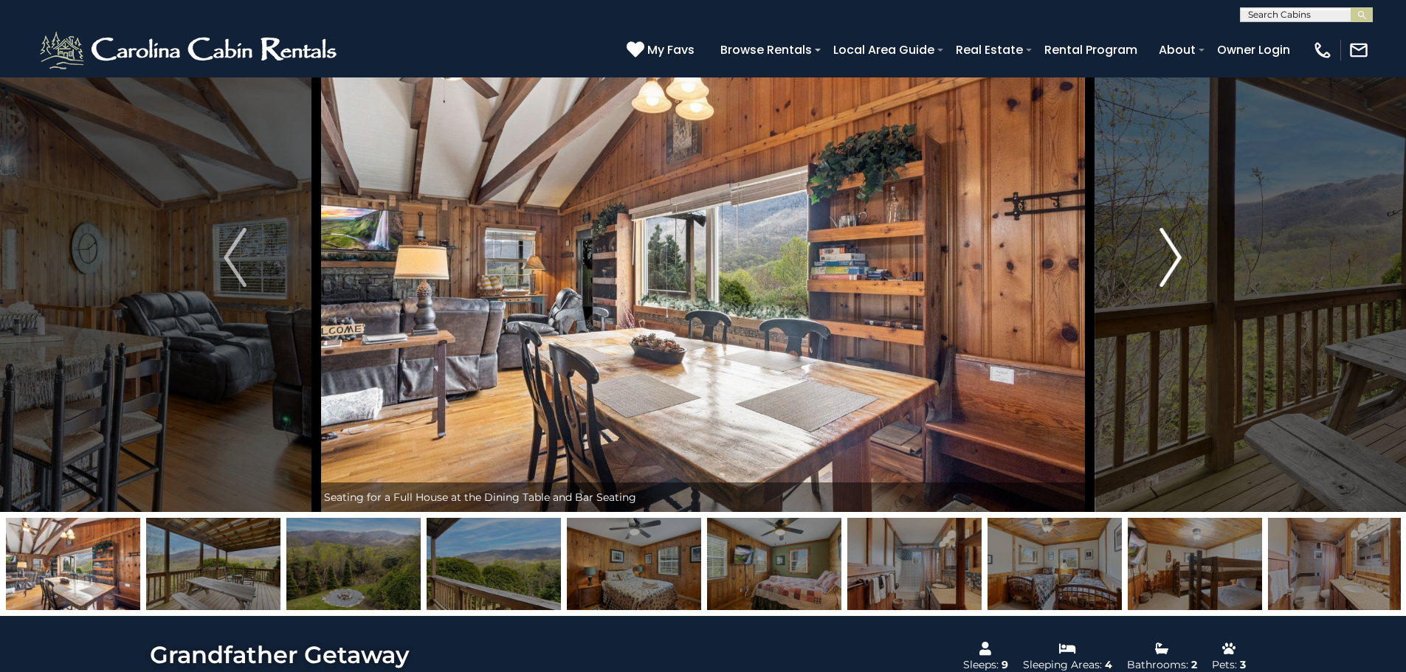
click at [1177, 253] on img "Next" at bounding box center [1170, 257] width 22 height 59
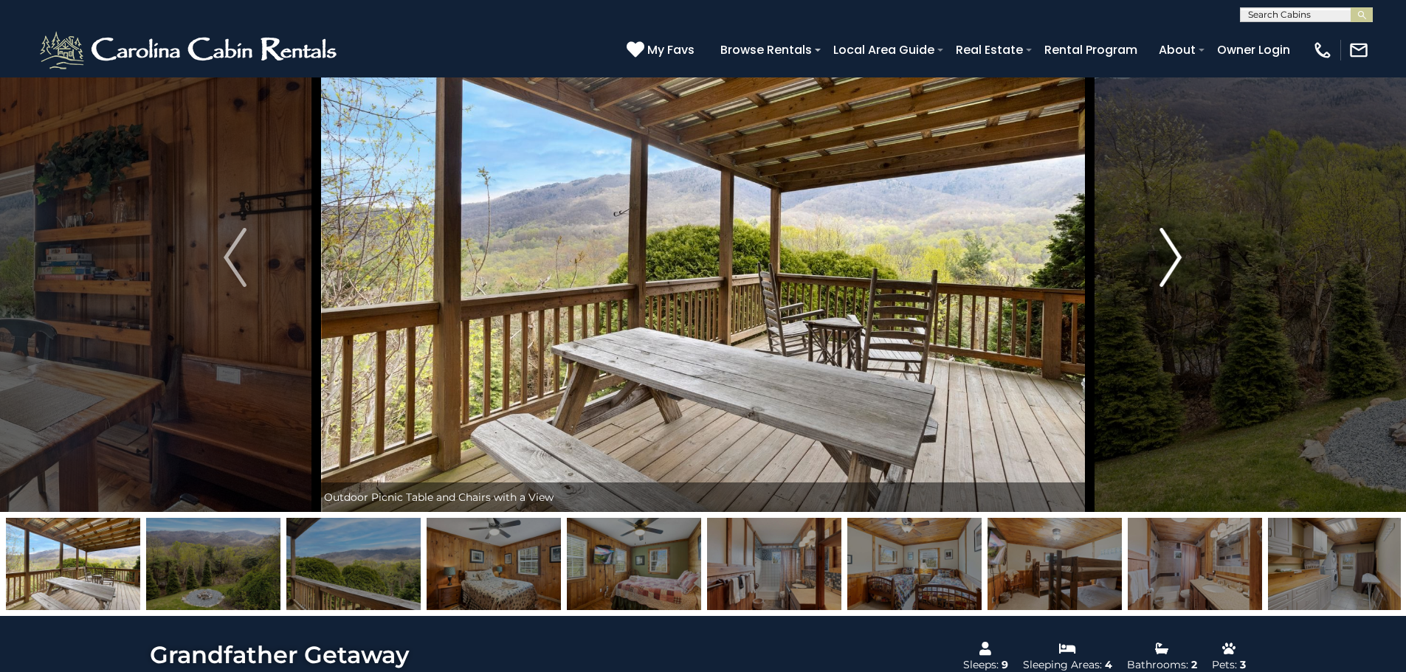
click at [1177, 253] on img "Next" at bounding box center [1170, 257] width 22 height 59
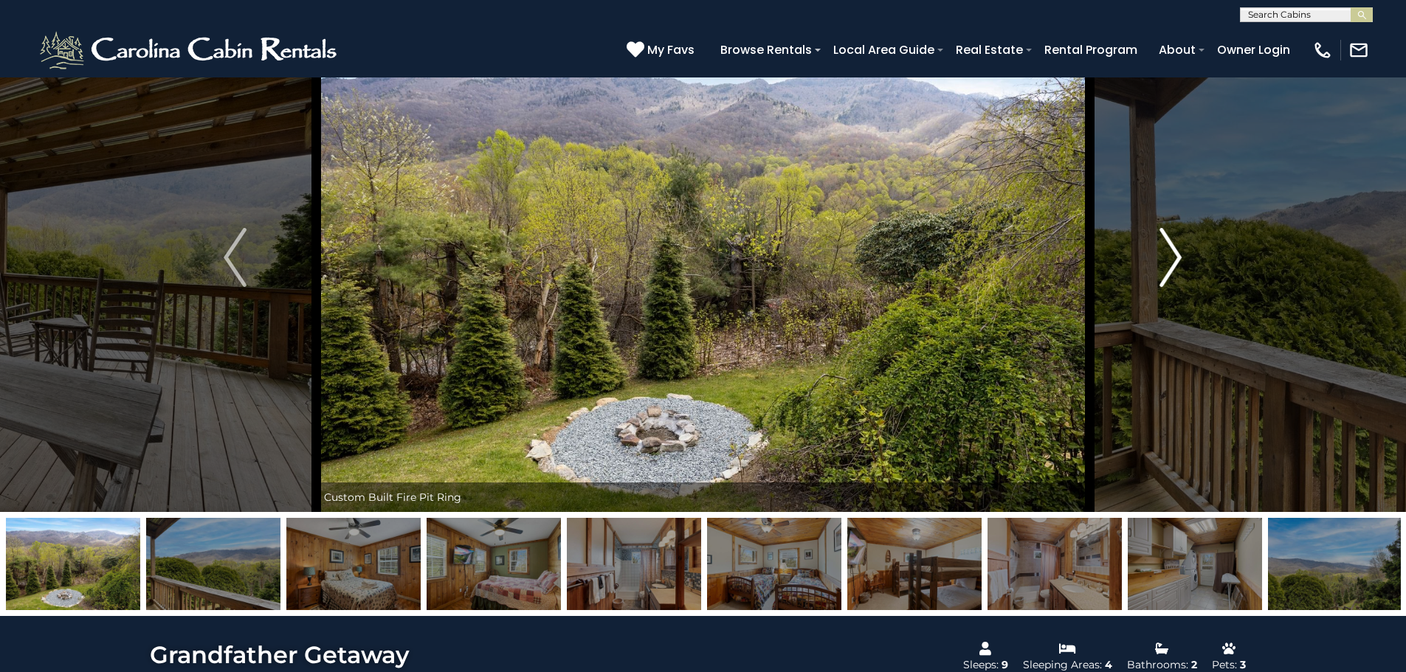
click at [1177, 253] on img "Next" at bounding box center [1170, 257] width 22 height 59
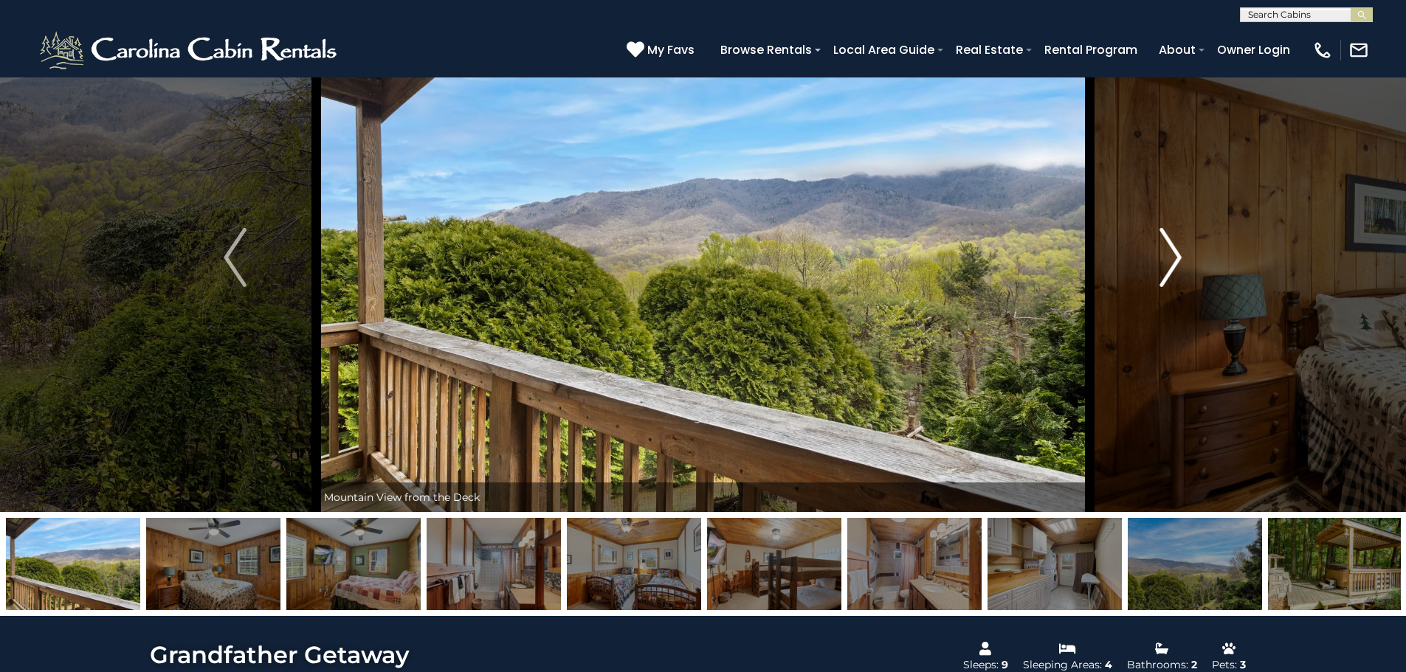
click at [1177, 253] on img "Next" at bounding box center [1170, 257] width 22 height 59
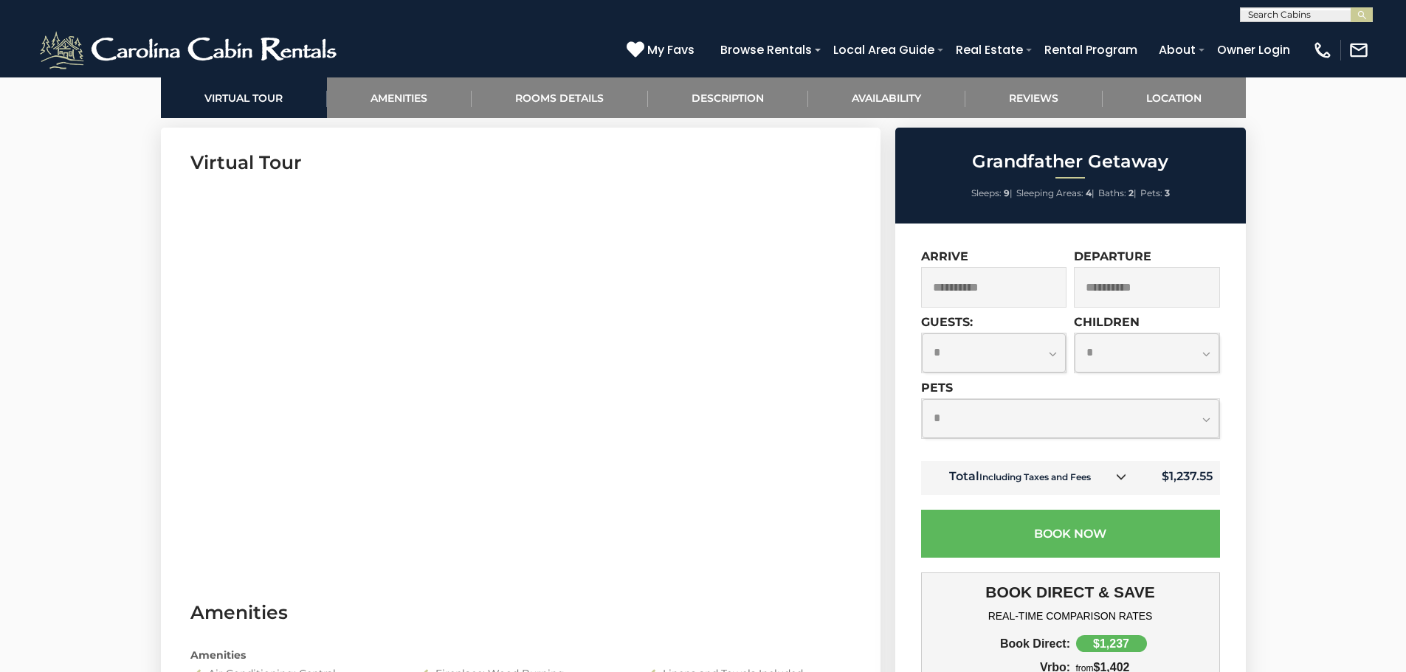
scroll to position [738, 0]
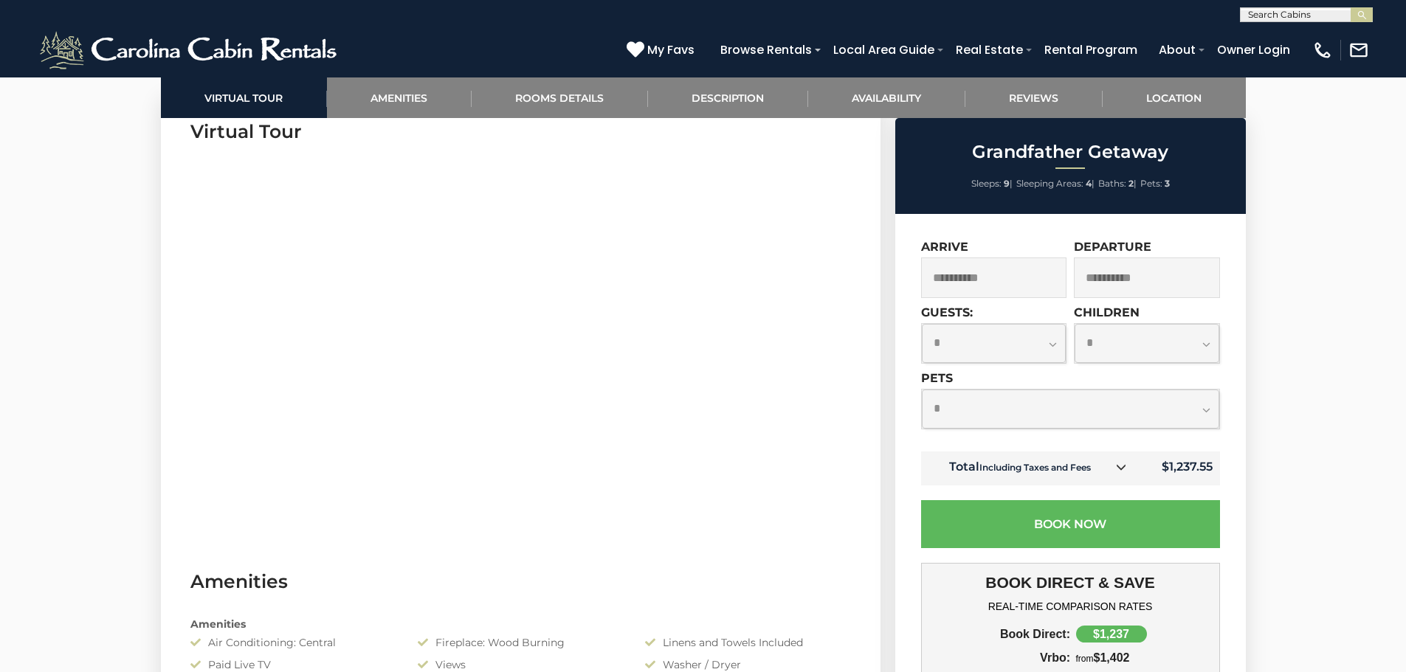
click at [1212, 410] on select "**********" at bounding box center [1070, 409] width 297 height 39
select select "*"
click at [922, 390] on select "**********" at bounding box center [1070, 409] width 297 height 39
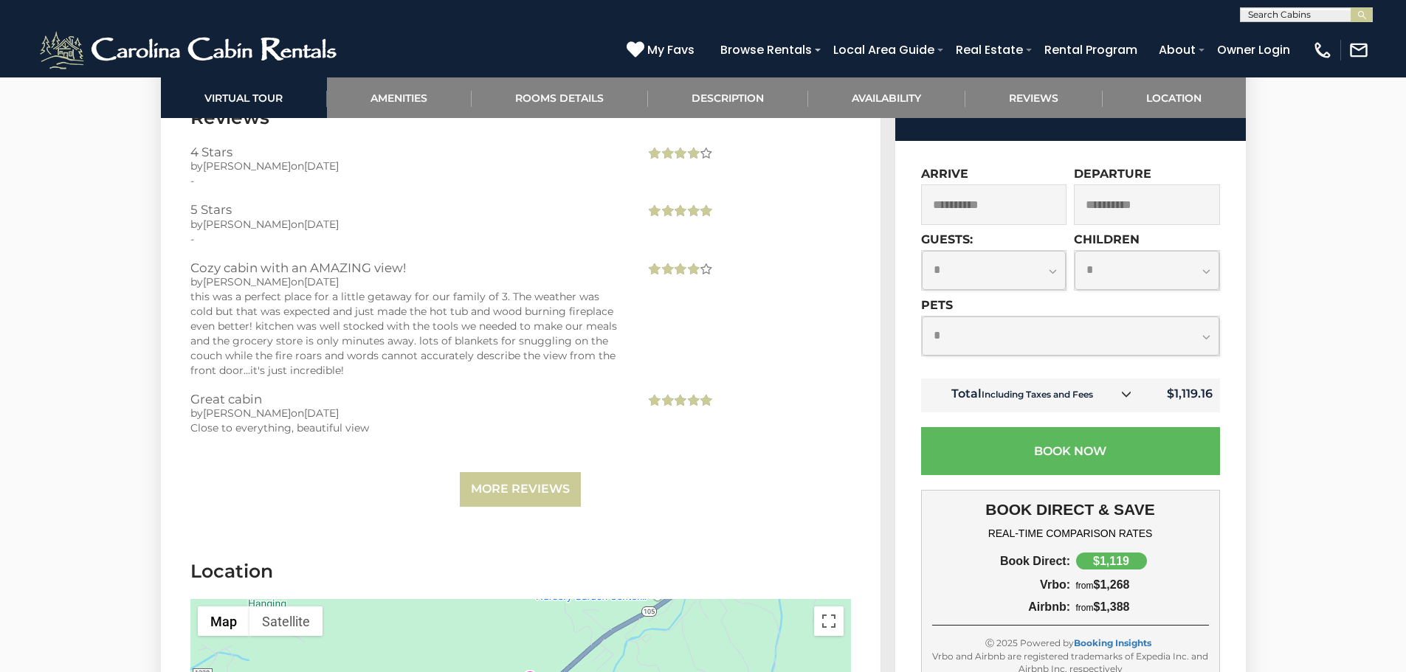
scroll to position [2821, 0]
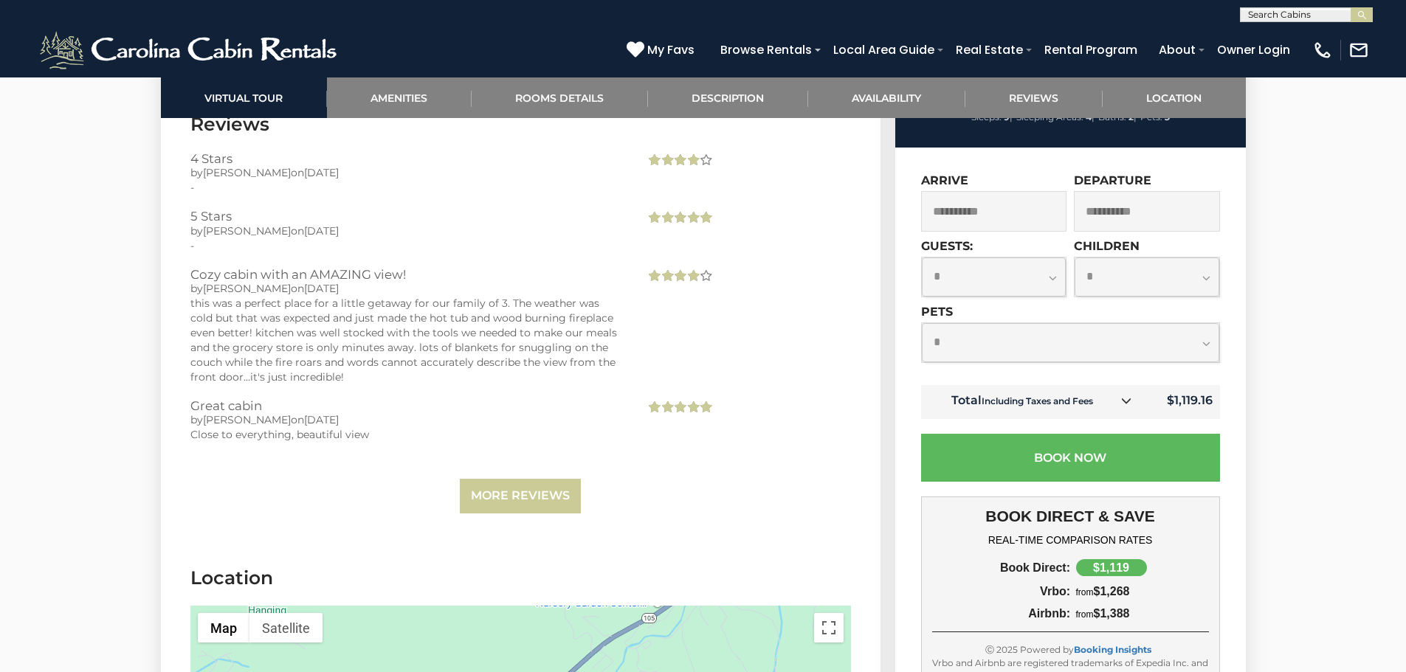
click at [1169, 339] on select "**********" at bounding box center [1070, 342] width 297 height 39
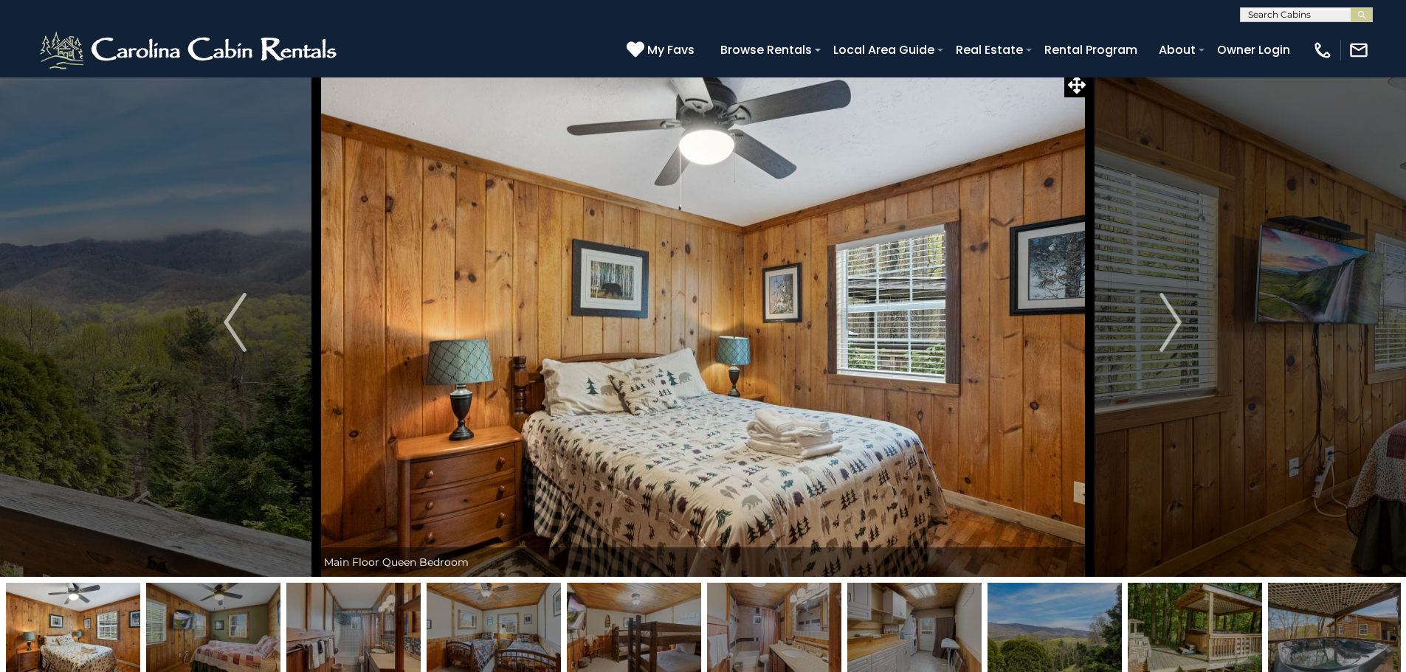
scroll to position [0, 0]
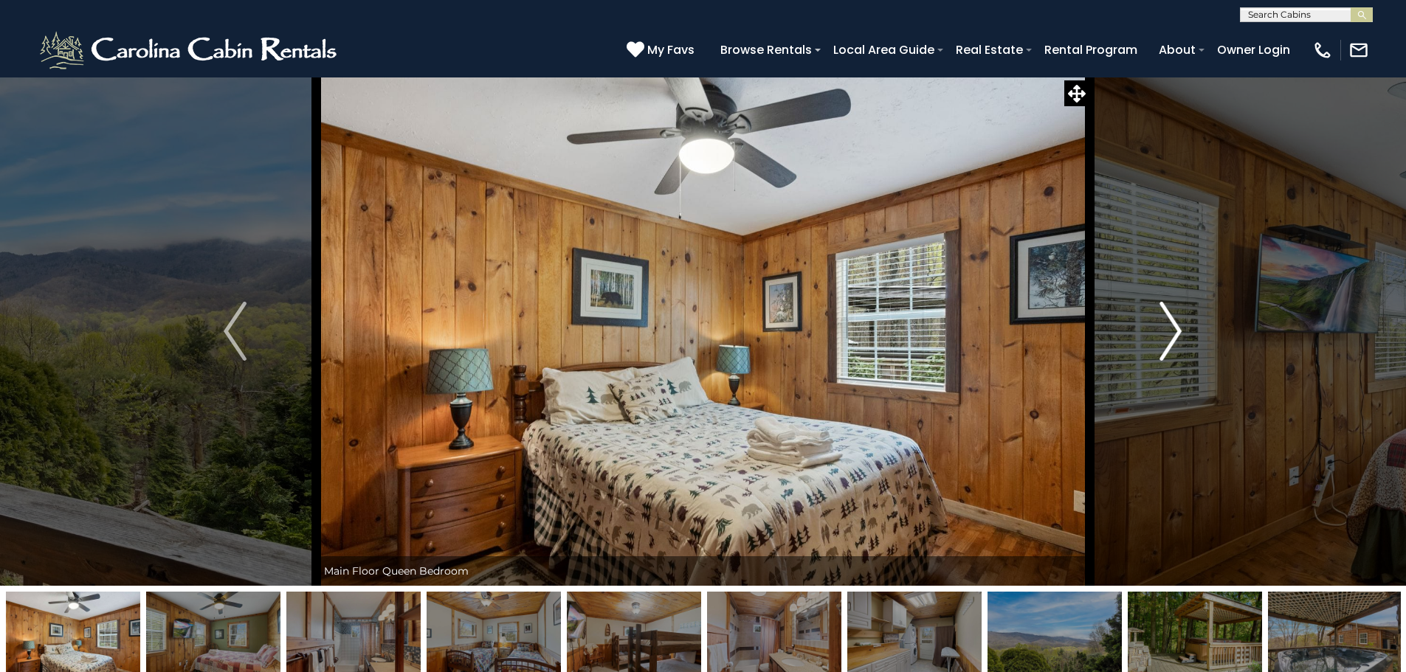
click at [1164, 335] on img "Next" at bounding box center [1170, 331] width 22 height 59
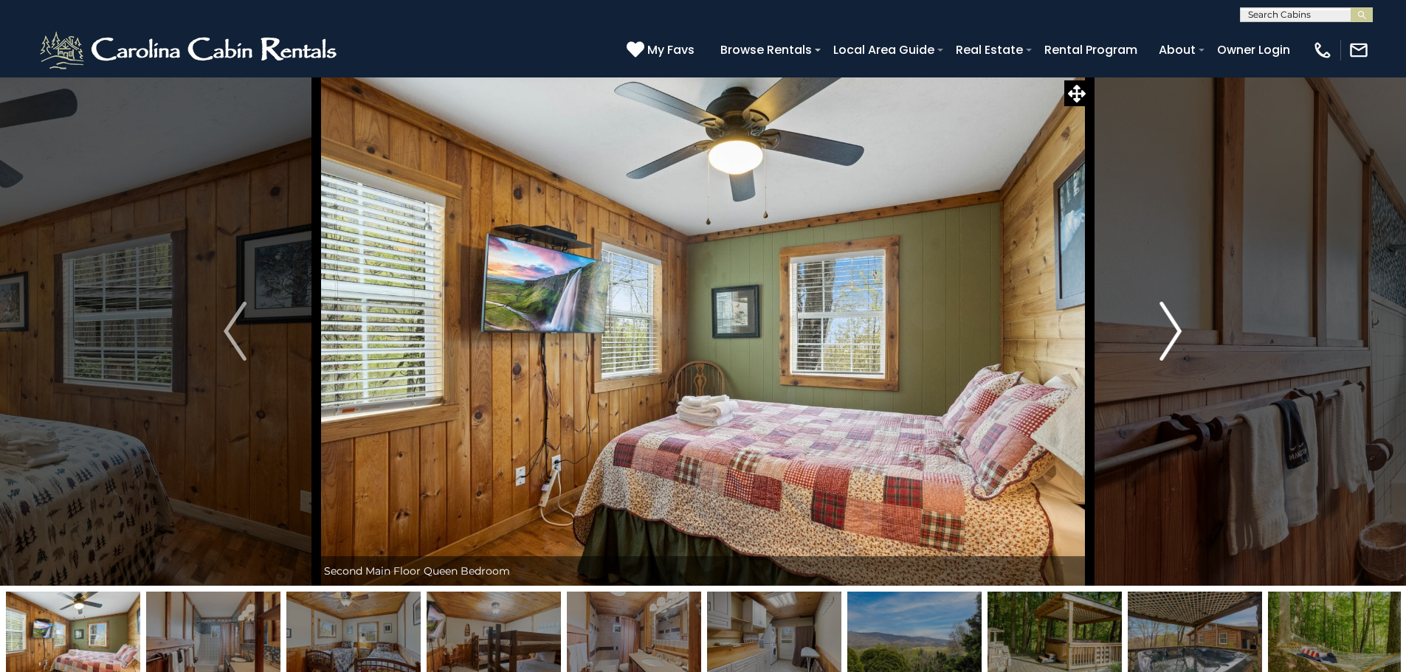
click at [1164, 335] on img "Next" at bounding box center [1170, 331] width 22 height 59
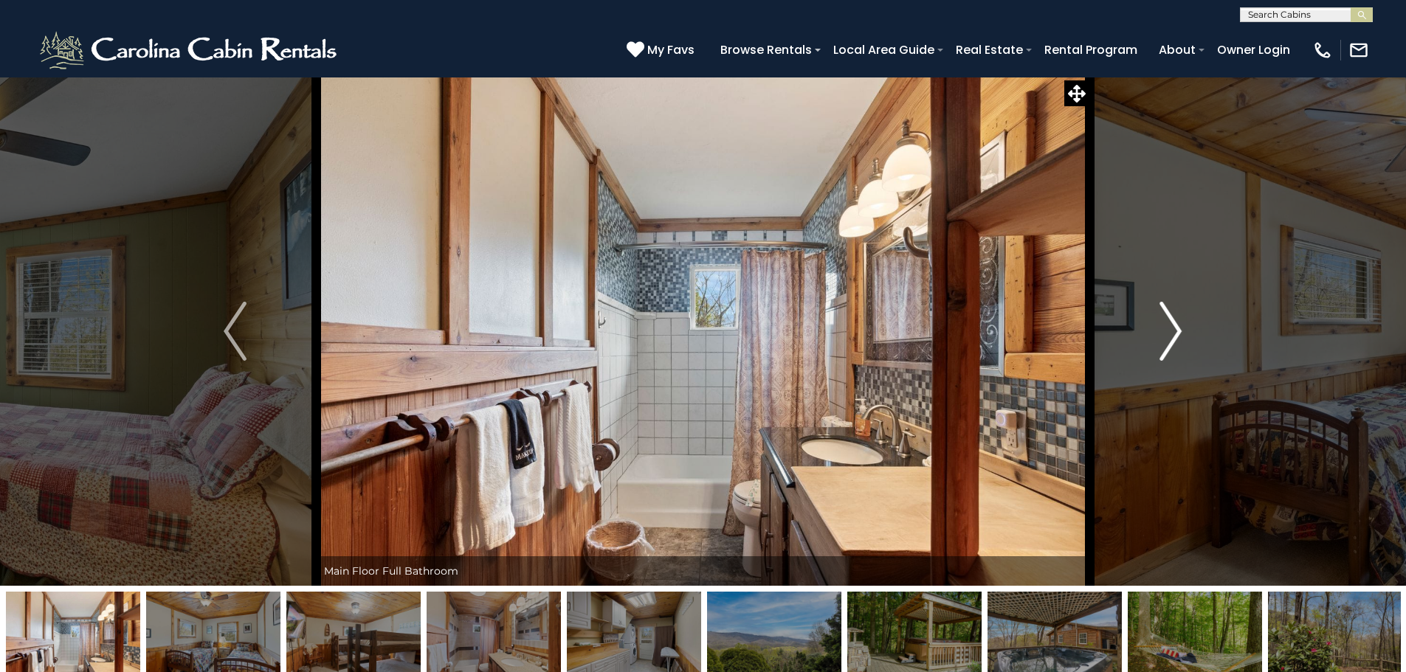
click at [1164, 335] on img "Next" at bounding box center [1170, 331] width 22 height 59
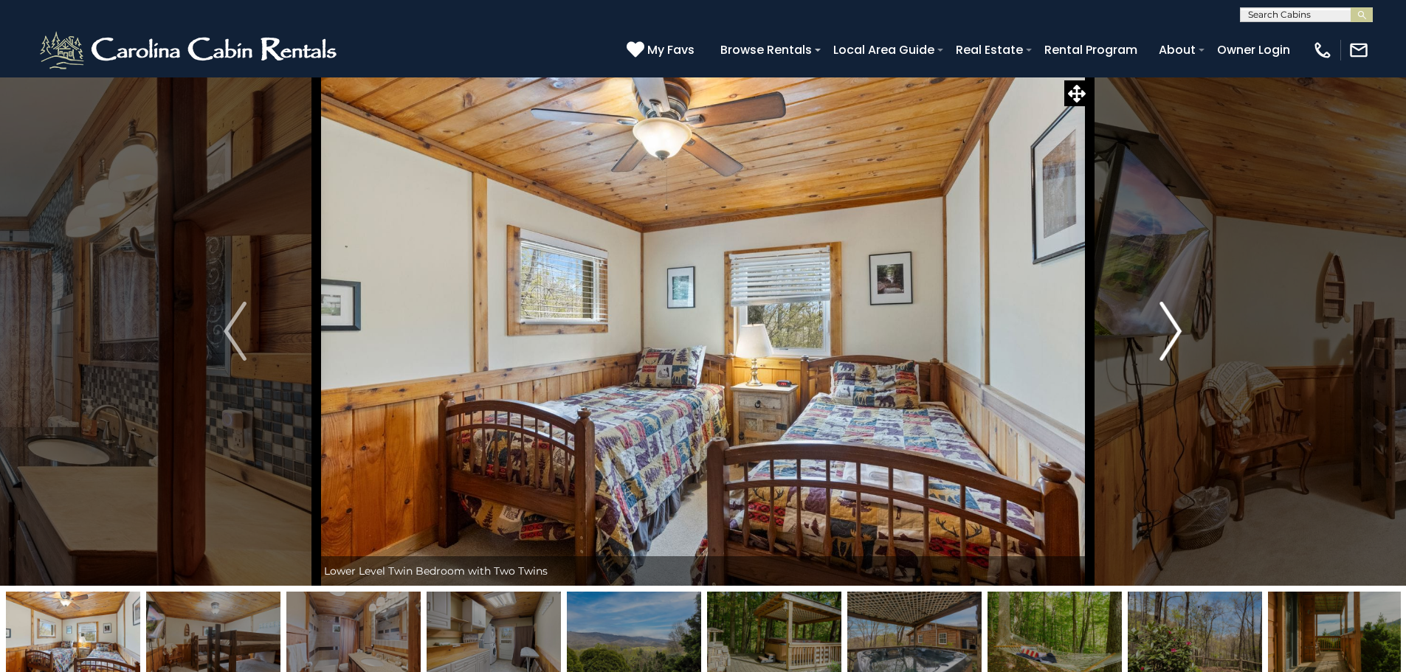
click at [1167, 335] on img "Next" at bounding box center [1170, 331] width 22 height 59
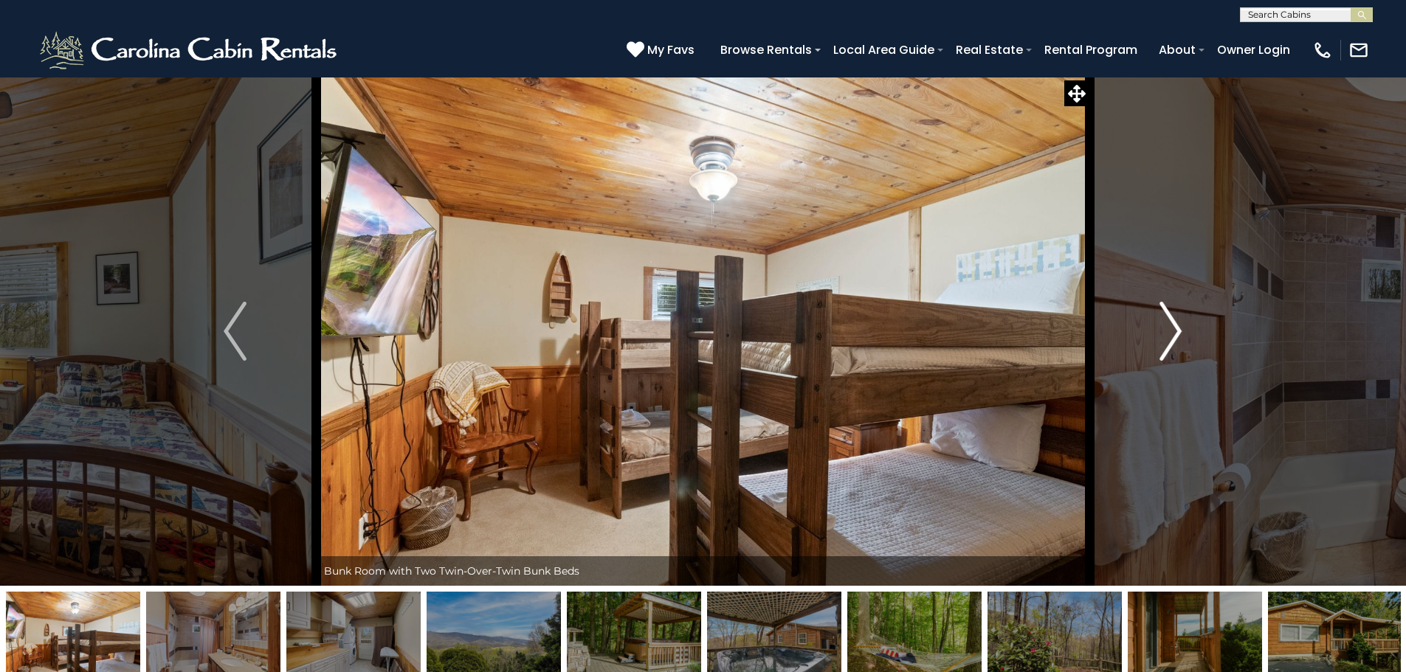
click at [1167, 335] on img "Next" at bounding box center [1170, 331] width 22 height 59
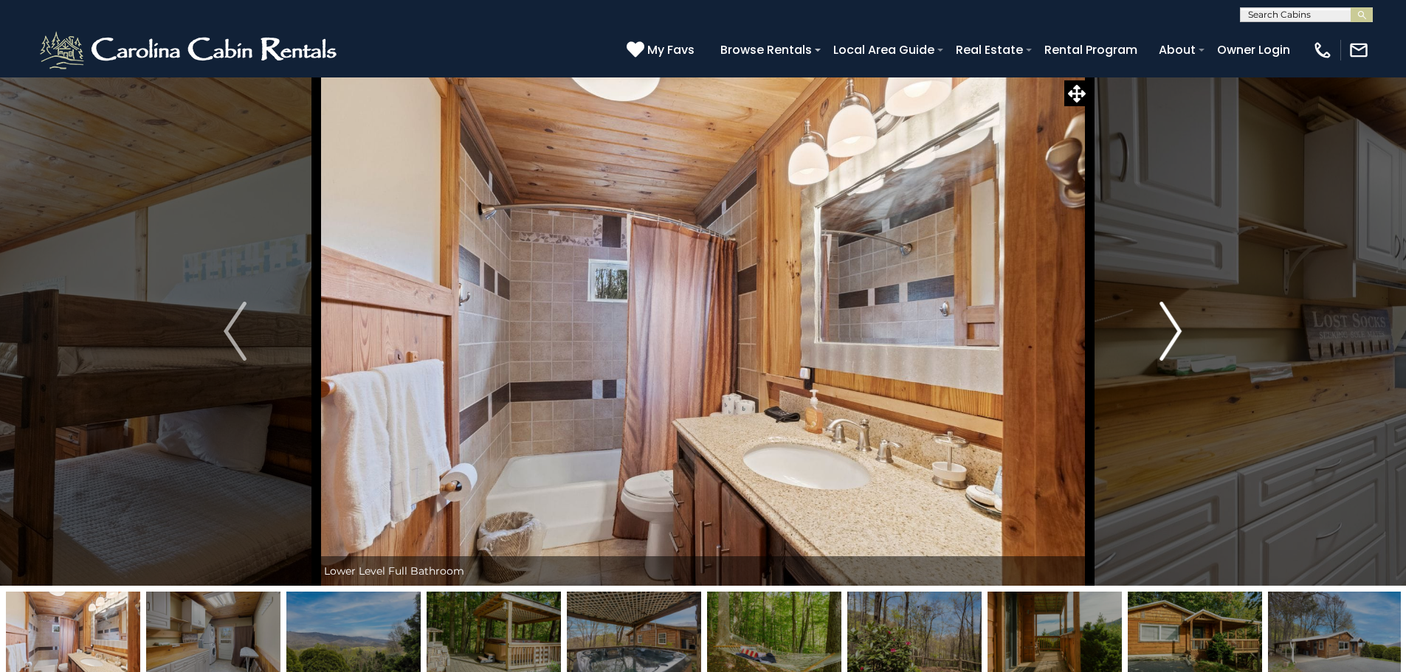
click at [1167, 335] on img "Next" at bounding box center [1170, 331] width 22 height 59
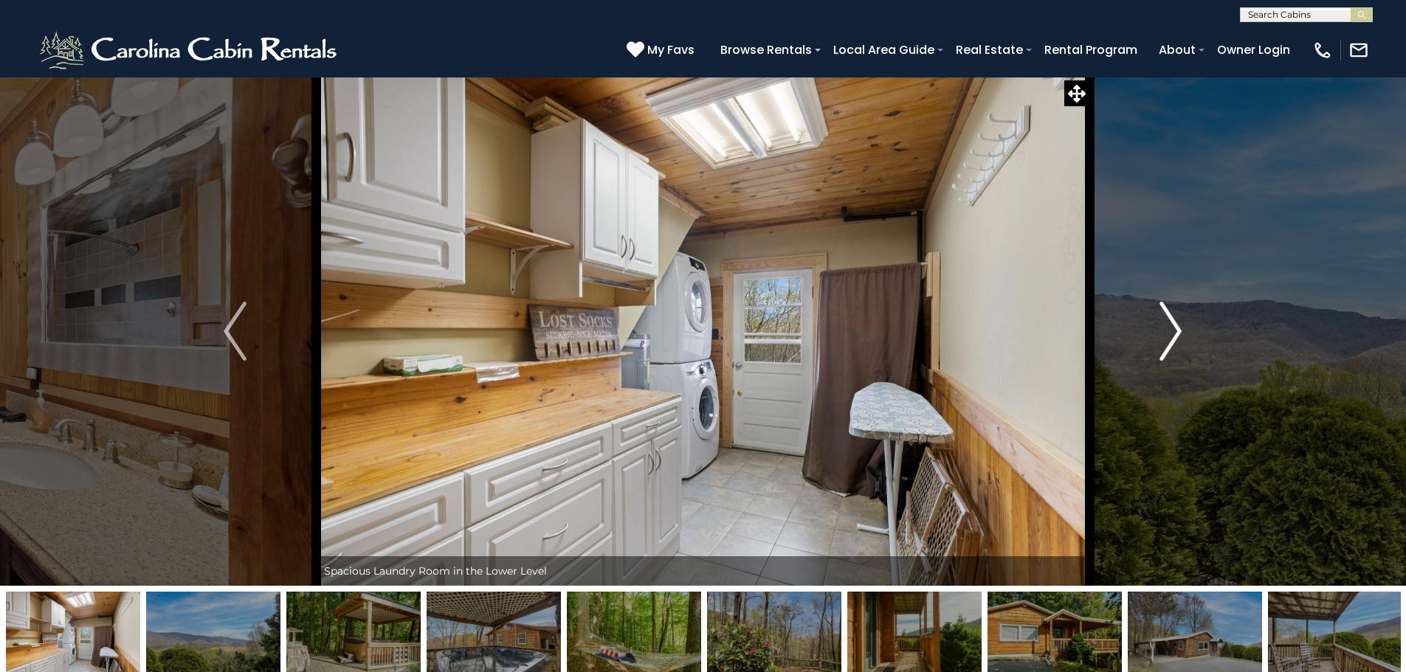
click at [1167, 335] on img "Next" at bounding box center [1170, 331] width 22 height 59
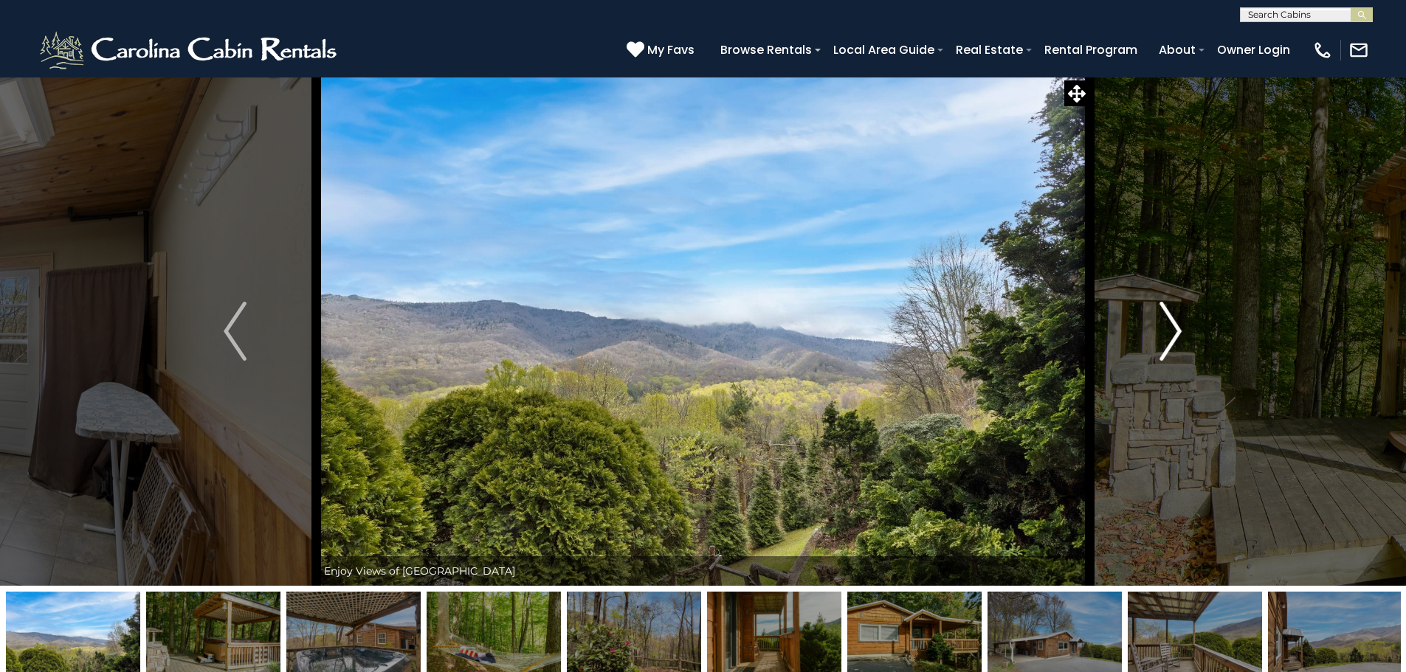
click at [1167, 335] on img "Next" at bounding box center [1170, 331] width 22 height 59
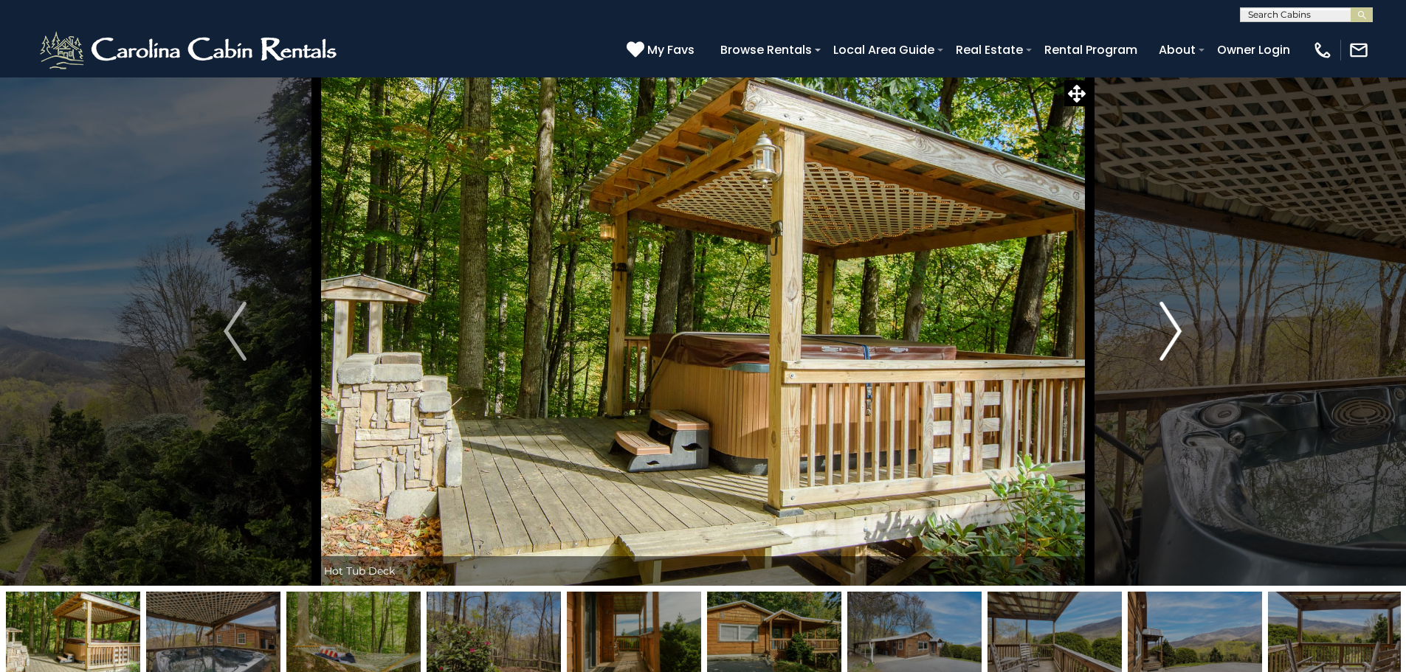
click at [1167, 335] on img "Next" at bounding box center [1170, 331] width 22 height 59
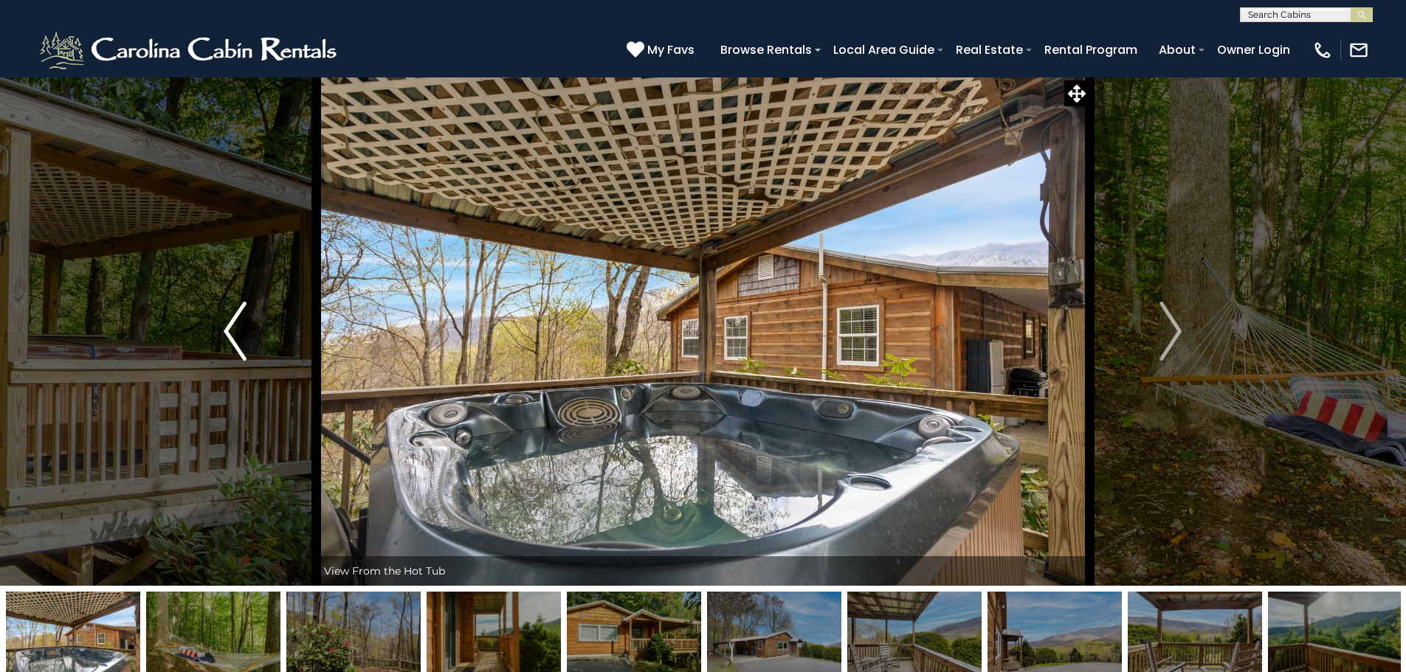
click at [236, 333] on img "Previous" at bounding box center [235, 331] width 22 height 59
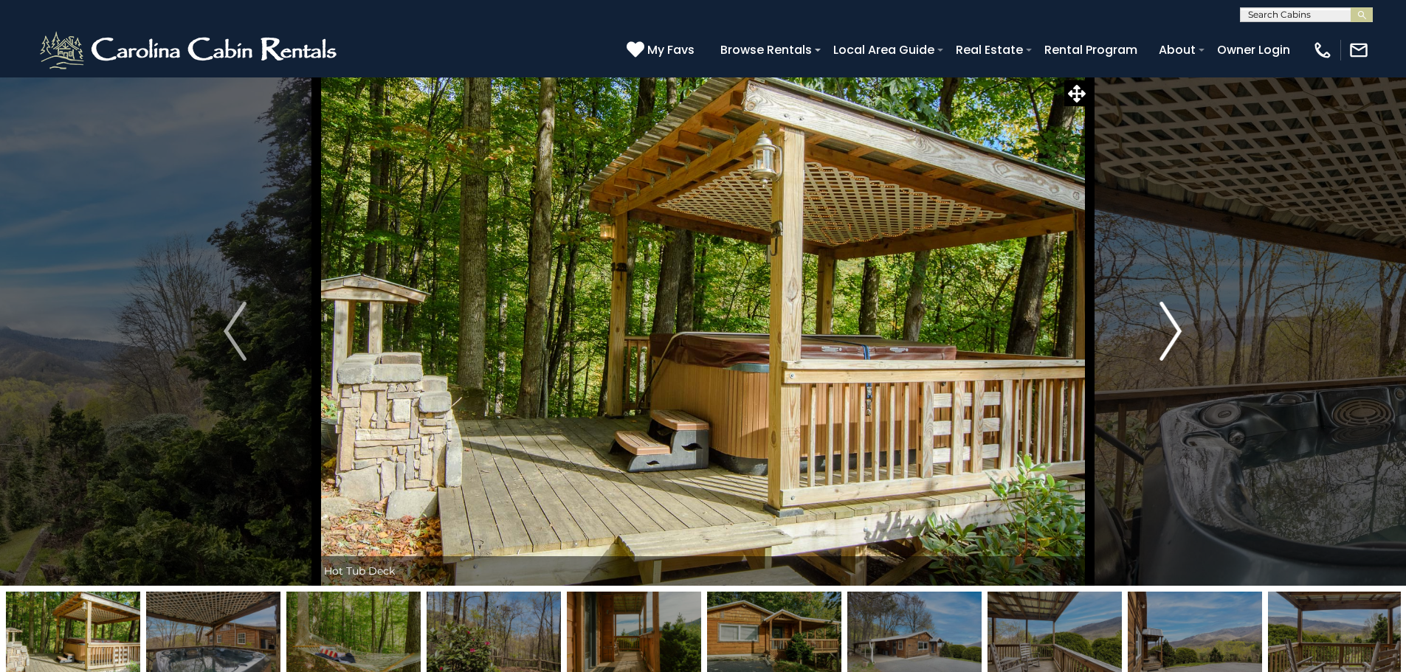
click at [1178, 329] on img "Next" at bounding box center [1170, 331] width 22 height 59
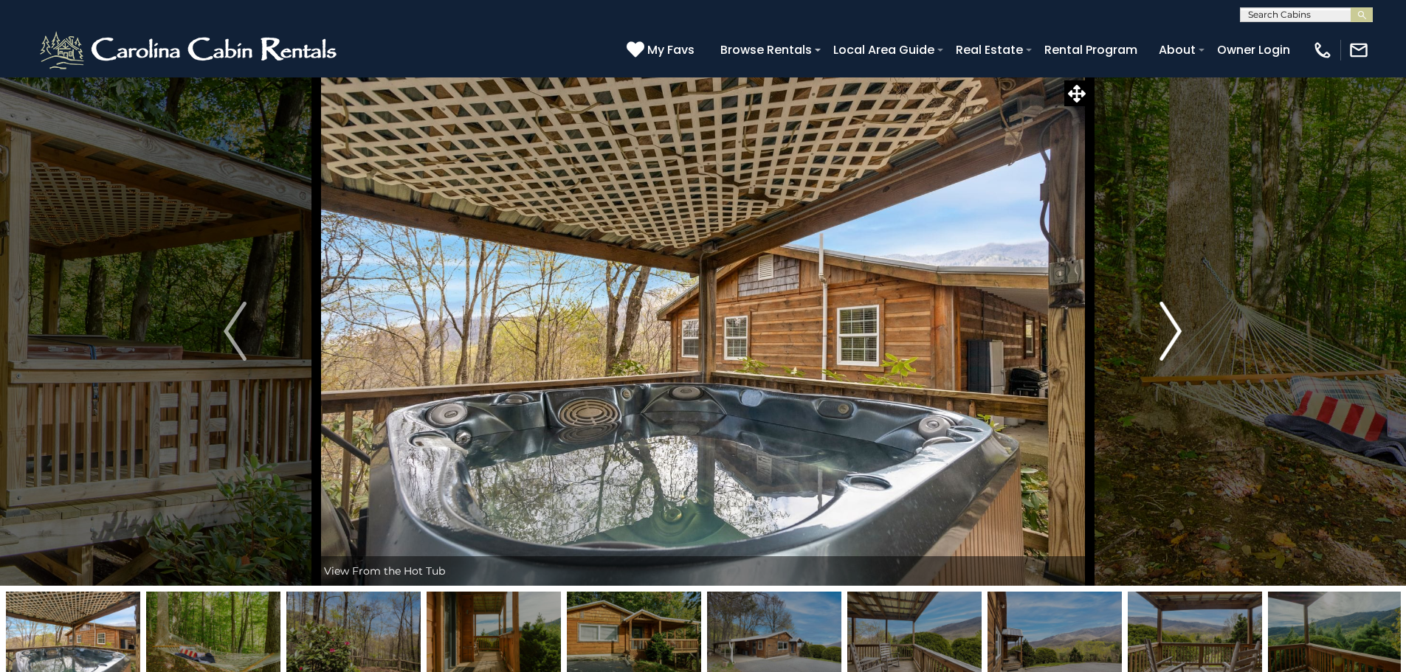
click at [1178, 329] on img "Next" at bounding box center [1170, 331] width 22 height 59
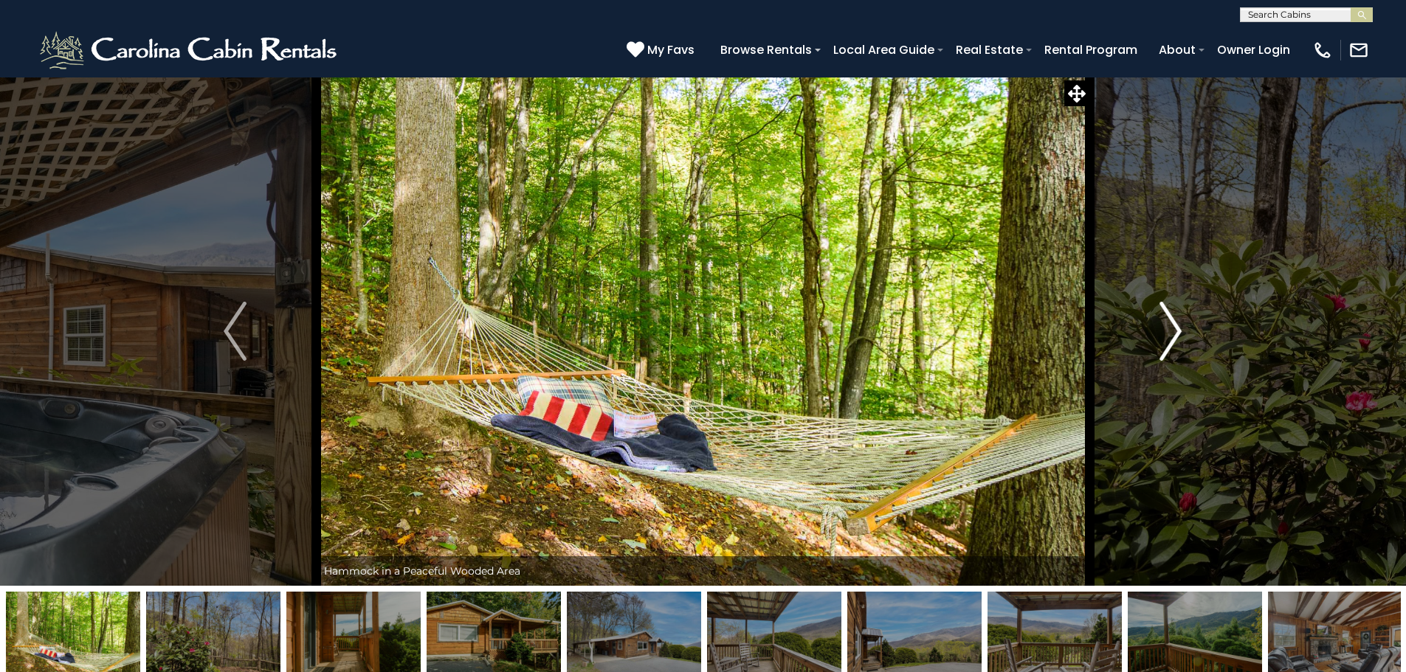
click at [1179, 331] on img "Next" at bounding box center [1170, 331] width 22 height 59
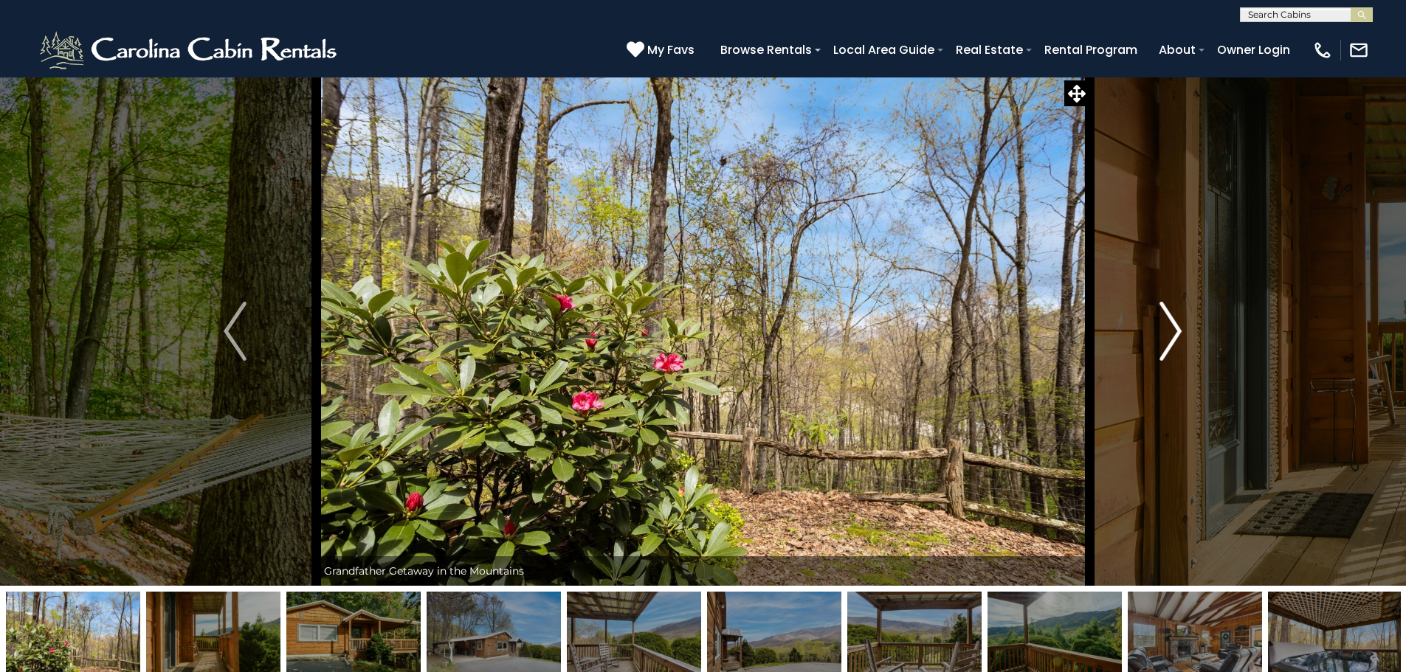
click at [1179, 331] on img "Next" at bounding box center [1170, 331] width 22 height 59
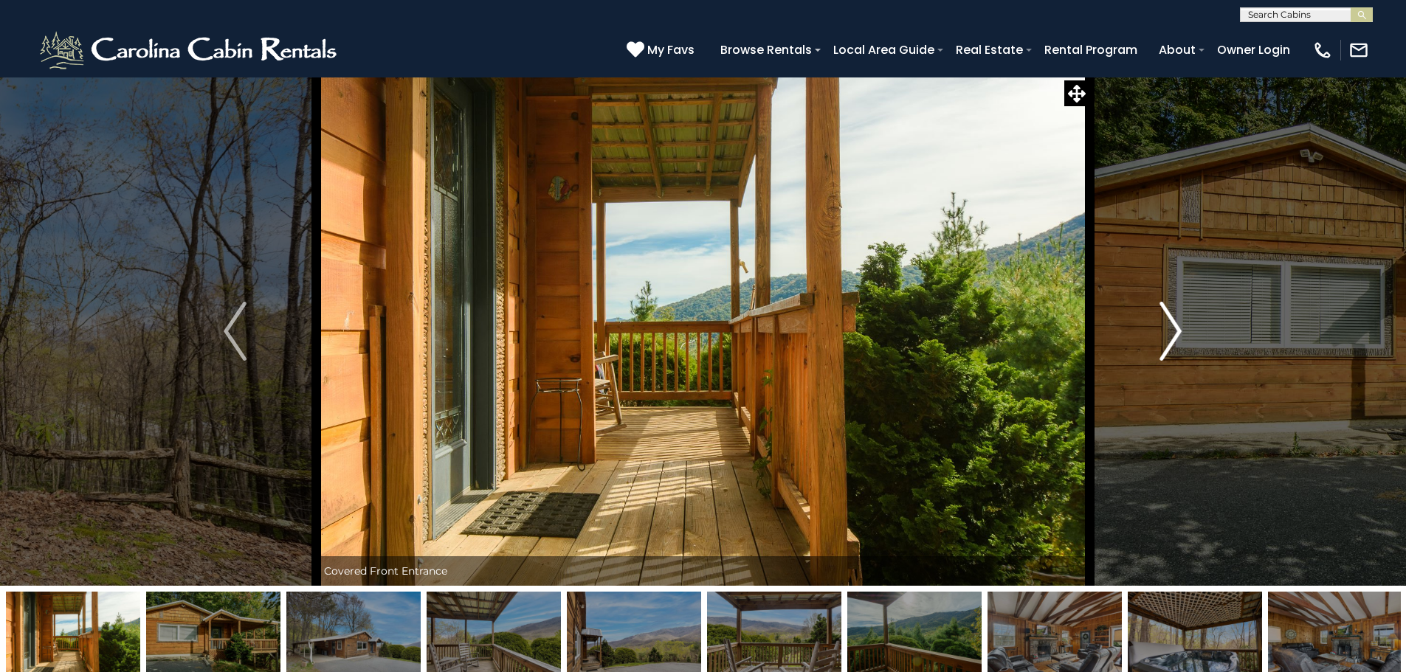
click at [1178, 331] on img "Next" at bounding box center [1170, 331] width 22 height 59
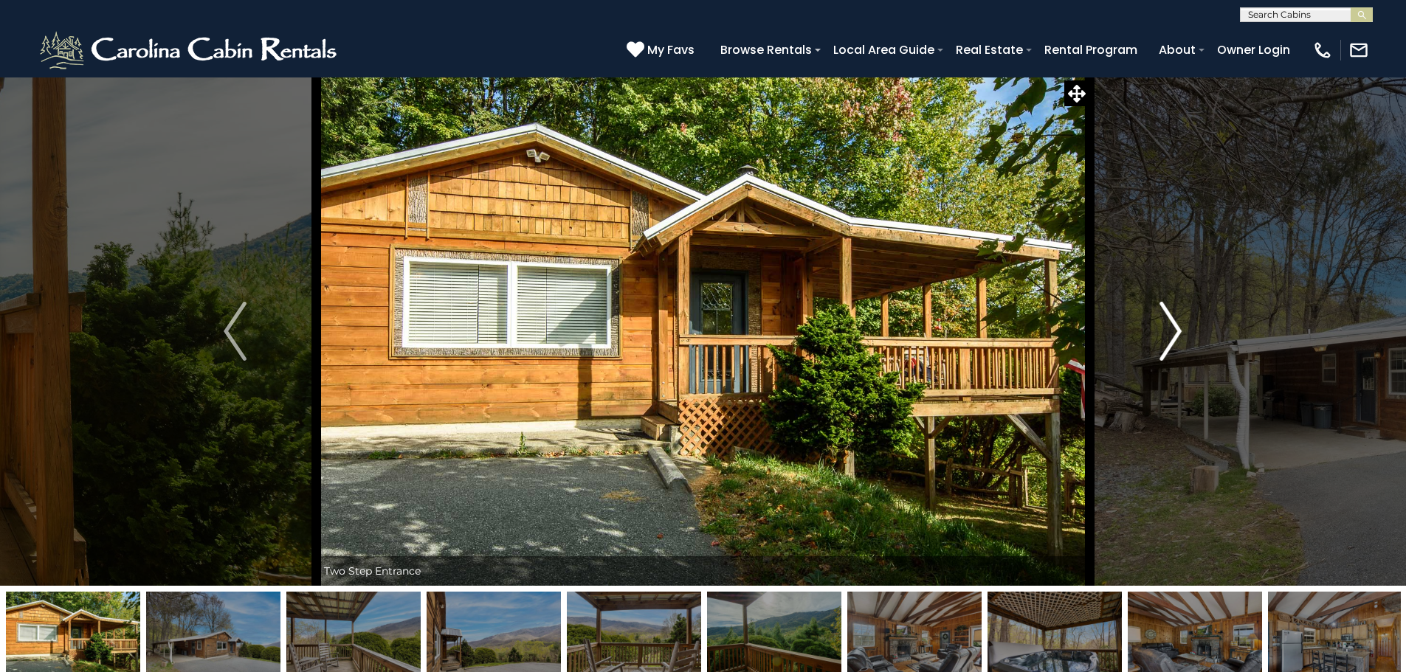
click at [1180, 332] on img "Next" at bounding box center [1170, 331] width 22 height 59
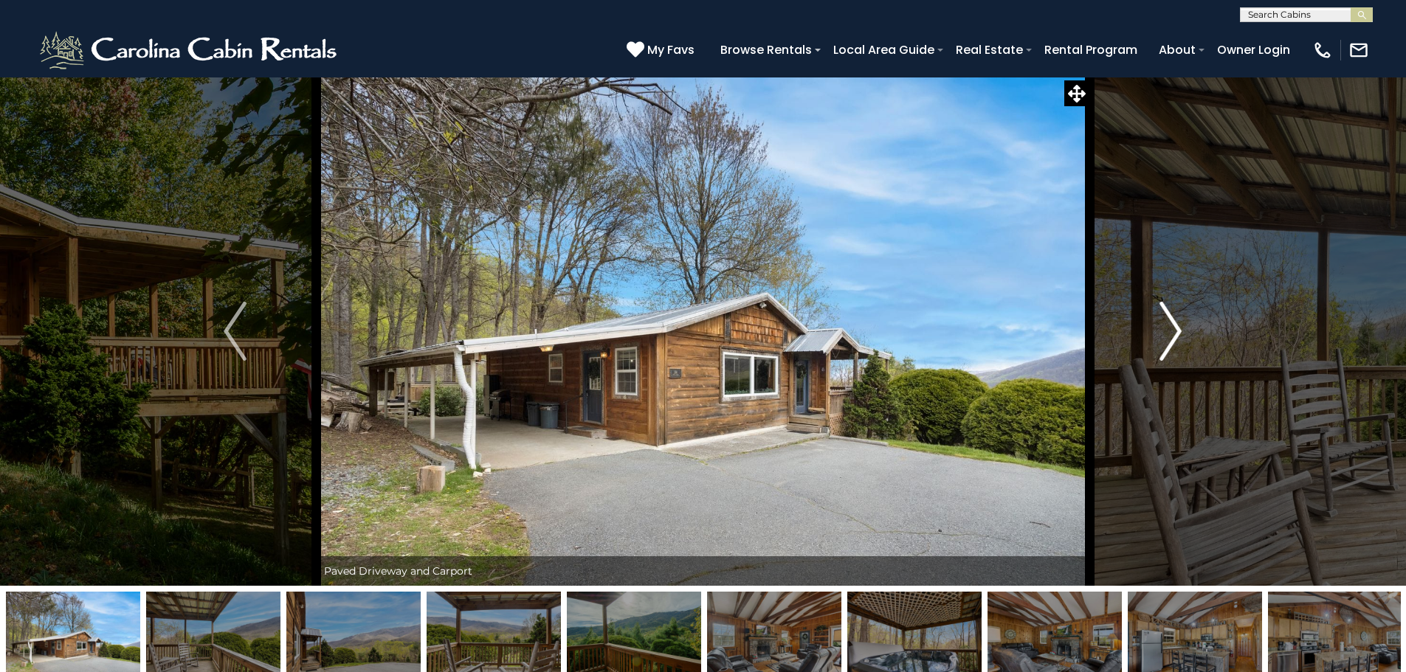
click at [1181, 333] on img "Next" at bounding box center [1170, 331] width 22 height 59
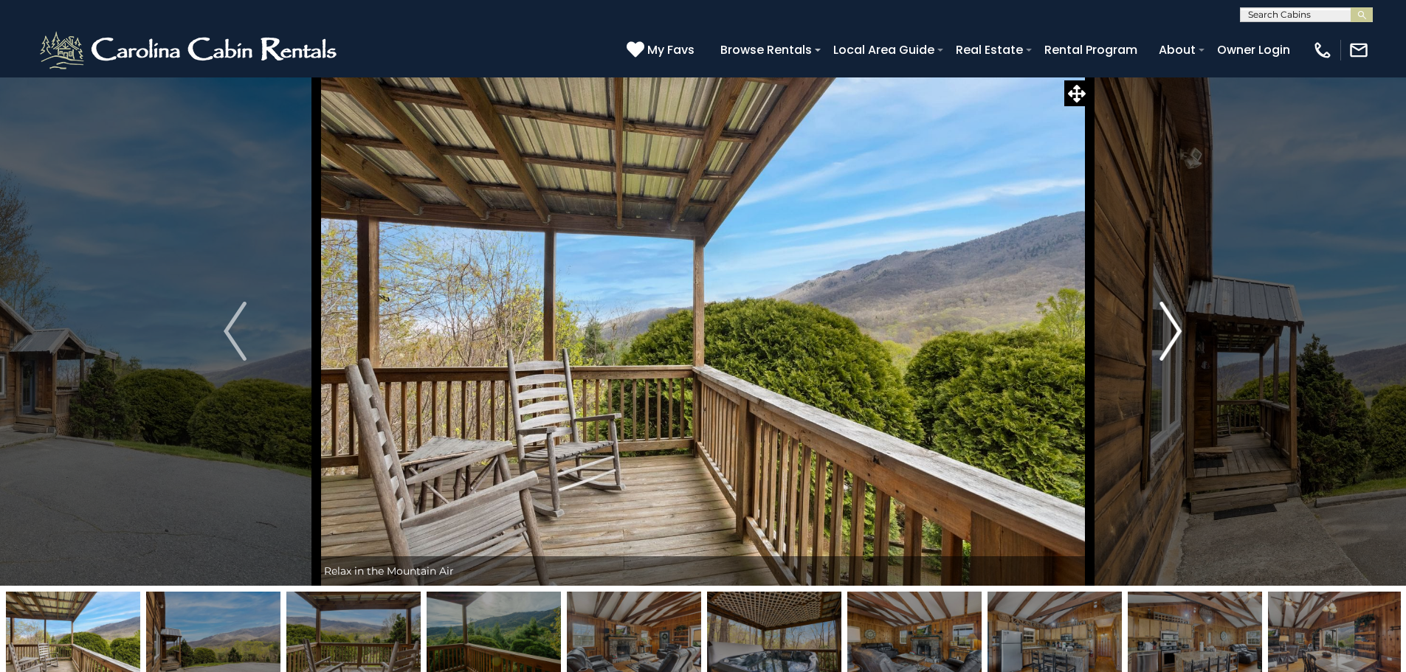
click at [1181, 333] on img "Next" at bounding box center [1170, 331] width 22 height 59
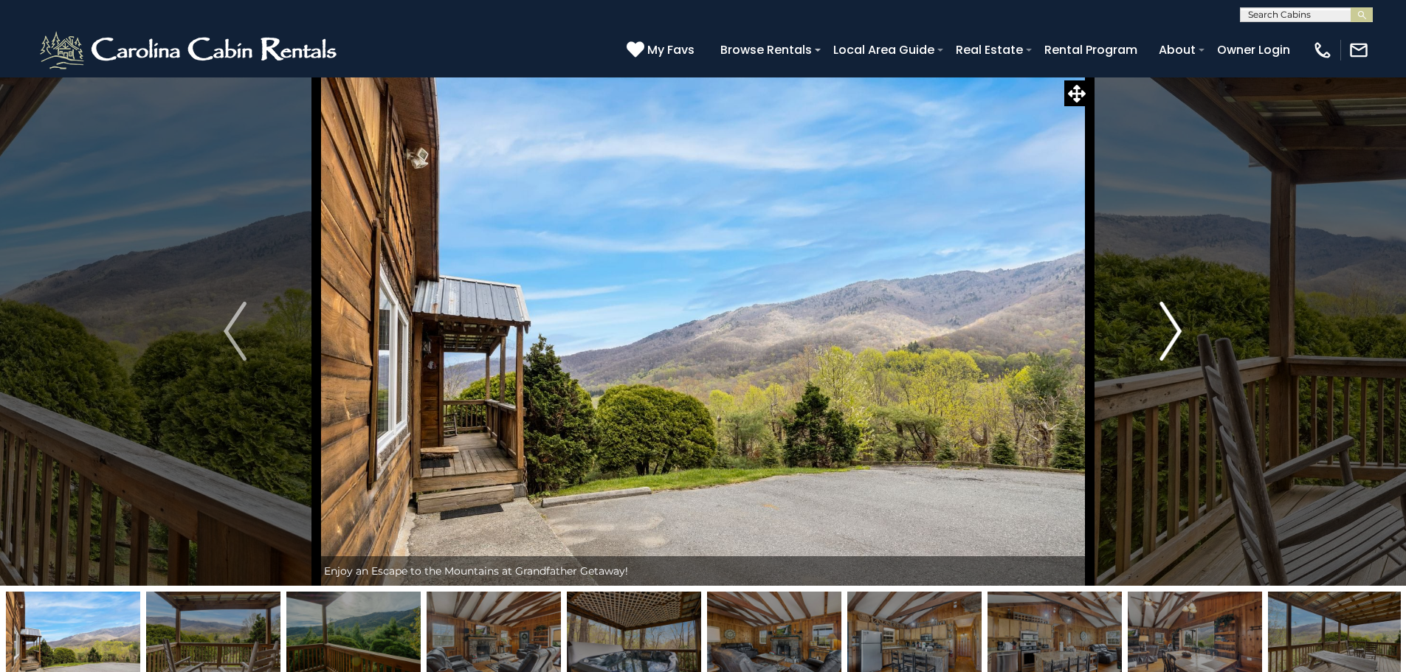
click at [1181, 339] on button "Next" at bounding box center [1170, 331] width 162 height 509
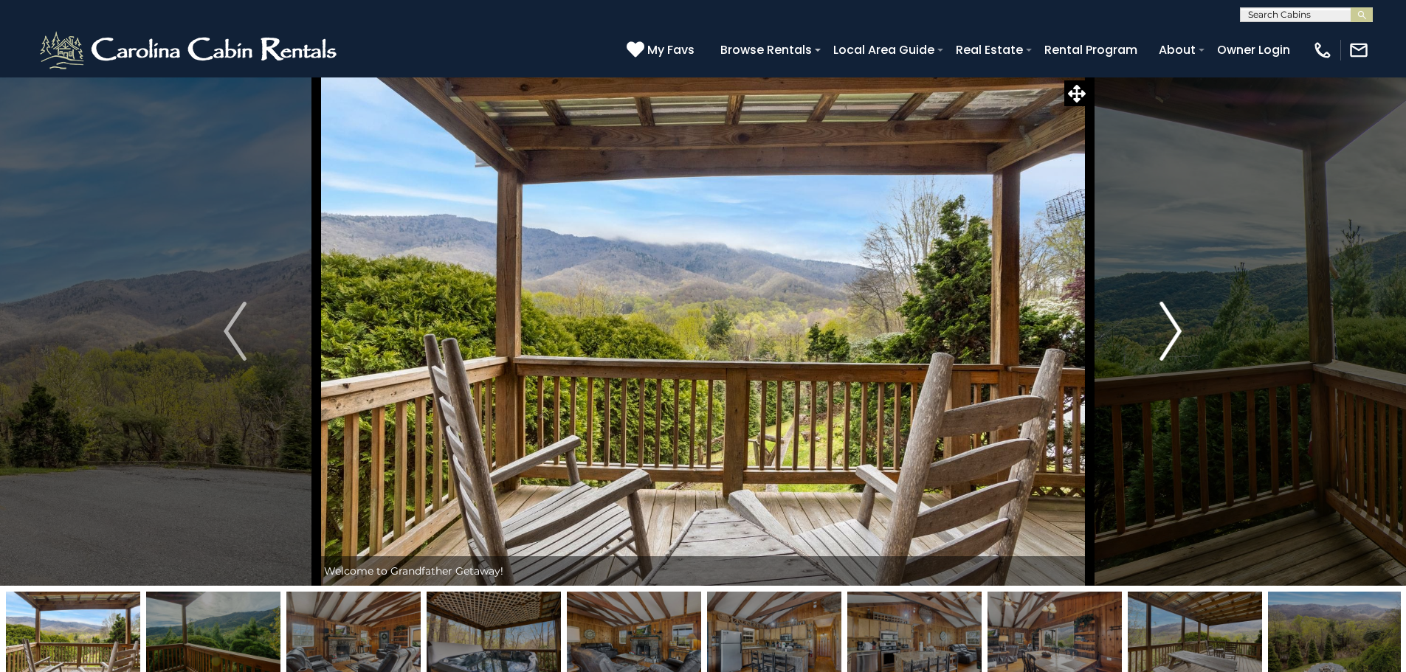
click at [1181, 339] on img "Next" at bounding box center [1170, 331] width 22 height 59
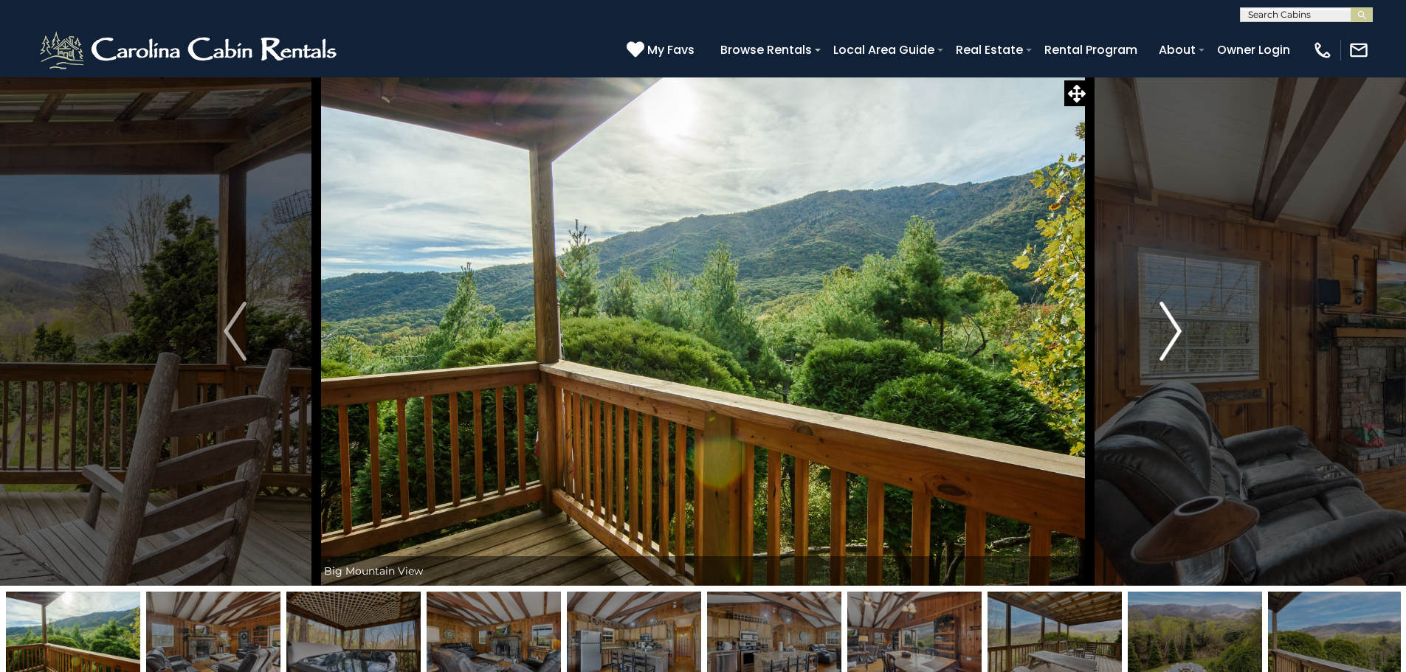
click at [1180, 338] on img "Next" at bounding box center [1170, 331] width 22 height 59
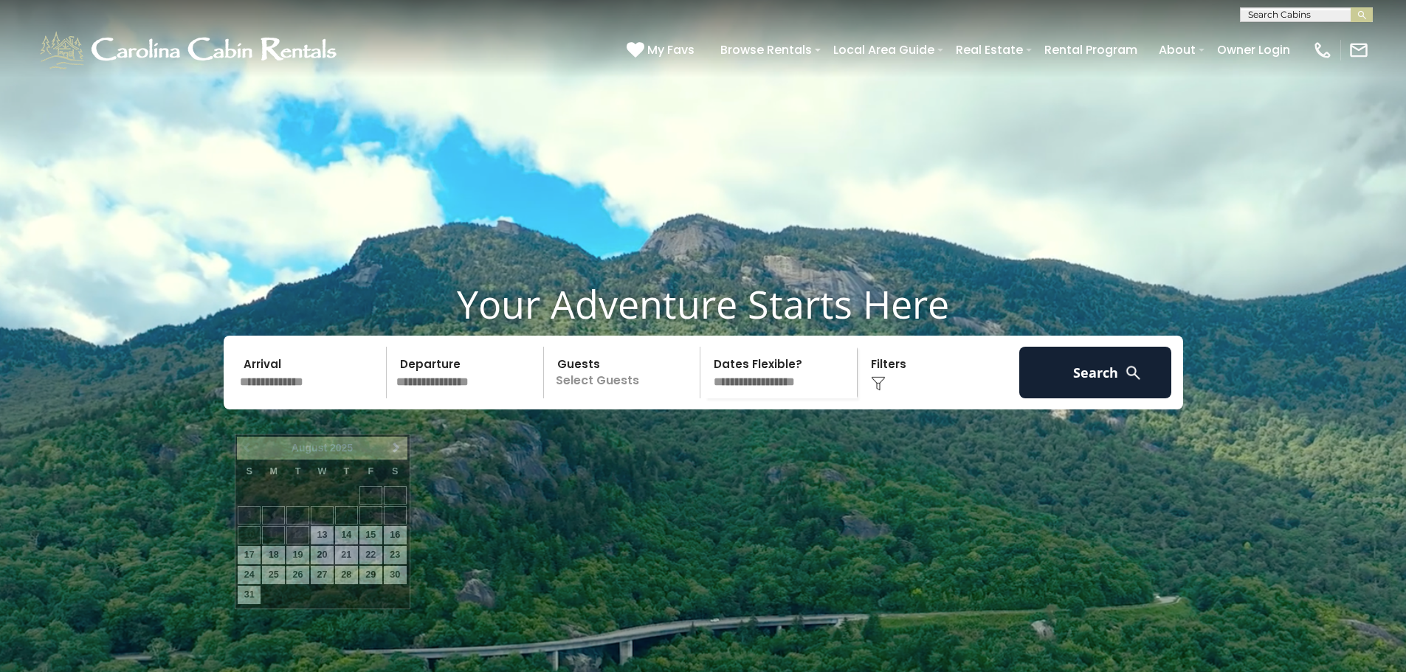
click at [308, 398] on input "text" at bounding box center [311, 373] width 153 height 52
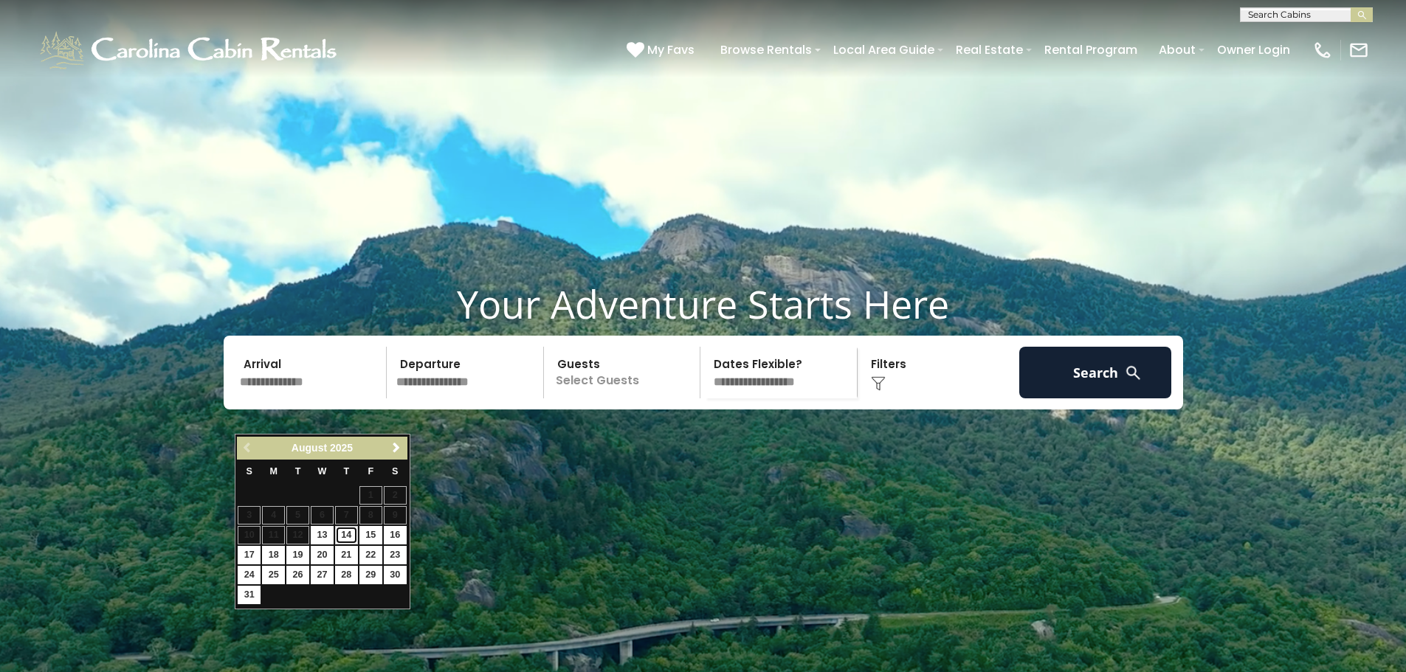
click at [344, 533] on link "14" at bounding box center [346, 535] width 23 height 18
type input "*******"
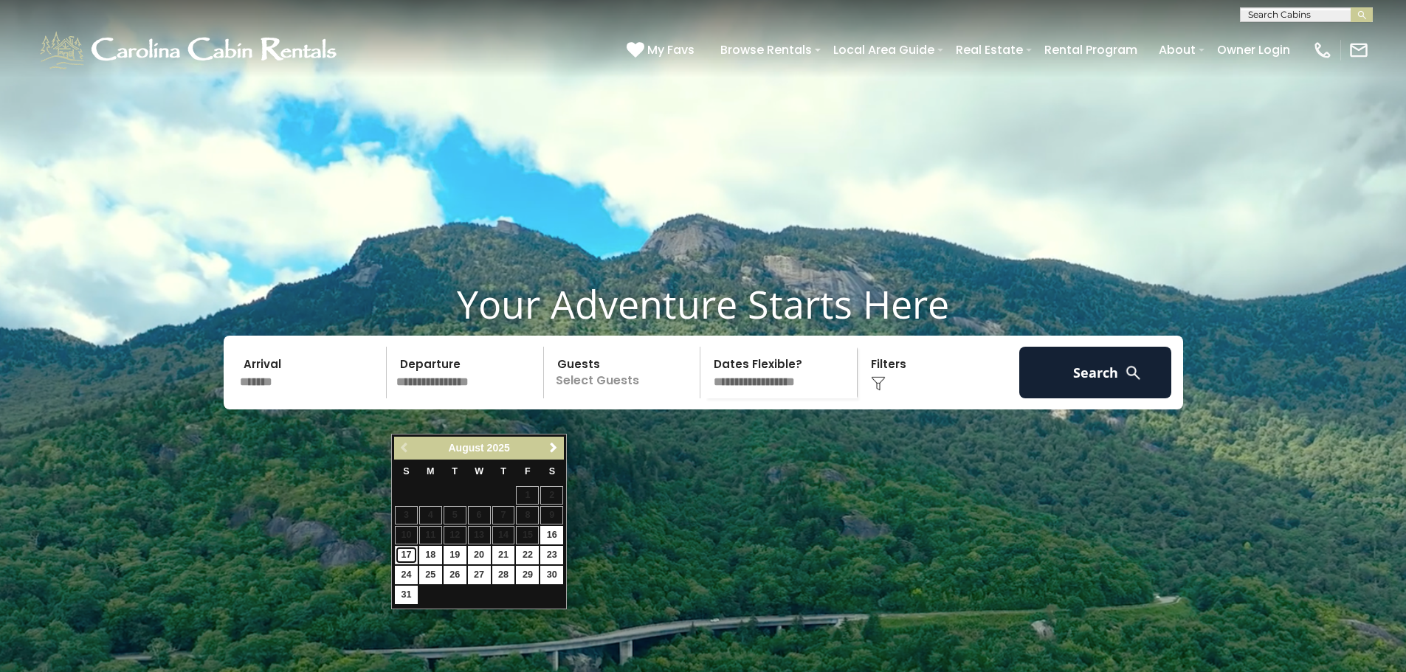
click at [406, 550] on link "17" at bounding box center [406, 555] width 23 height 18
type input "*******"
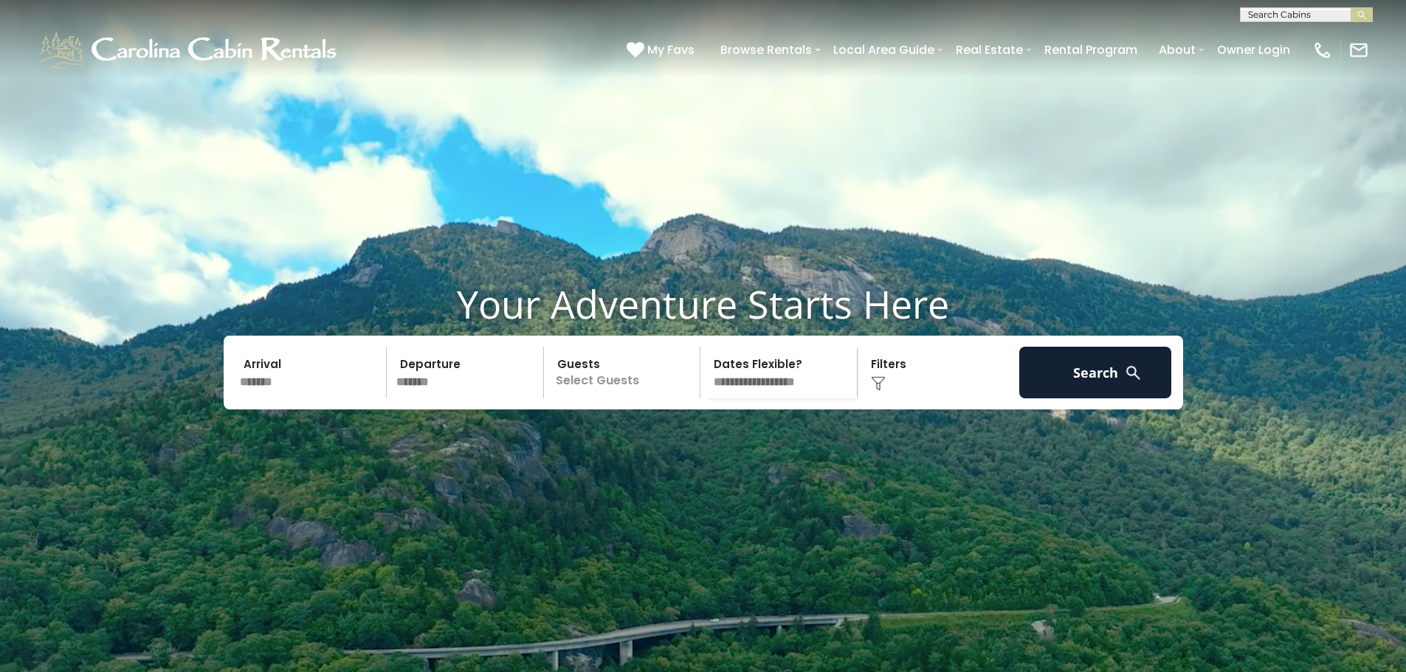
click at [570, 398] on p "Select Guests" at bounding box center [624, 373] width 152 height 52
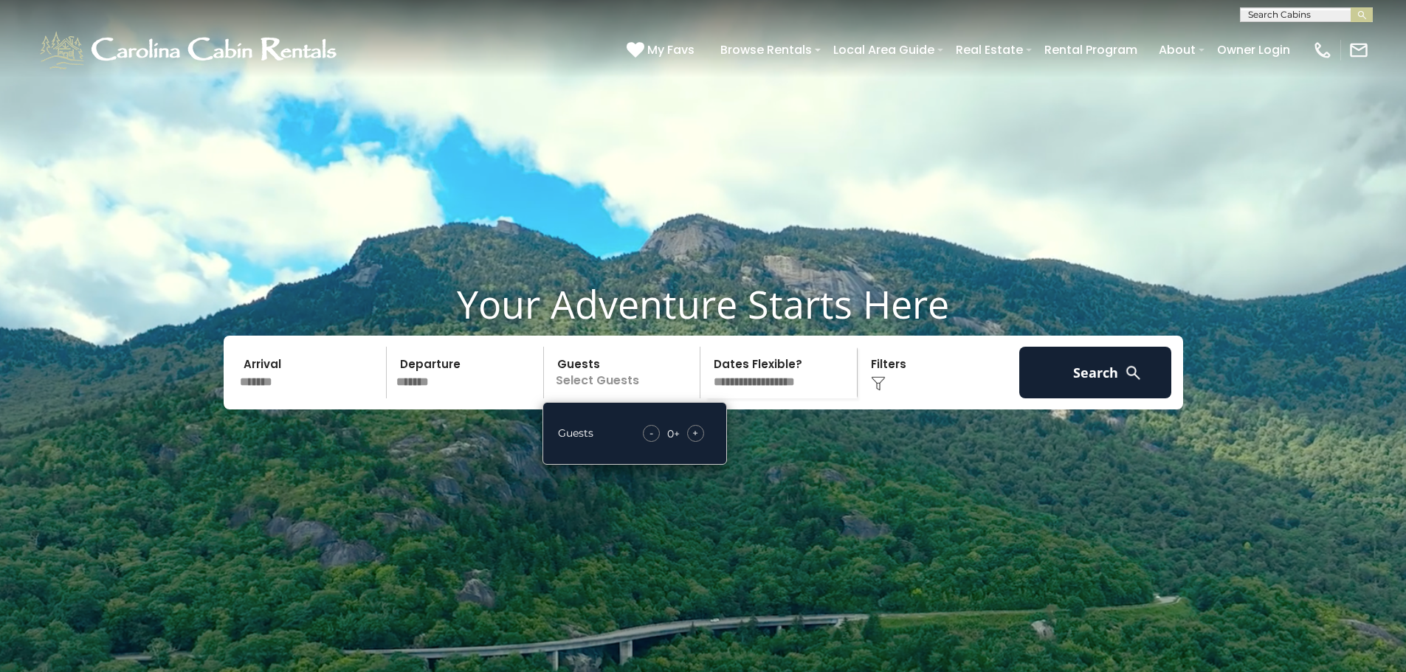
click at [697, 440] on span "+" at bounding box center [695, 433] width 6 height 15
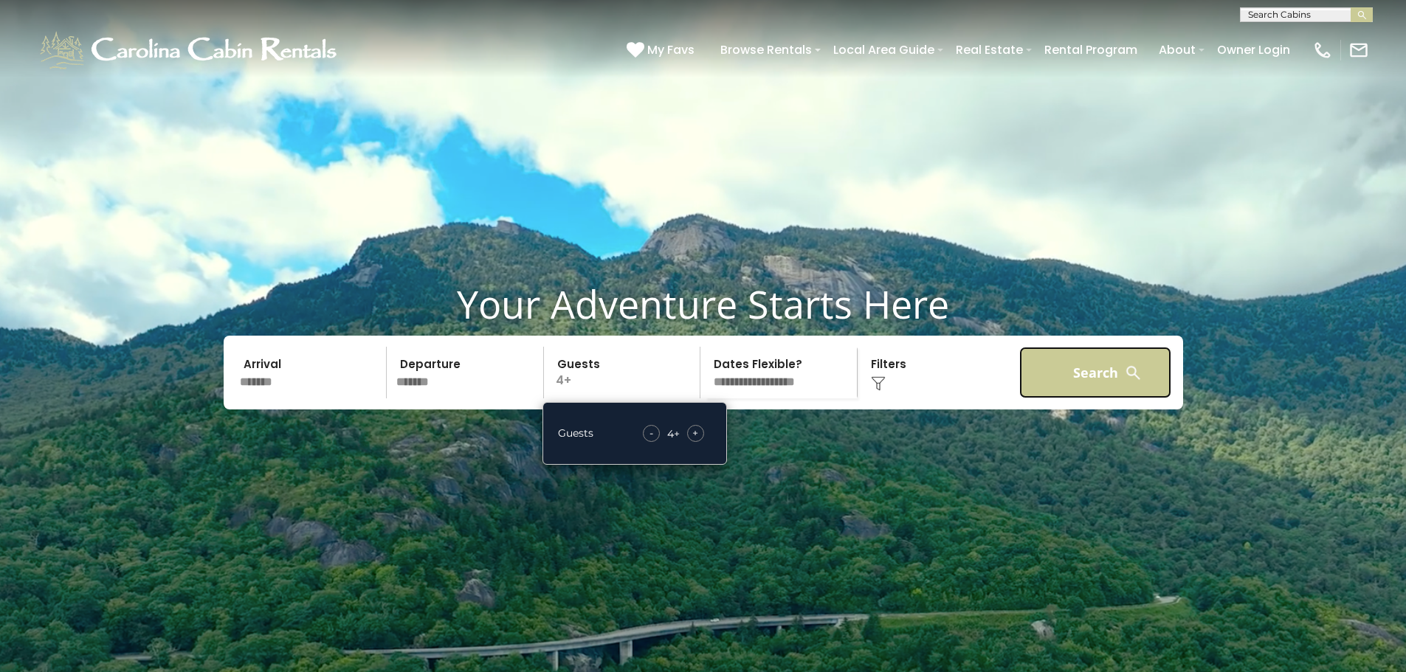
click at [1081, 398] on button "Search" at bounding box center [1095, 373] width 153 height 52
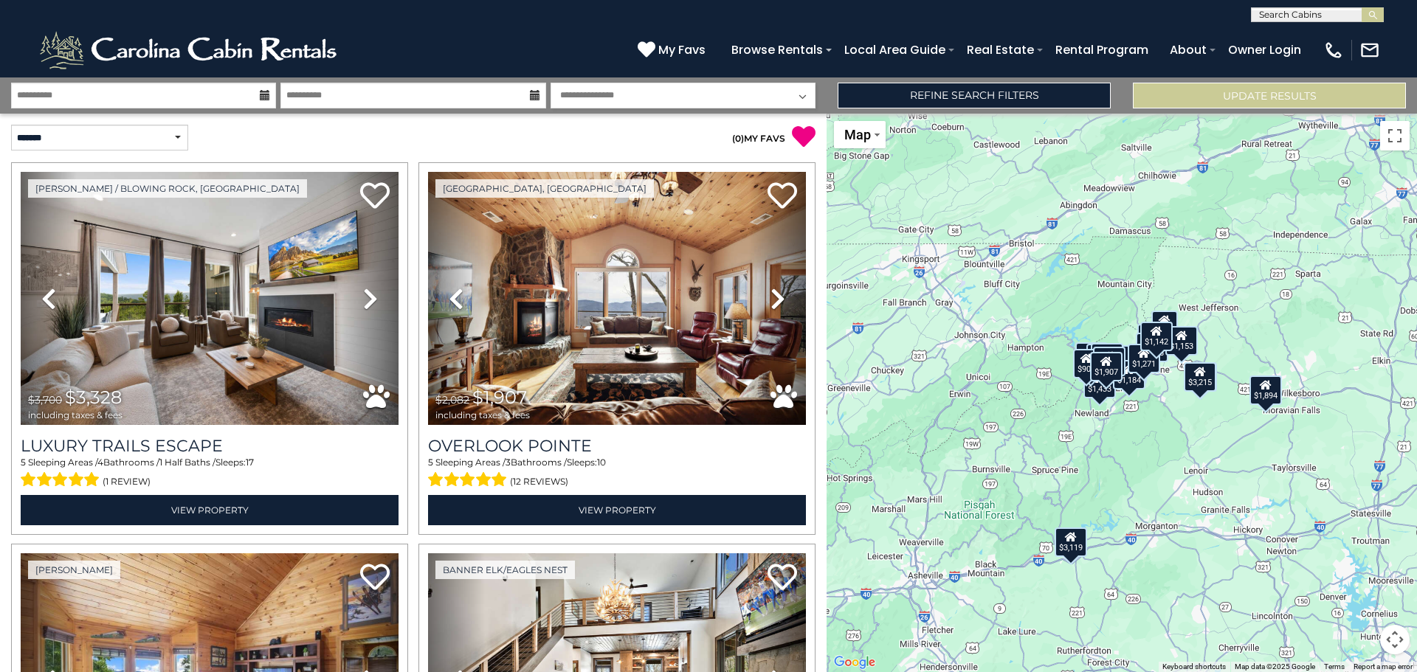
drag, startPoint x: 1193, startPoint y: 420, endPoint x: 1183, endPoint y: 426, distance: 11.9
click at [1183, 426] on div "$3,328 $1,907 $3,119 $2,000 $2,334 $2,022 $1,099 $3,215 $1,147 $1,046 $3,052 $1…" at bounding box center [1121, 393] width 590 height 559
click at [874, 140] on button "Map" at bounding box center [860, 134] width 52 height 27
click at [874, 136] on button "Map" at bounding box center [860, 134] width 52 height 27
click at [163, 132] on select "**********" at bounding box center [99, 138] width 177 height 26
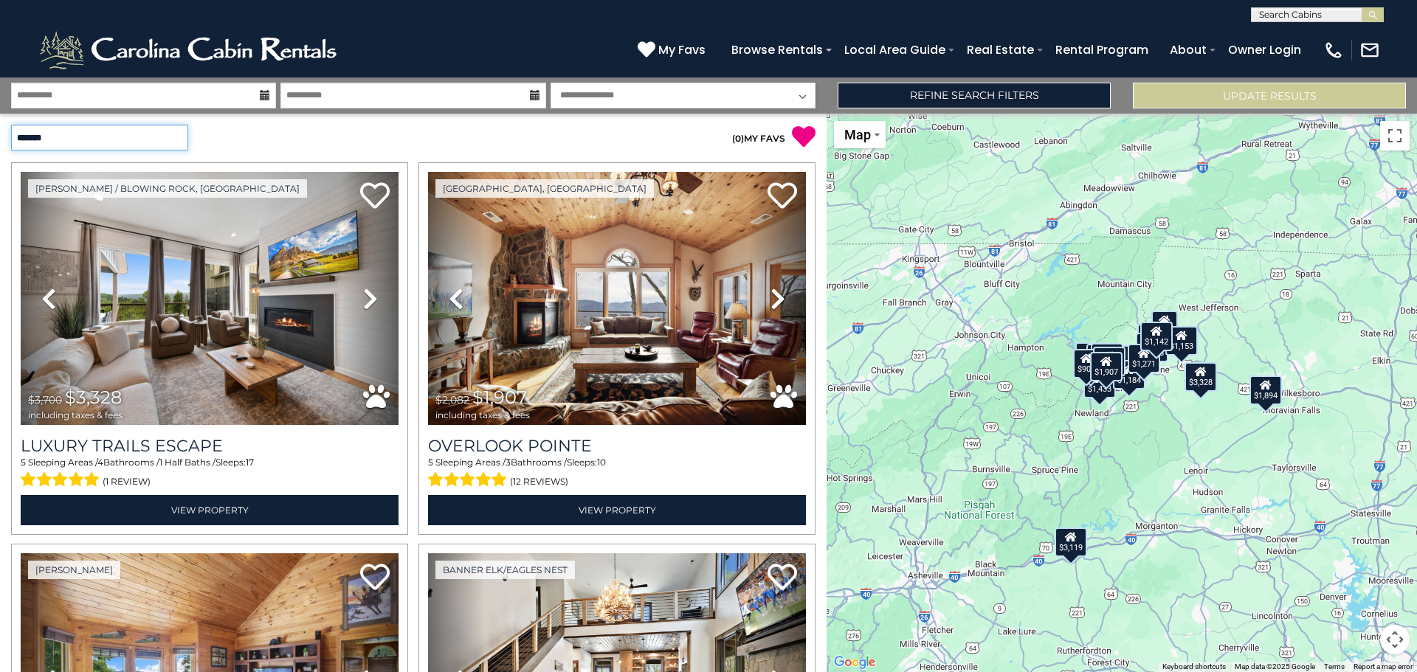
select select "*********"
click at [11, 125] on select "**********" at bounding box center [99, 138] width 177 height 26
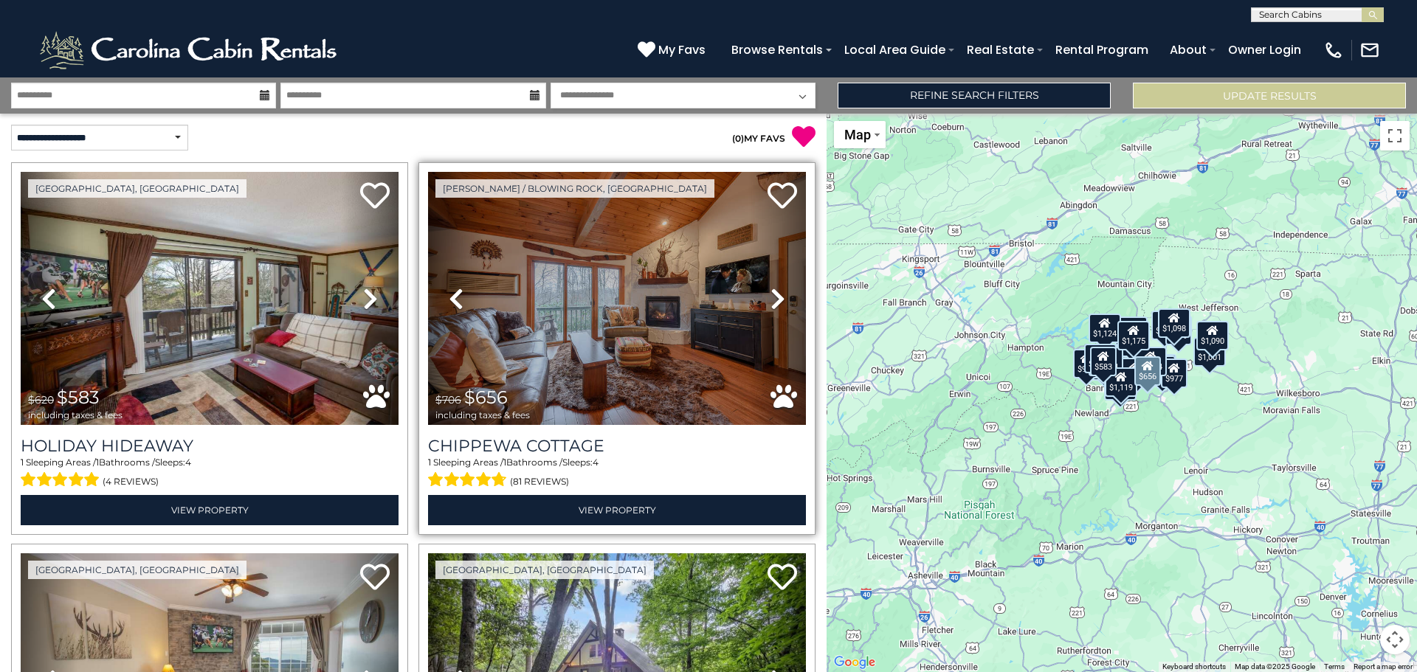
click at [770, 291] on icon at bounding box center [777, 299] width 15 height 24
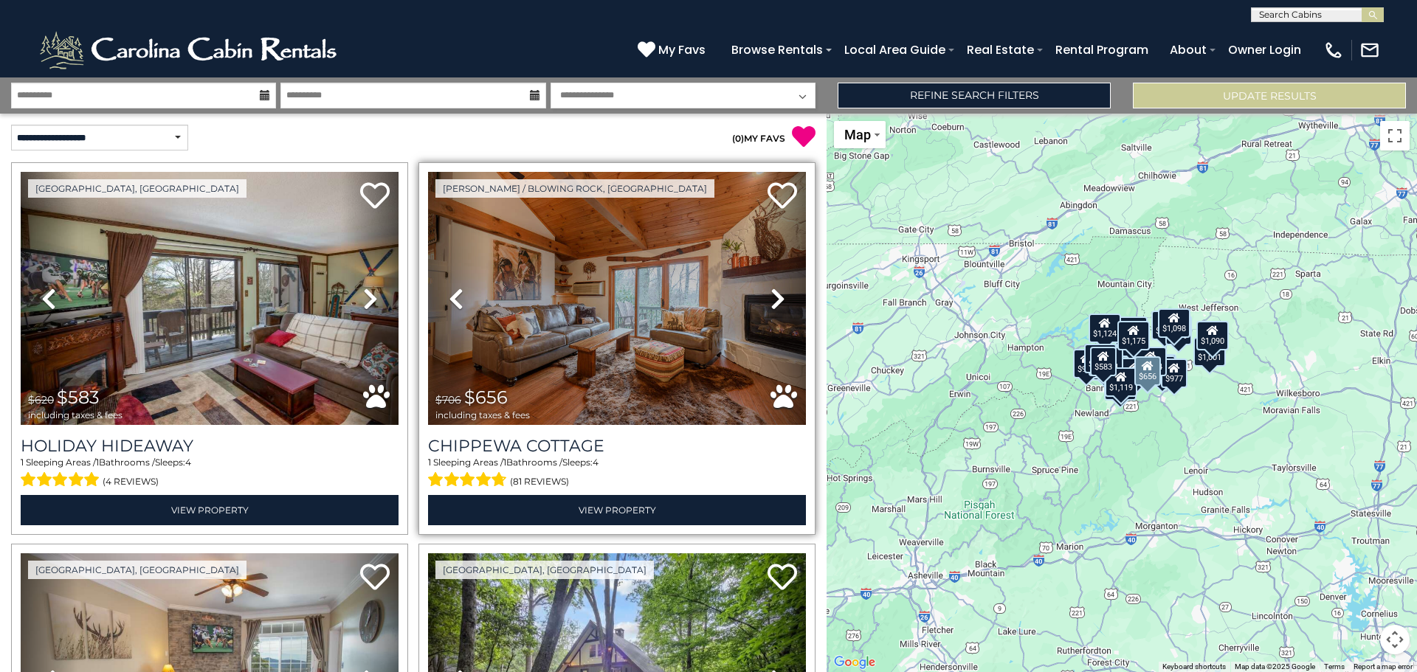
click at [770, 293] on icon at bounding box center [777, 299] width 15 height 24
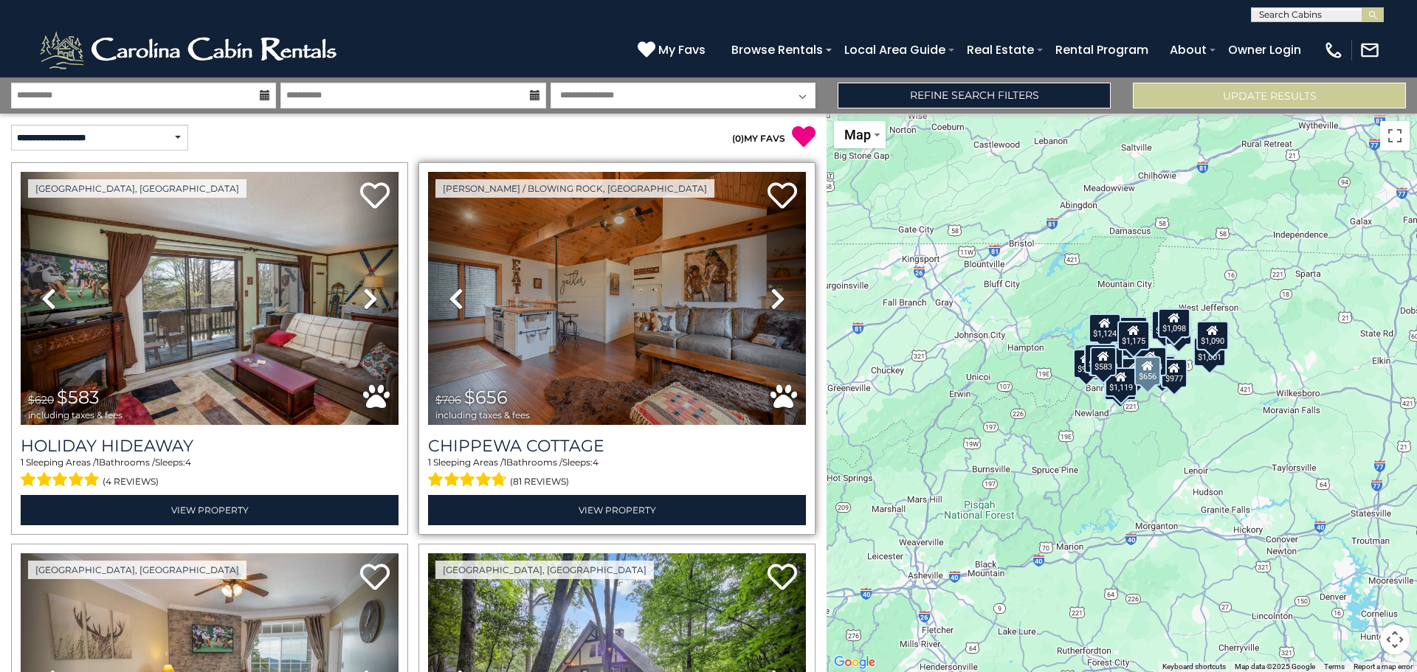
click at [770, 297] on icon at bounding box center [777, 299] width 15 height 24
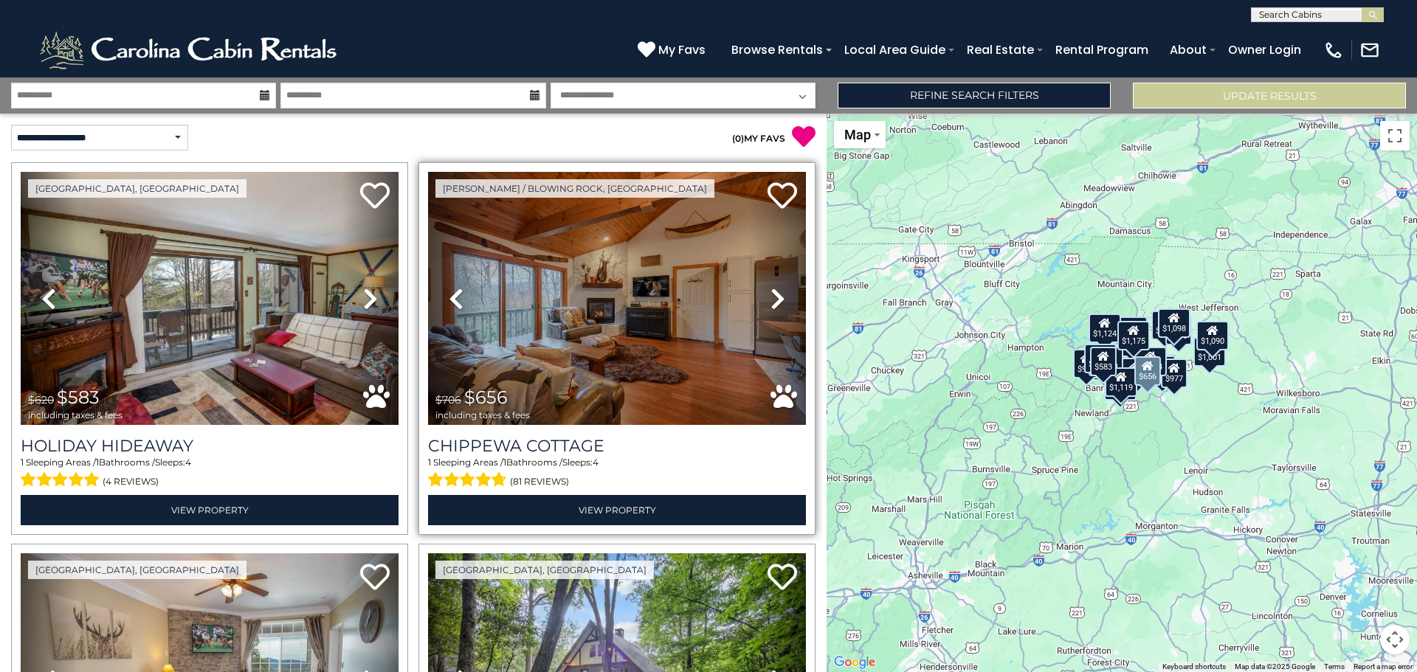
click at [770, 297] on icon at bounding box center [777, 299] width 15 height 24
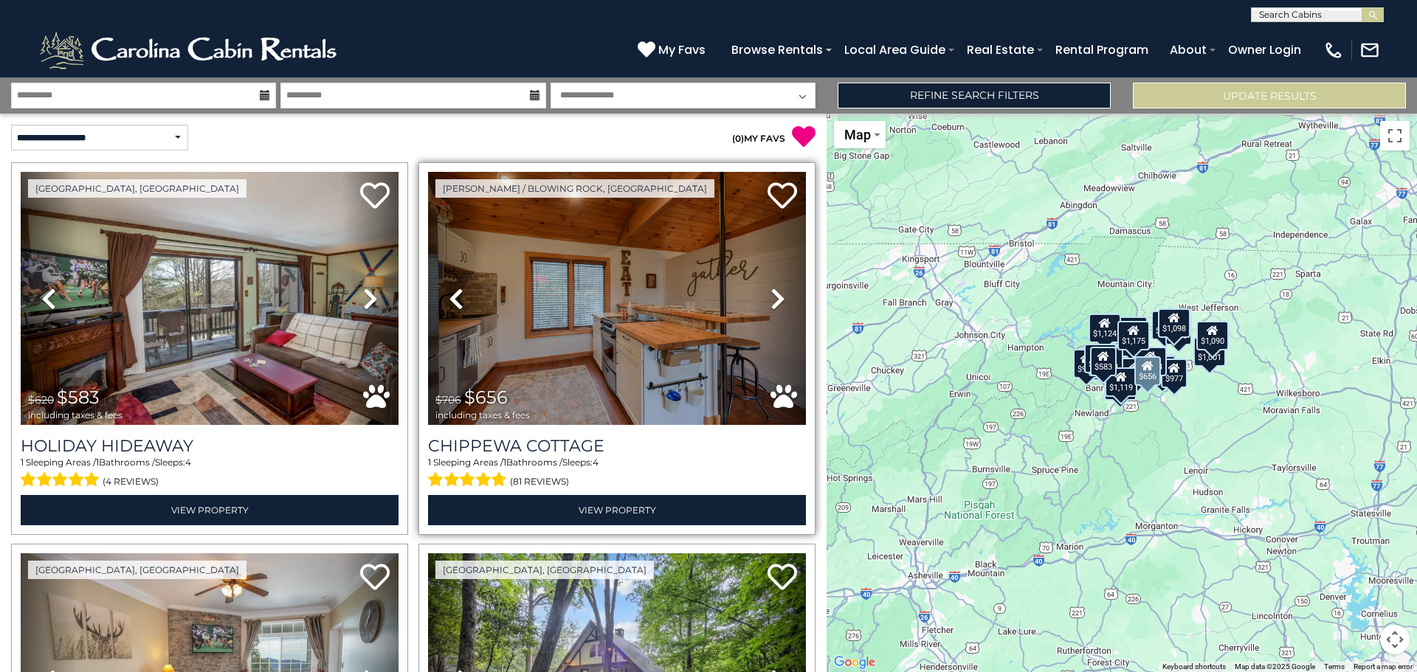
click at [770, 297] on icon at bounding box center [777, 299] width 15 height 24
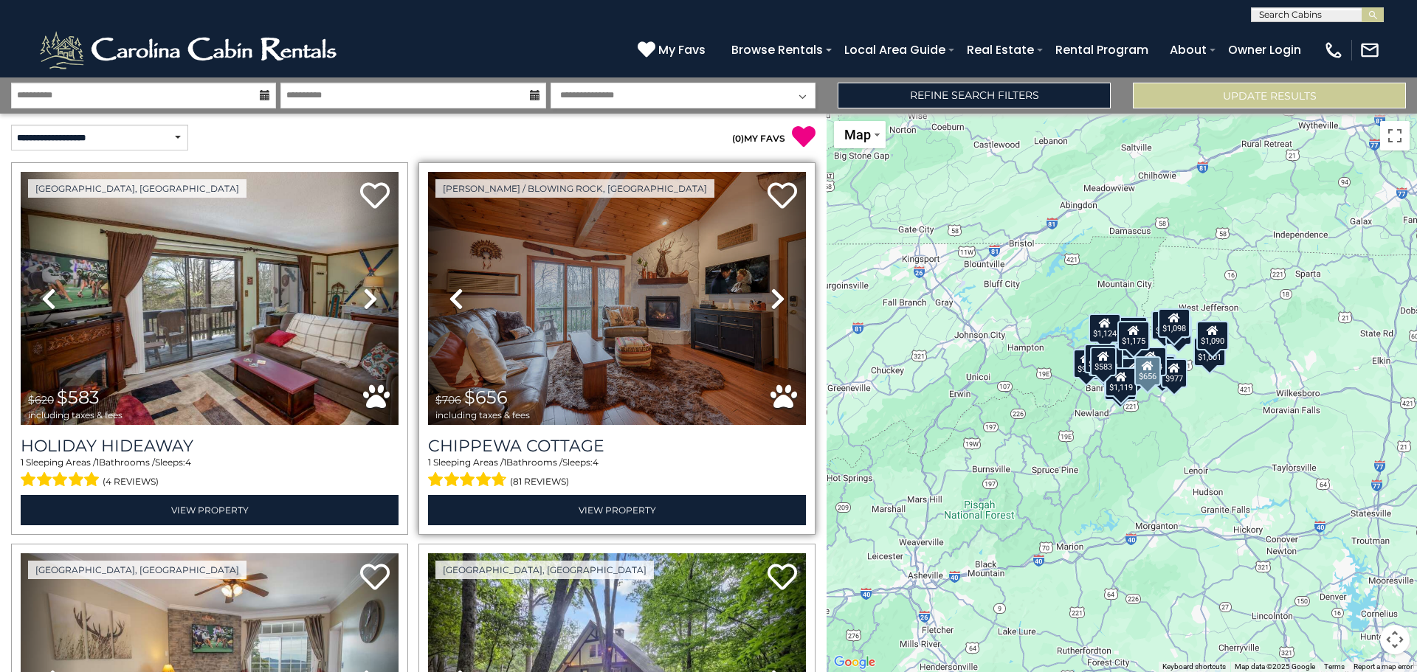
click at [770, 298] on icon at bounding box center [777, 299] width 15 height 24
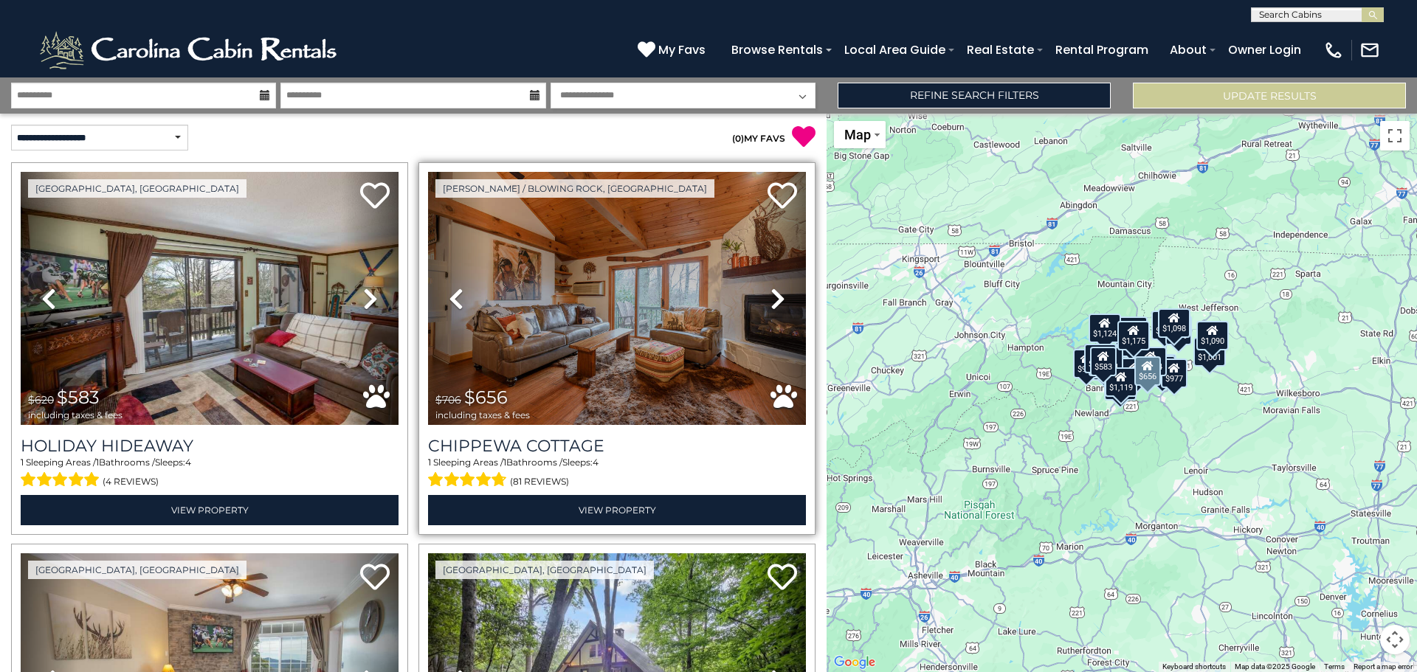
click at [770, 298] on icon at bounding box center [777, 299] width 15 height 24
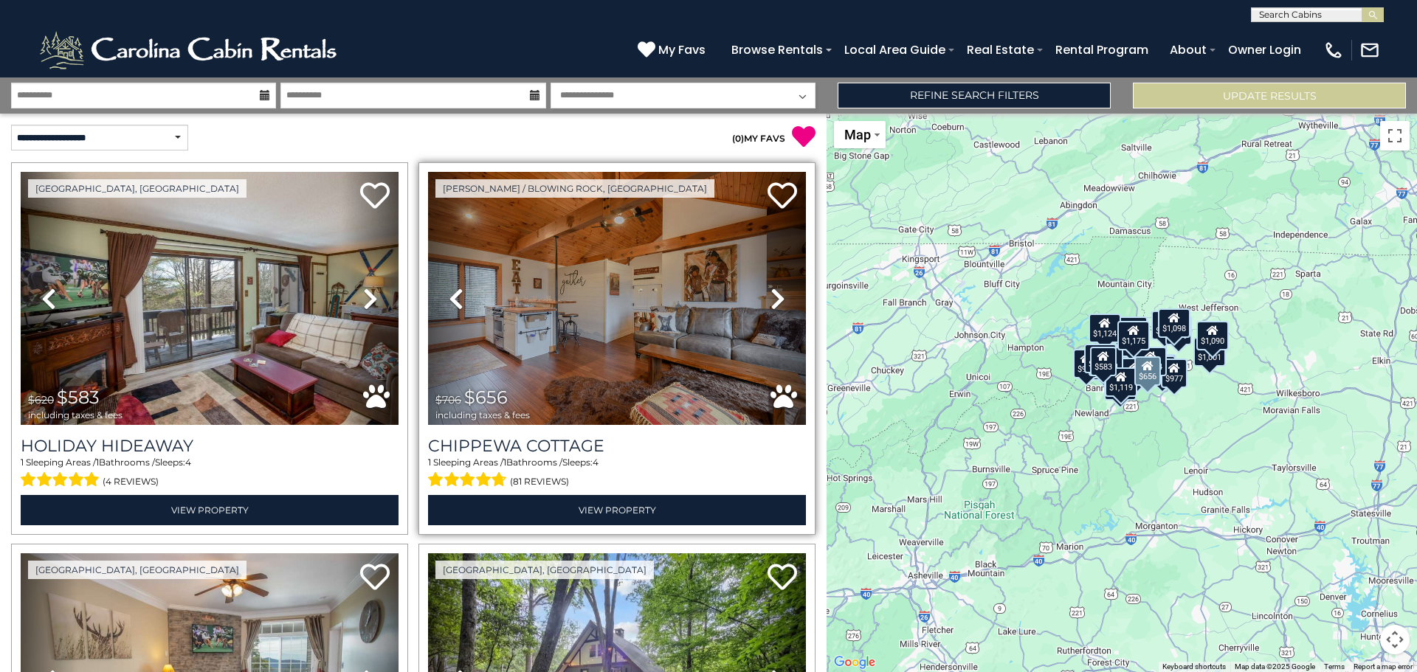
click at [770, 298] on icon at bounding box center [777, 299] width 15 height 24
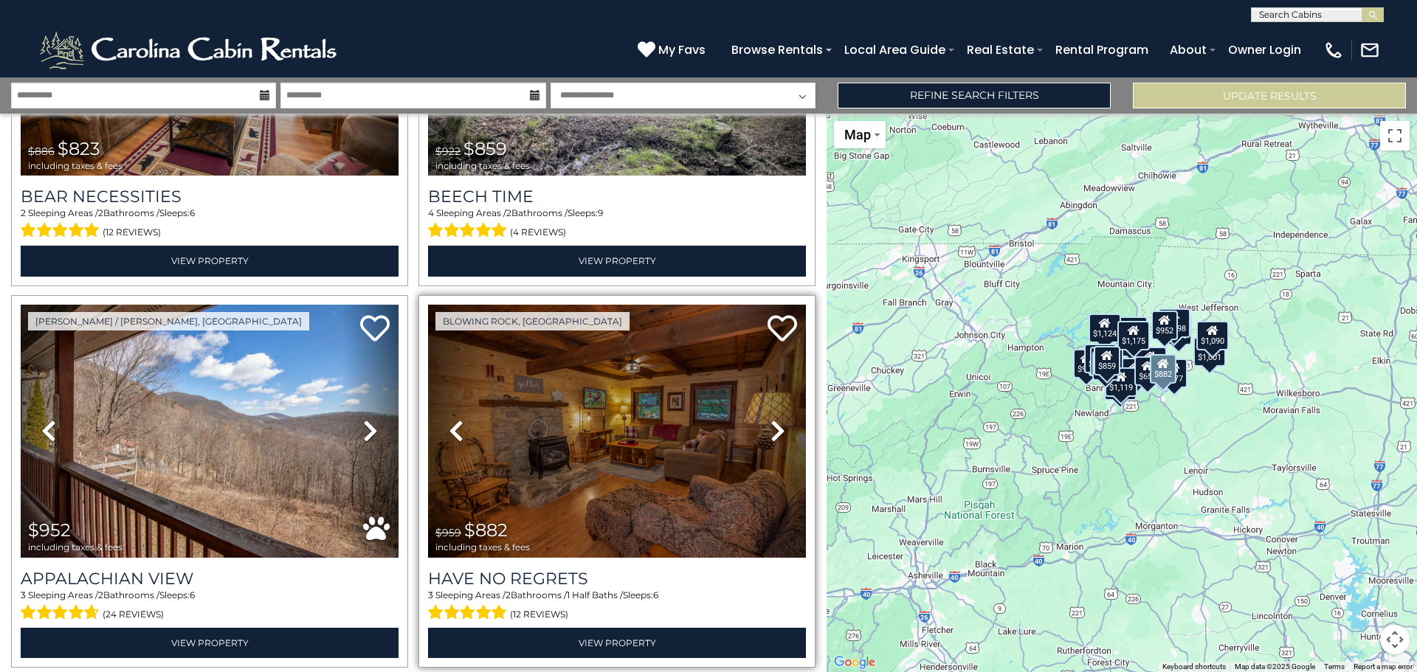
scroll to position [664, 0]
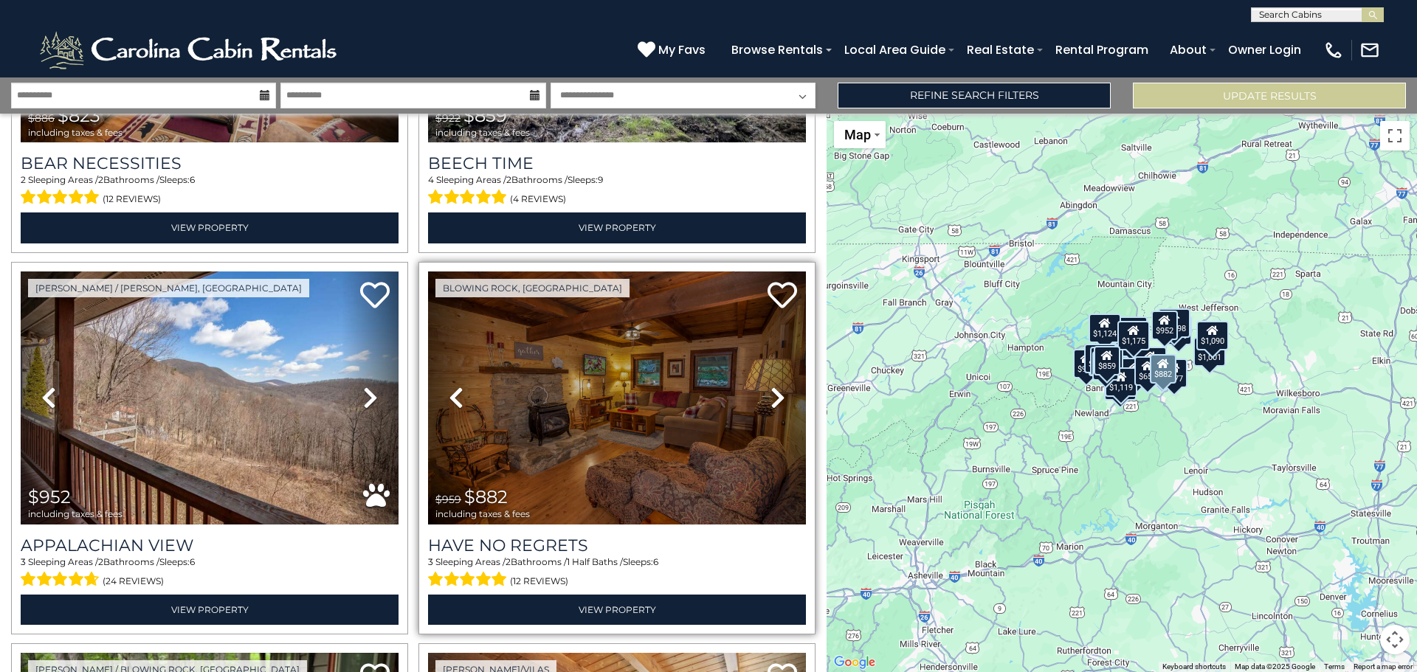
click at [770, 390] on icon at bounding box center [777, 398] width 15 height 24
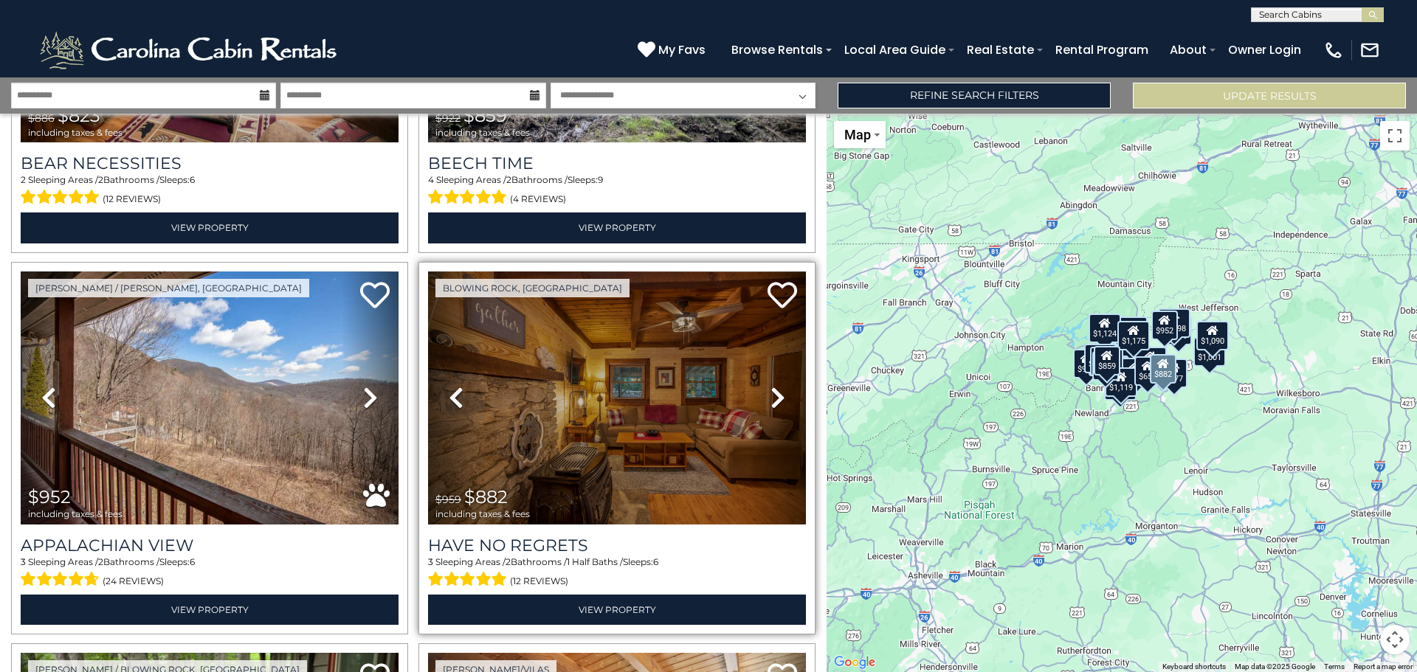
click at [770, 390] on icon at bounding box center [777, 398] width 15 height 24
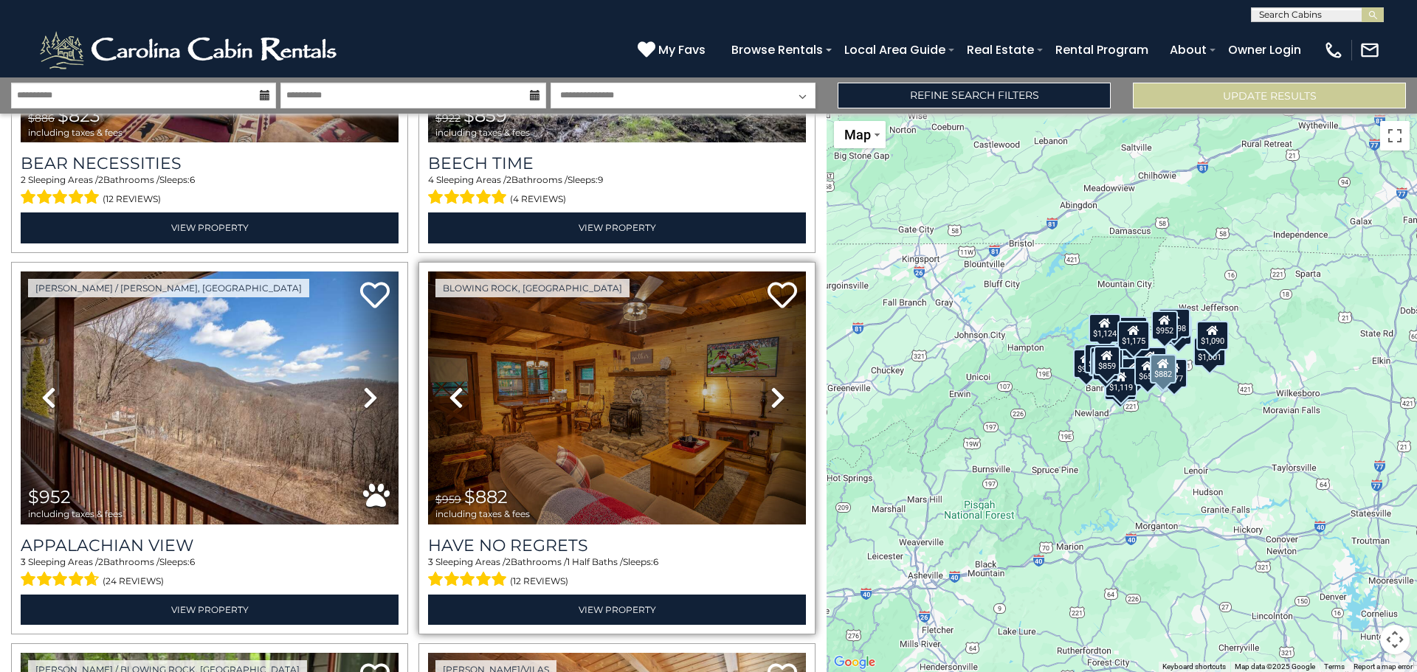
click at [770, 390] on icon at bounding box center [777, 398] width 15 height 24
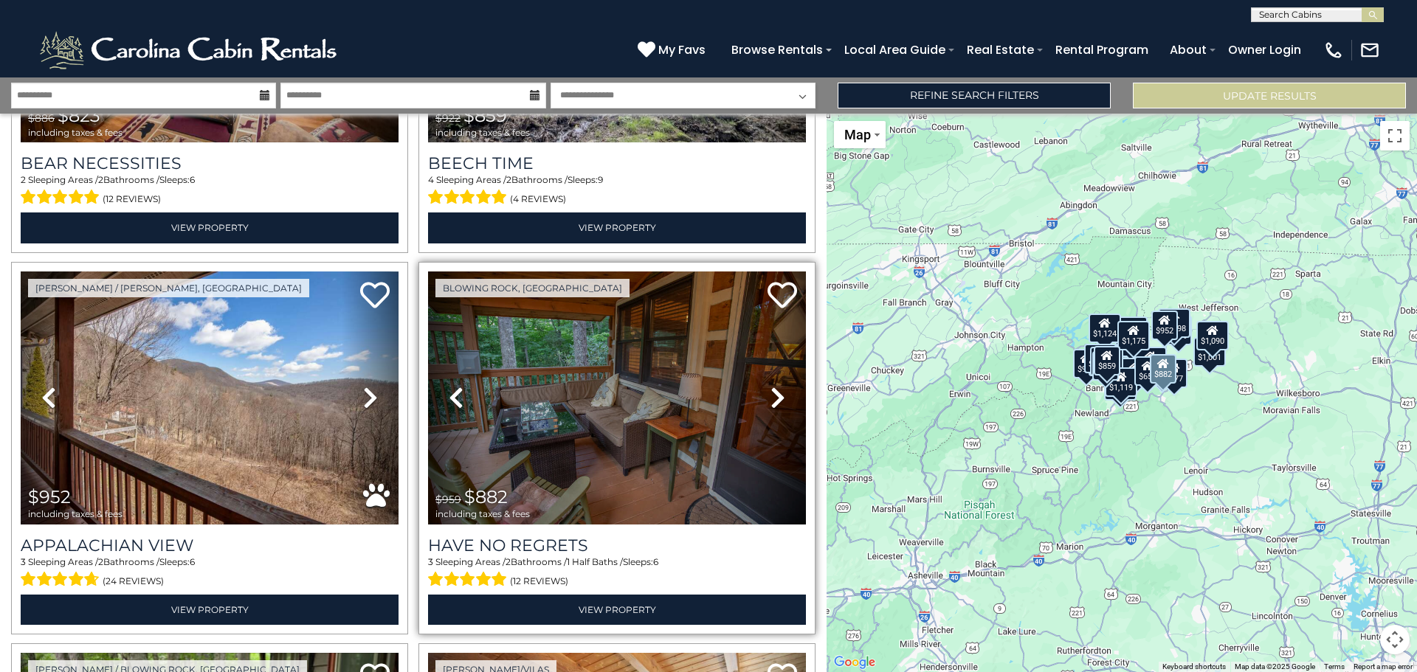
click at [770, 390] on icon at bounding box center [777, 398] width 15 height 24
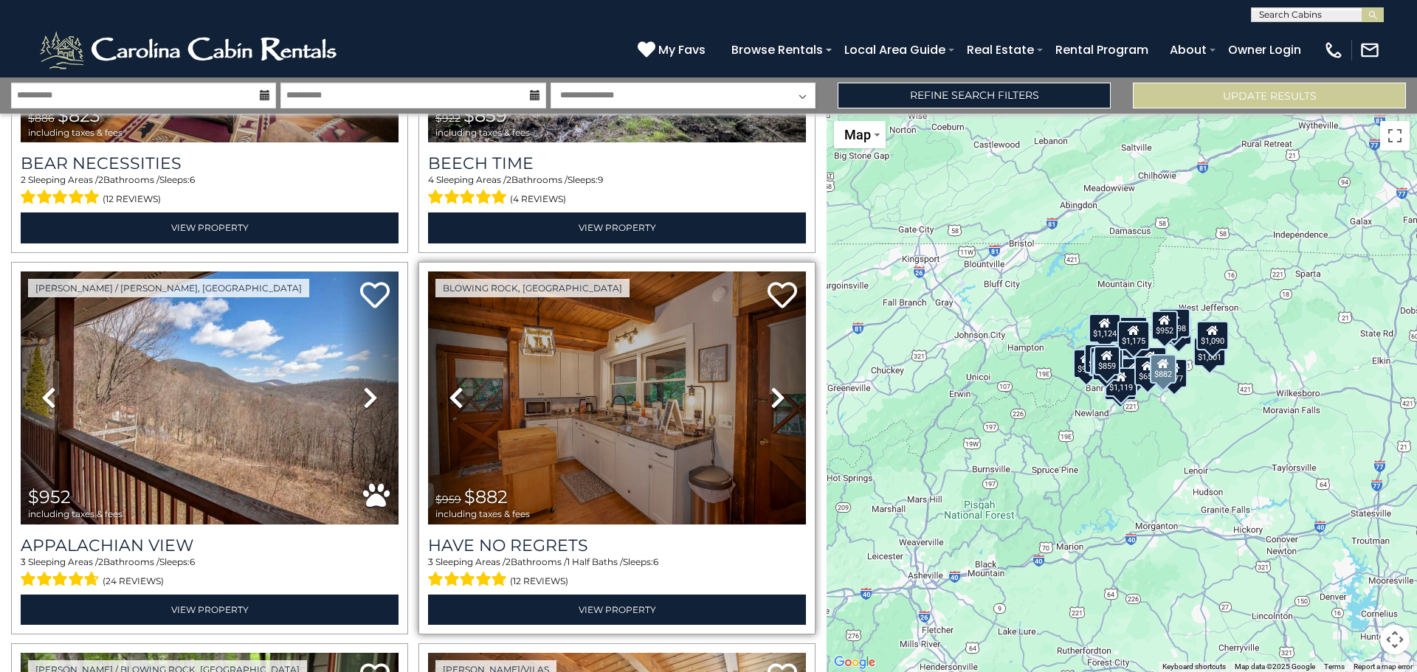
click at [770, 390] on icon at bounding box center [777, 398] width 15 height 24
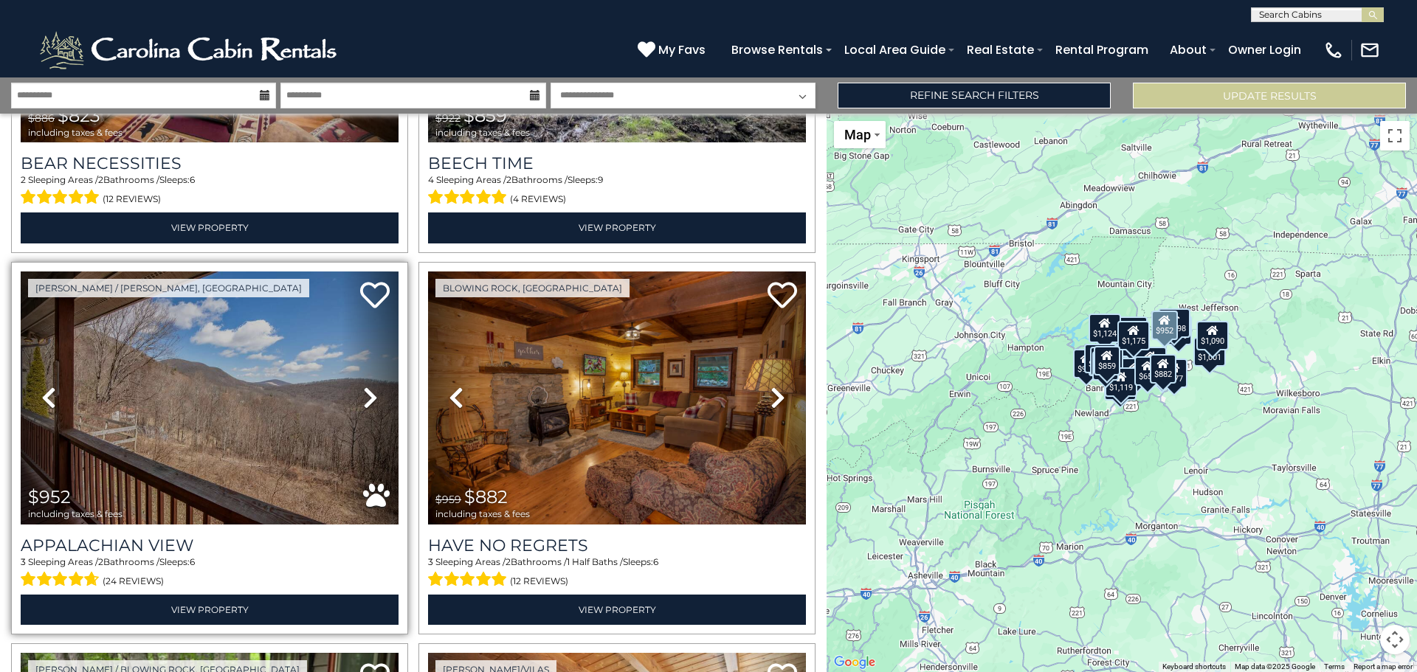
click at [364, 390] on icon at bounding box center [370, 398] width 15 height 24
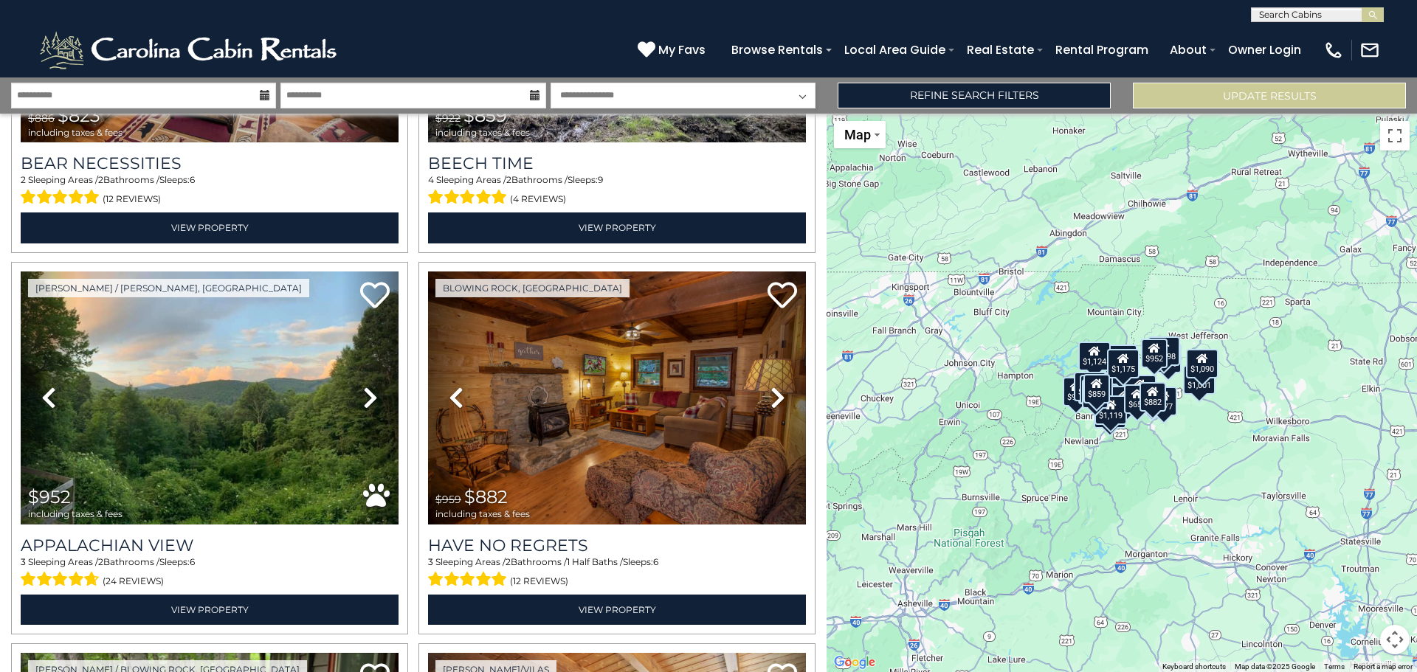
drag, startPoint x: 1169, startPoint y: 349, endPoint x: 1158, endPoint y: 383, distance: 35.7
click at [1158, 383] on div "$583 $656 $823 $859 $952 $882 $883 $980 $983 $901 $933 $944 $943 $977 $979 $1,0…" at bounding box center [1121, 393] width 590 height 559
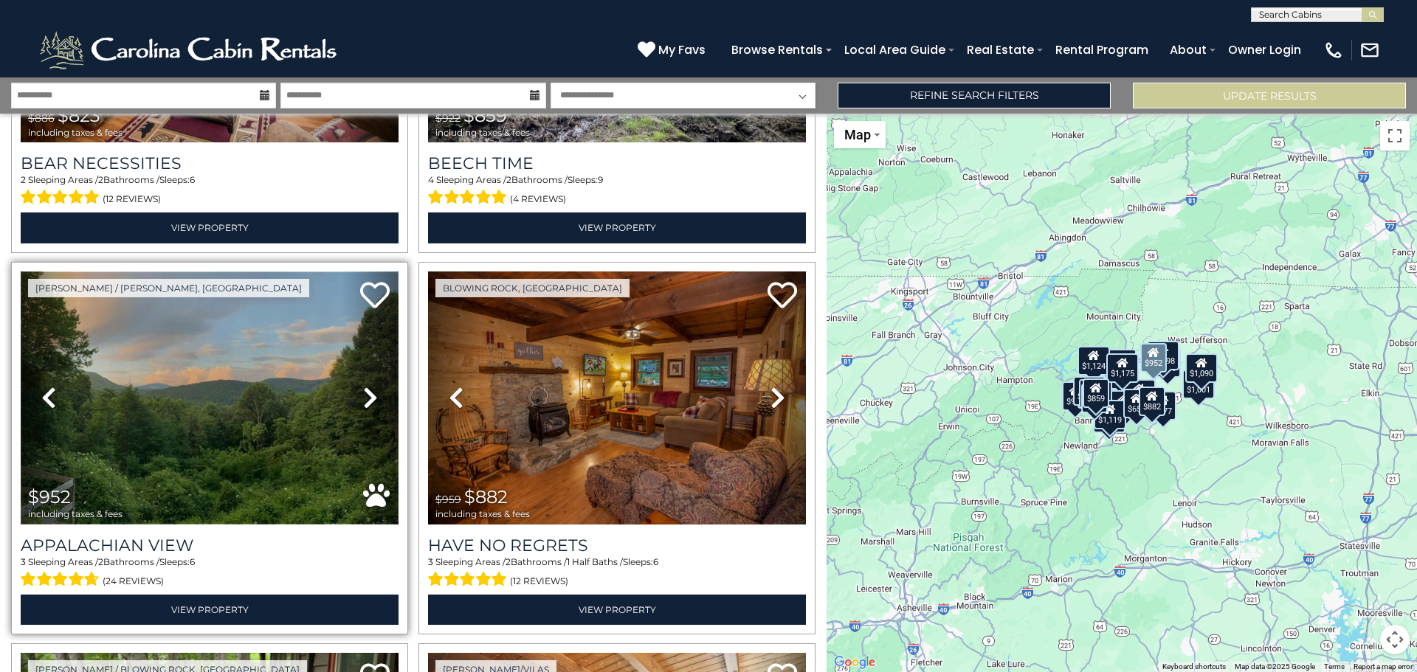
click at [213, 397] on img at bounding box center [210, 398] width 378 height 253
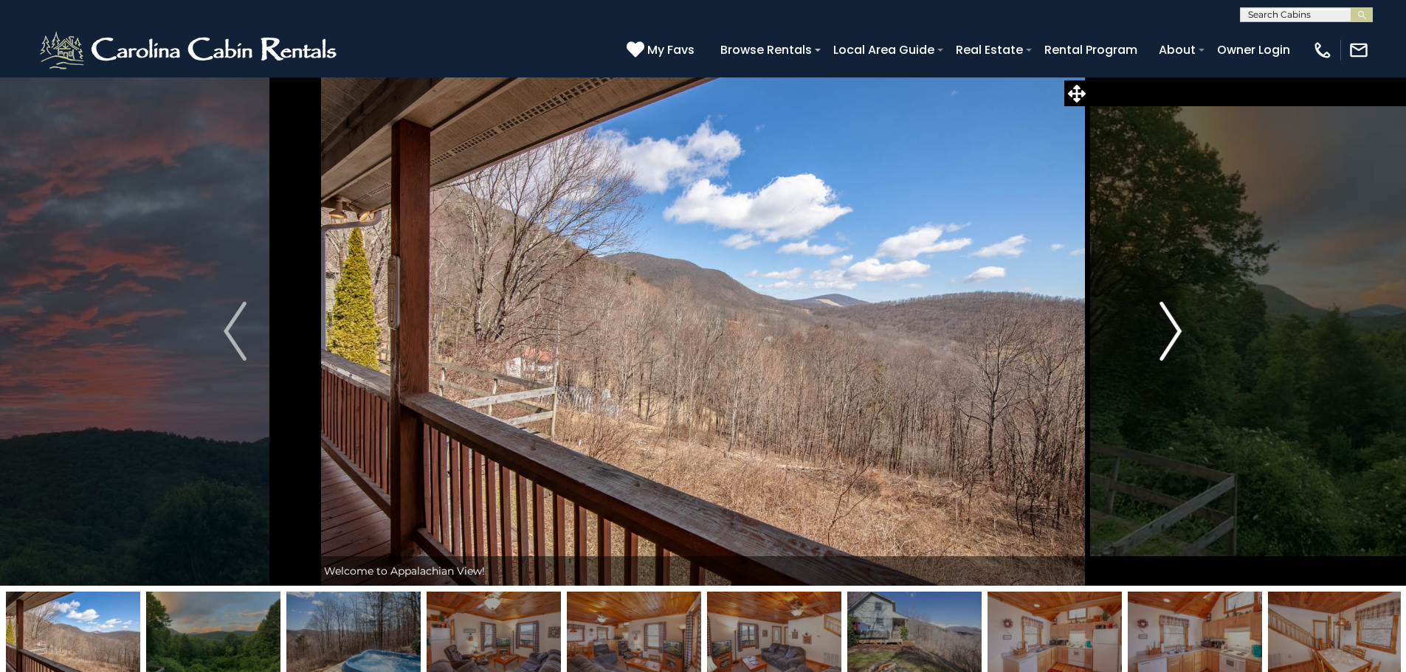
click at [1169, 327] on img "Next" at bounding box center [1170, 331] width 22 height 59
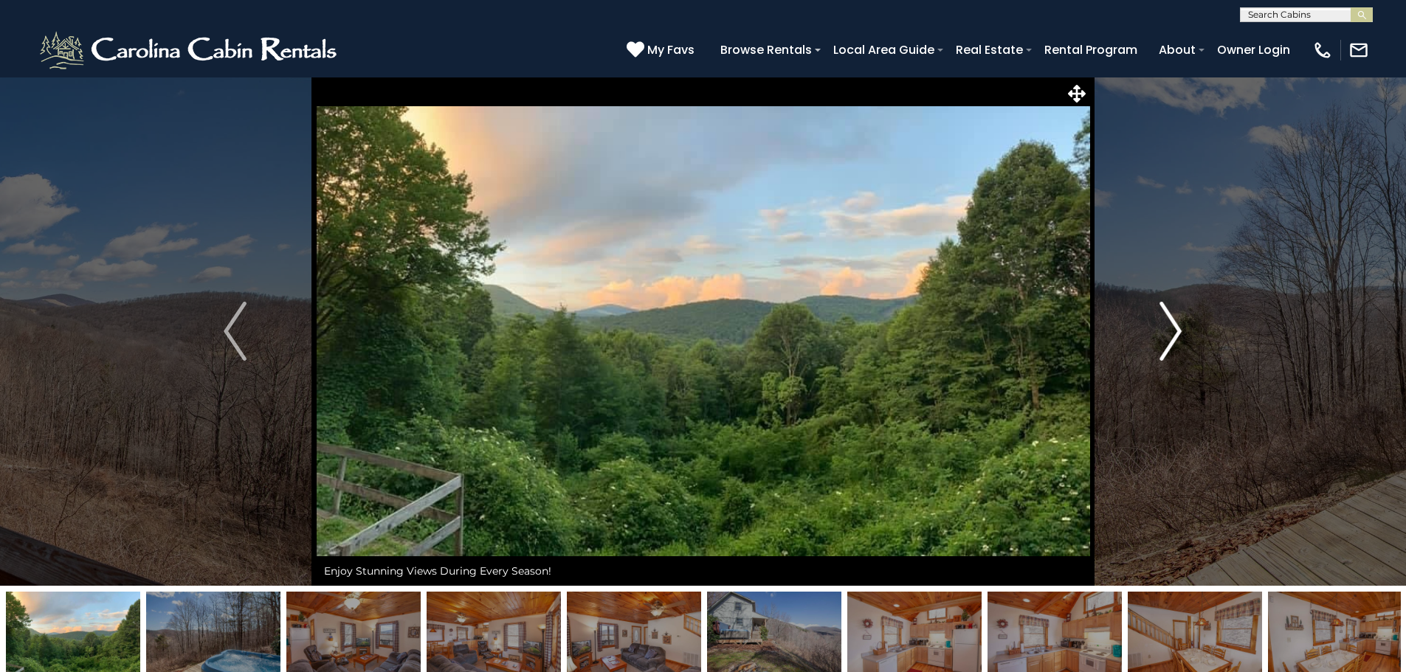
click at [1169, 327] on img "Next" at bounding box center [1170, 331] width 22 height 59
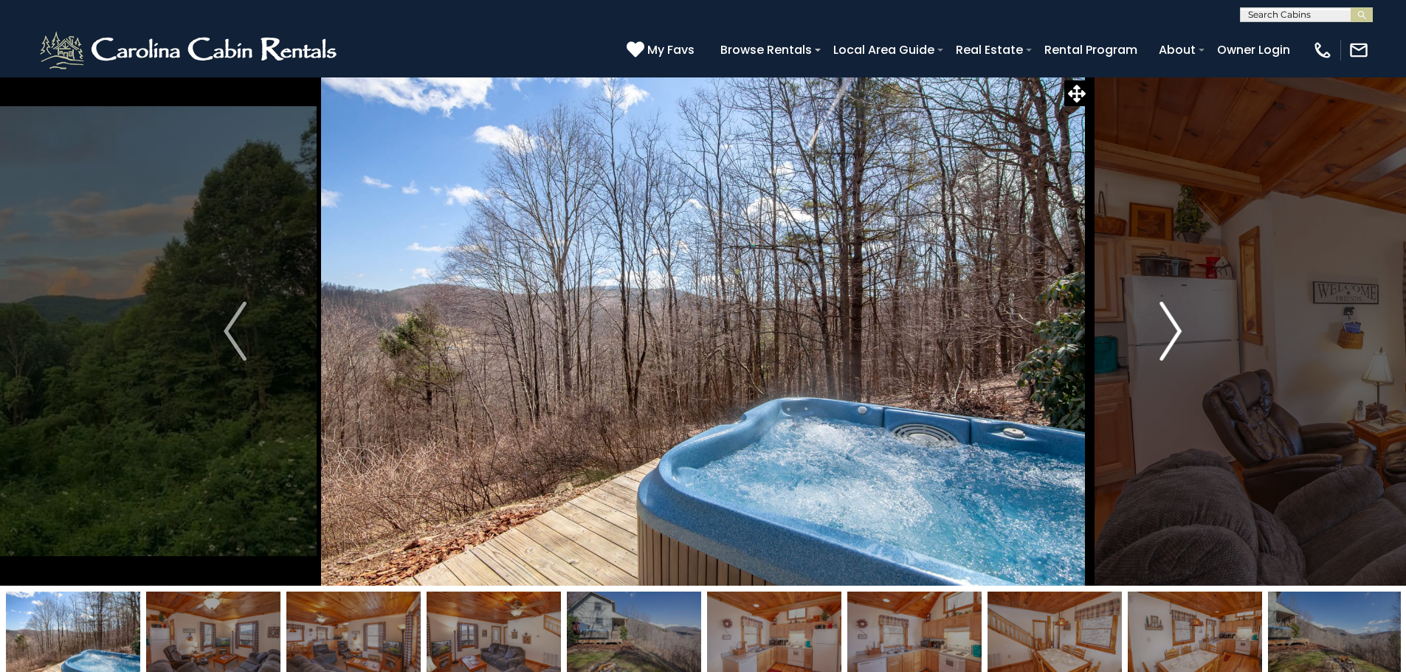
click at [1174, 328] on img "Next" at bounding box center [1170, 331] width 22 height 59
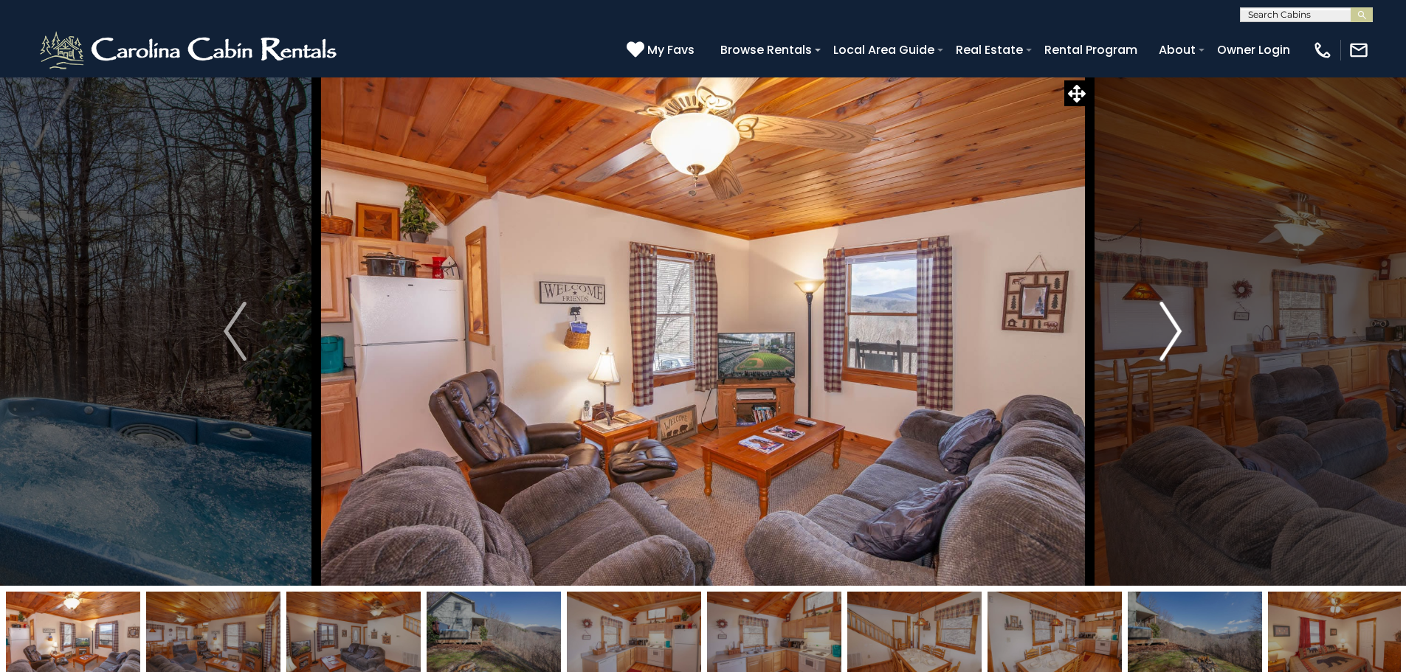
click at [1174, 328] on img "Next" at bounding box center [1170, 331] width 22 height 59
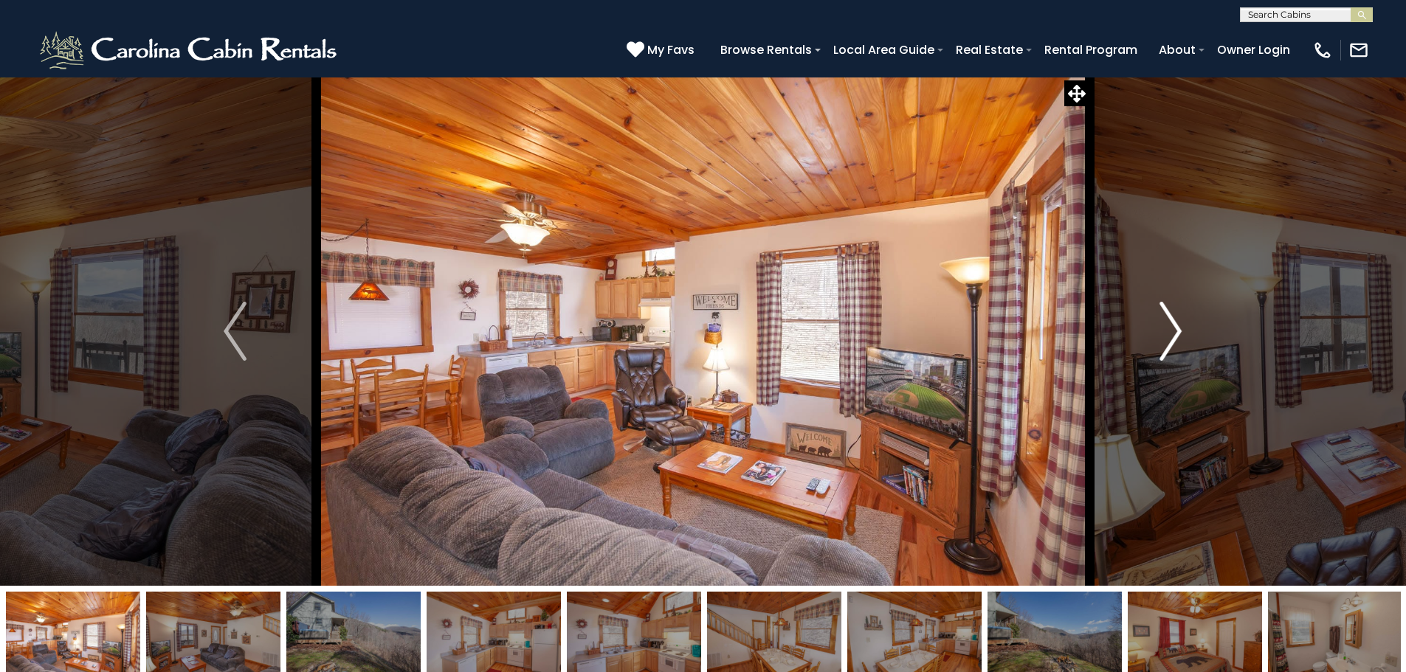
click at [1174, 328] on img "Next" at bounding box center [1170, 331] width 22 height 59
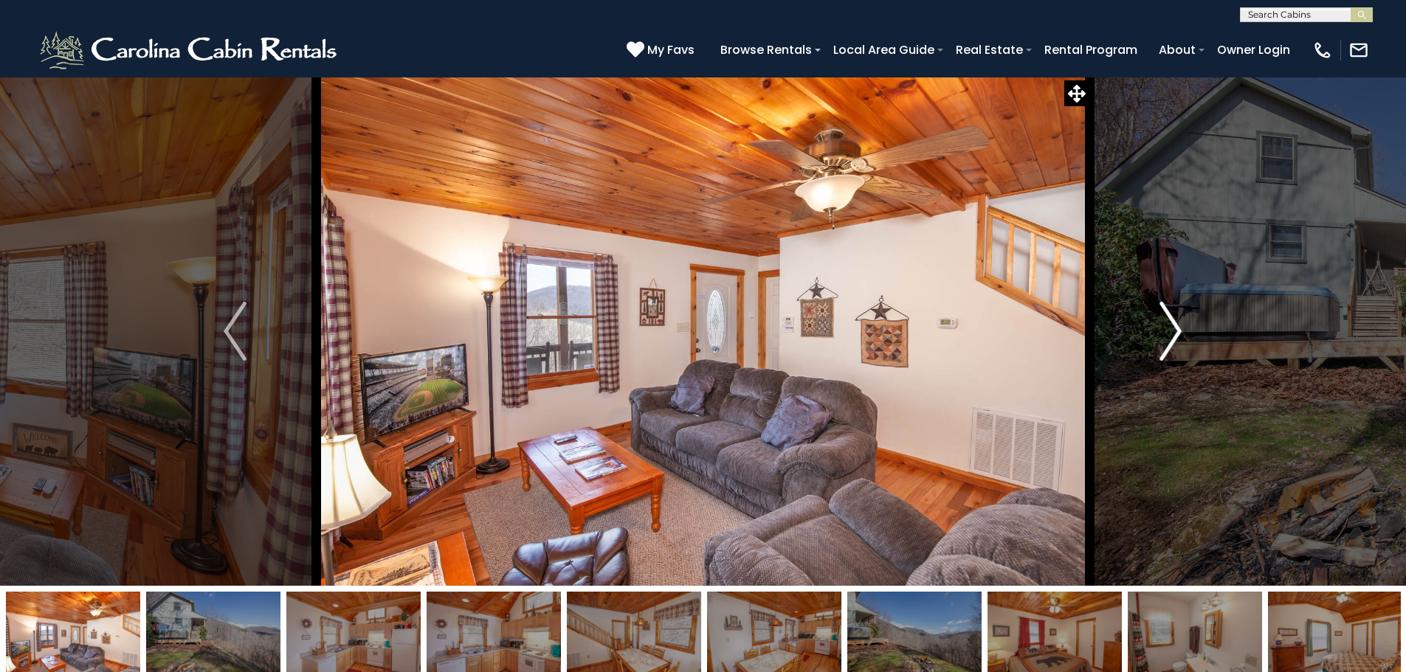
click at [1174, 328] on img "Next" at bounding box center [1170, 331] width 22 height 59
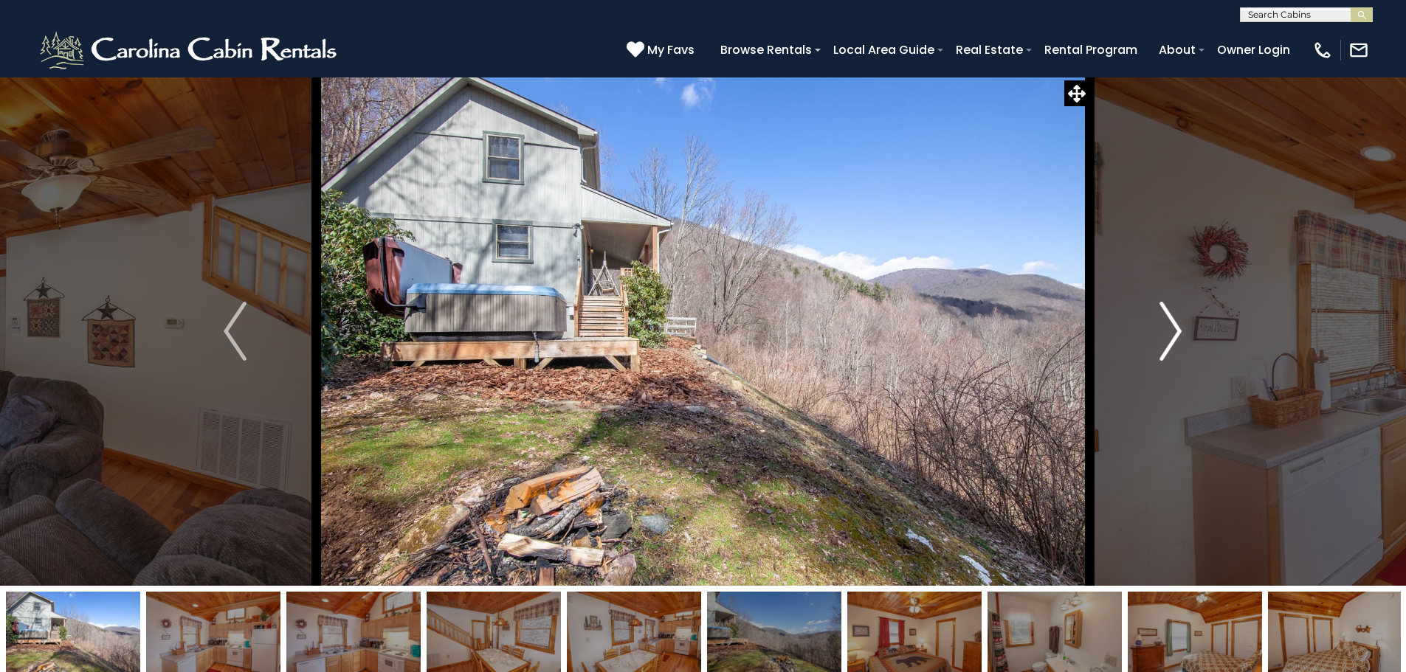
click at [1174, 328] on img "Next" at bounding box center [1170, 331] width 22 height 59
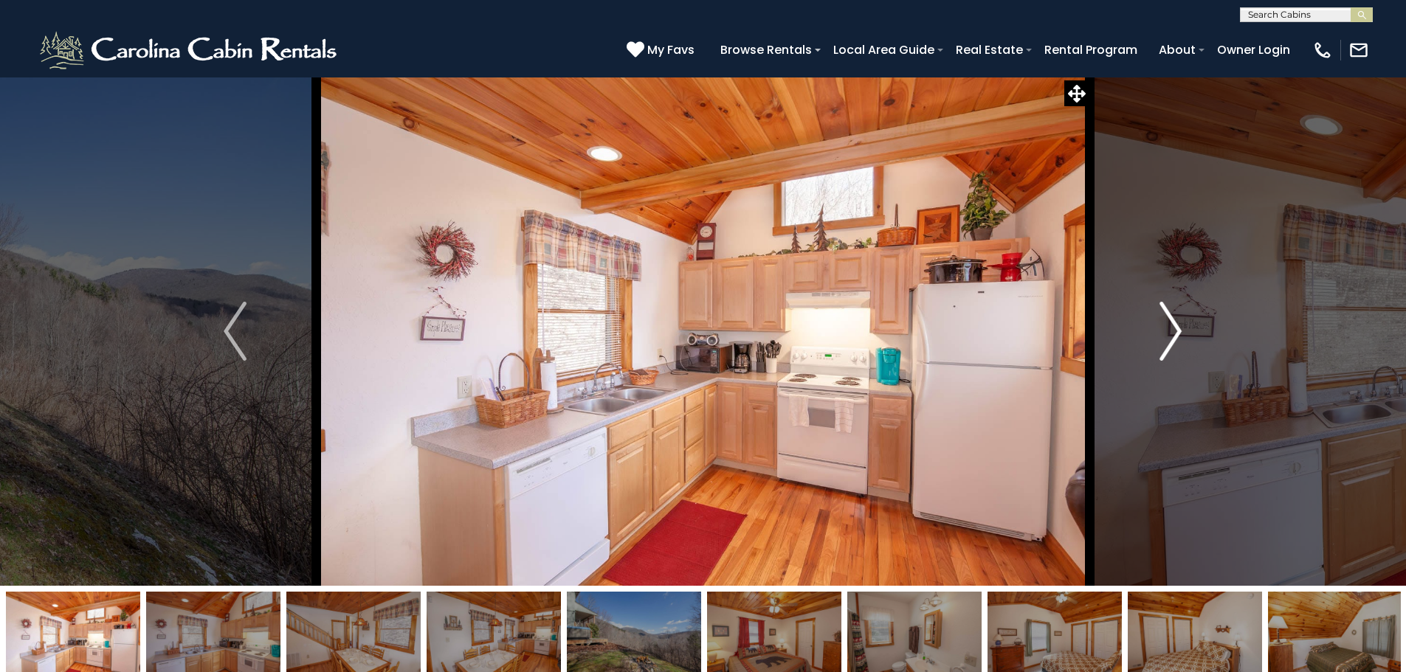
click at [1174, 328] on img "Next" at bounding box center [1170, 331] width 22 height 59
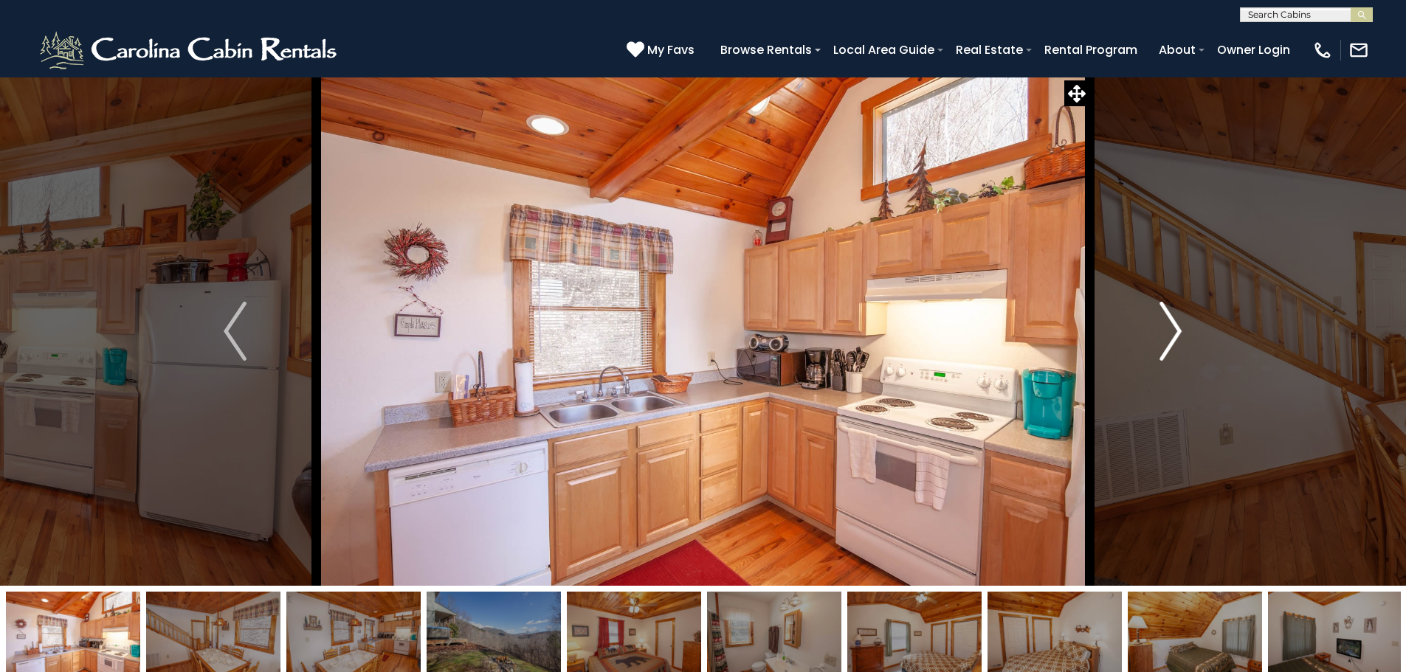
click at [1174, 328] on img "Next" at bounding box center [1170, 331] width 22 height 59
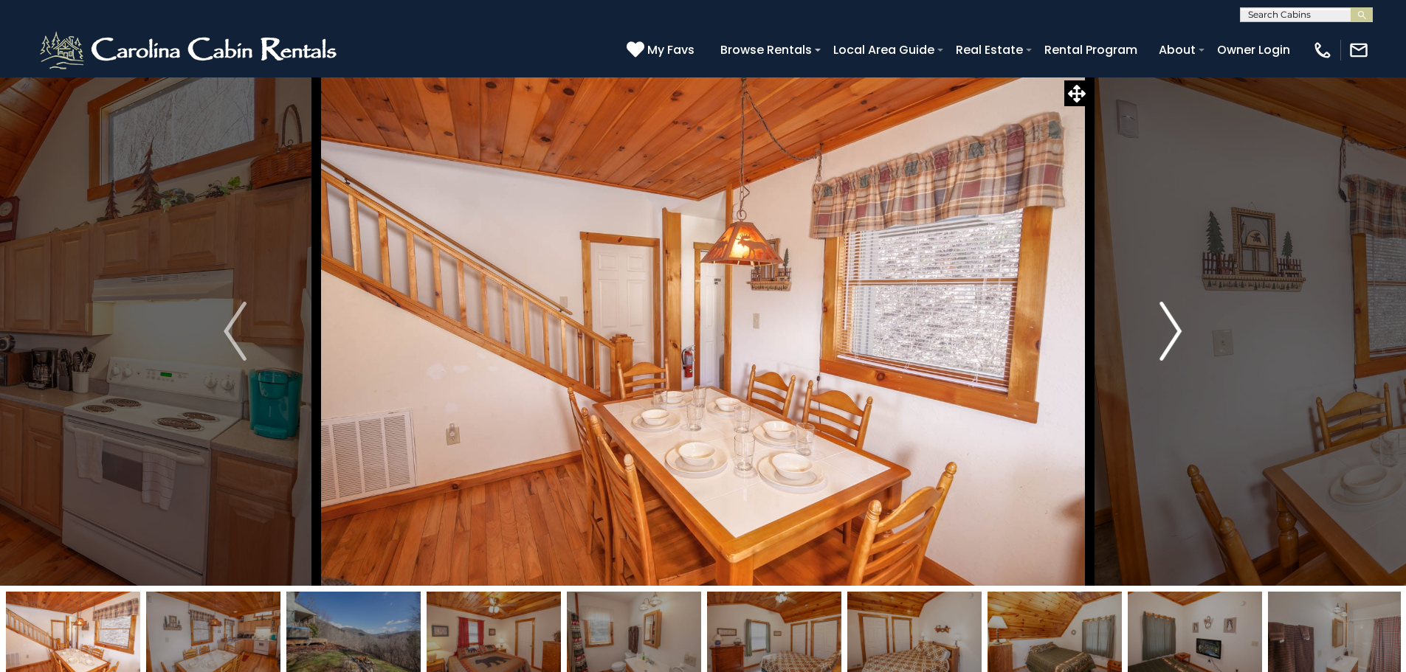
click at [1174, 328] on img "Next" at bounding box center [1170, 331] width 22 height 59
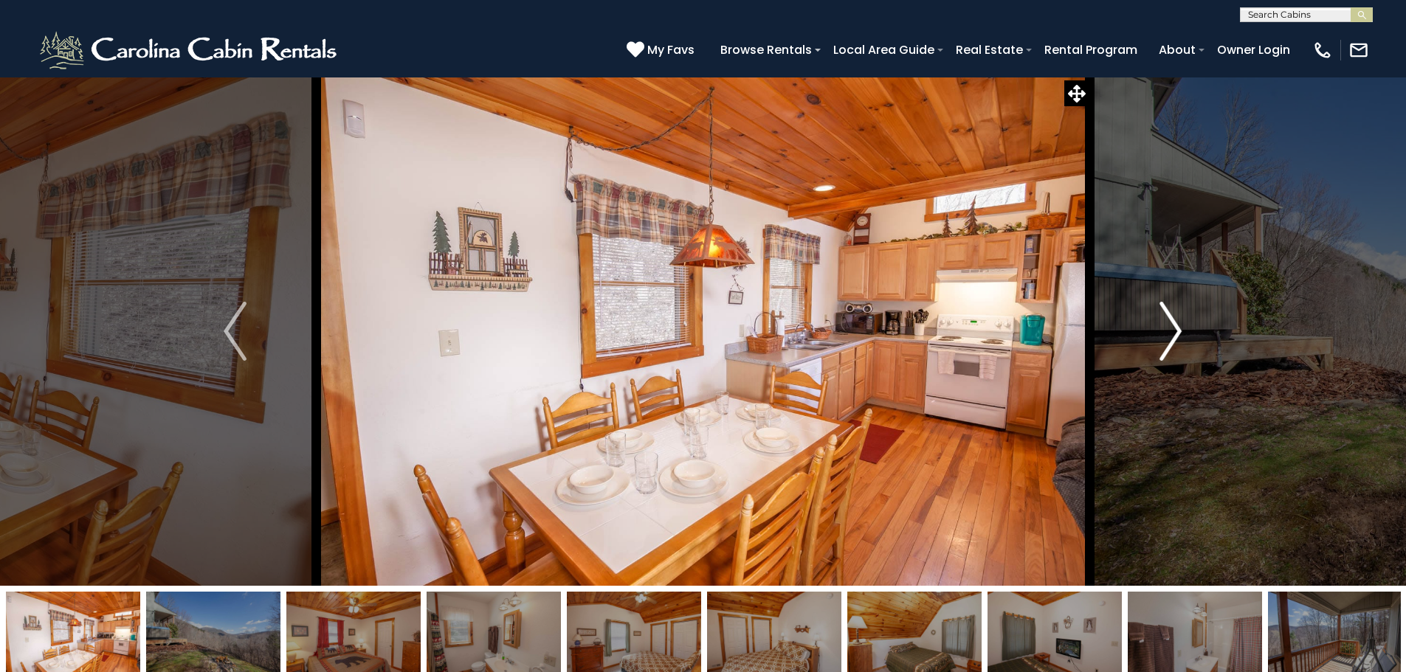
click at [1174, 328] on img "Next" at bounding box center [1170, 331] width 22 height 59
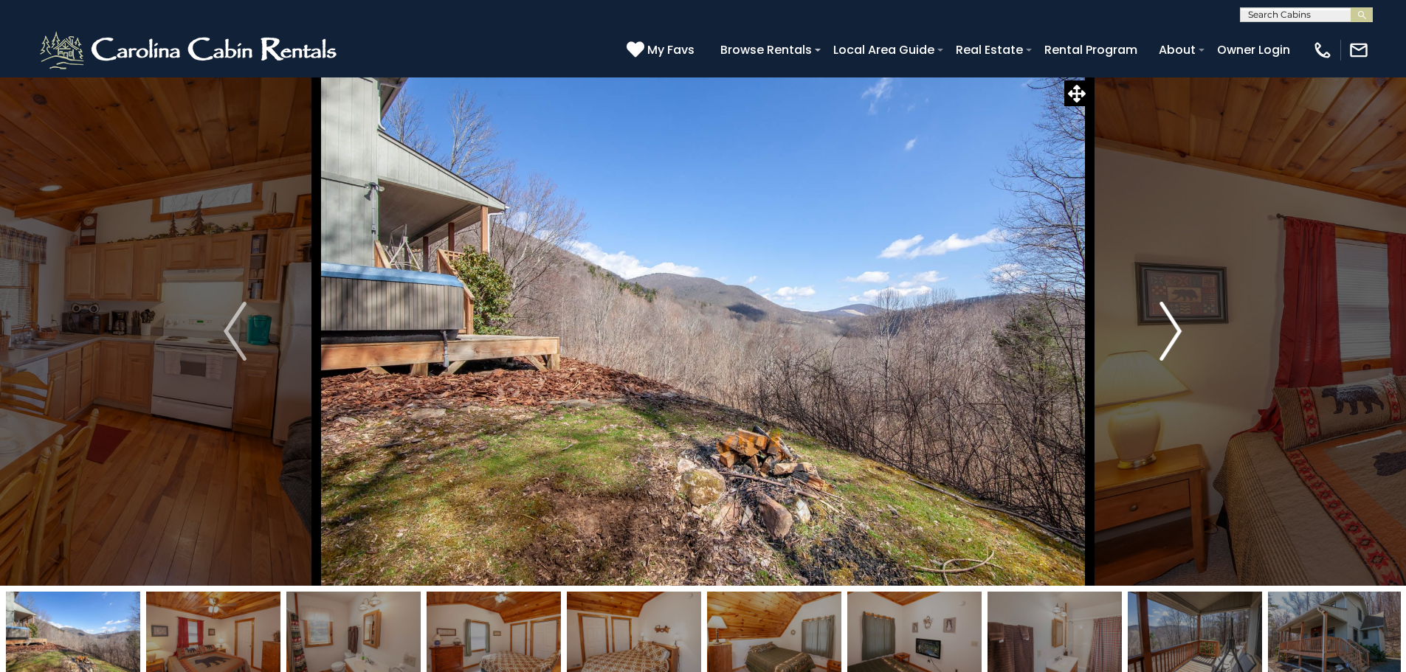
click at [1174, 328] on img "Next" at bounding box center [1170, 331] width 22 height 59
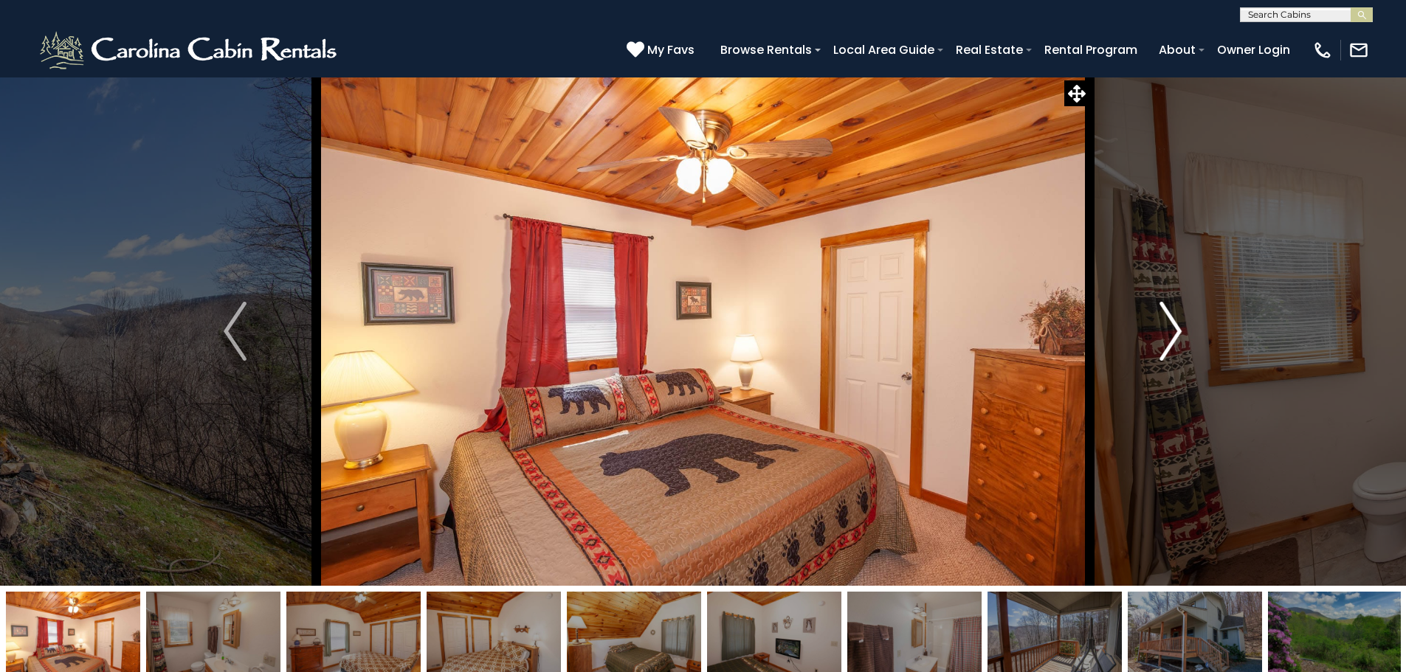
click at [1174, 328] on img "Next" at bounding box center [1170, 331] width 22 height 59
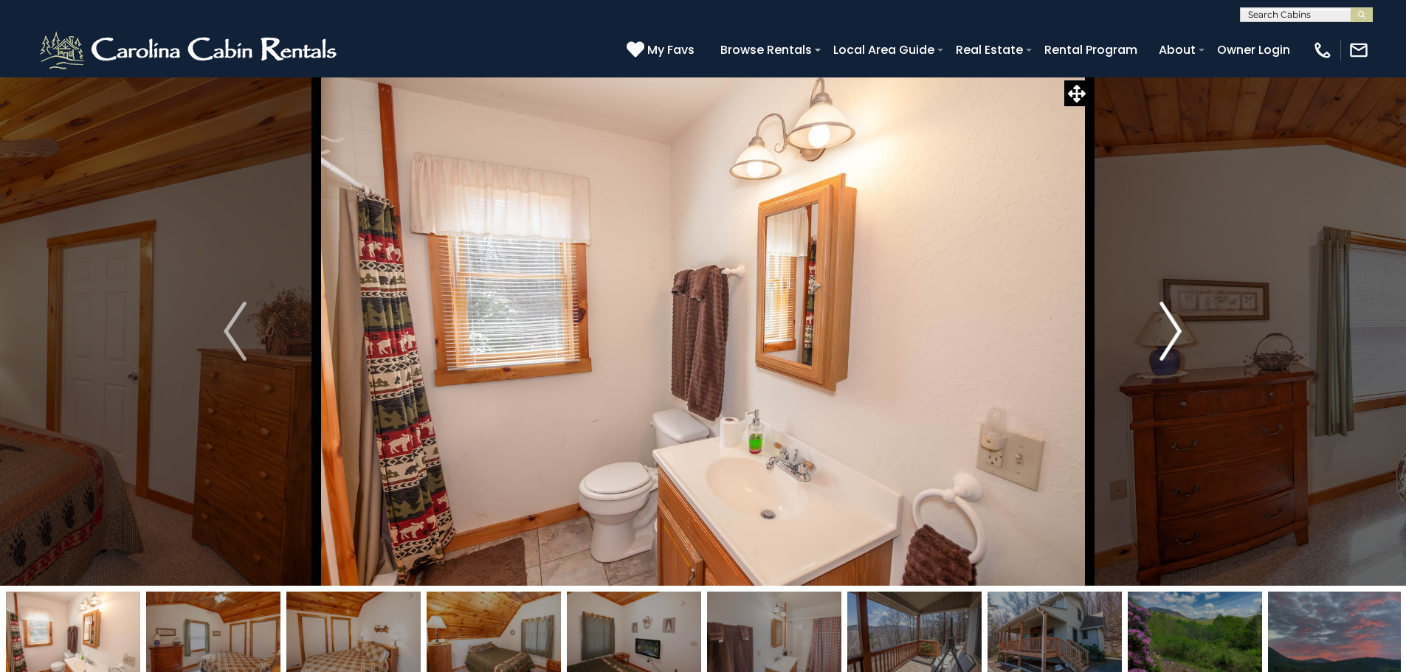
click at [1174, 328] on img "Next" at bounding box center [1170, 331] width 22 height 59
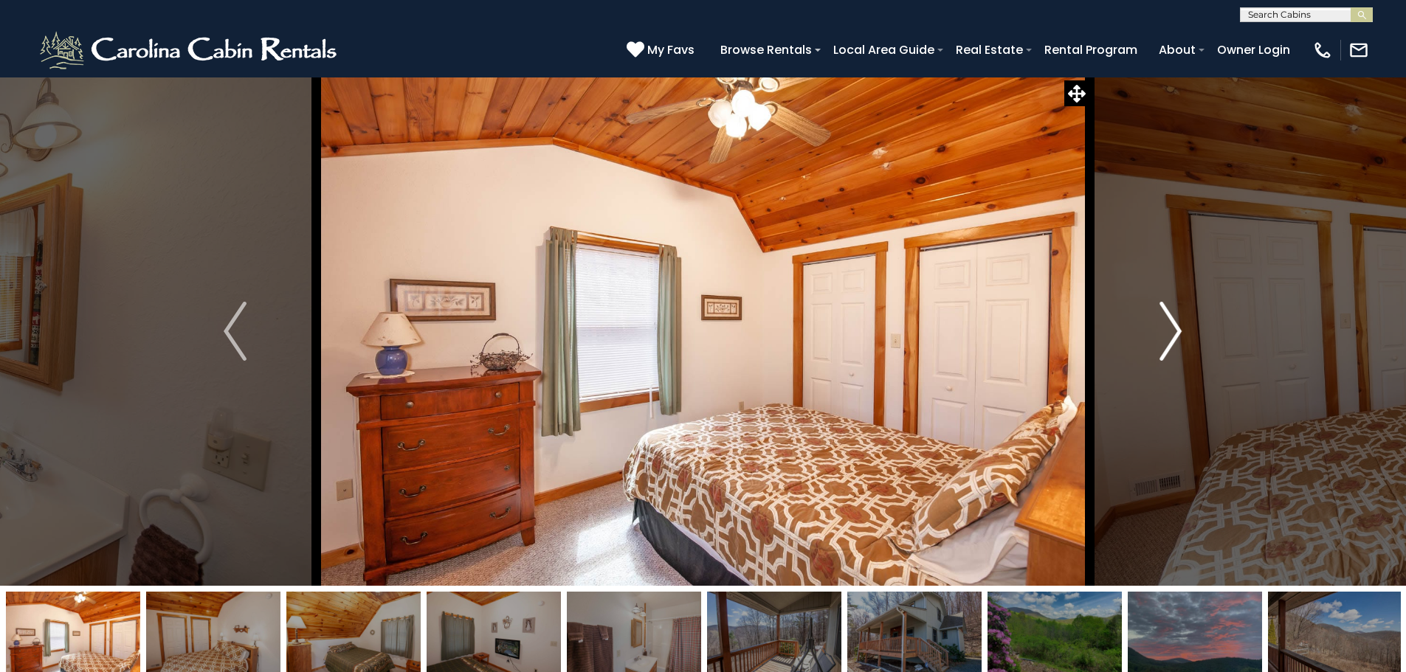
click at [1174, 328] on img "Next" at bounding box center [1170, 331] width 22 height 59
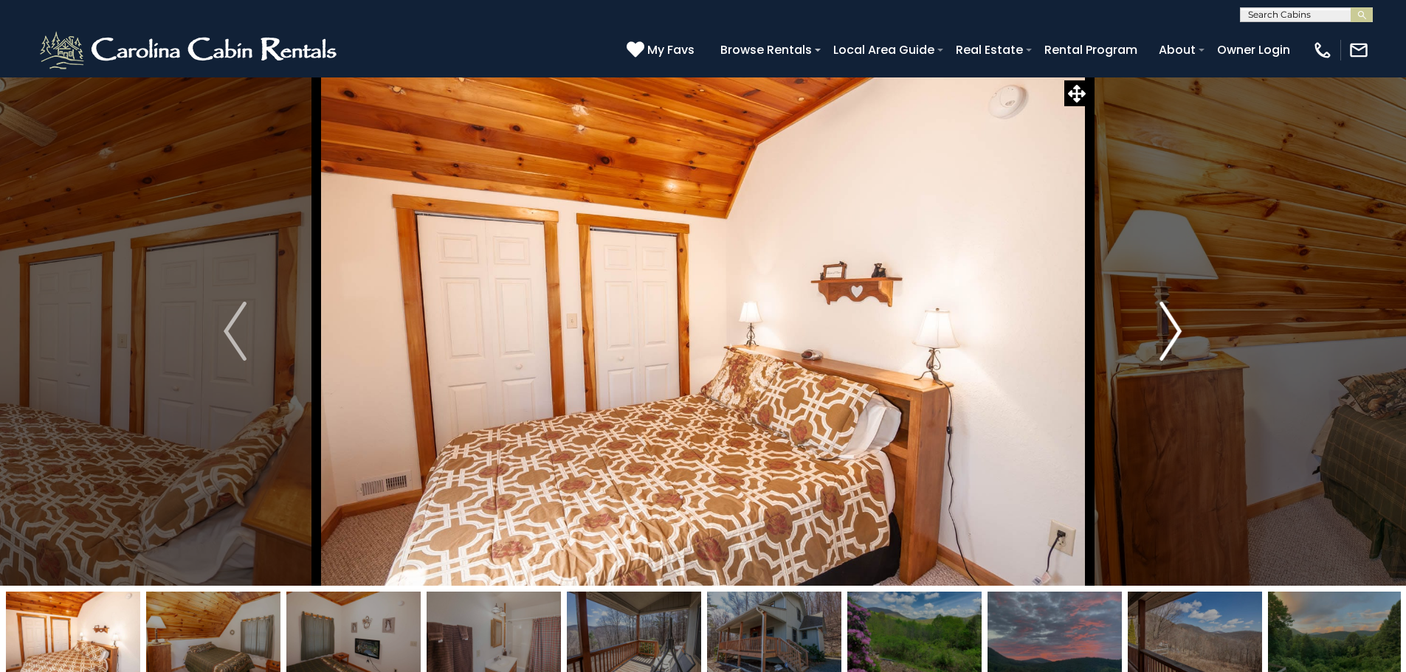
click at [1174, 328] on img "Next" at bounding box center [1170, 331] width 22 height 59
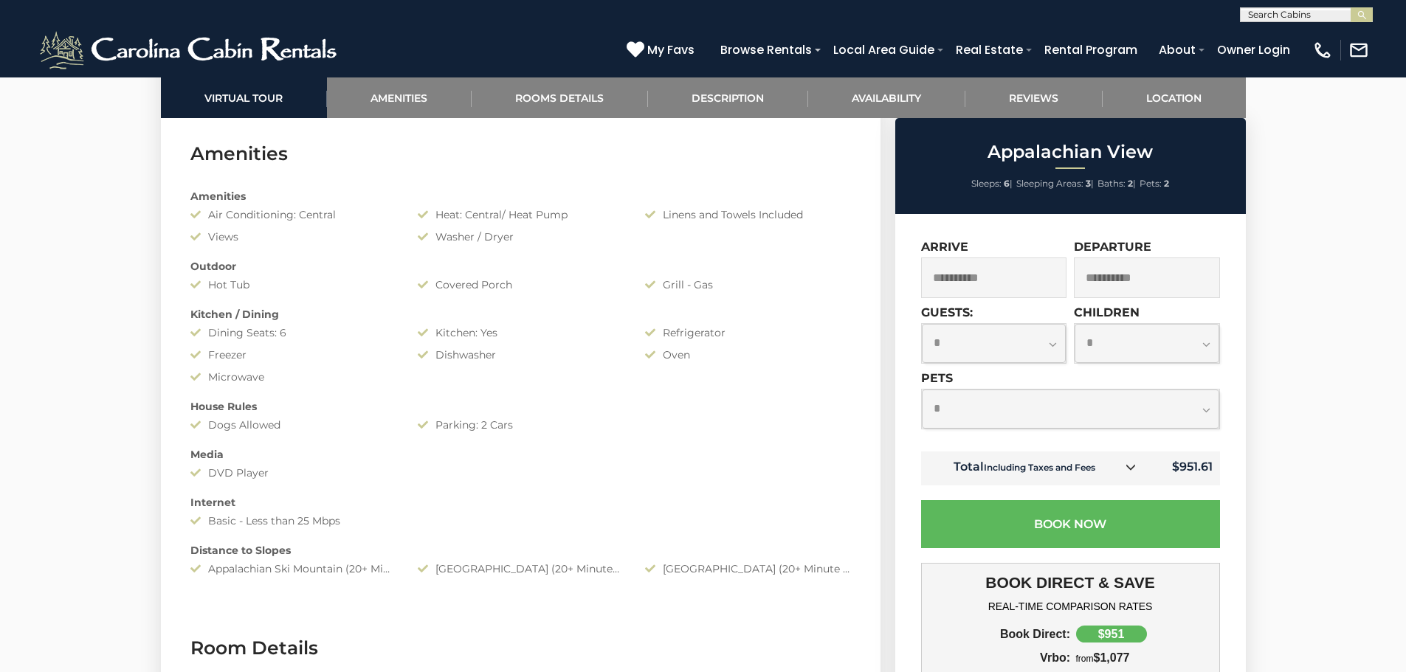
scroll to position [1181, 0]
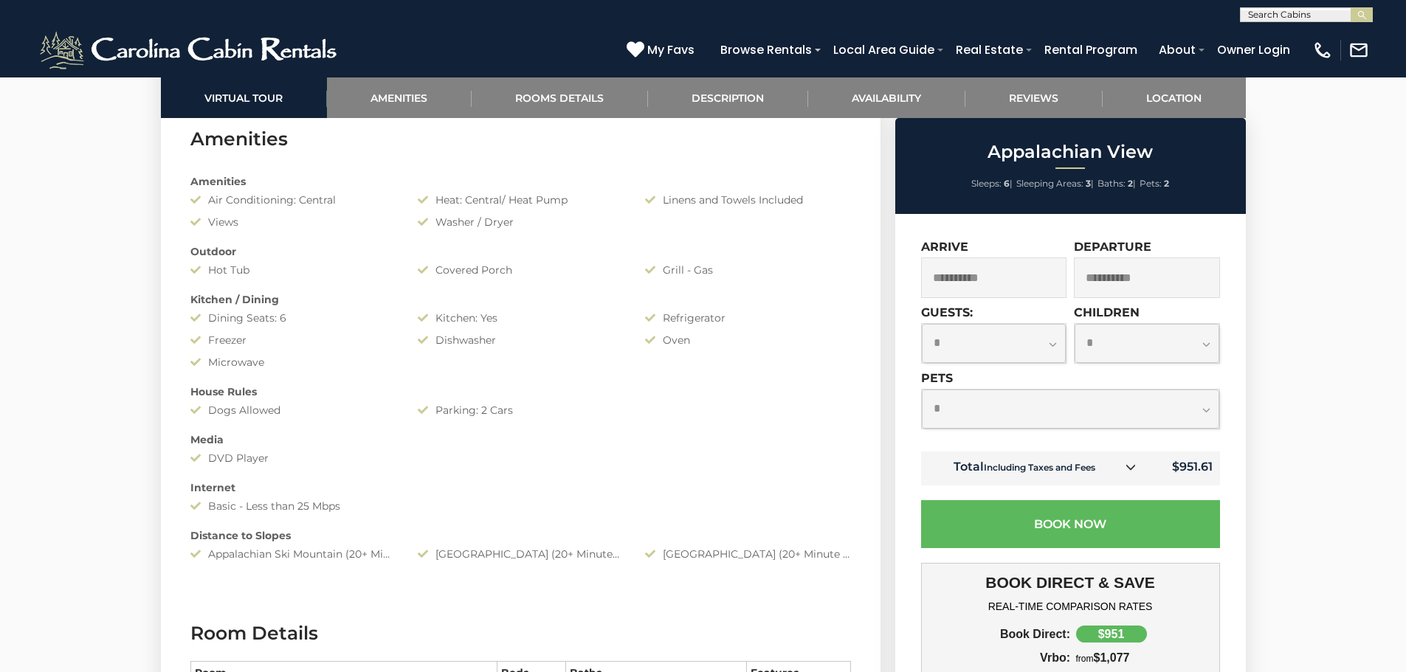
click at [1129, 404] on select "**********" at bounding box center [1070, 409] width 297 height 39
select select "*"
click at [922, 390] on select "**********" at bounding box center [1070, 409] width 297 height 39
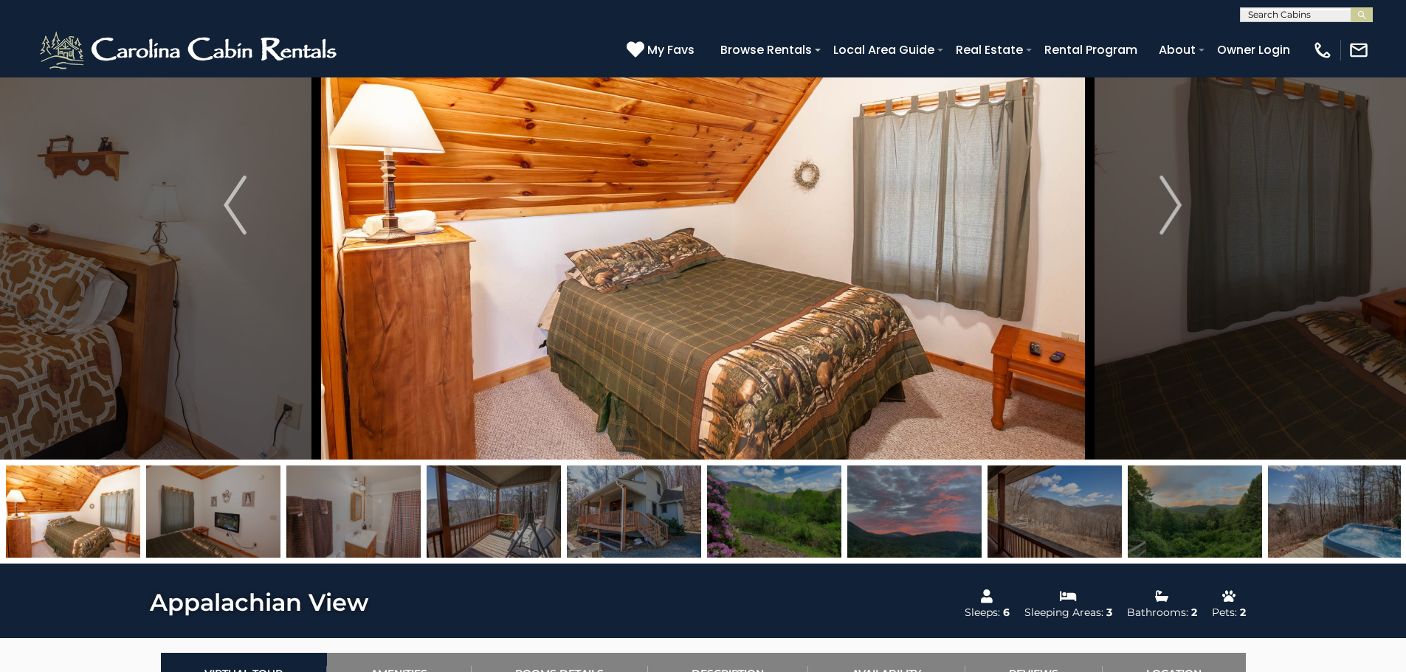
scroll to position [0, 0]
